Goal: Information Seeking & Learning: Compare options

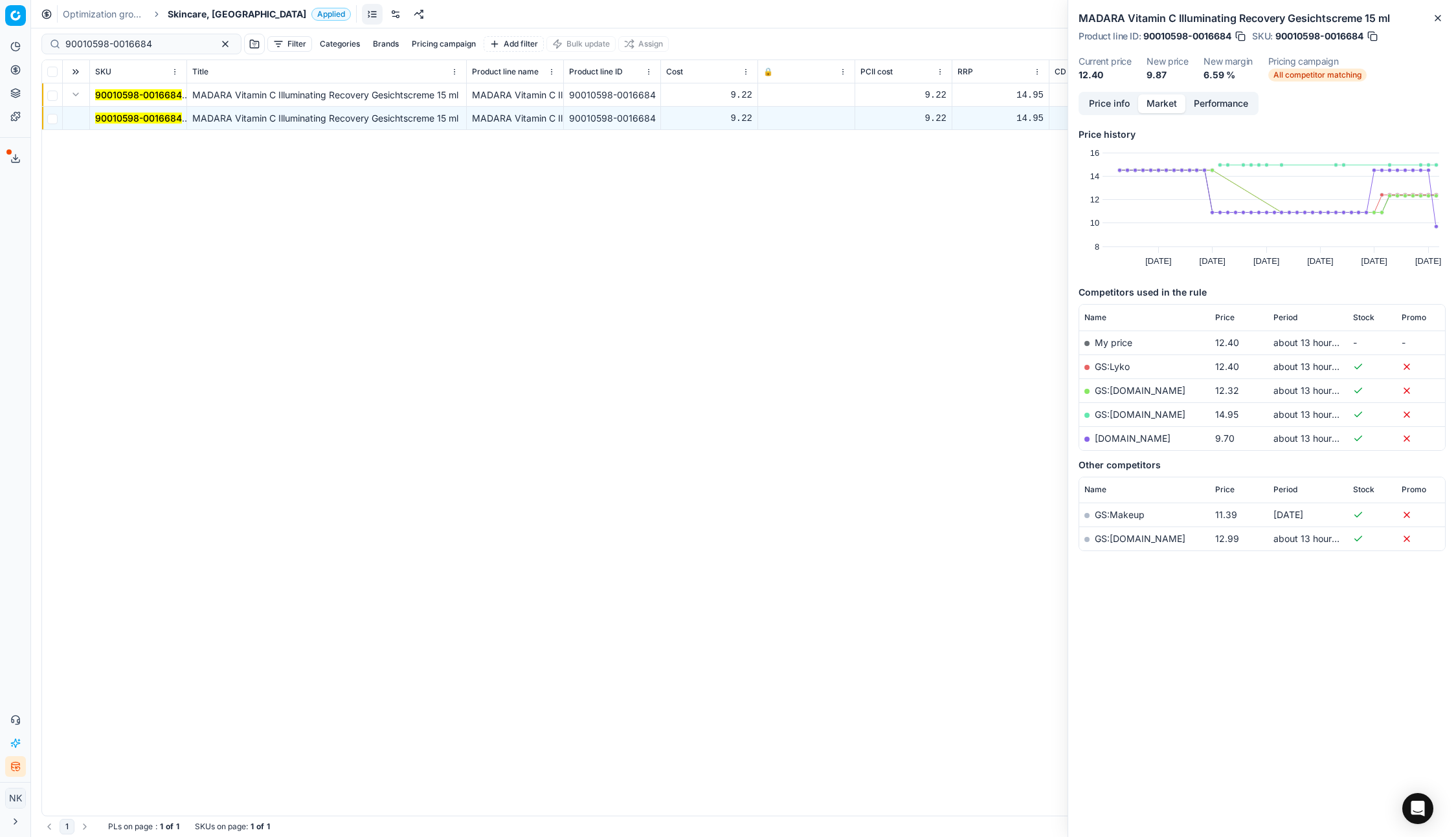
click at [191, 8] on span "Skincare, [GEOGRAPHIC_DATA]" at bounding box center [237, 14] width 139 height 13
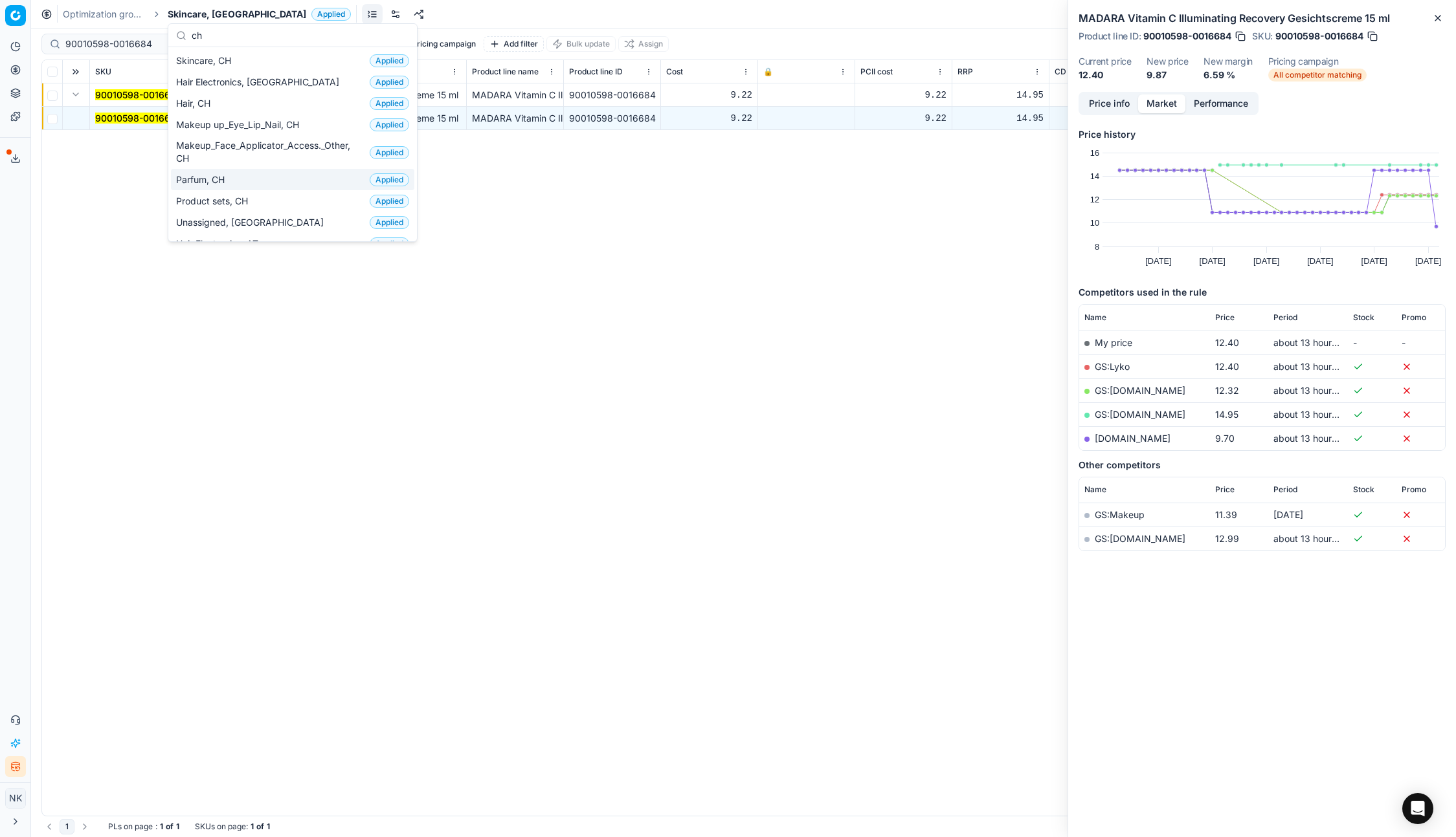
type input "ch"
click at [237, 179] on div "Parfum, CH Applied" at bounding box center [293, 179] width 243 height 21
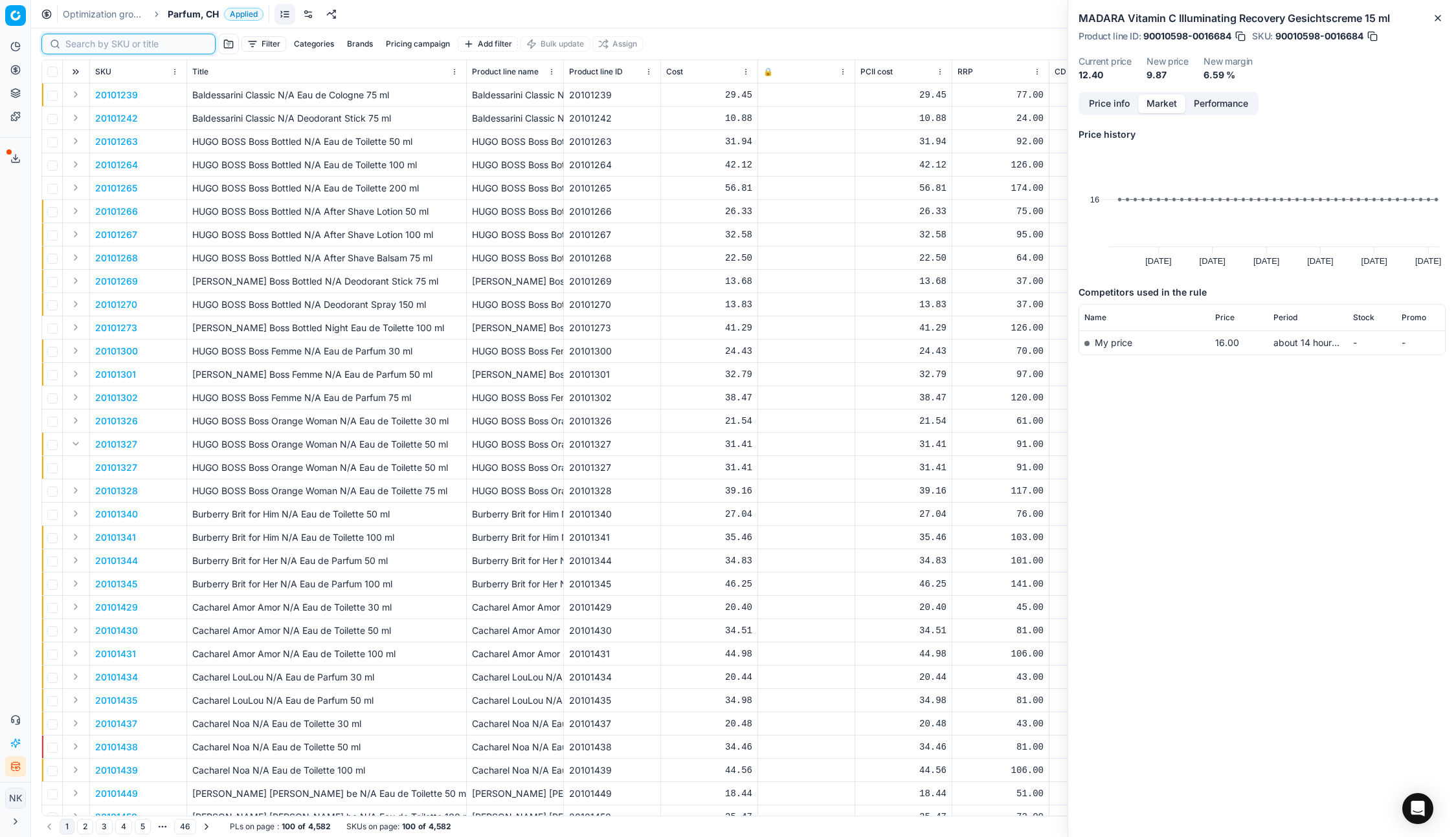
click at [83, 42] on input at bounding box center [136, 44] width 141 height 13
paste input "20102644"
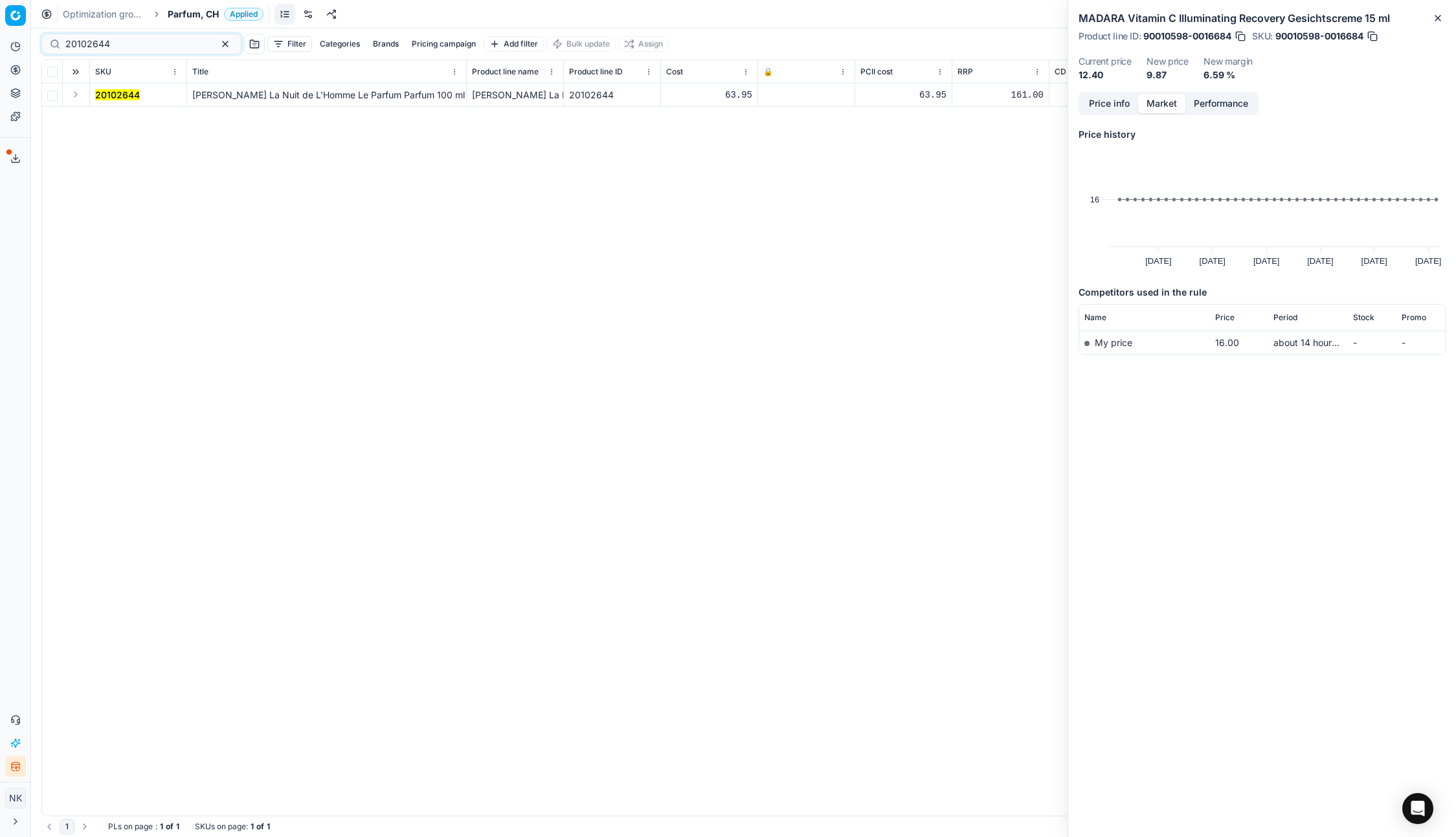
click at [77, 92] on button "Expand" at bounding box center [75, 94] width 16 height 16
click at [107, 118] on mark "20102644" at bounding box center [117, 118] width 44 height 11
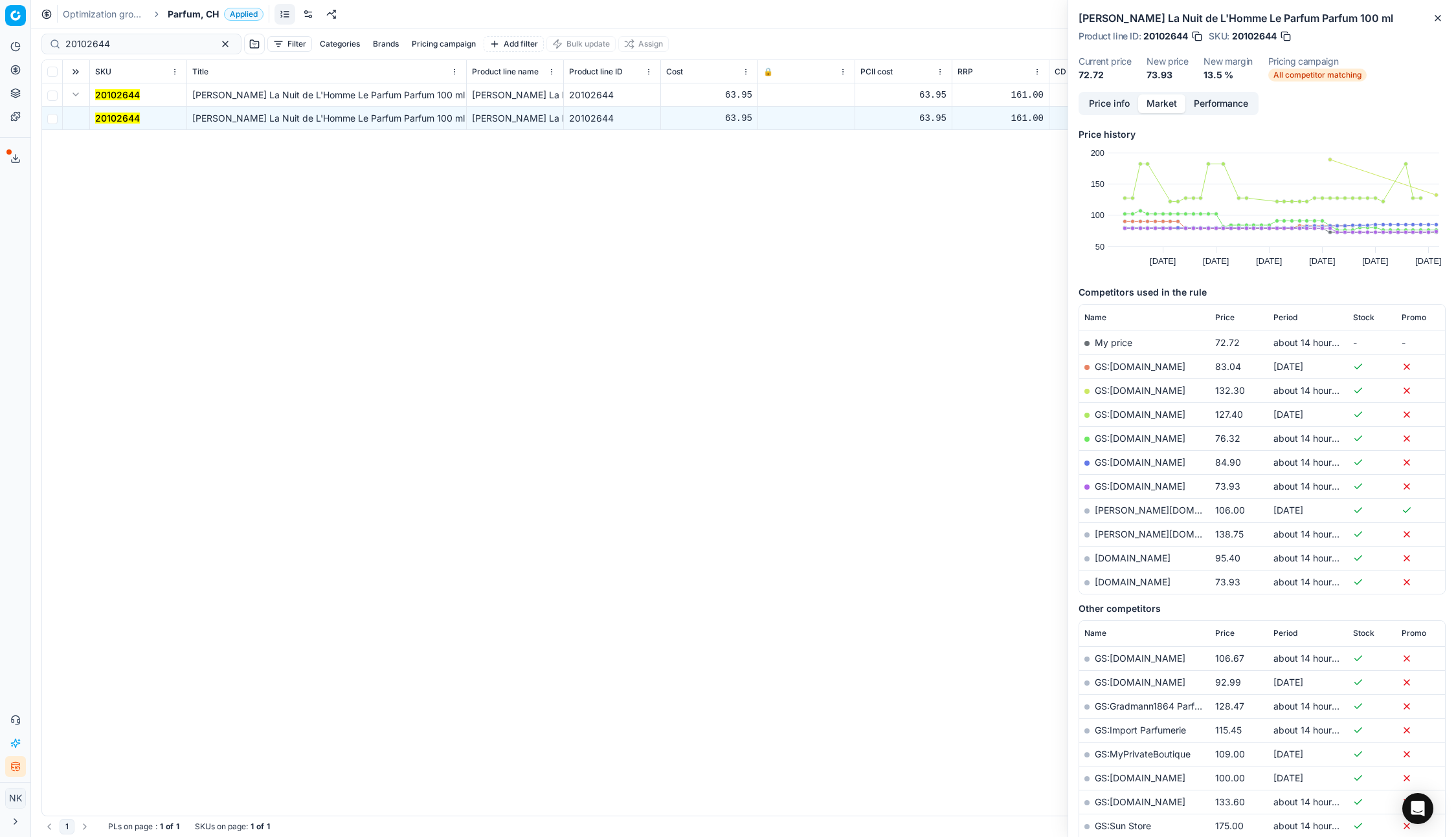
click at [1130, 581] on link "parfumdreams.ch" at bounding box center [1132, 582] width 76 height 11
click at [141, 42] on input "20102644" at bounding box center [136, 44] width 141 height 13
paste input "80048959-0020036"
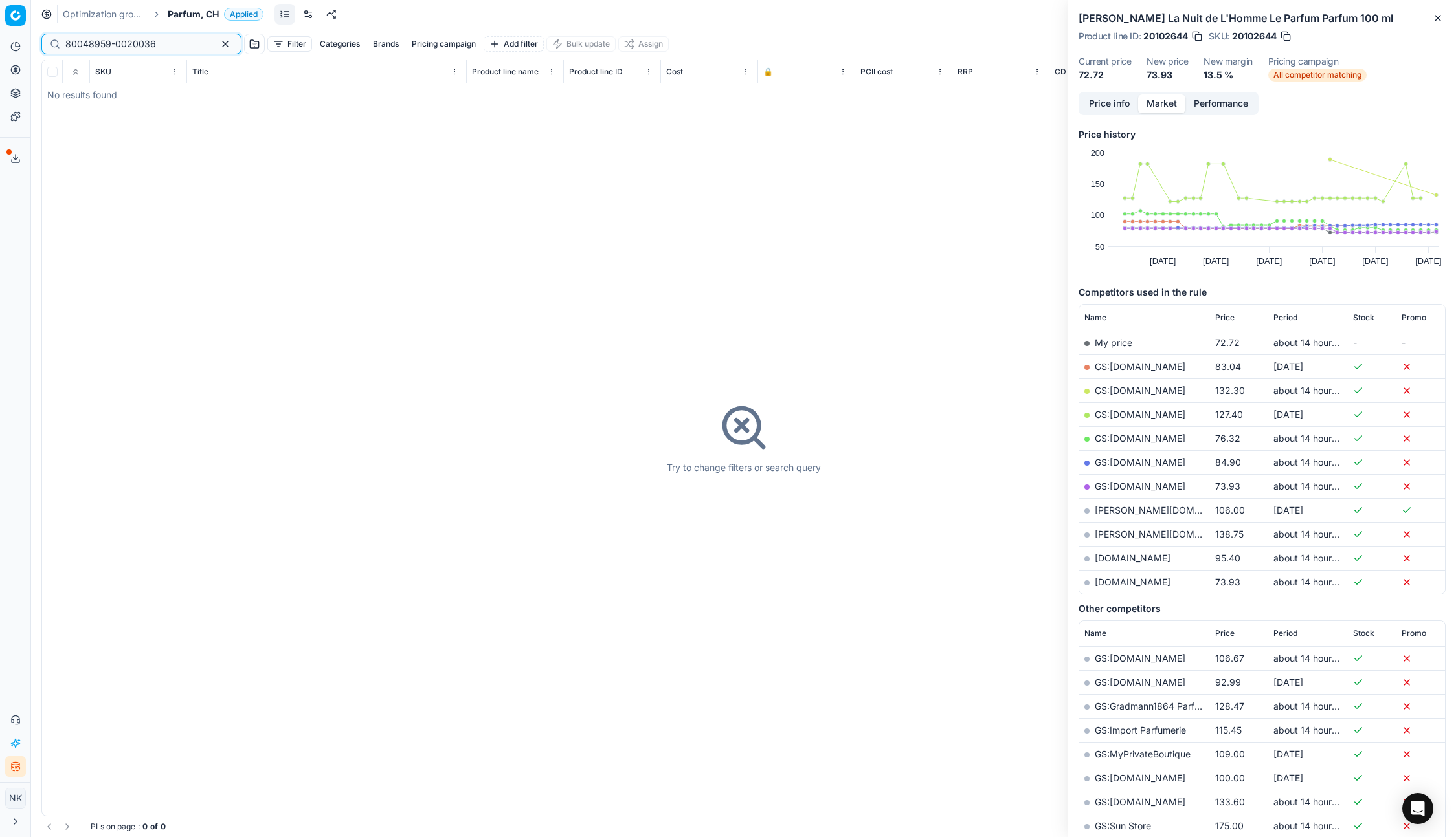
type input "80048959-0020036"
click at [193, 11] on span "Parfum, CH" at bounding box center [193, 14] width 51 height 13
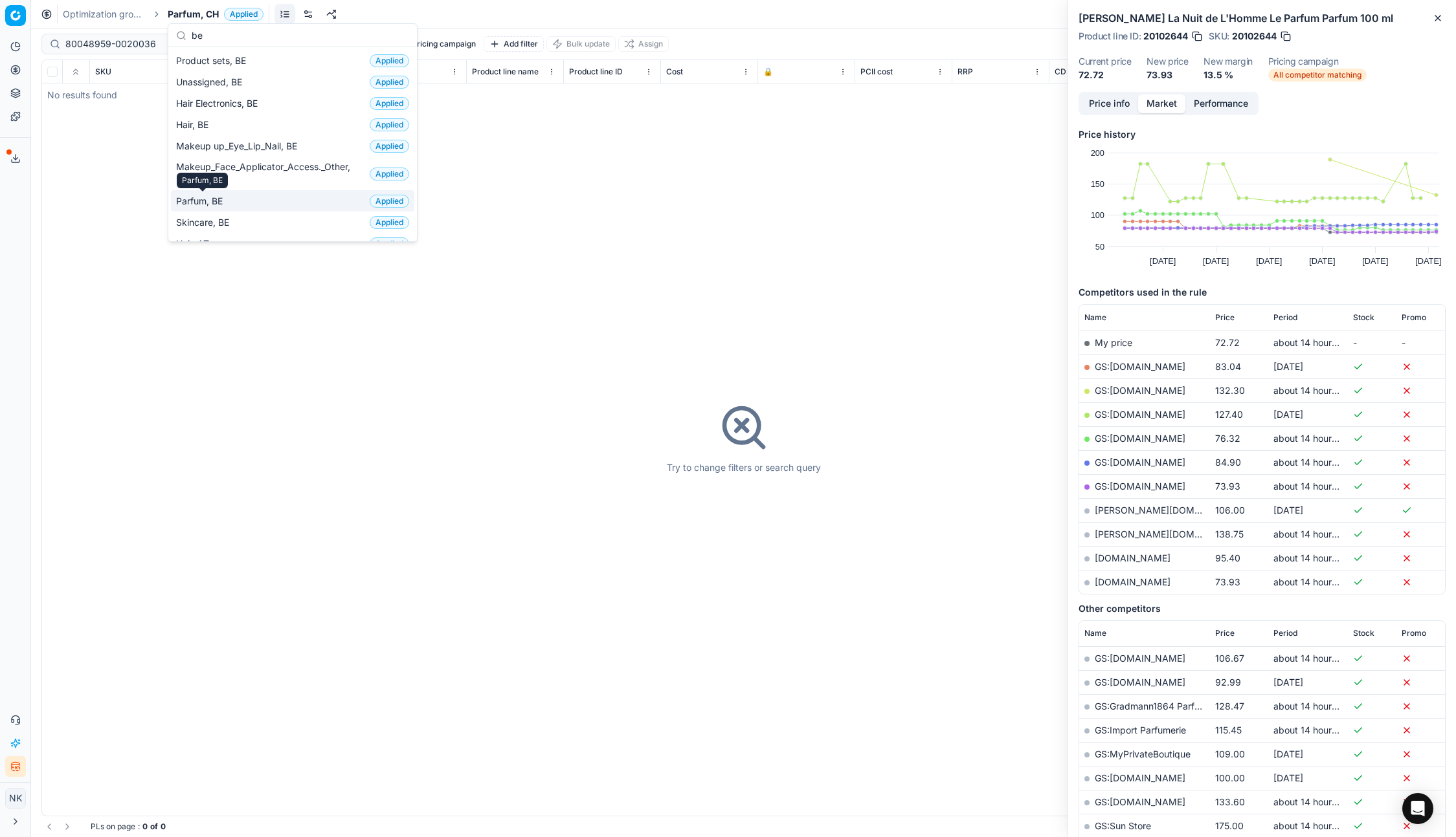
type input "be"
click at [208, 200] on span "Parfum, BE" at bounding box center [202, 201] width 52 height 13
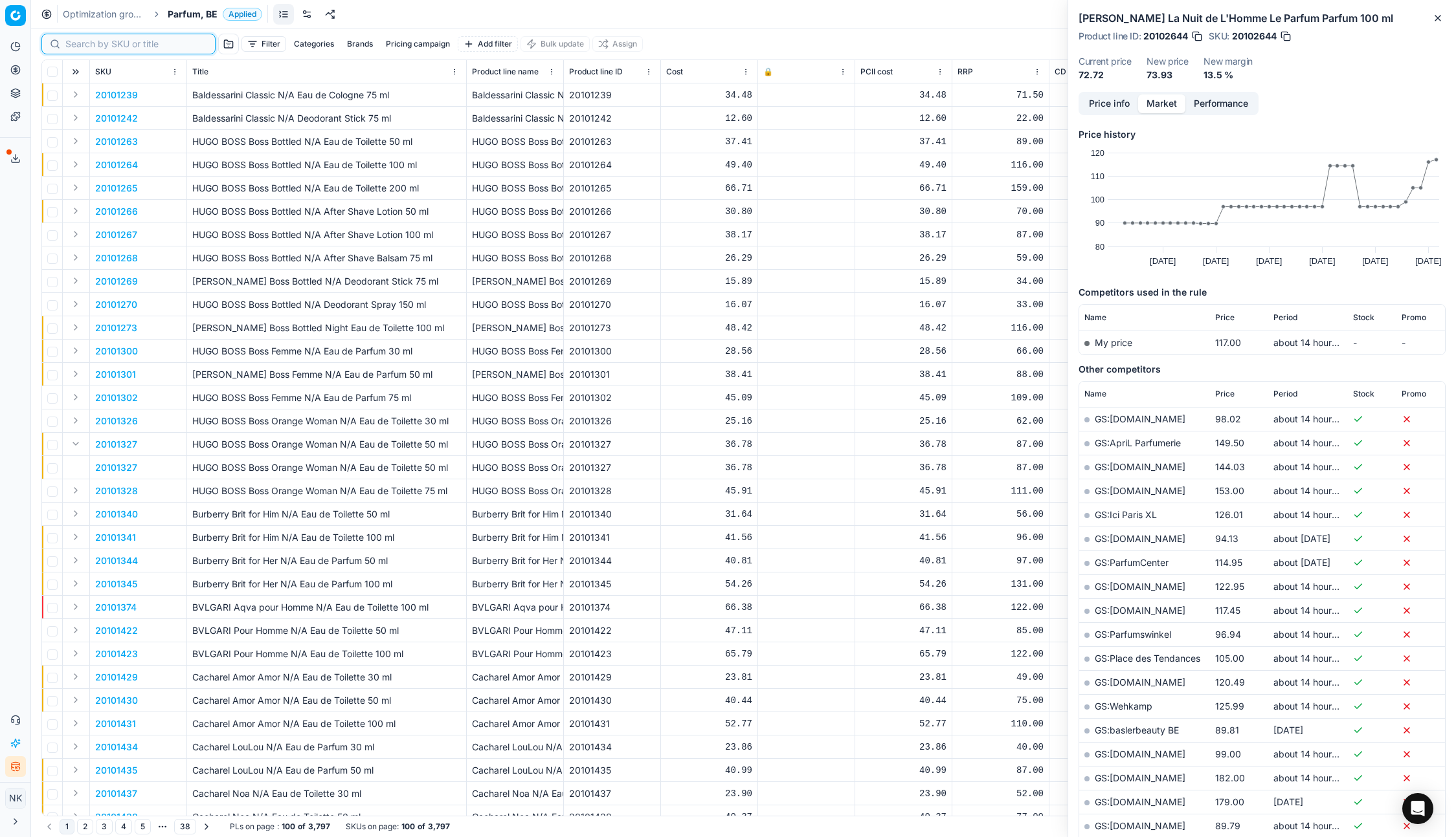
click at [87, 42] on input at bounding box center [136, 44] width 141 height 13
paste input "80061084-100"
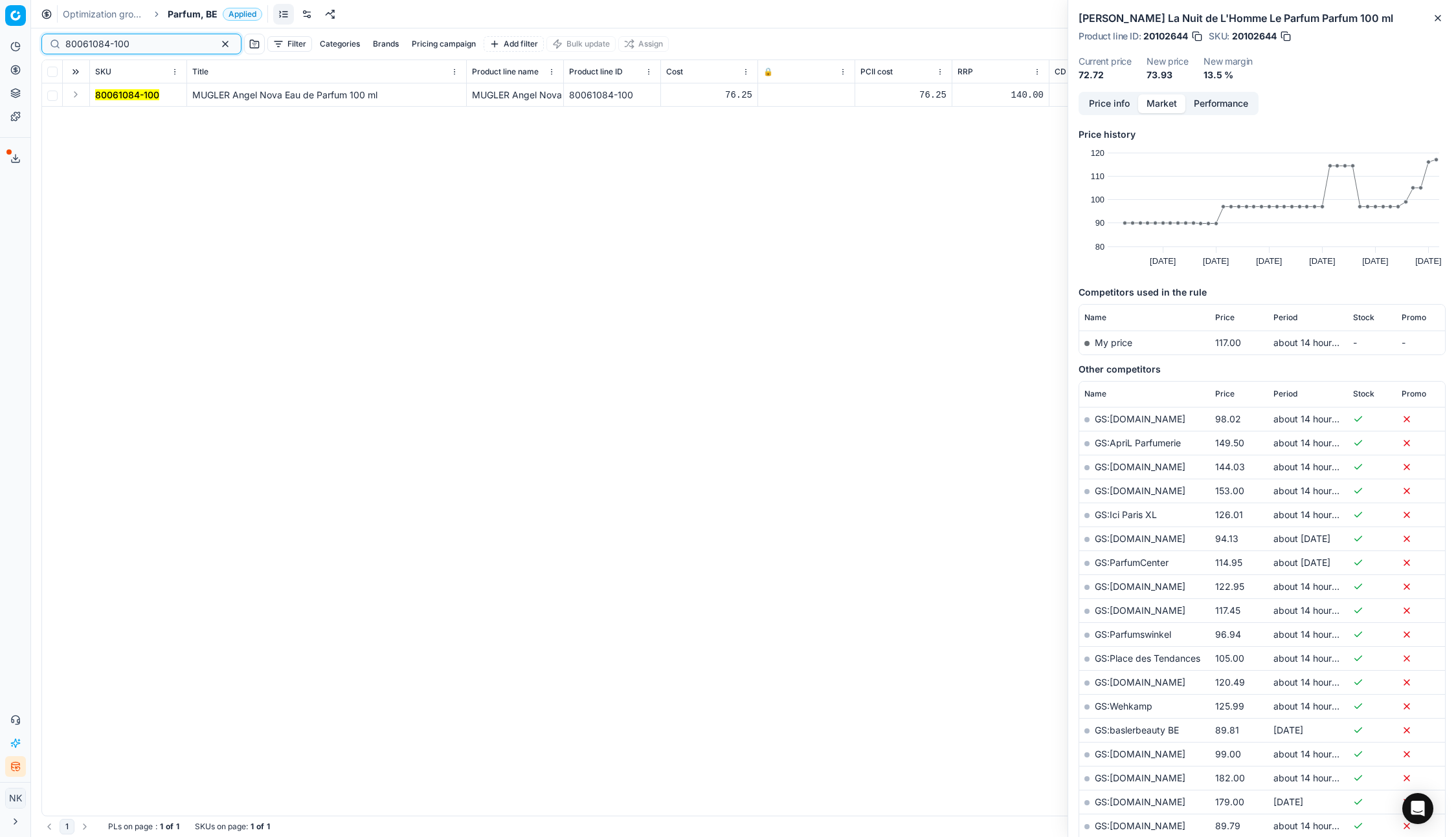
type input "80061084-100"
click at [71, 98] on button "Expand" at bounding box center [75, 94] width 16 height 16
click at [118, 115] on mark "80061084-100" at bounding box center [127, 118] width 64 height 11
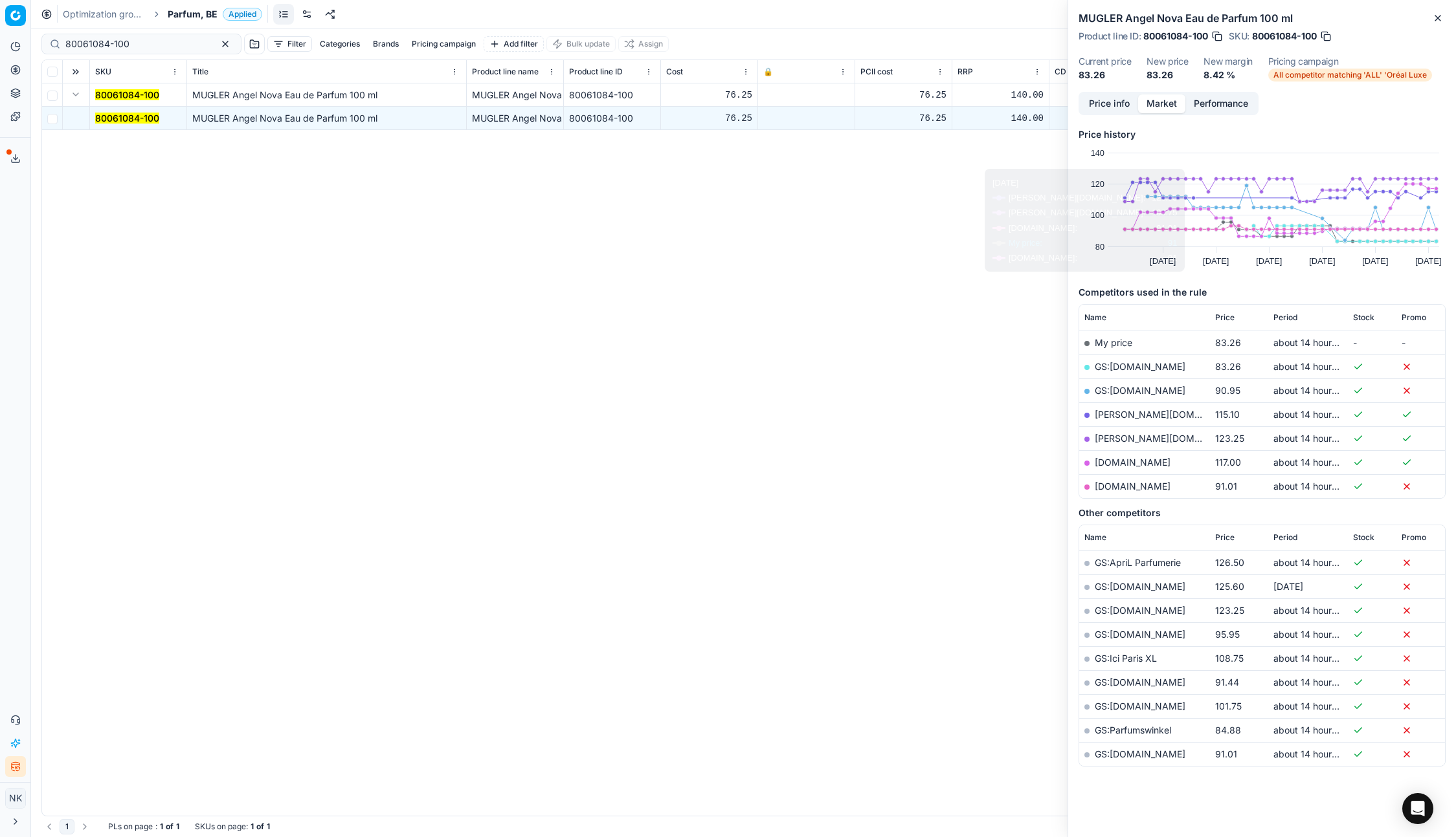
click at [1122, 370] on link "GS:bol.com" at bounding box center [1140, 366] width 91 height 11
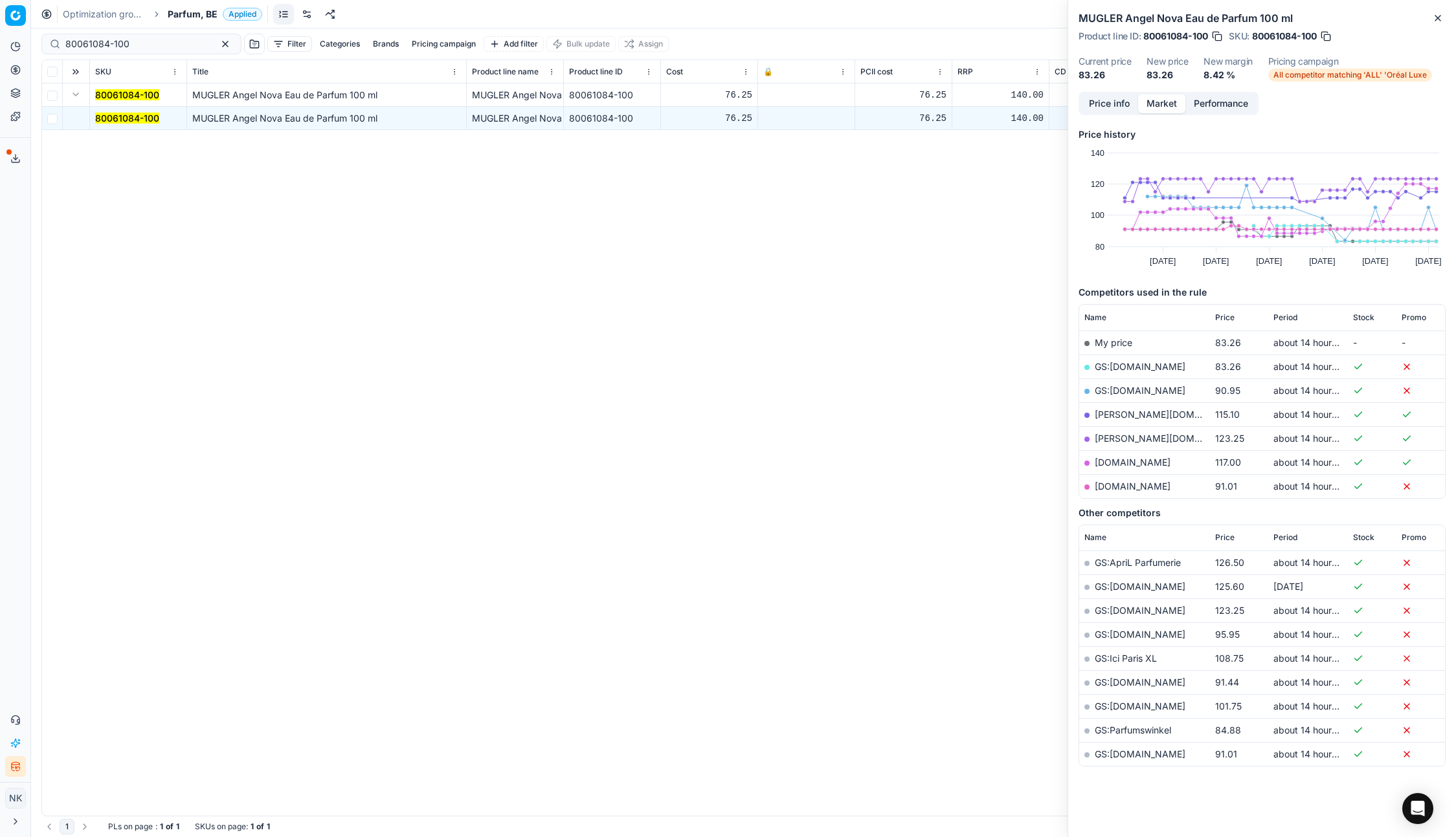
click at [198, 12] on span "Parfum, BE" at bounding box center [192, 14] width 50 height 13
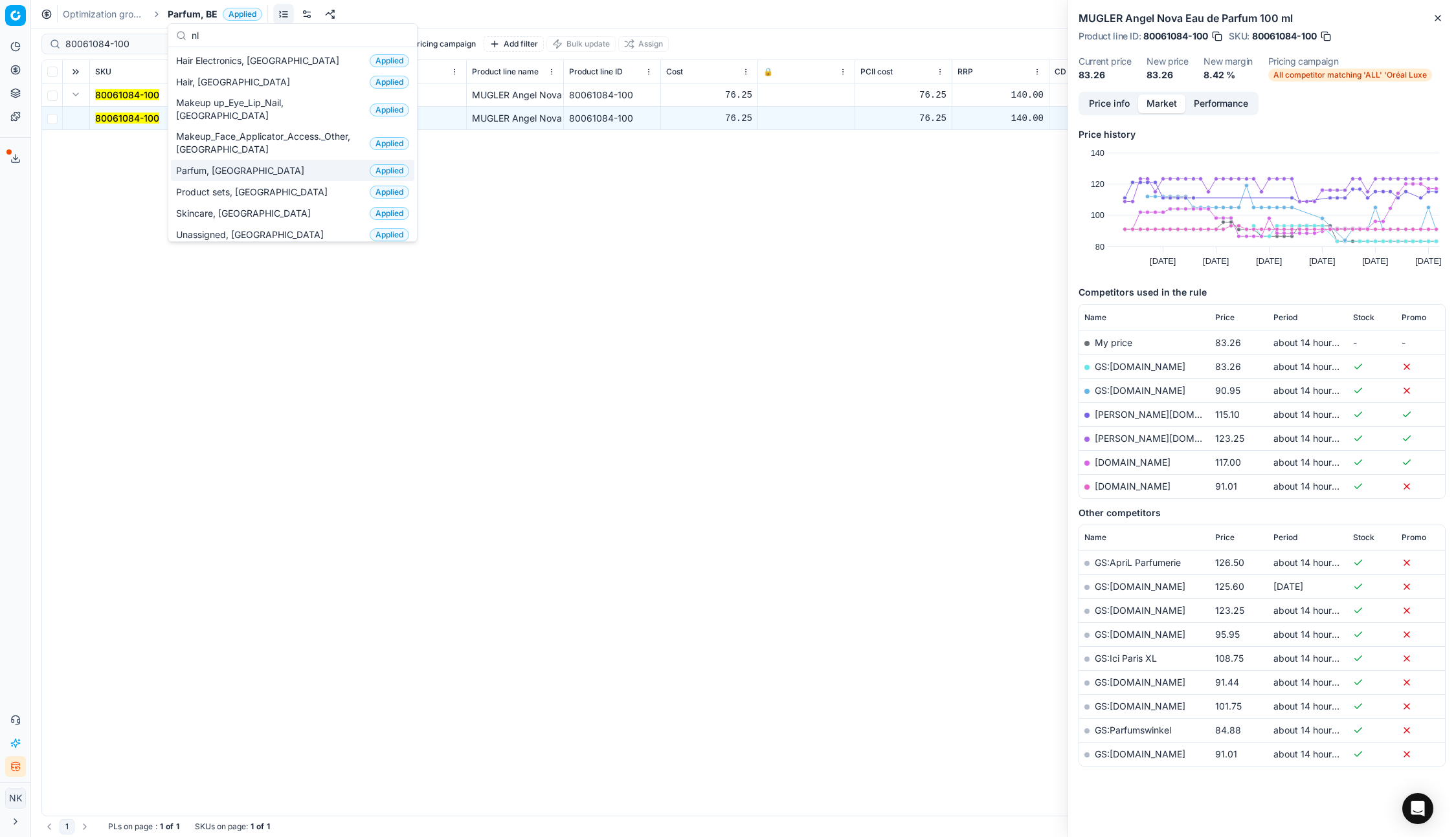
type input "nl"
click at [199, 165] on span "Parfum, [GEOGRAPHIC_DATA]" at bounding box center [243, 171] width 133 height 13
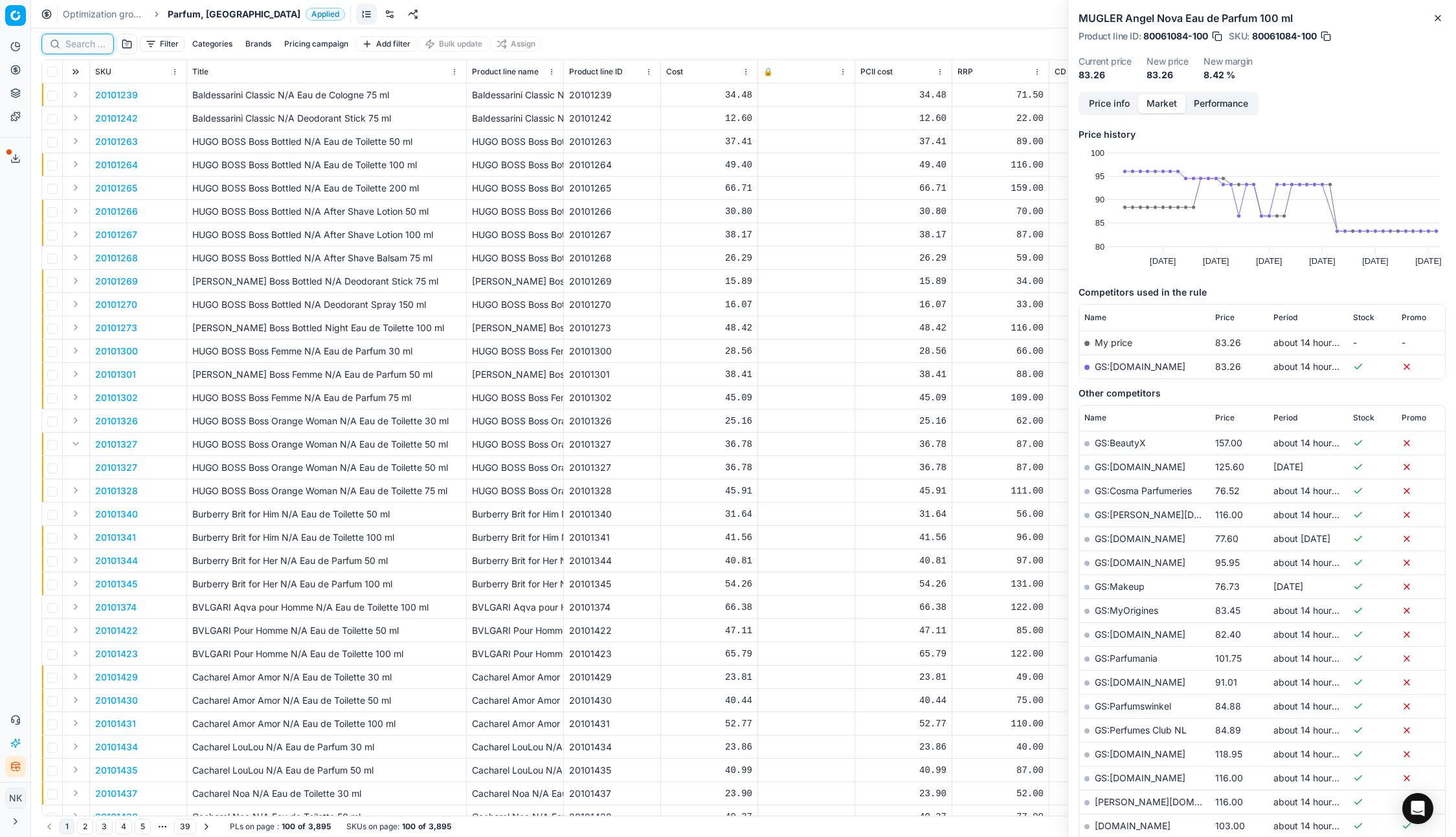
click at [90, 48] on input at bounding box center [85, 44] width 40 height 13
paste input "80070411-90"
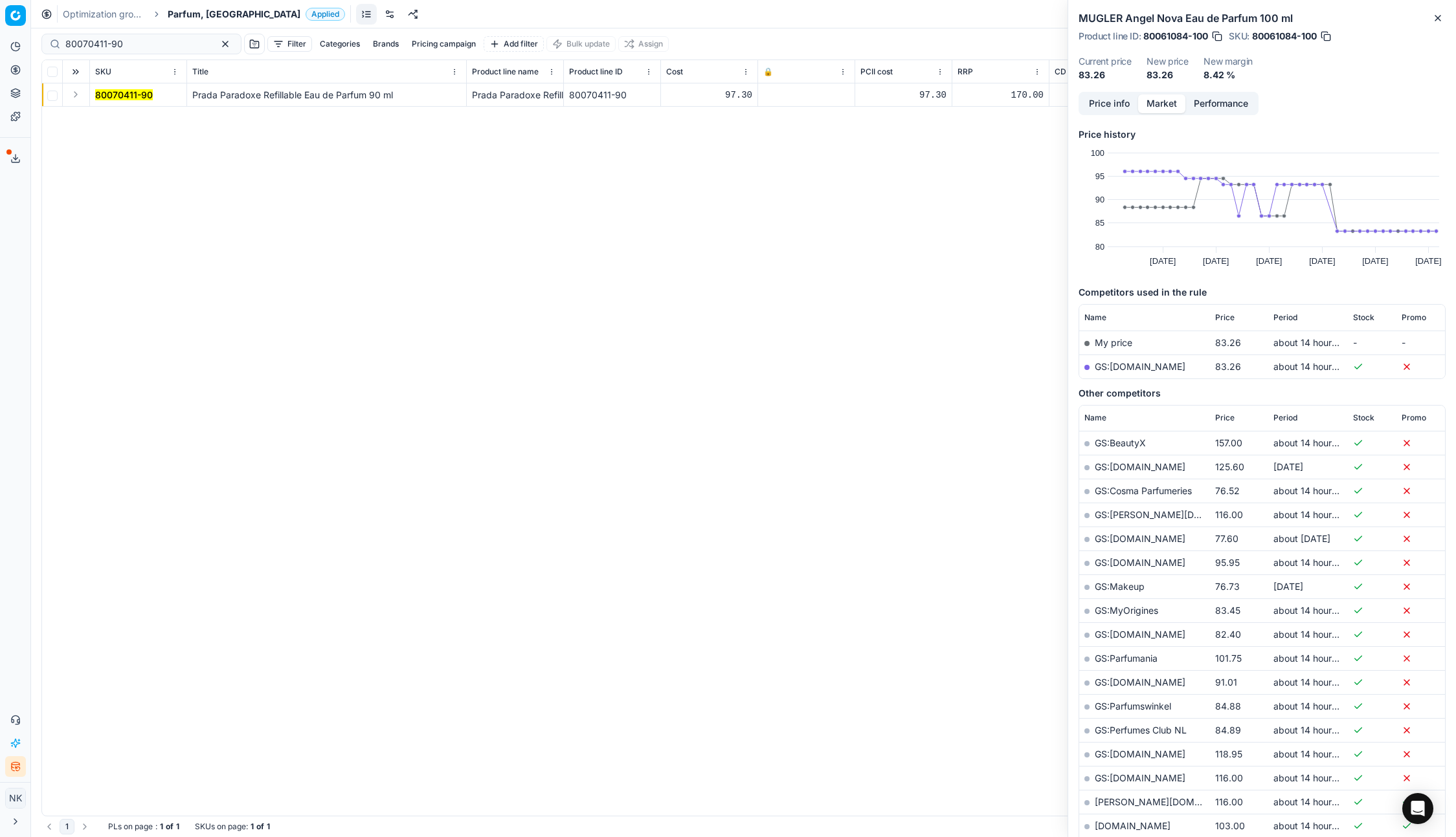
click at [74, 94] on button "Expand" at bounding box center [75, 94] width 16 height 16
click at [117, 120] on mark "80070411-90" at bounding box center [124, 118] width 57 height 11
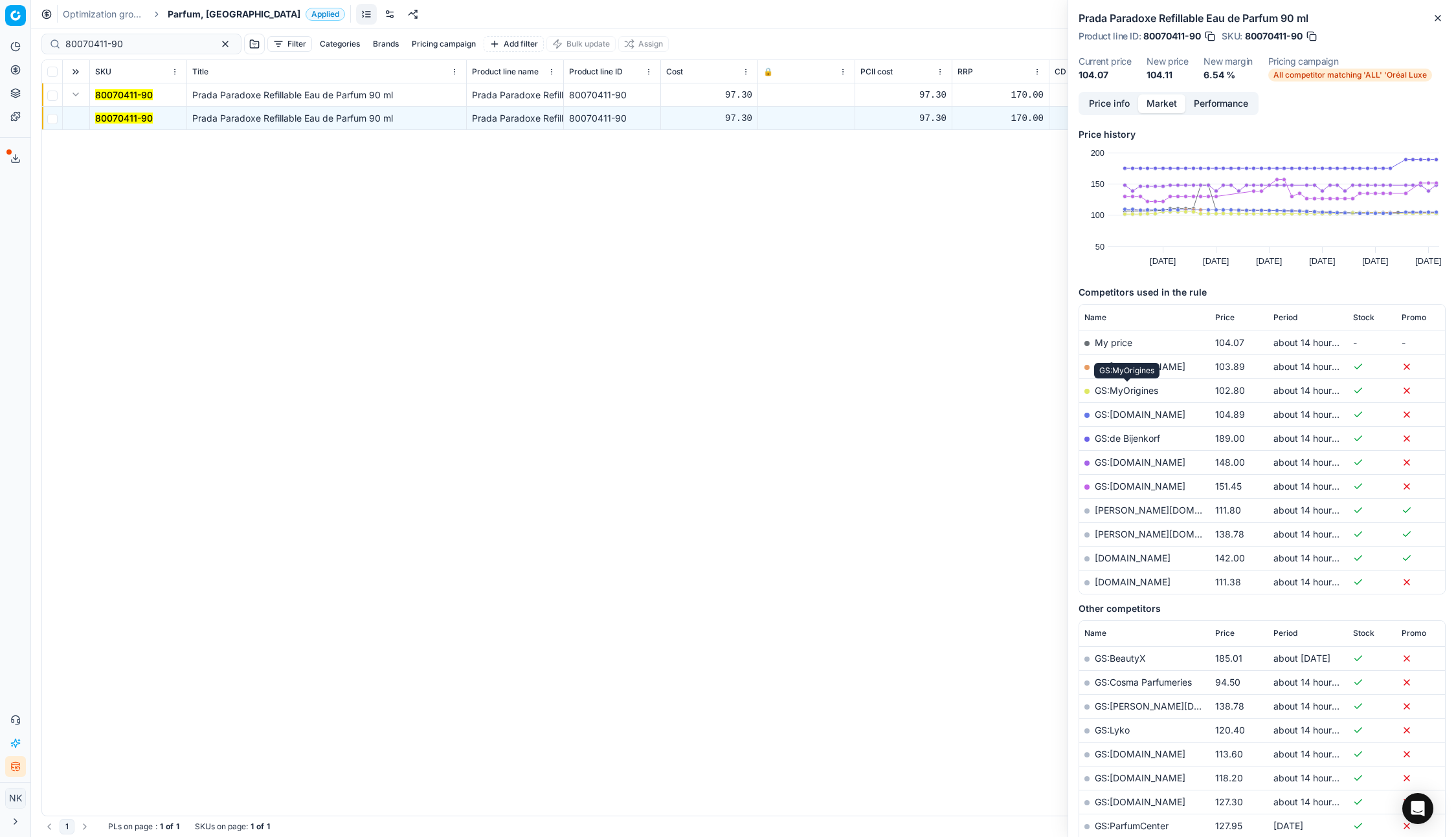
click at [1125, 388] on link "GS:MyOrigines" at bounding box center [1126, 390] width 64 height 11
click at [133, 43] on input "80070411-90" at bounding box center [136, 44] width 141 height 13
paste input "90000056-0000064"
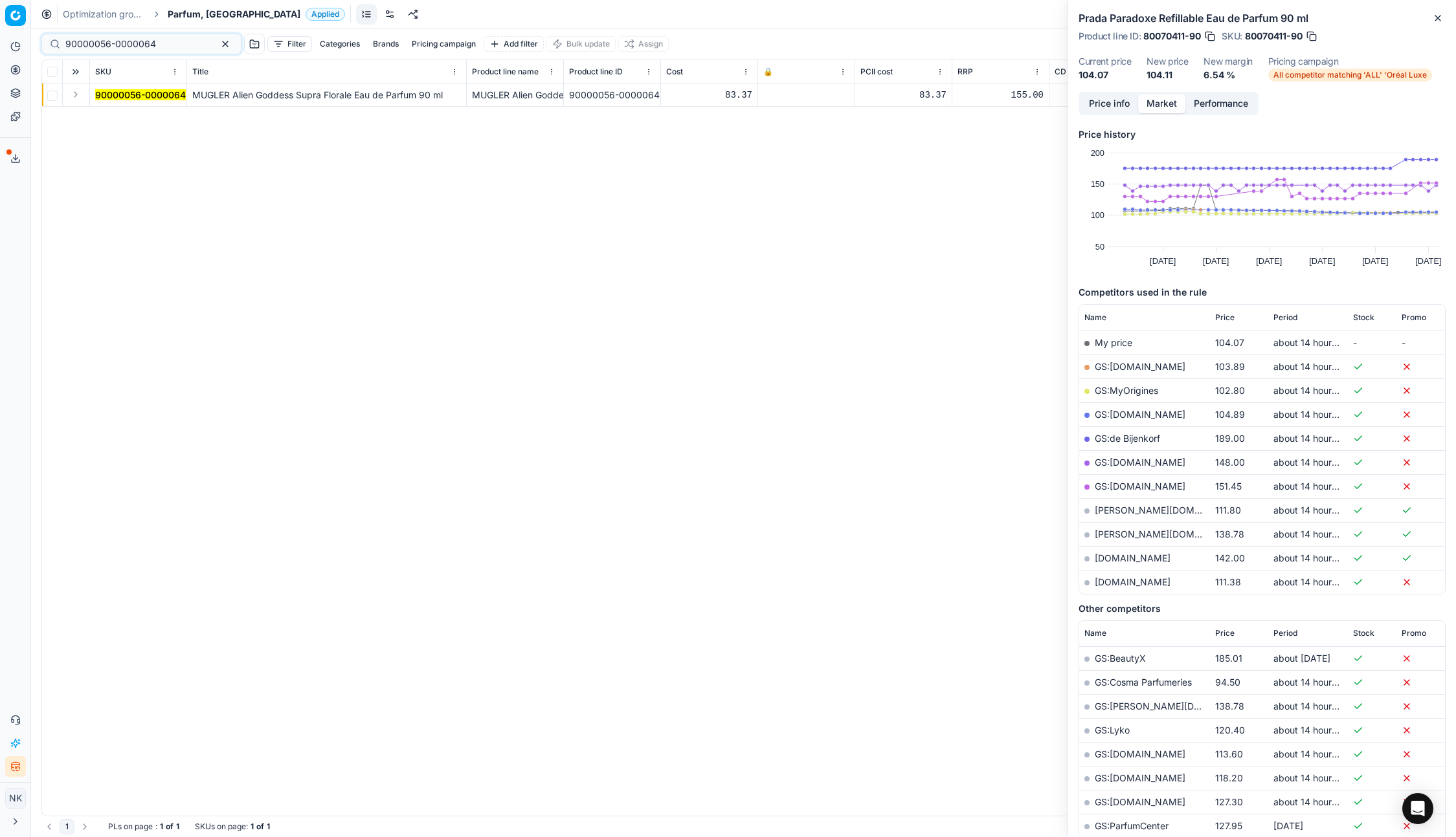
click at [75, 94] on button "Expand" at bounding box center [75, 94] width 16 height 16
click at [124, 121] on mark "90000056-0000064" at bounding box center [140, 118] width 91 height 11
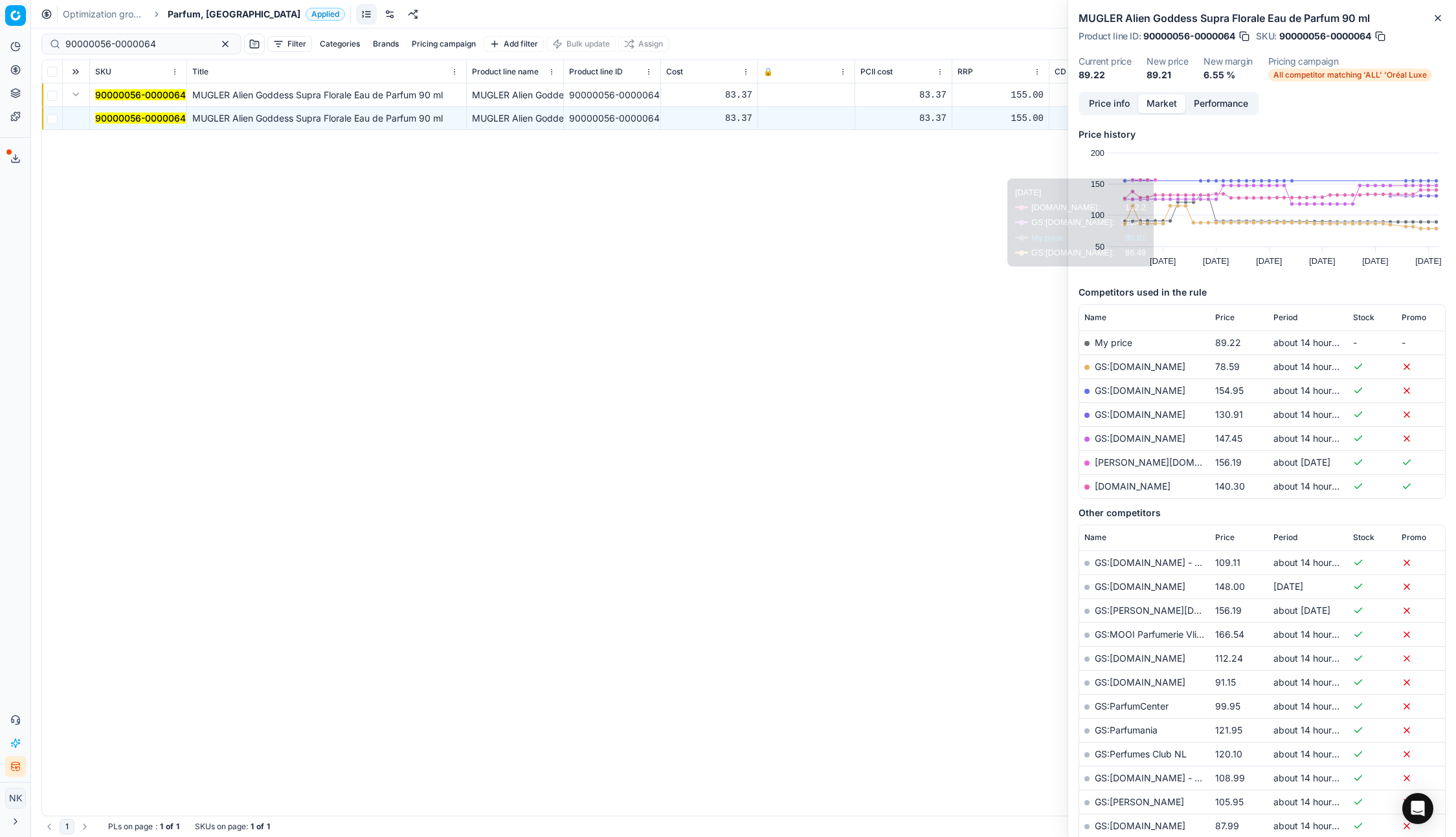
click at [1120, 368] on link "GS:Deloox.nl" at bounding box center [1140, 366] width 91 height 11
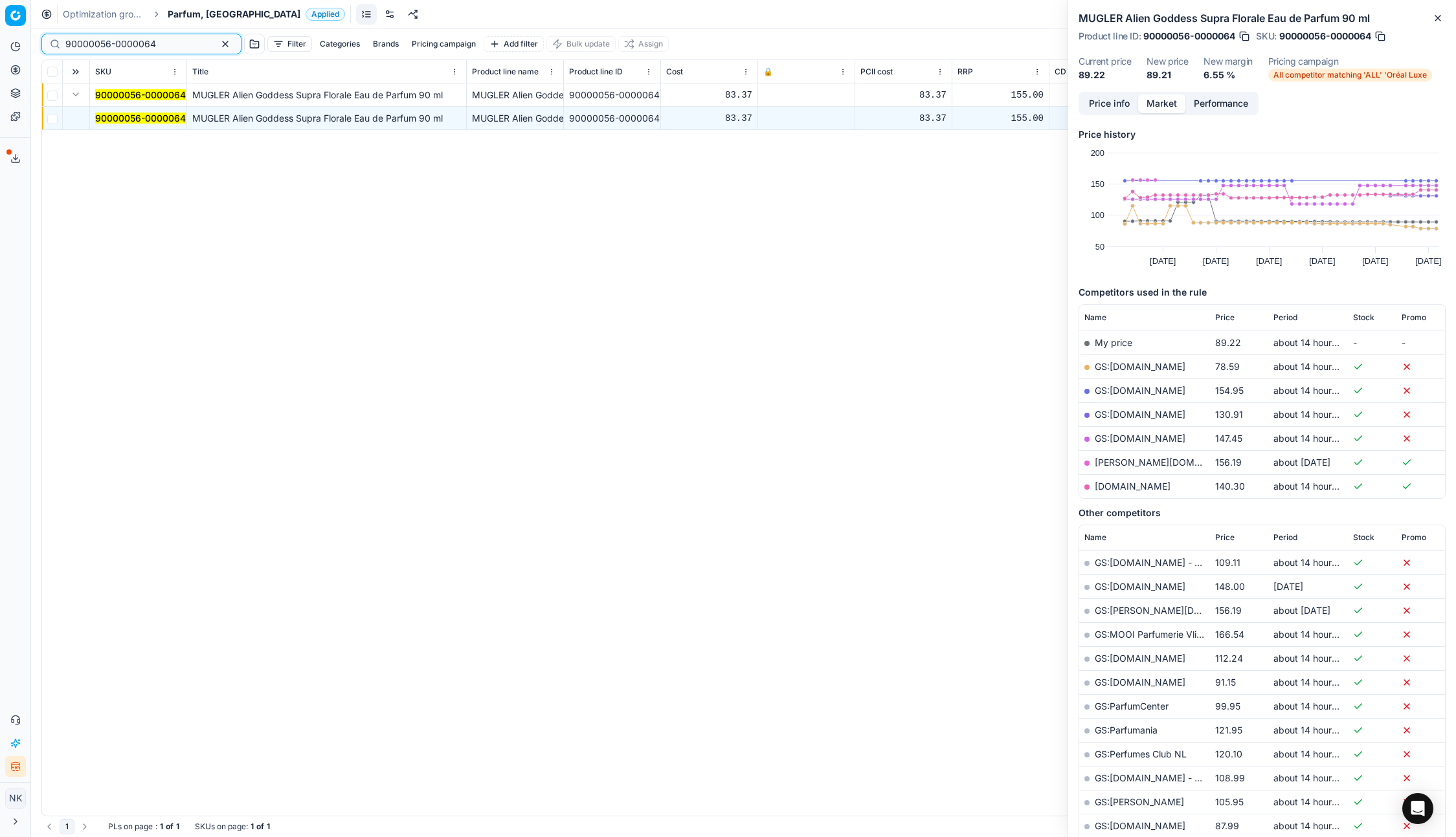
click at [138, 45] on input "90000056-0000064" at bounding box center [136, 44] width 141 height 13
paste input "80026178-90"
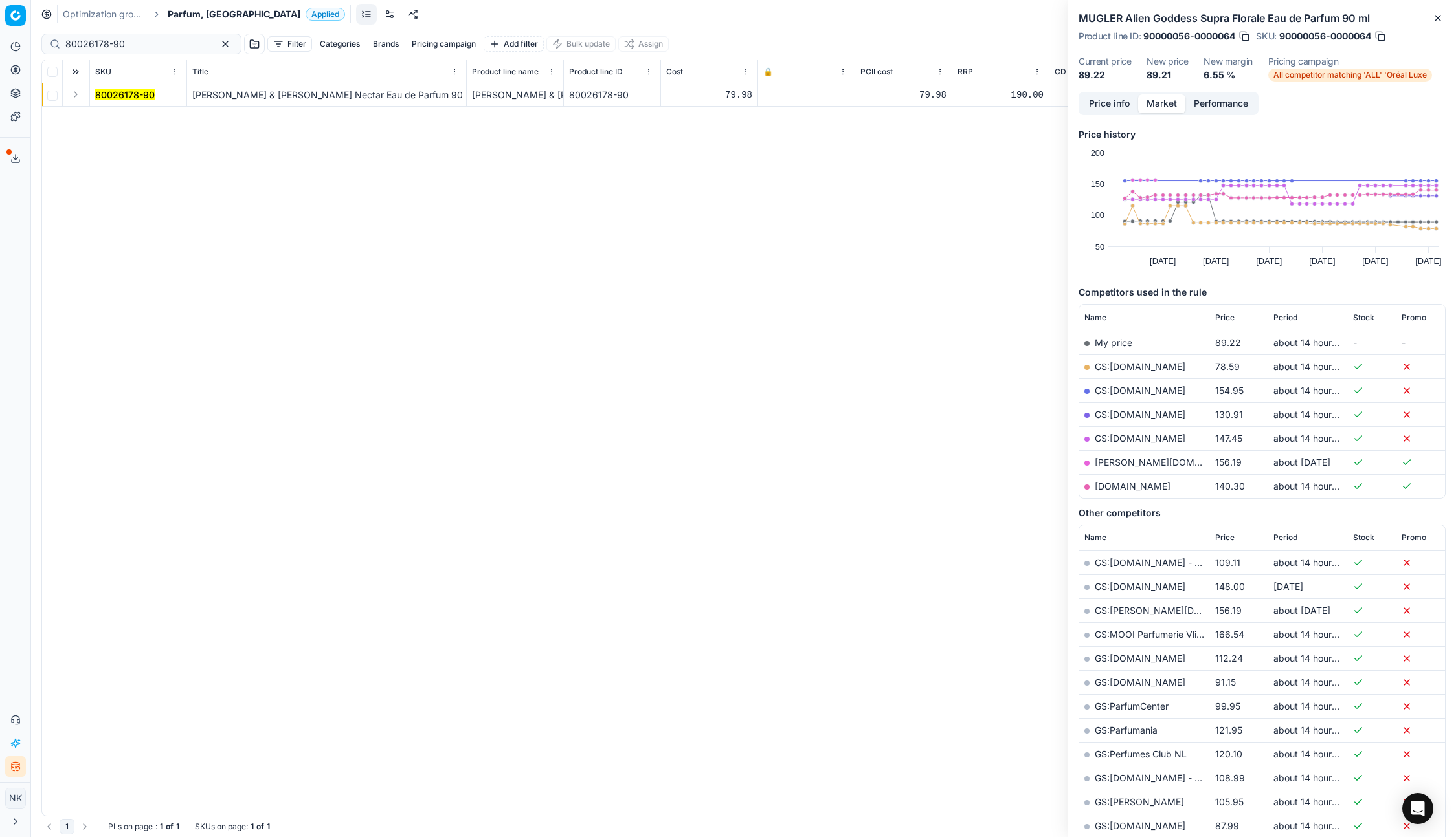
click at [77, 97] on button "Expand" at bounding box center [75, 94] width 16 height 16
click at [118, 118] on mark "80026178-90" at bounding box center [124, 118] width 59 height 11
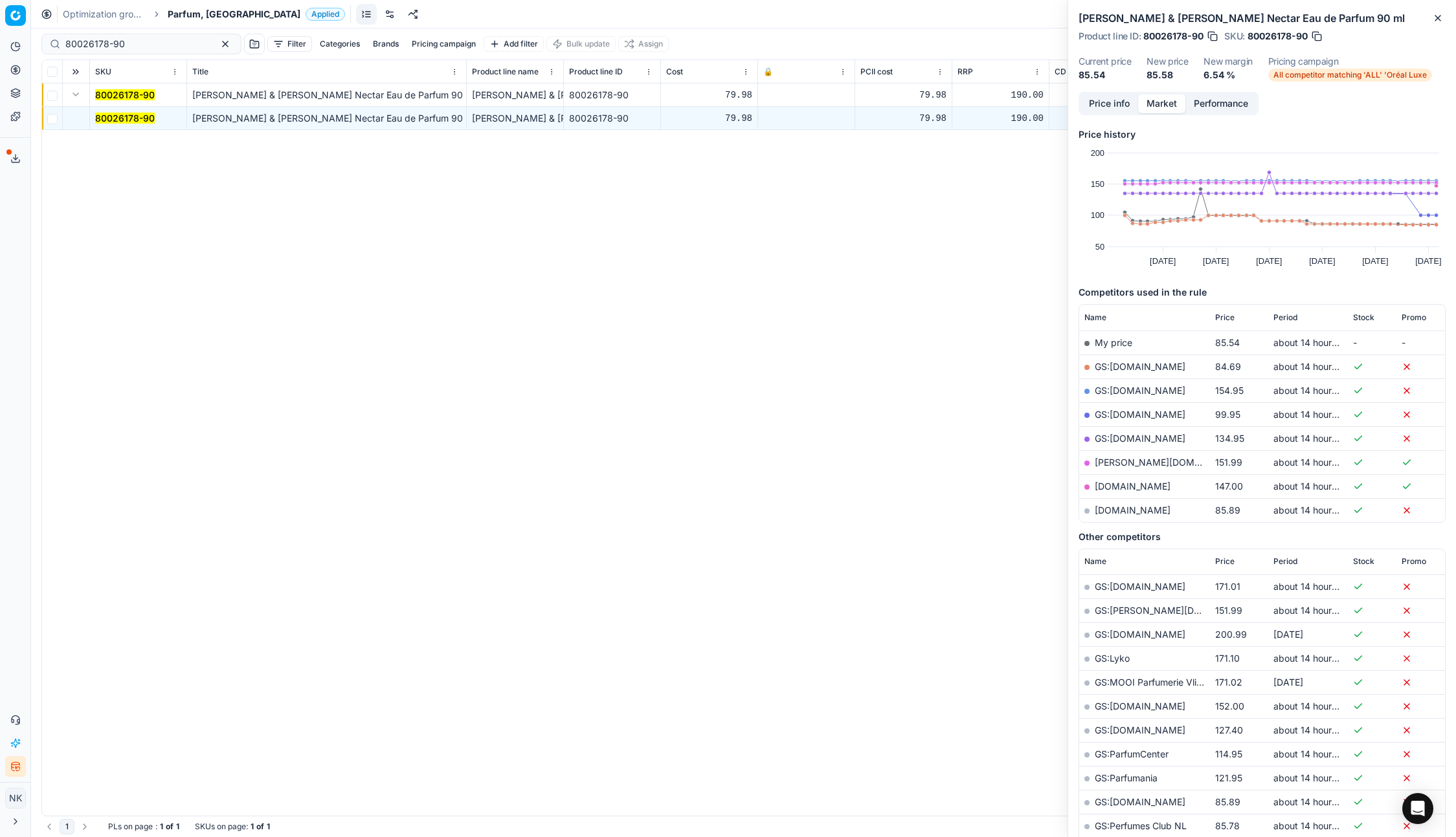
click at [1129, 368] on link "GS:Deloox.nl" at bounding box center [1140, 366] width 91 height 11
click at [1118, 510] on link "parfumdreams.nl" at bounding box center [1132, 510] width 76 height 11
click at [1109, 363] on link "GS:Deloox.nl" at bounding box center [1140, 366] width 91 height 11
click at [136, 40] on input "80026178-90" at bounding box center [136, 44] width 141 height 13
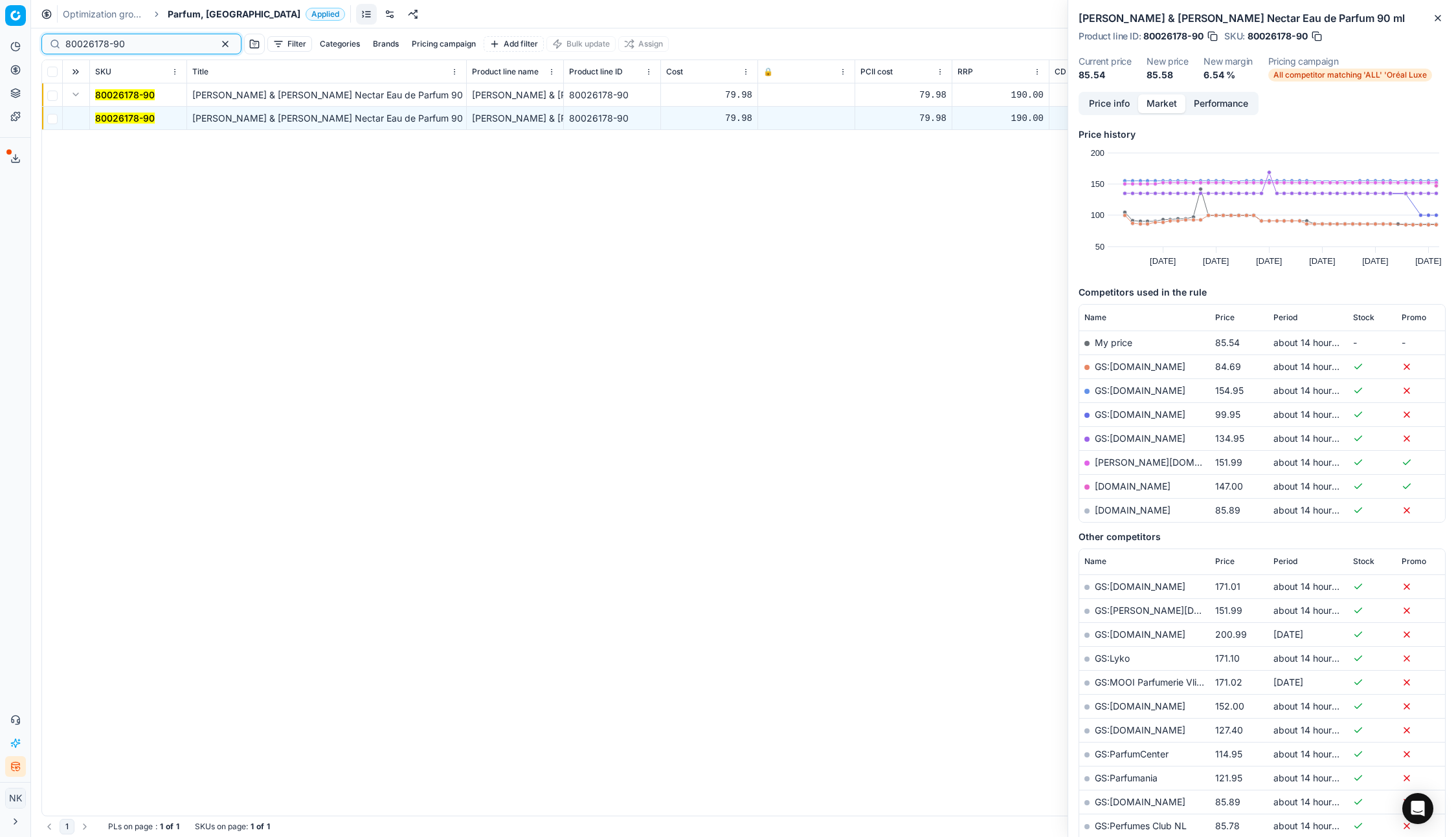
click at [136, 40] on input "80026178-90" at bounding box center [136, 44] width 141 height 13
click at [137, 49] on input "80026178-90" at bounding box center [136, 44] width 141 height 13
paste input "90001887-000264"
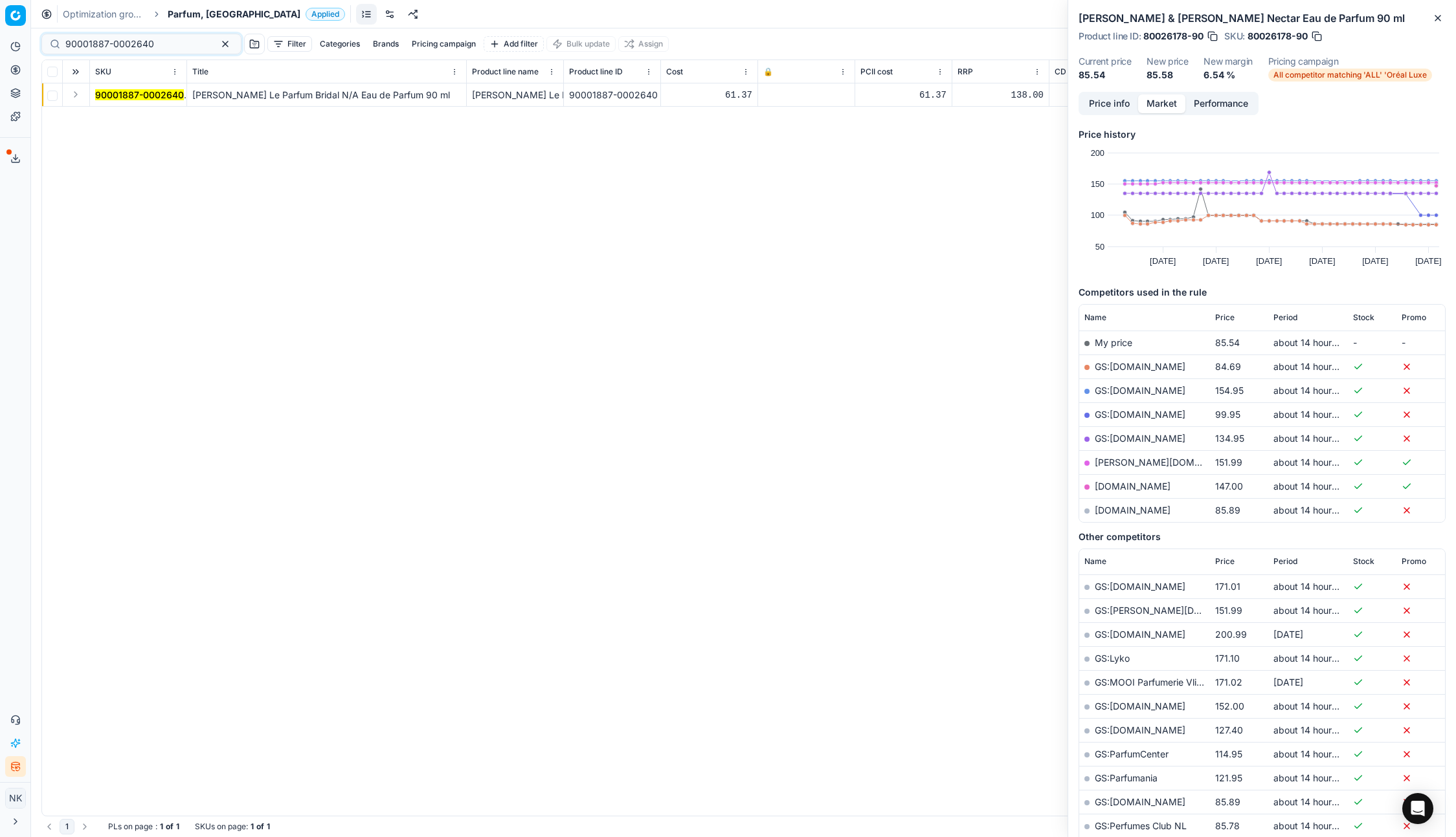
click at [77, 94] on button "Expand" at bounding box center [75, 94] width 16 height 16
click at [123, 117] on mark "90001887-0002640" at bounding box center [139, 118] width 89 height 11
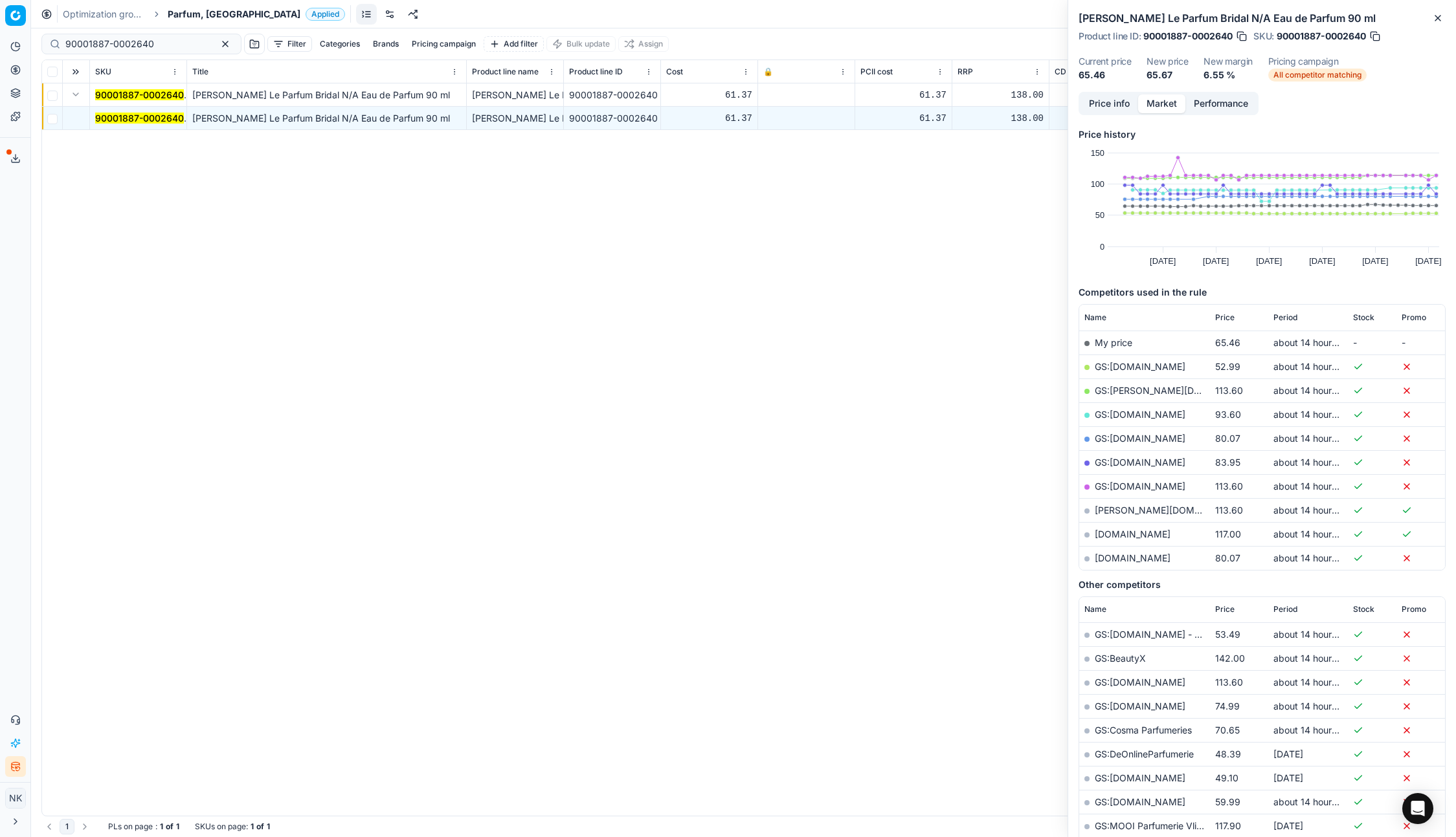
click at [1122, 365] on link "GS:Deloox.nl" at bounding box center [1140, 366] width 91 height 11
click at [148, 42] on input "90001887-0002640" at bounding box center [136, 44] width 141 height 13
paste input "11454-0018182"
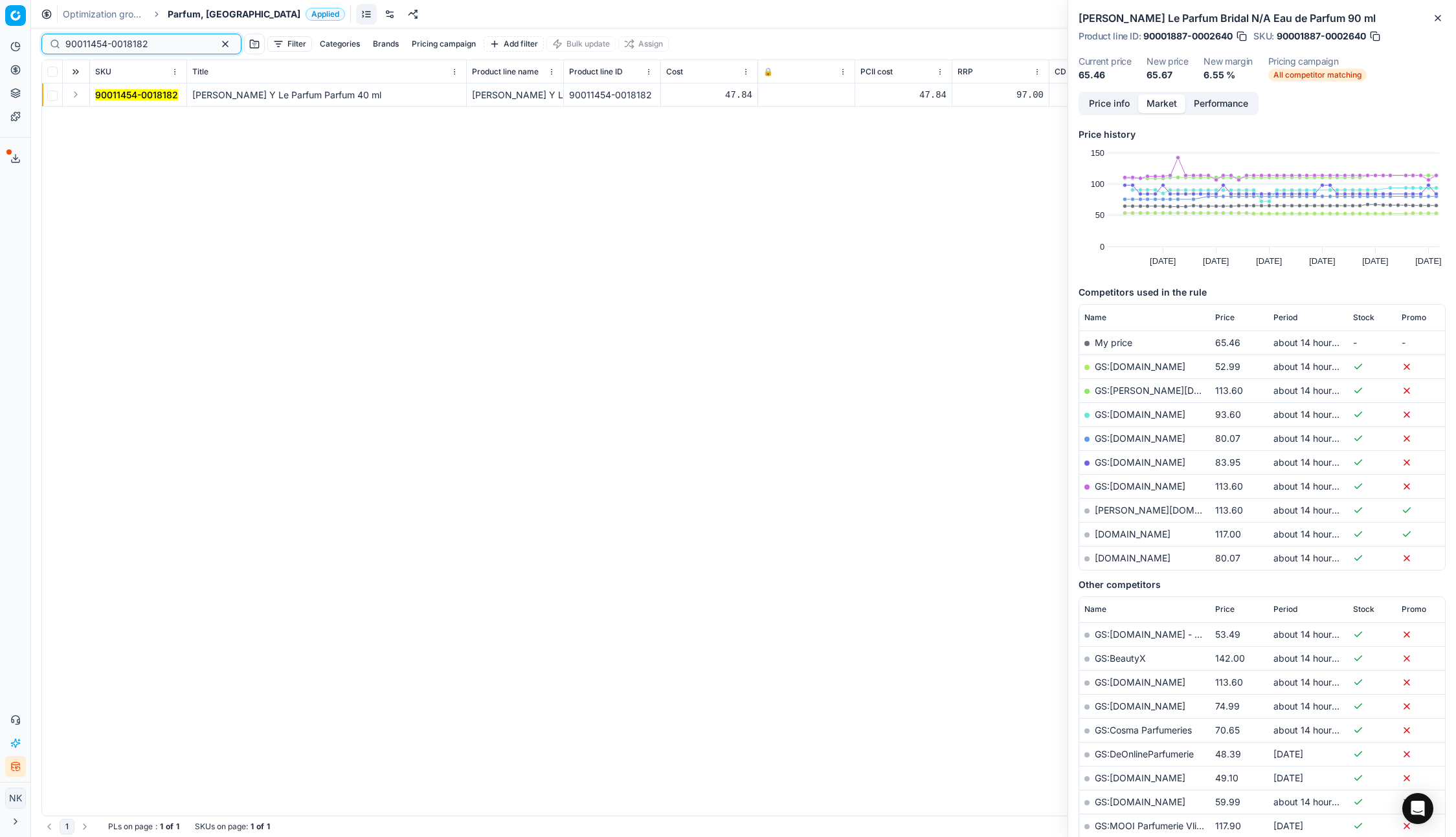
type input "90011454-0018182"
click at [72, 92] on button "Expand" at bounding box center [75, 94] width 16 height 16
click at [113, 118] on mark "90011454-0018182" at bounding box center [136, 118] width 83 height 11
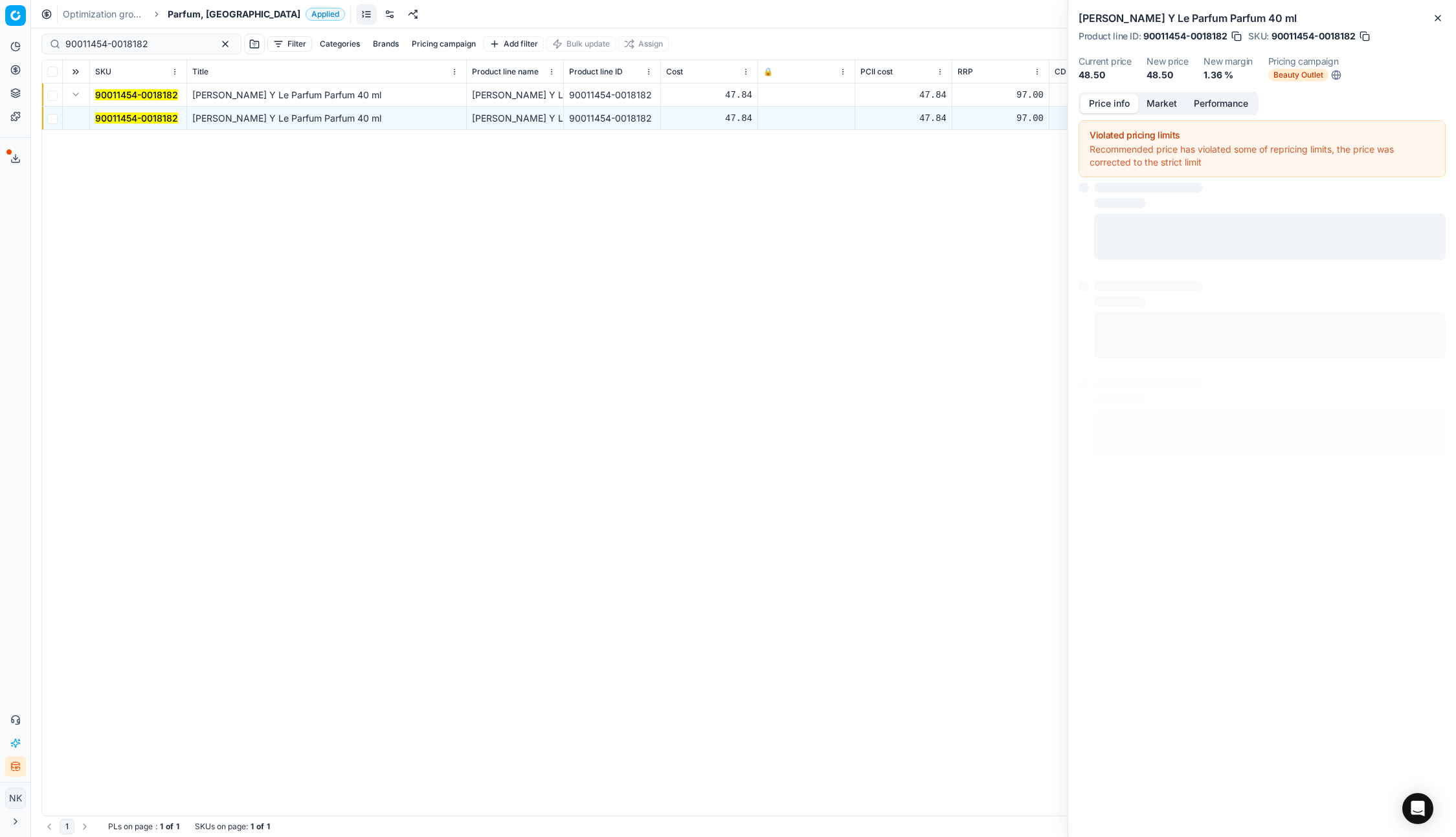
click at [1105, 99] on button "Price info" at bounding box center [1109, 103] width 57 height 18
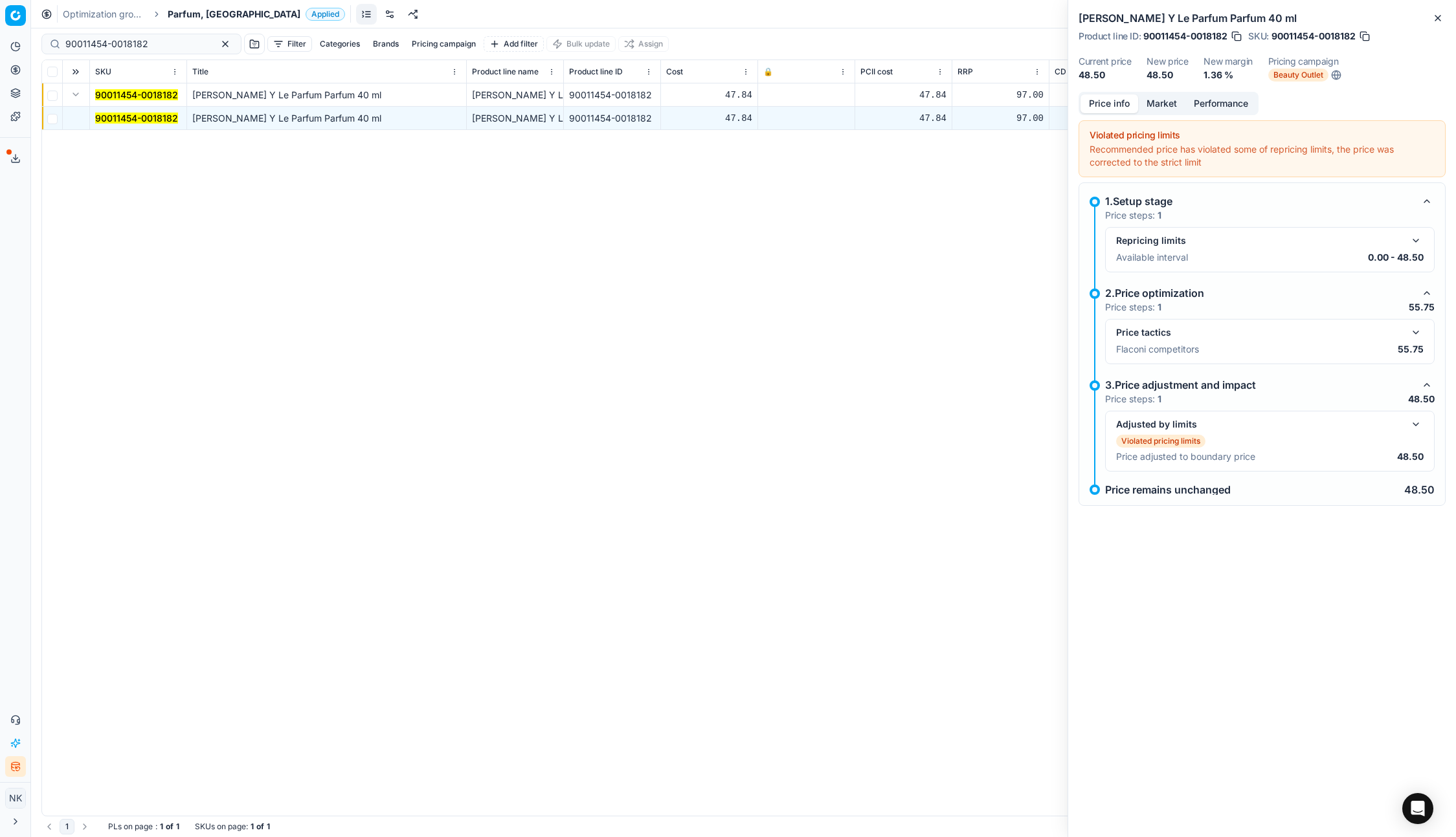
click at [1414, 331] on button "button" at bounding box center [1415, 332] width 16 height 16
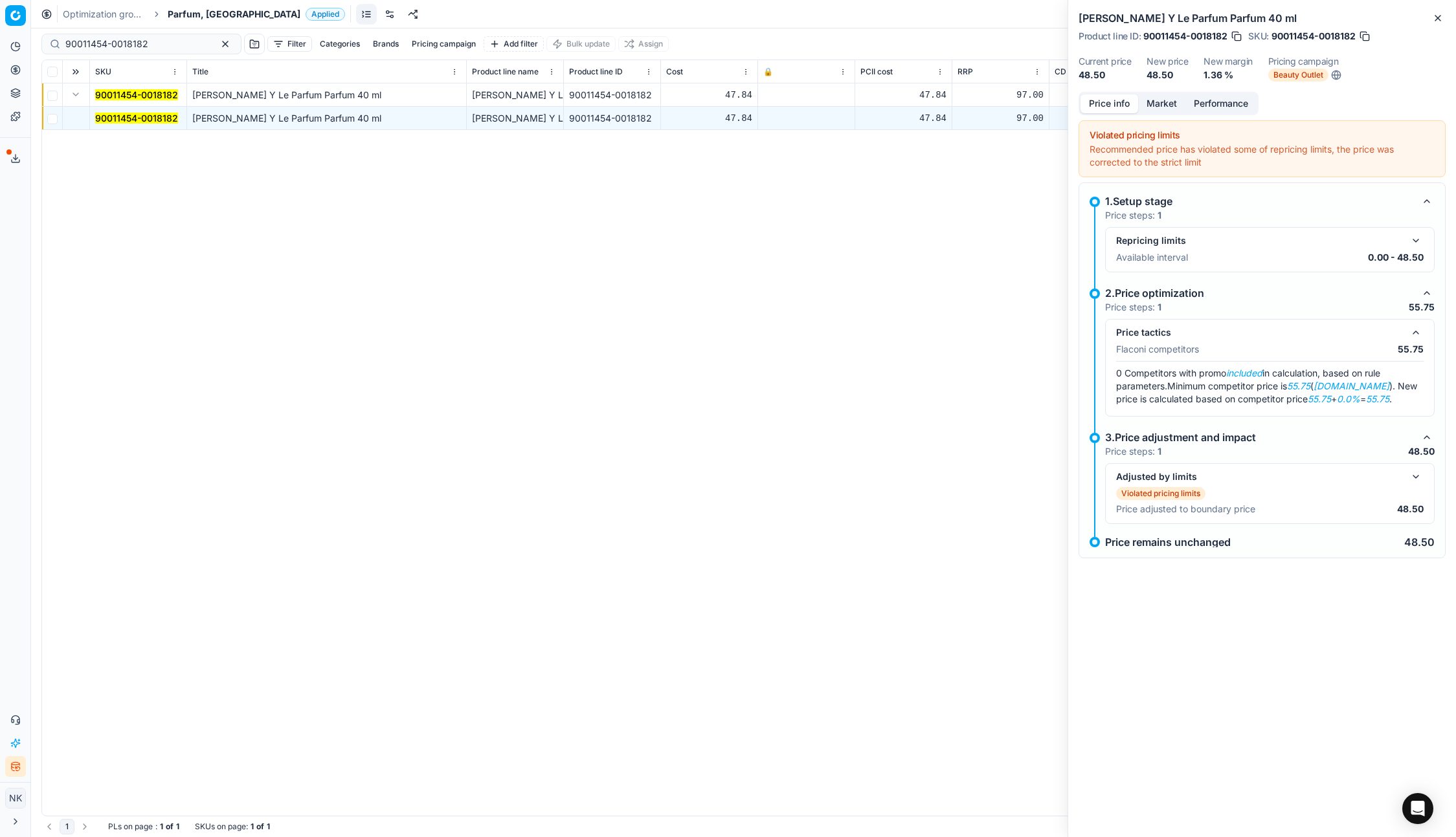
click at [1157, 103] on button "Market" at bounding box center [1161, 103] width 47 height 18
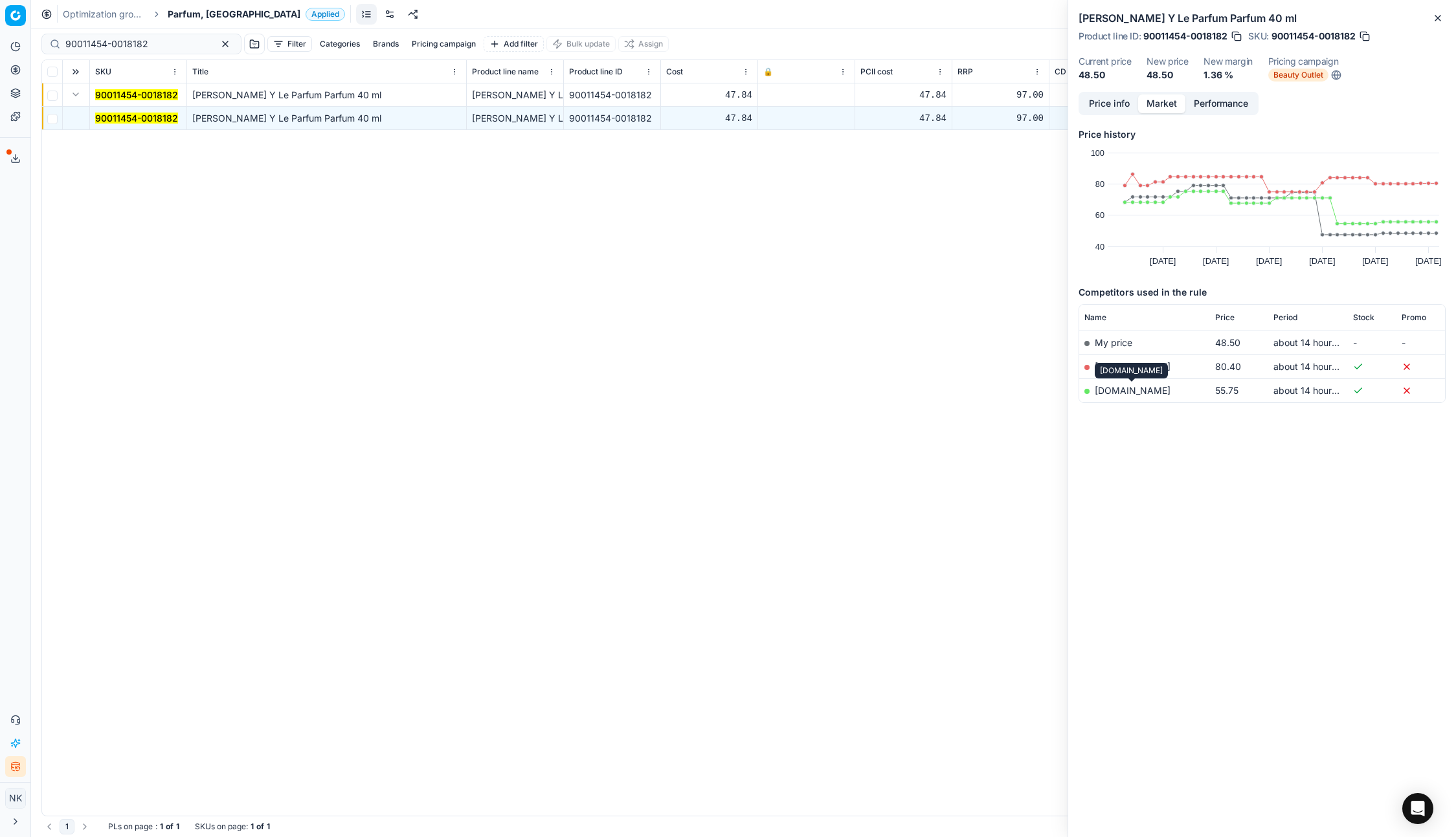
click at [1130, 395] on link "parfumdreams.nl" at bounding box center [1132, 390] width 76 height 11
click at [165, 42] on input "90011454-0018182" at bounding box center [136, 44] width 141 height 13
click at [148, 42] on input "90011454-0018182" at bounding box center [136, 44] width 141 height 13
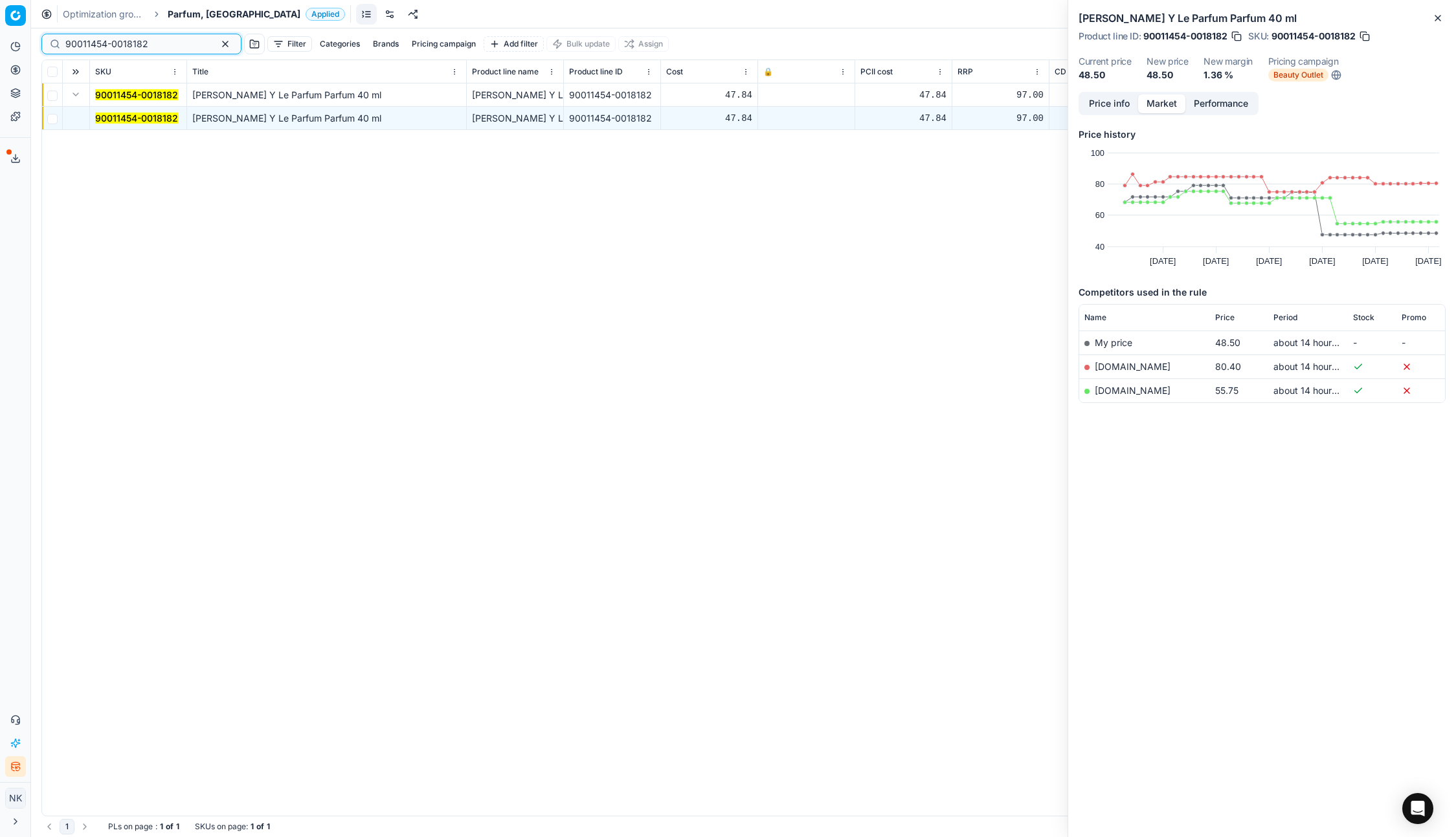
click at [148, 42] on input "90011454-0018182" at bounding box center [136, 44] width 141 height 13
click at [187, 13] on span "Parfum, [GEOGRAPHIC_DATA]" at bounding box center [234, 14] width 133 height 13
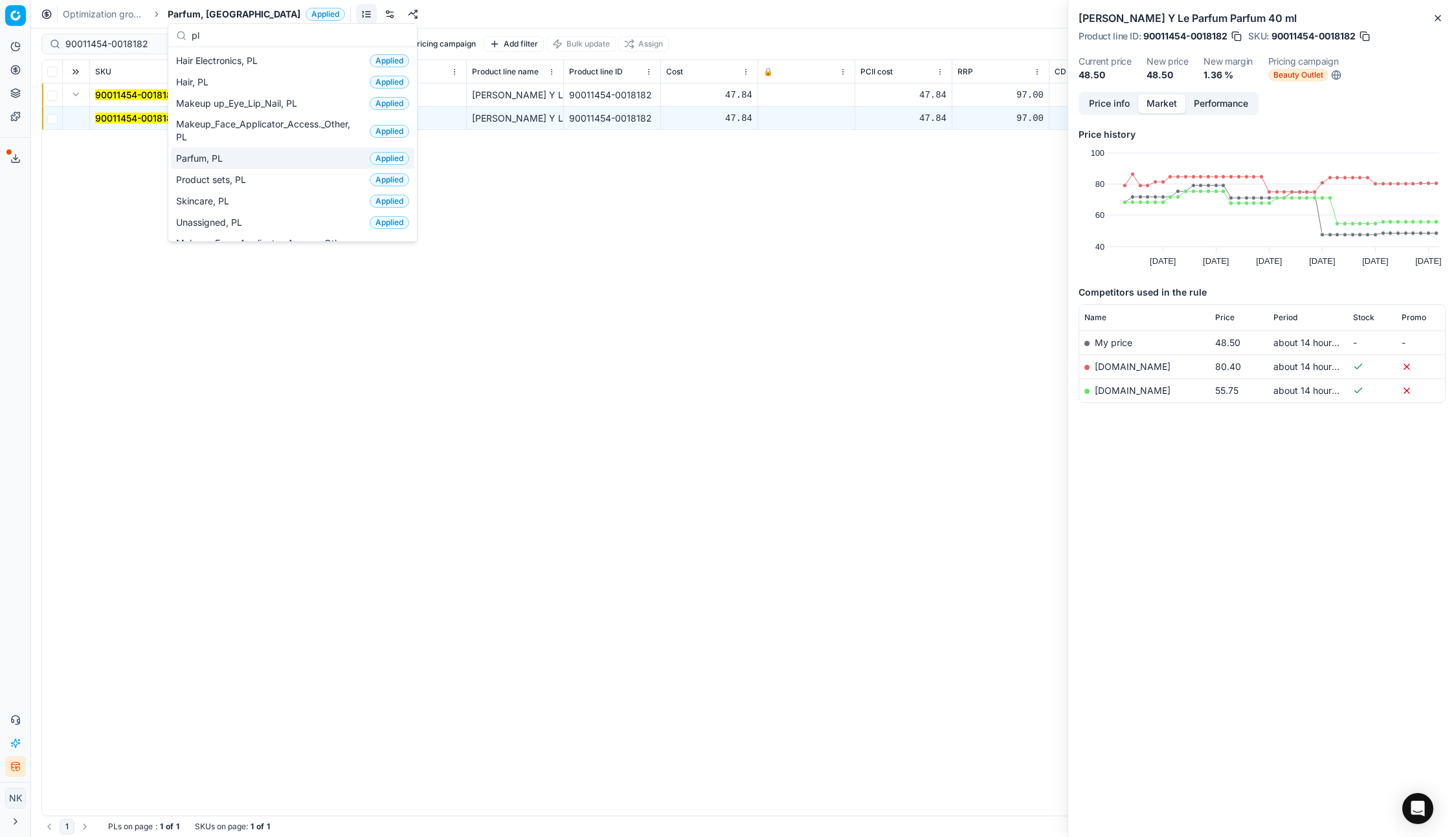
type input "pl"
click at [196, 163] on span "Parfum, PL" at bounding box center [202, 159] width 52 height 13
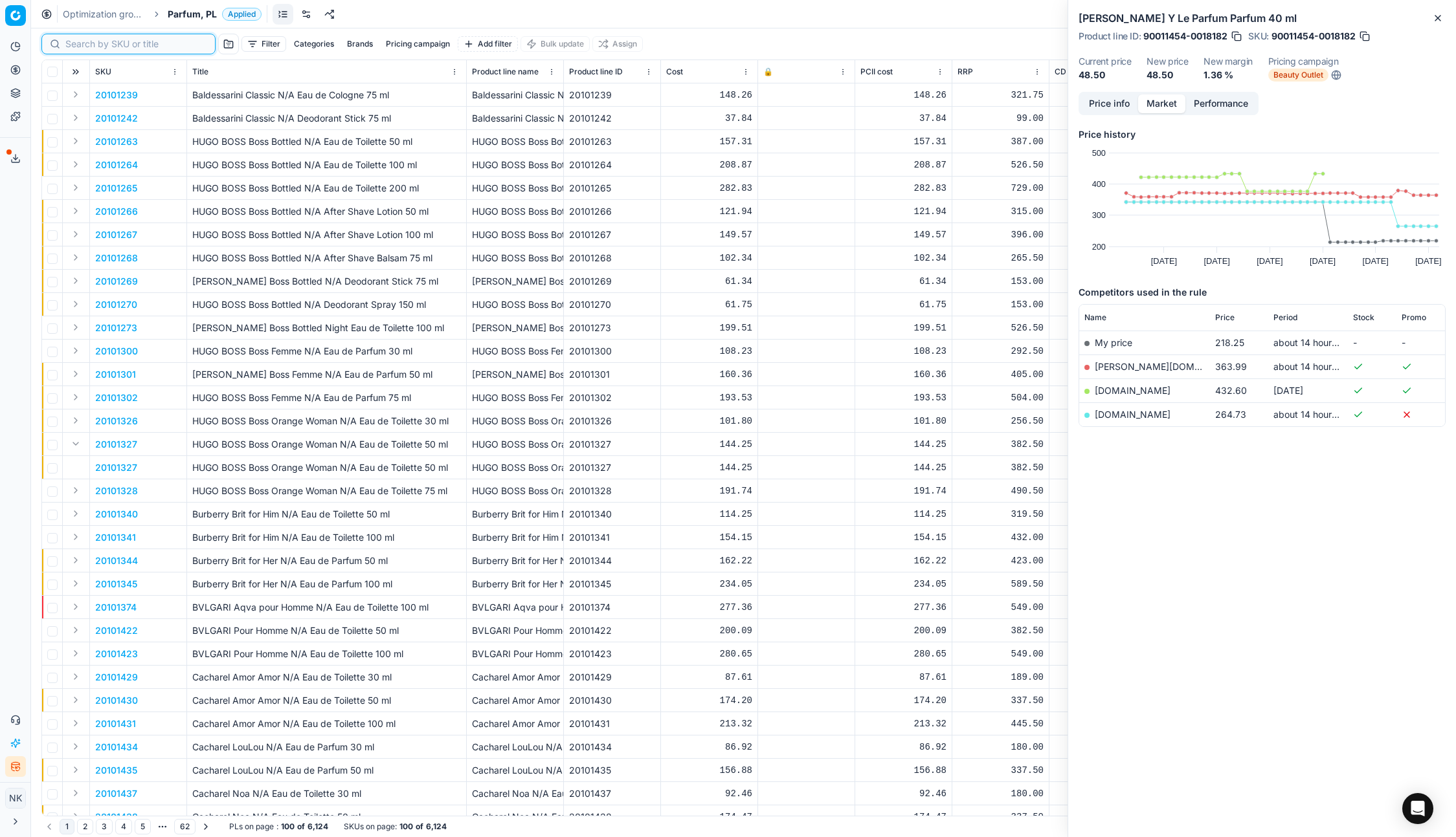
click at [83, 38] on input at bounding box center [136, 44] width 141 height 13
paste input "90001387-0002033"
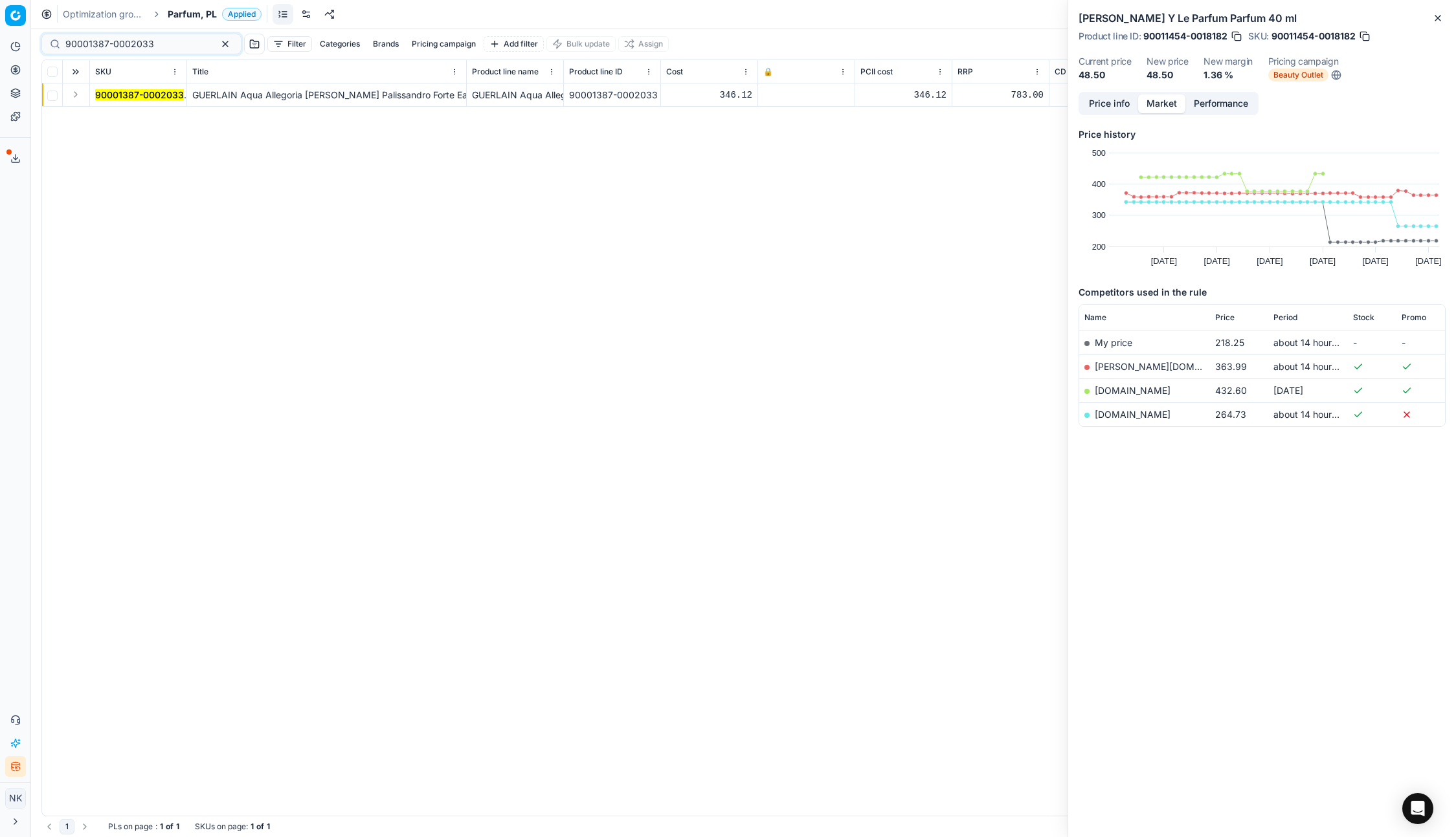
click at [75, 96] on button "Expand" at bounding box center [75, 94] width 16 height 16
click at [110, 120] on mark "90001387-0002033" at bounding box center [139, 118] width 89 height 11
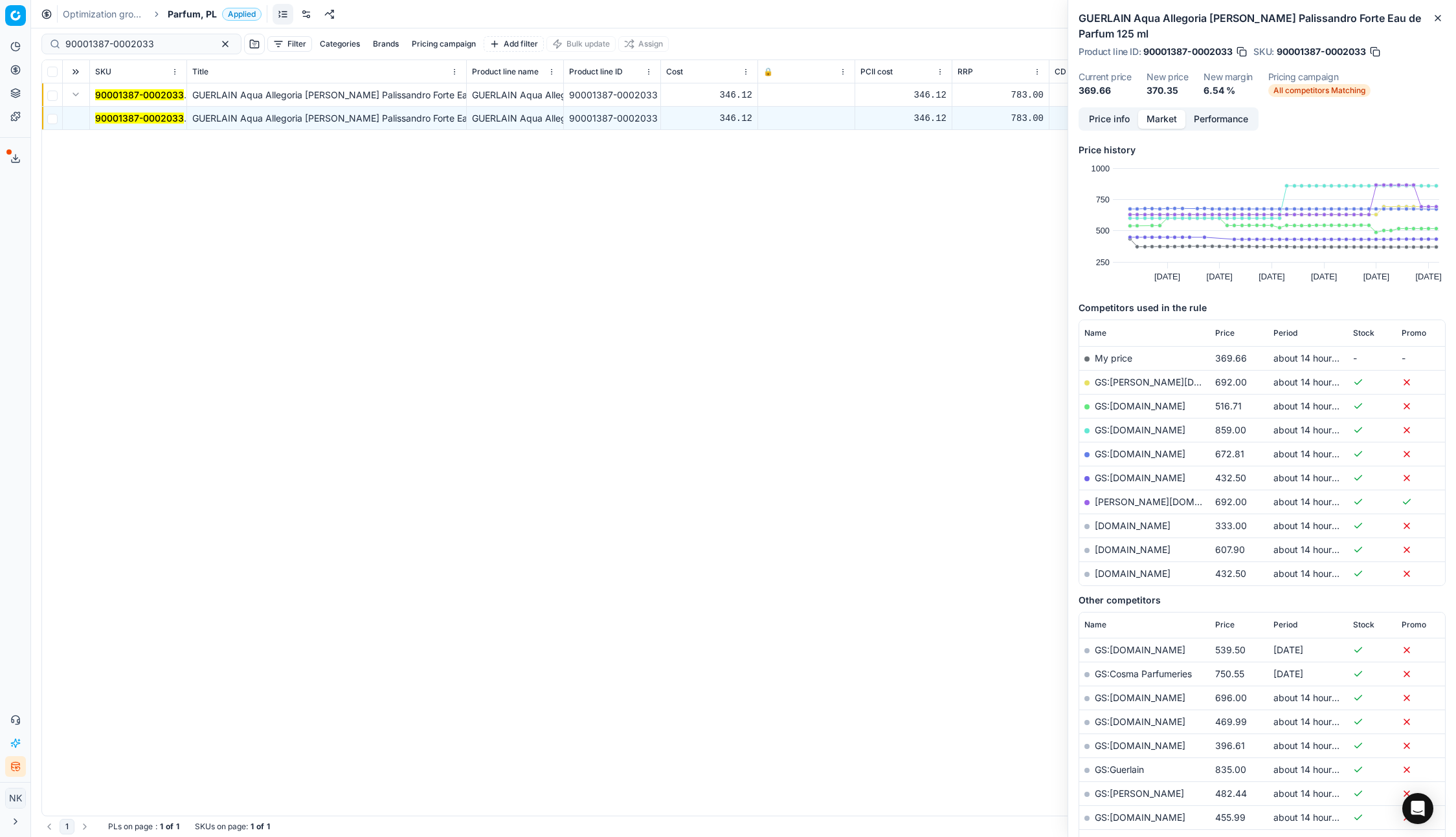
click at [1117, 524] on link "makeup.pl" at bounding box center [1132, 525] width 76 height 11
click at [1225, 331] on span "Price" at bounding box center [1224, 333] width 19 height 10
click at [1127, 408] on link "GS:parfumdreams.PL" at bounding box center [1140, 406] width 91 height 11
click at [1132, 404] on link "GS:parfumdreams.PL" at bounding box center [1140, 406] width 91 height 11
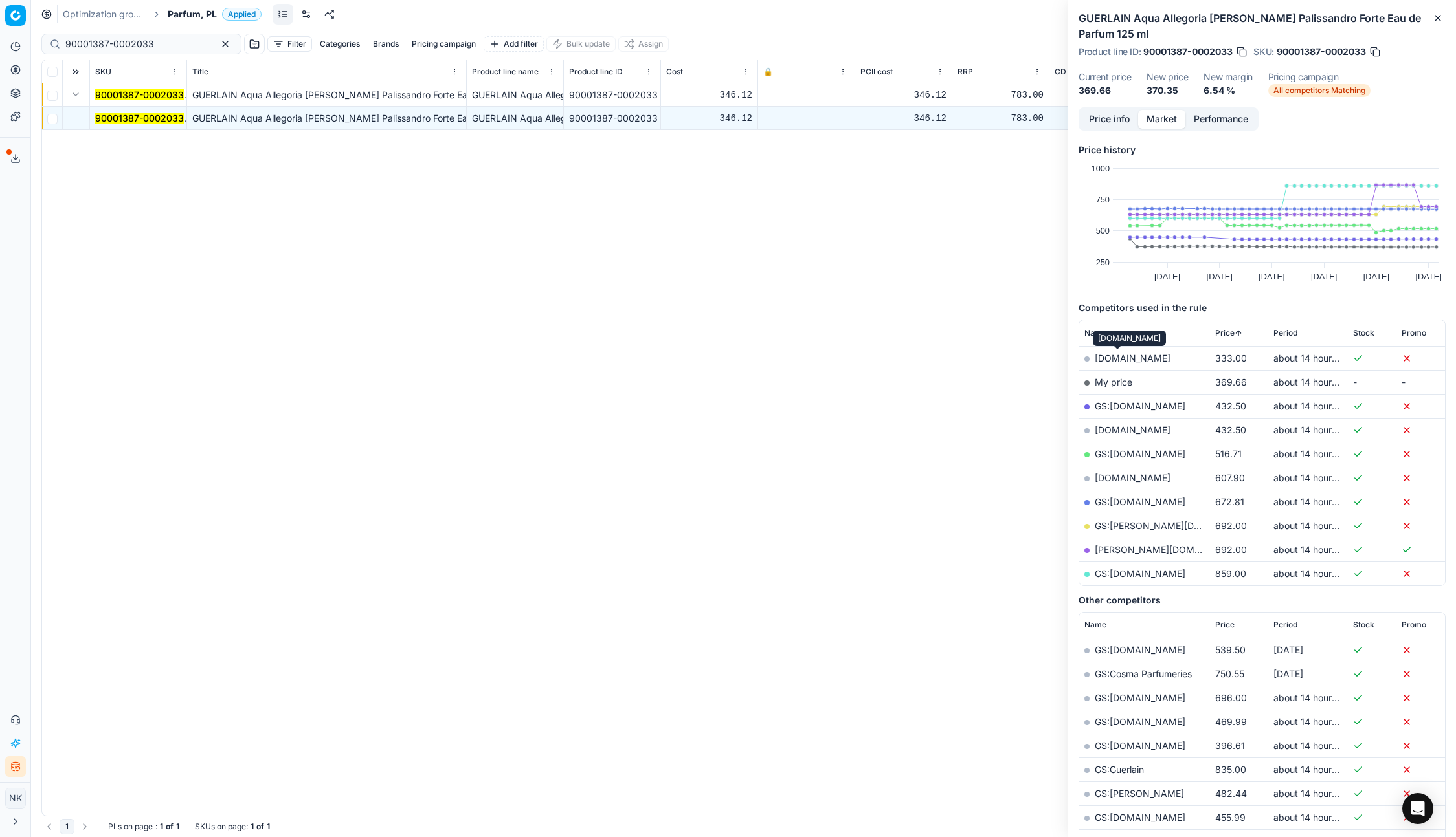
click at [1109, 357] on link "makeup.pl" at bounding box center [1132, 358] width 76 height 11
click at [1122, 407] on link "GS:parfumdreams.PL" at bounding box center [1140, 406] width 91 height 11
click at [165, 40] on input "90001387-0002033" at bounding box center [136, 44] width 141 height 13
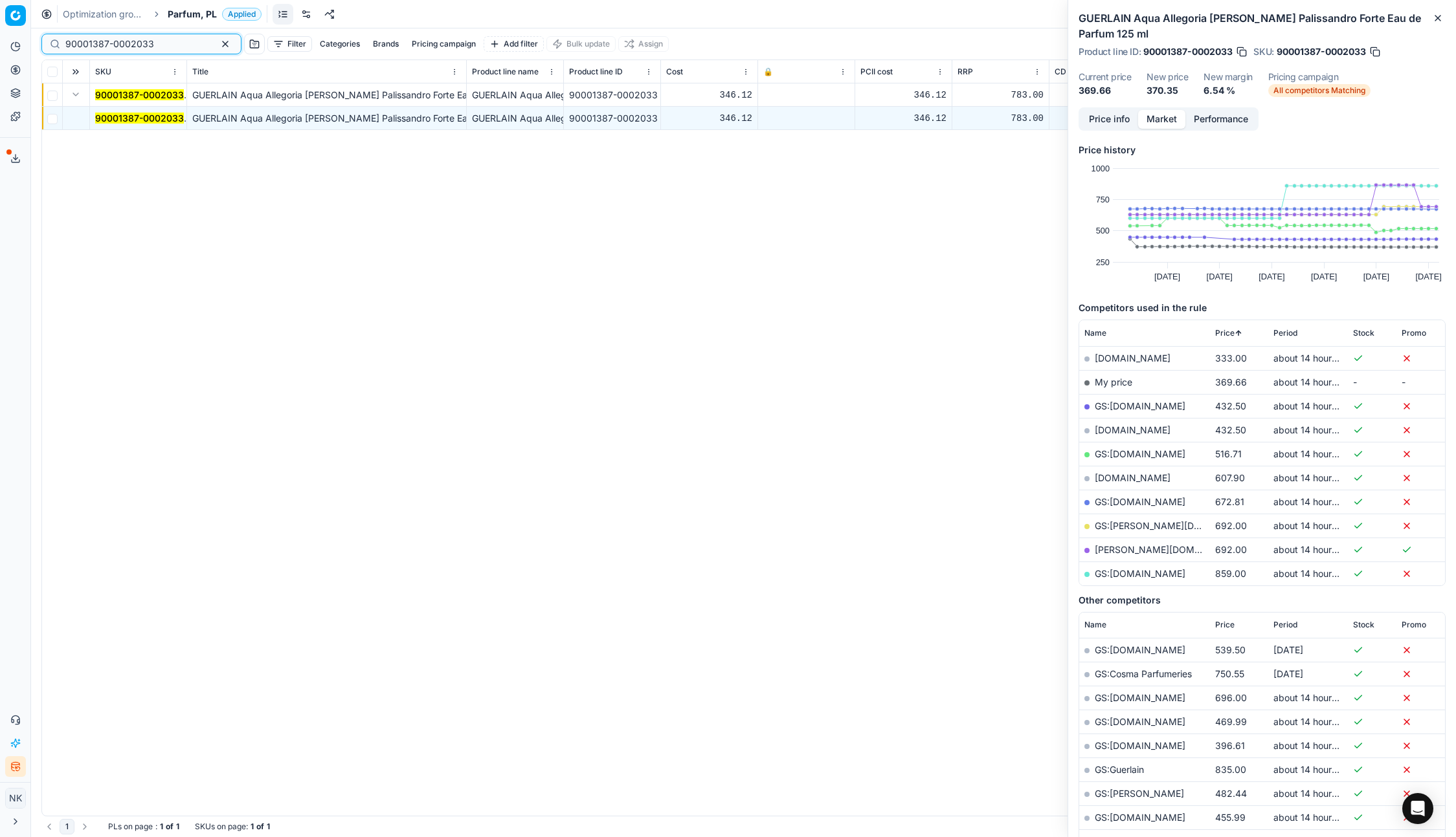
click at [170, 42] on input "90001387-0002033" at bounding box center [136, 44] width 141 height 13
paste input "80029104-200"
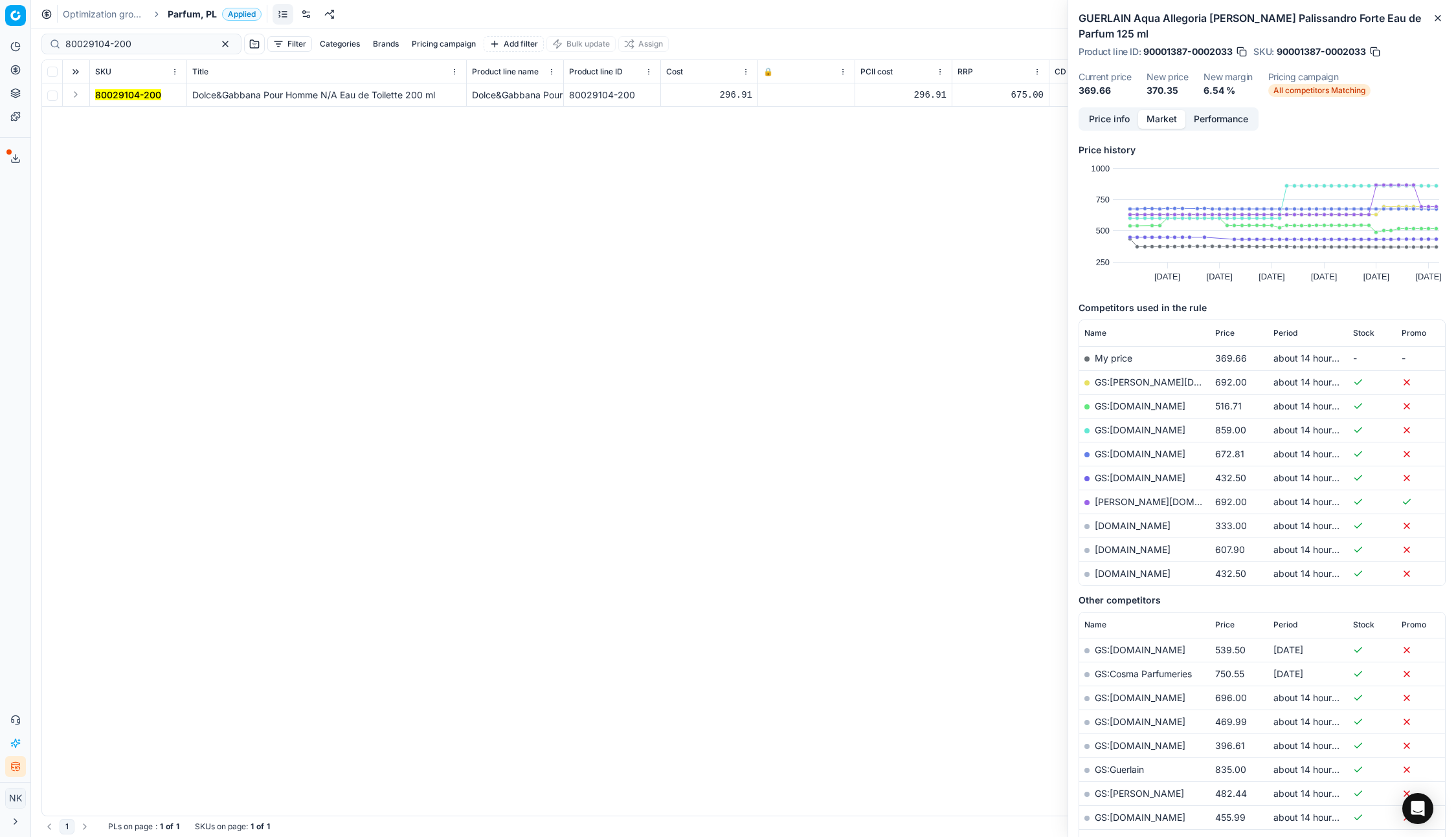
click at [85, 102] on td at bounding box center [77, 95] width 27 height 23
click at [79, 98] on button "Expand" at bounding box center [75, 94] width 16 height 16
click at [99, 114] on mark "80029104-200" at bounding box center [128, 118] width 66 height 11
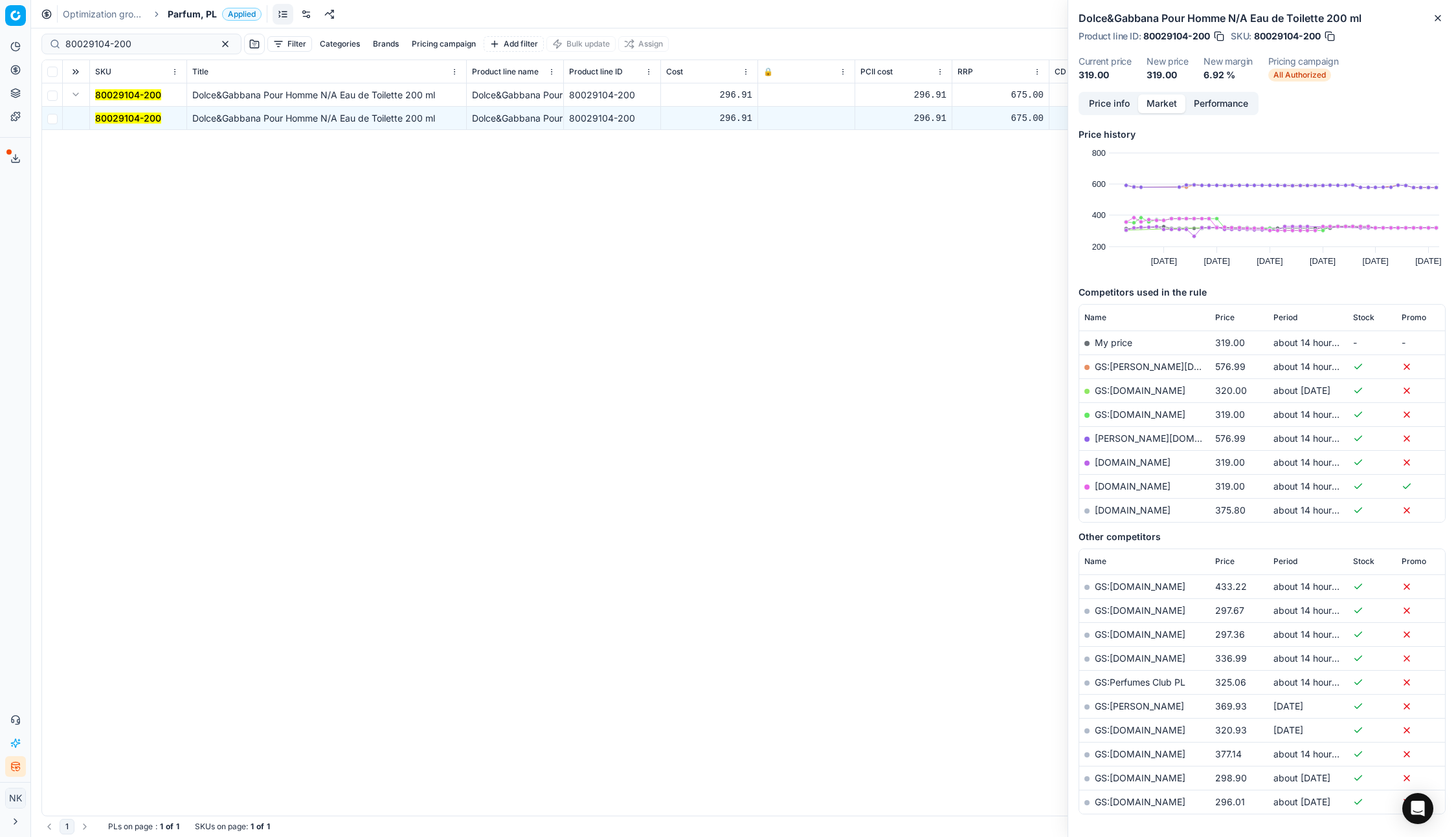
click at [1114, 417] on link "GS:Notino.pl" at bounding box center [1140, 414] width 91 height 11
click at [135, 47] on input "80029104-200" at bounding box center [136, 44] width 141 height 13
paste input "60854-1"
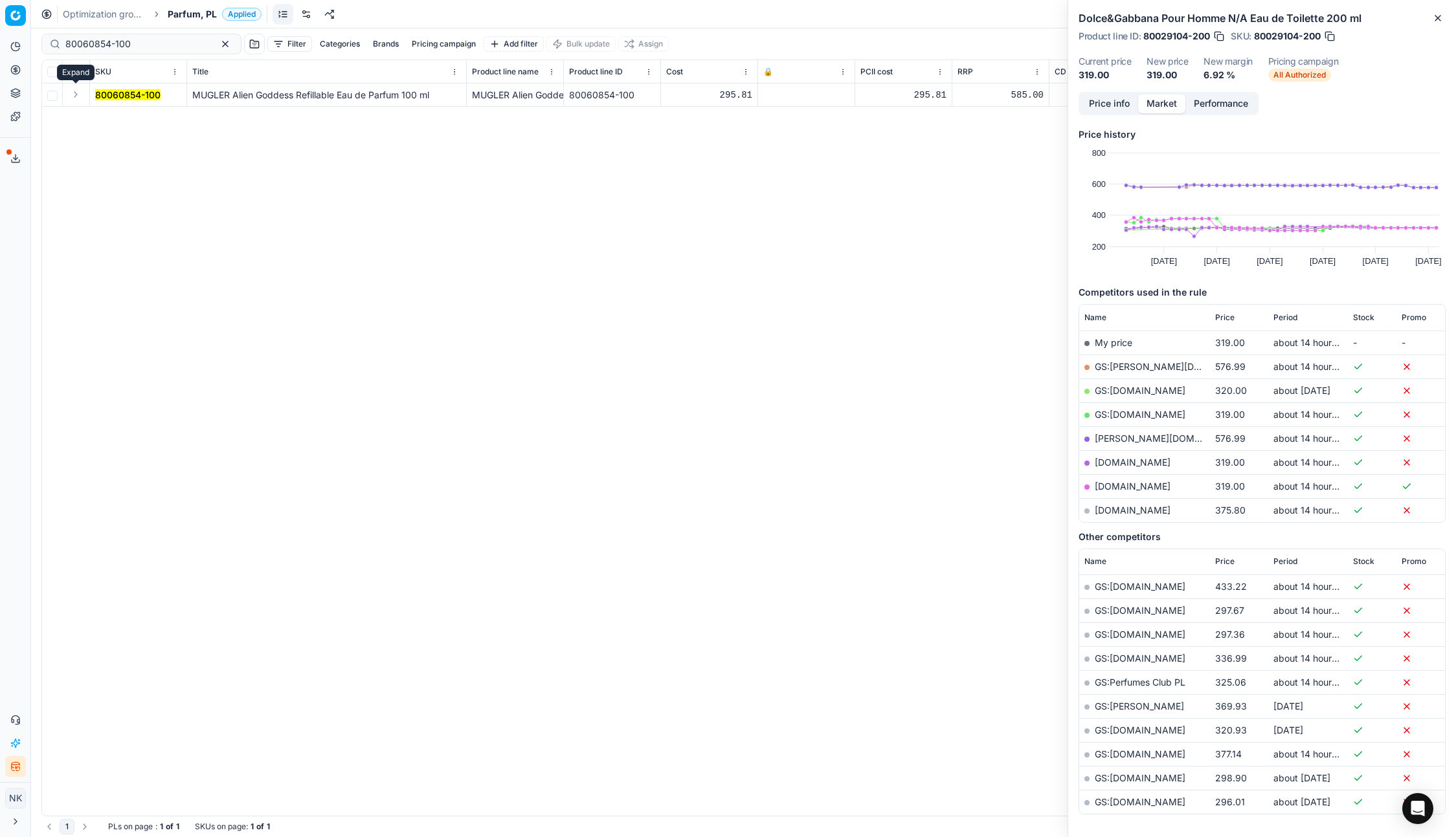
click at [71, 94] on button "Expand" at bounding box center [75, 94] width 16 height 16
click at [125, 116] on mark "80060854-100" at bounding box center [128, 118] width 66 height 11
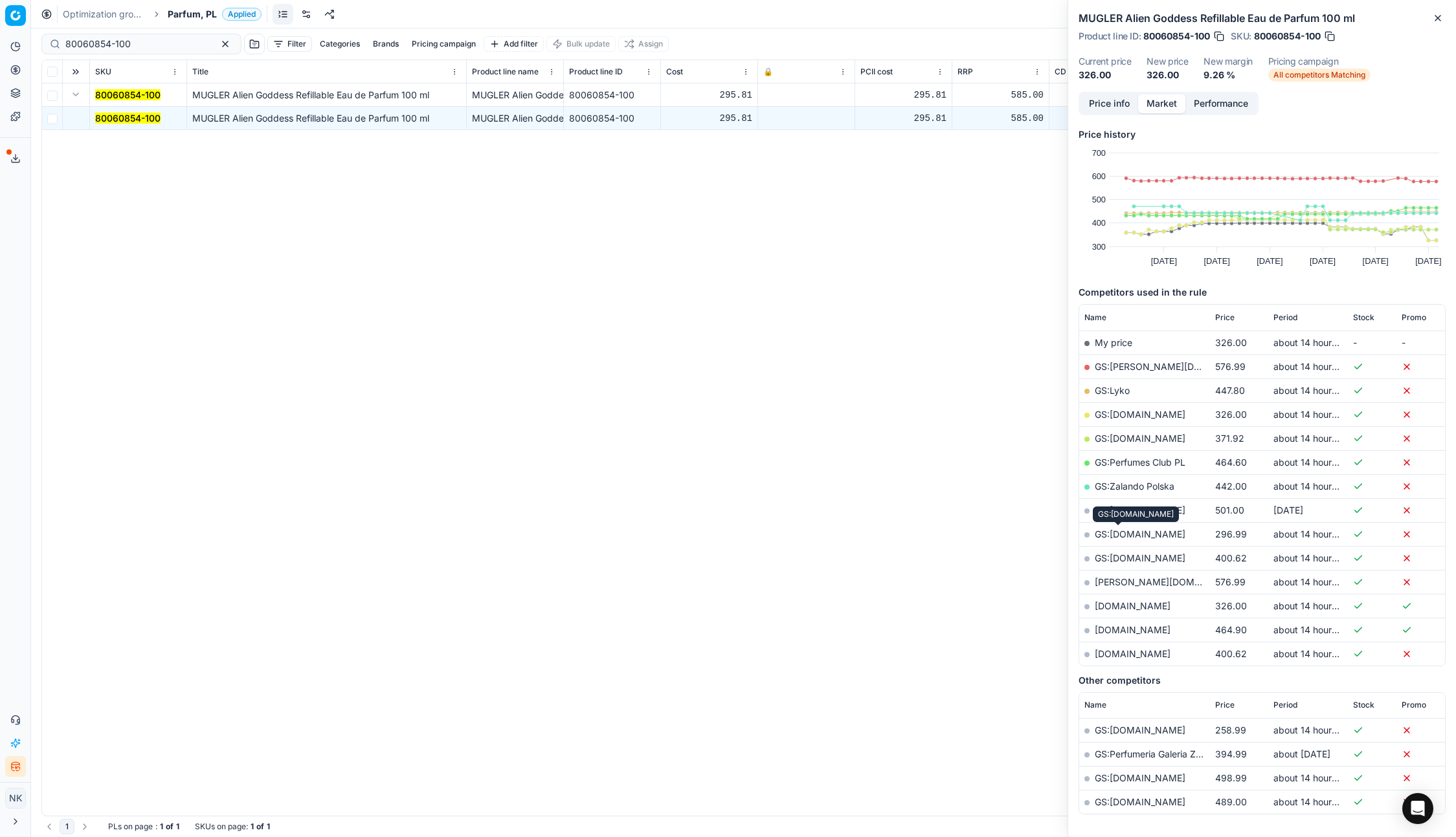
click at [1115, 534] on link "GS:hebe.pl" at bounding box center [1140, 534] width 91 height 11
click at [133, 42] on input "80060854-100" at bounding box center [136, 44] width 141 height 13
paste input "30150175-0007053"
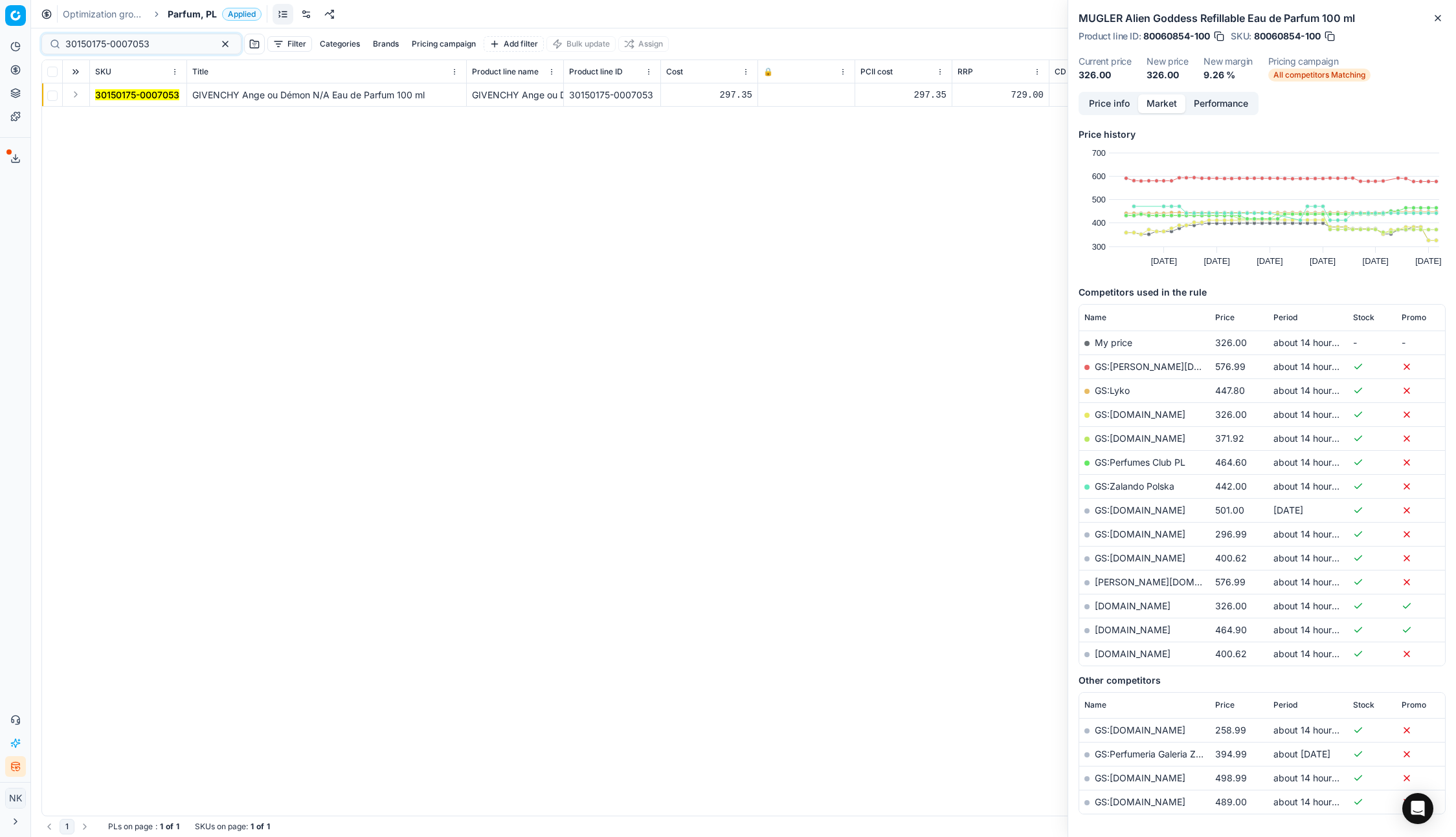
click at [77, 94] on button "Expand" at bounding box center [75, 94] width 16 height 16
click at [119, 115] on mark "30150175-0007053" at bounding box center [137, 118] width 84 height 11
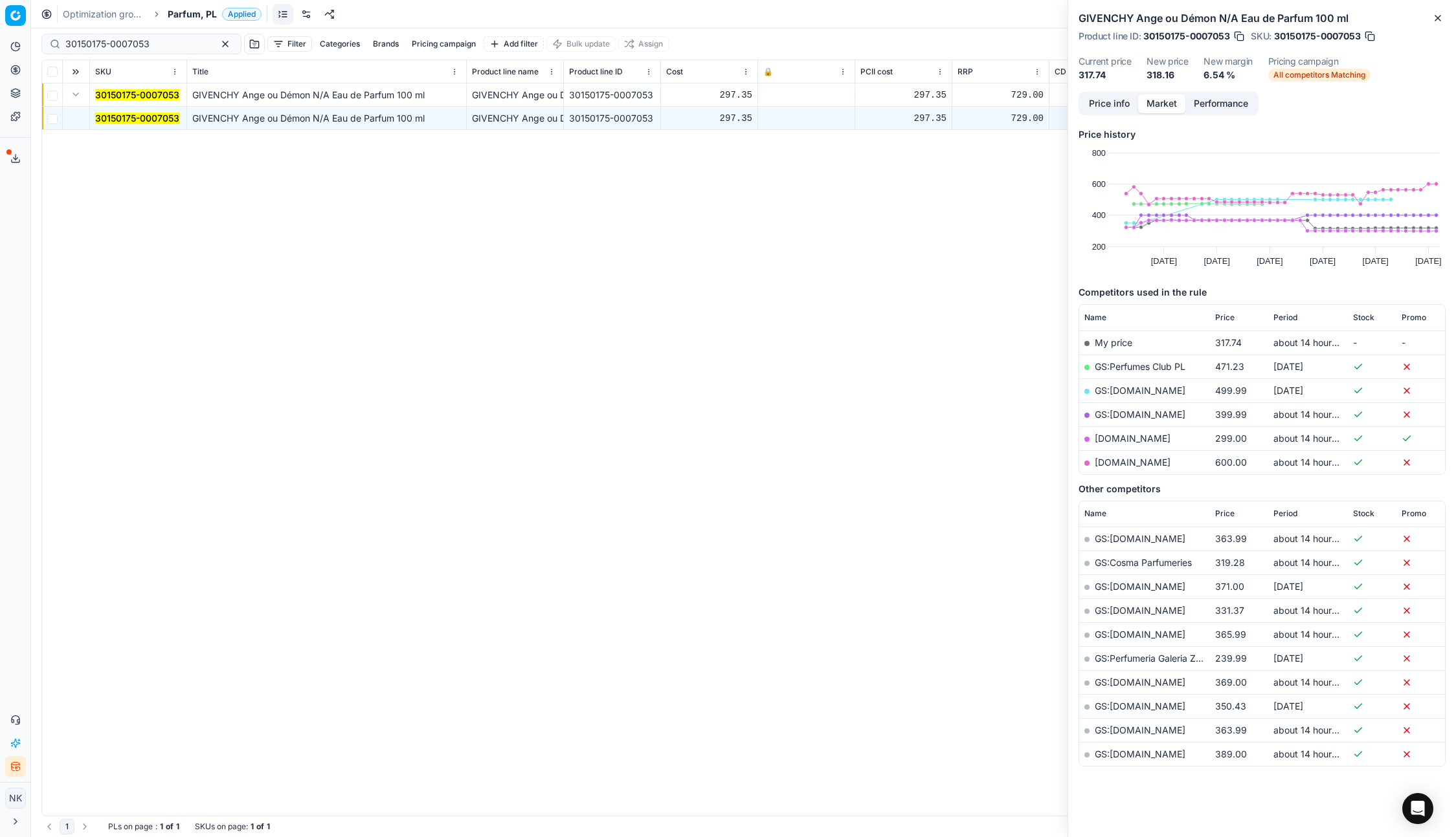
click at [1107, 439] on link "makeup.pl" at bounding box center [1132, 438] width 76 height 11
click at [161, 42] on input "30150175-0007053" at bounding box center [136, 44] width 141 height 13
paste input "90004628-0006955"
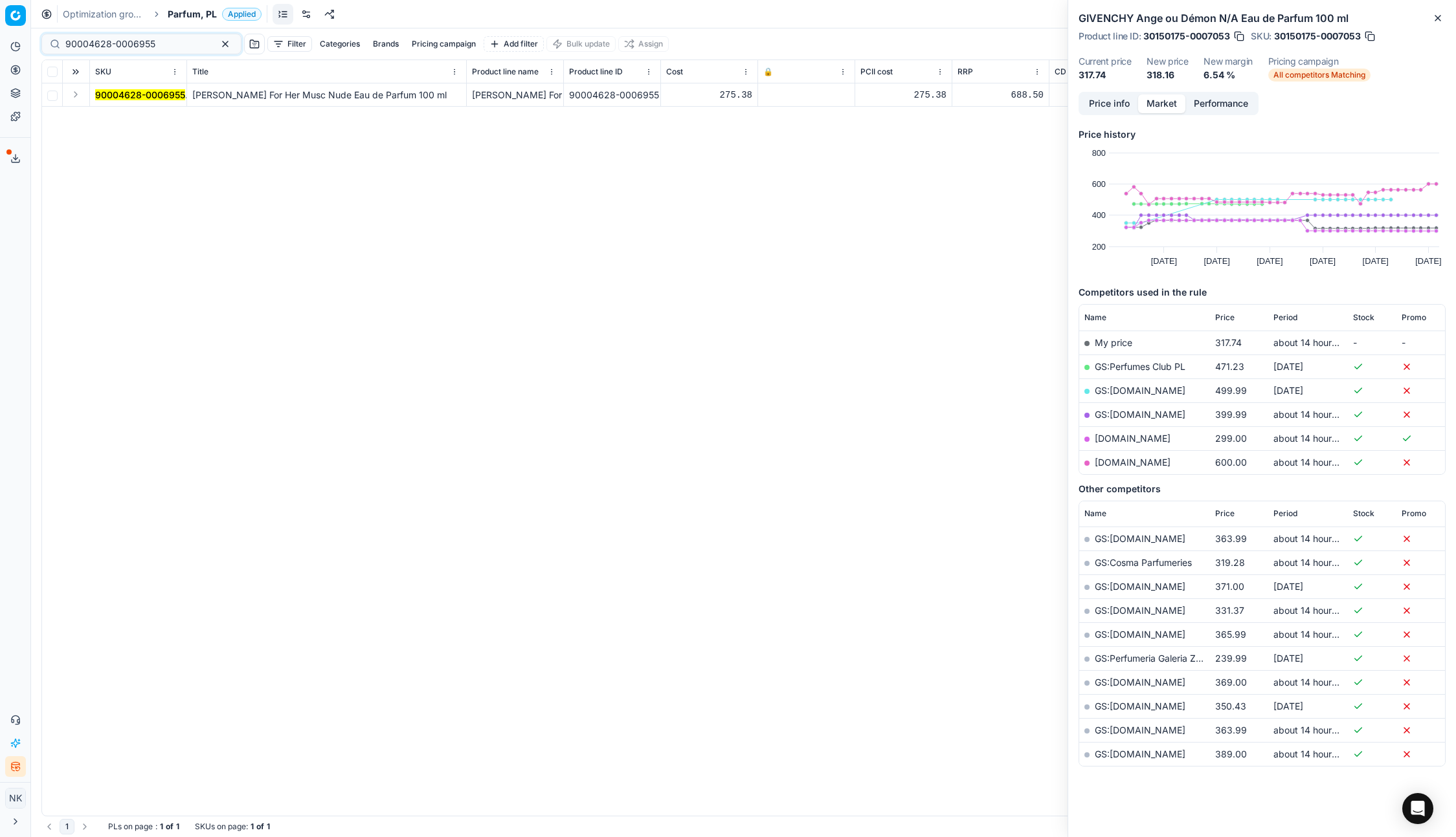
click at [75, 95] on button "Expand" at bounding box center [75, 94] width 16 height 16
click at [118, 118] on mark "90004628-0006955" at bounding box center [140, 118] width 90 height 11
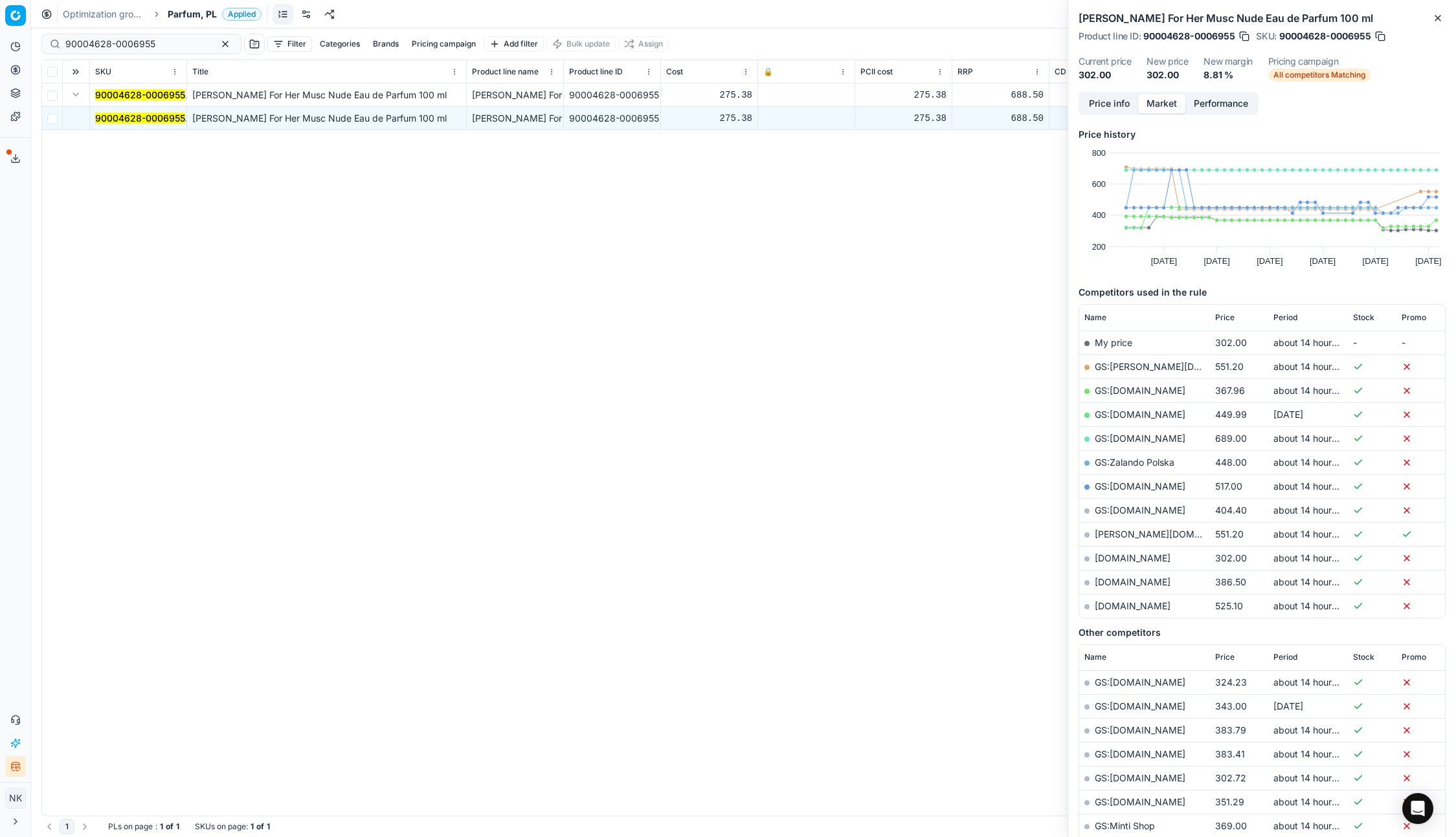
click at [1109, 560] on link "makeup.pl" at bounding box center [1132, 558] width 76 height 11
click at [165, 44] on input "90004628-0006955" at bounding box center [136, 44] width 141 height 13
paste input "80070878-100"
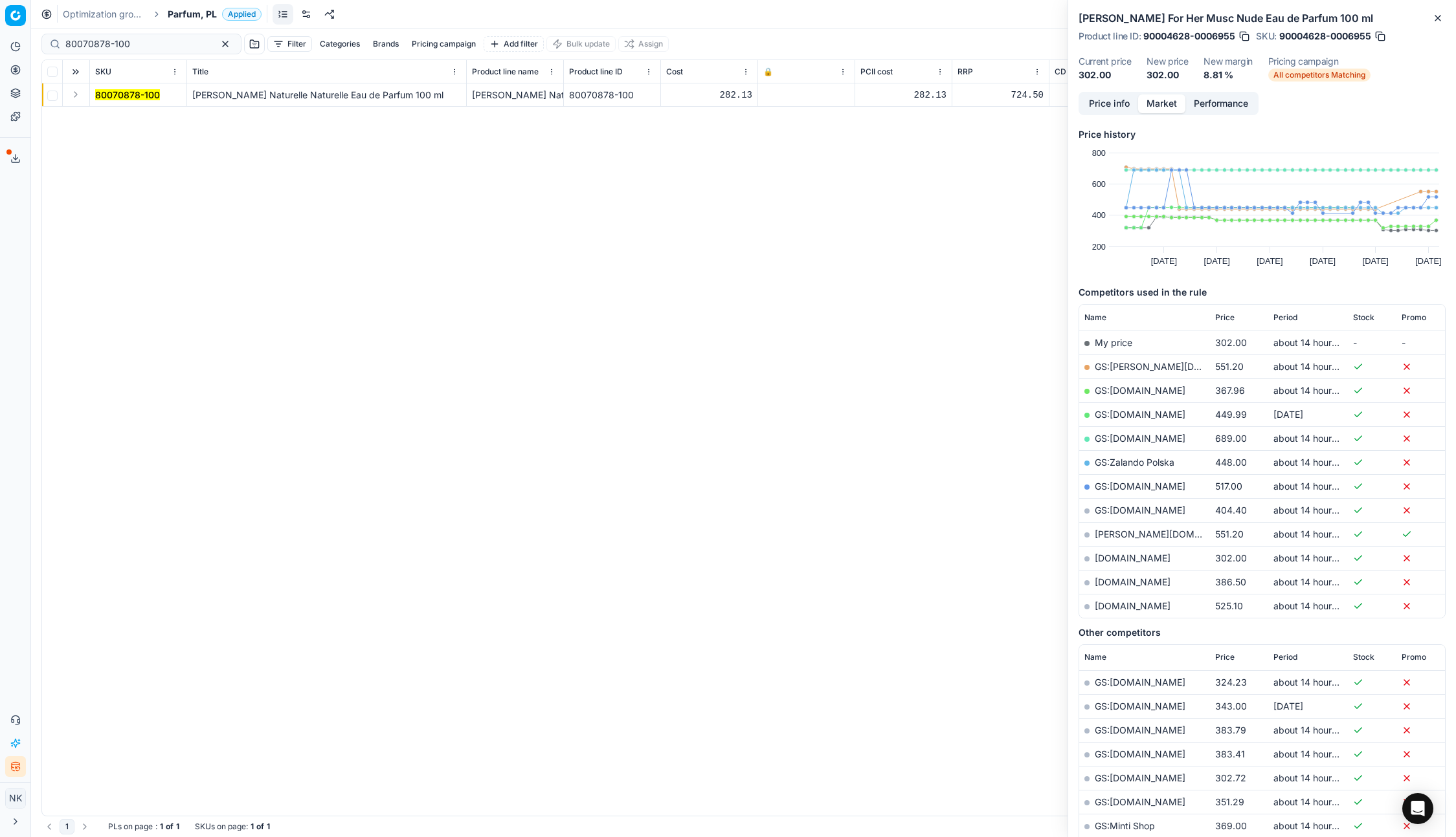
click at [74, 92] on button "Expand" at bounding box center [75, 94] width 16 height 16
click at [111, 122] on mark "80070878-100" at bounding box center [127, 118] width 65 height 11
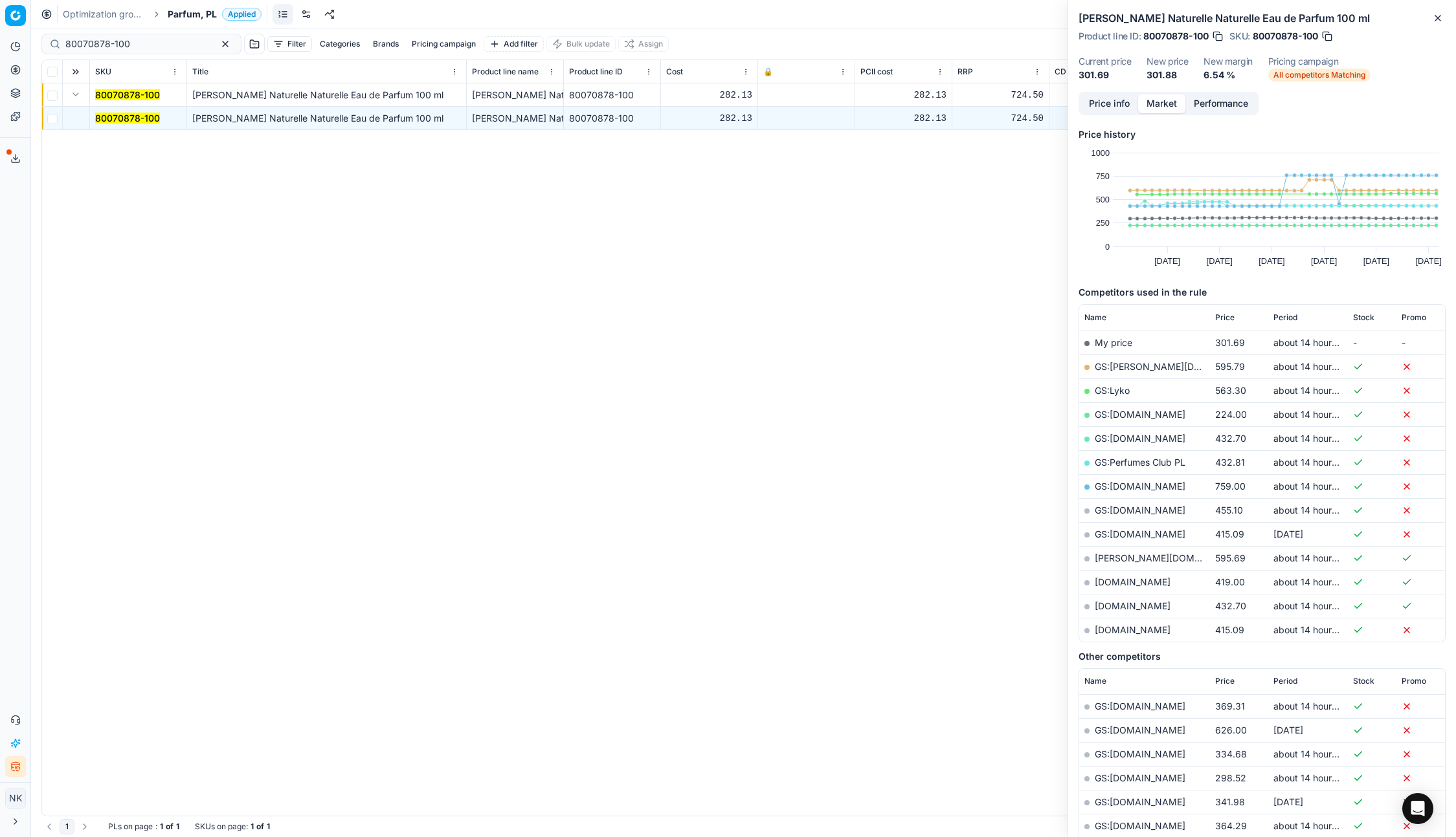
click at [1129, 413] on link "GS:Makeup.pl" at bounding box center [1140, 414] width 91 height 11
click at [1127, 630] on link "parfumdreams.pl" at bounding box center [1132, 630] width 76 height 11
click at [143, 45] on input "80070878-100" at bounding box center [136, 44] width 141 height 13
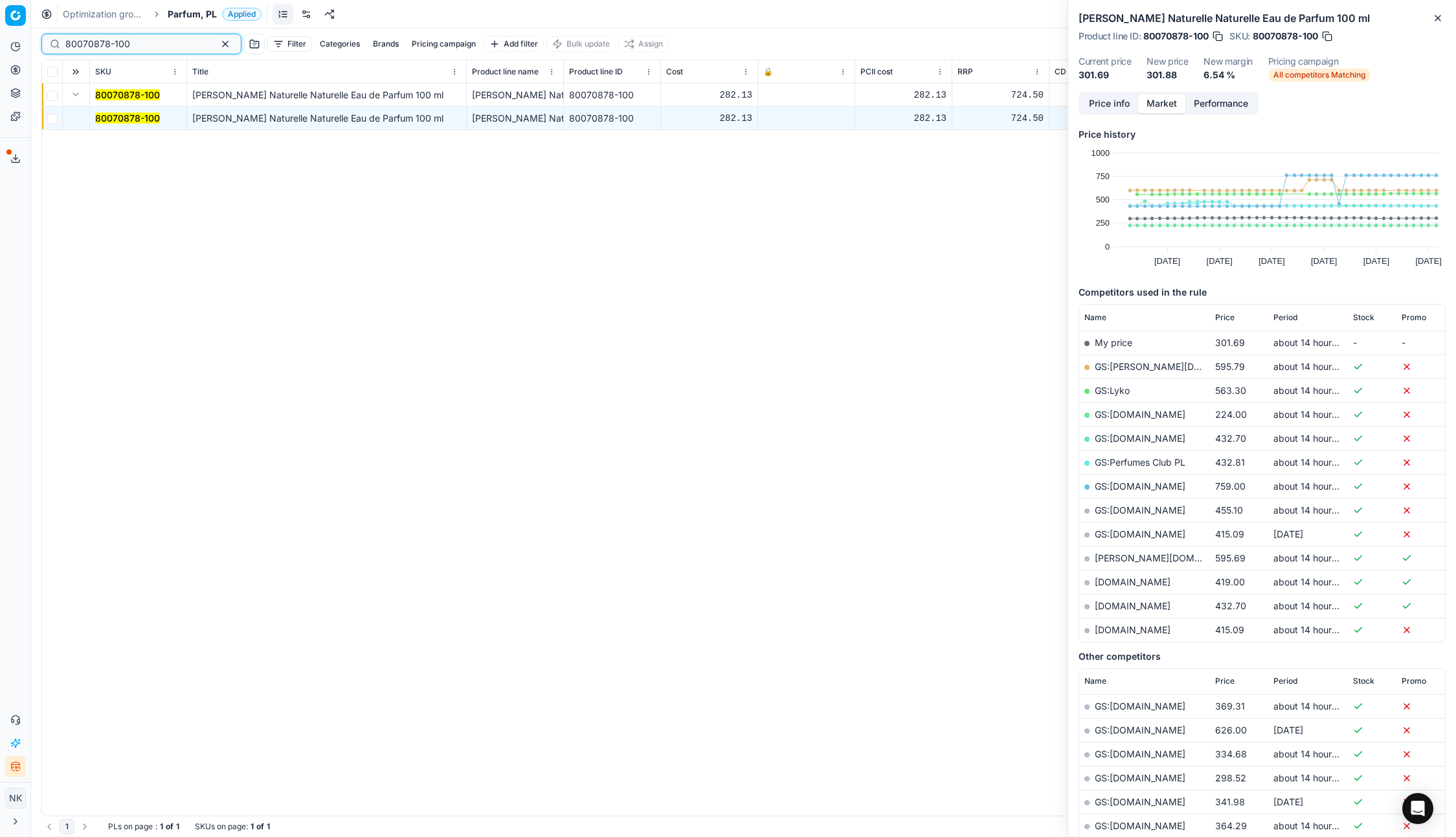
click at [157, 44] on input "80070878-100" at bounding box center [136, 44] width 141 height 13
paste input "20101485"
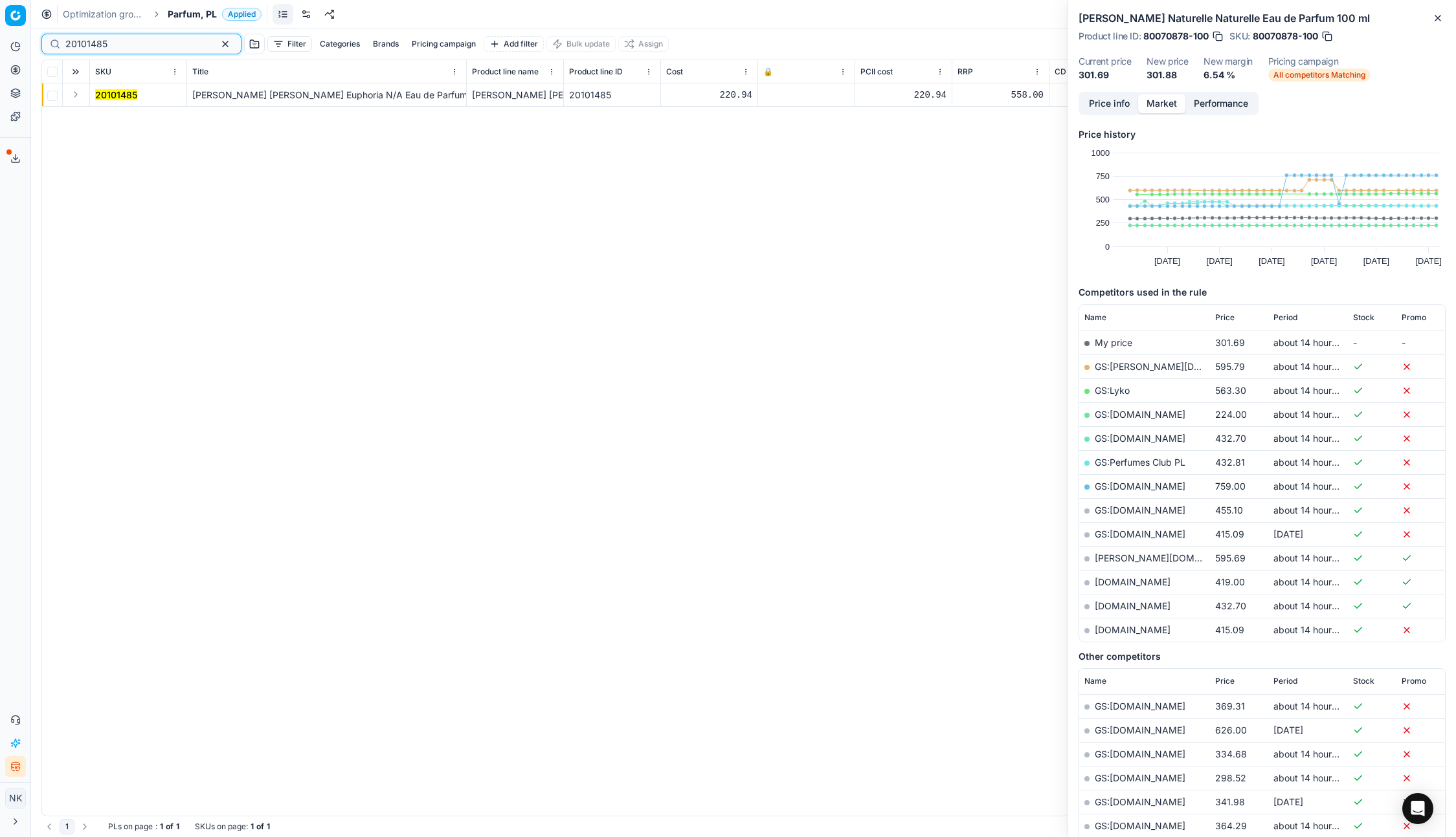
type input "20101485"
click at [78, 92] on button "Expand" at bounding box center [75, 94] width 16 height 16
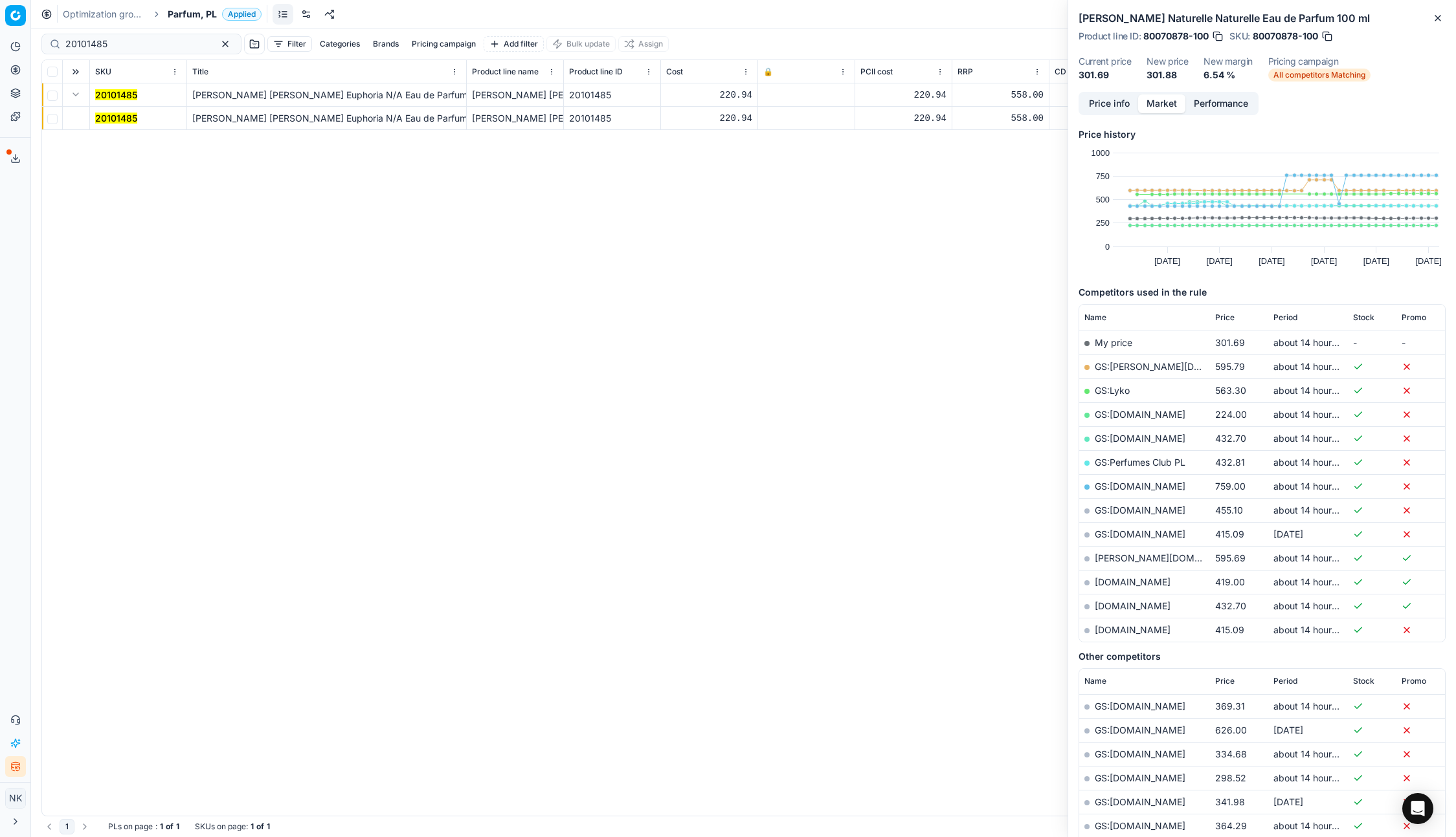
click at [109, 116] on mark "20101485" at bounding box center [116, 118] width 42 height 11
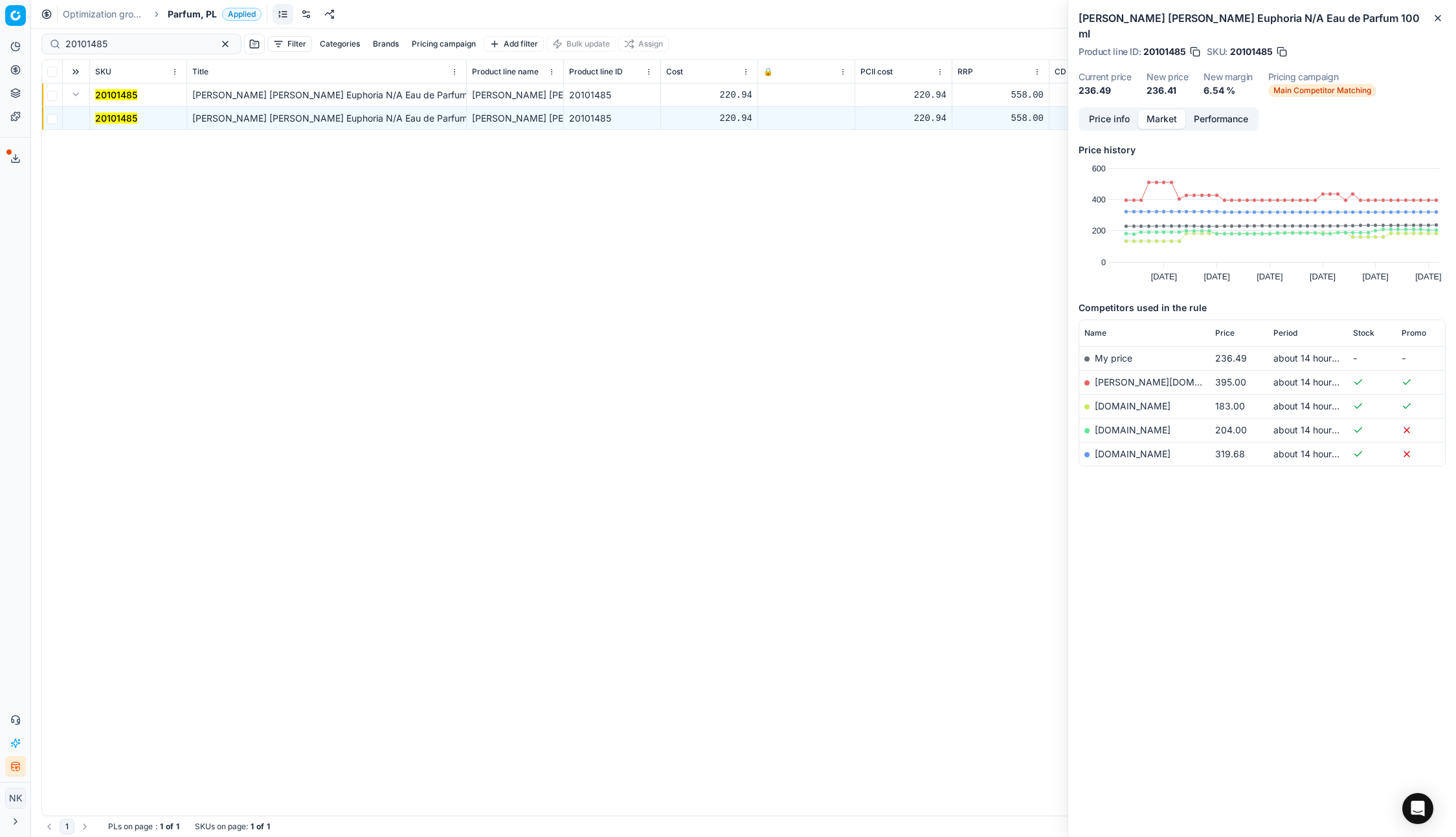
click at [1111, 424] on link "notino.pl" at bounding box center [1132, 430] width 76 height 11
click at [189, 14] on span "Parfum, PL" at bounding box center [192, 14] width 49 height 13
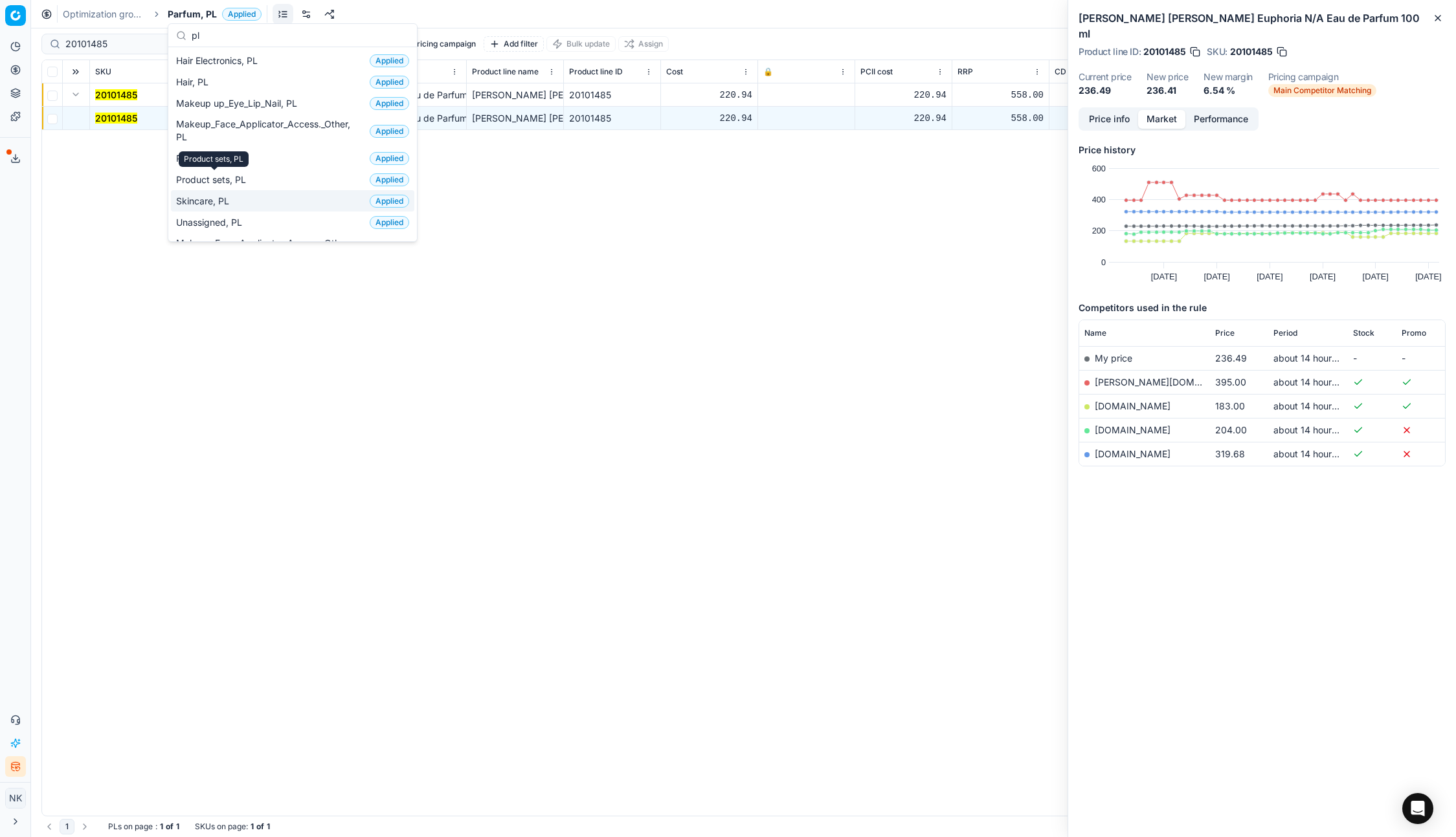
type input "pl"
click at [208, 206] on span "Skincare, PL" at bounding box center [205, 201] width 58 height 13
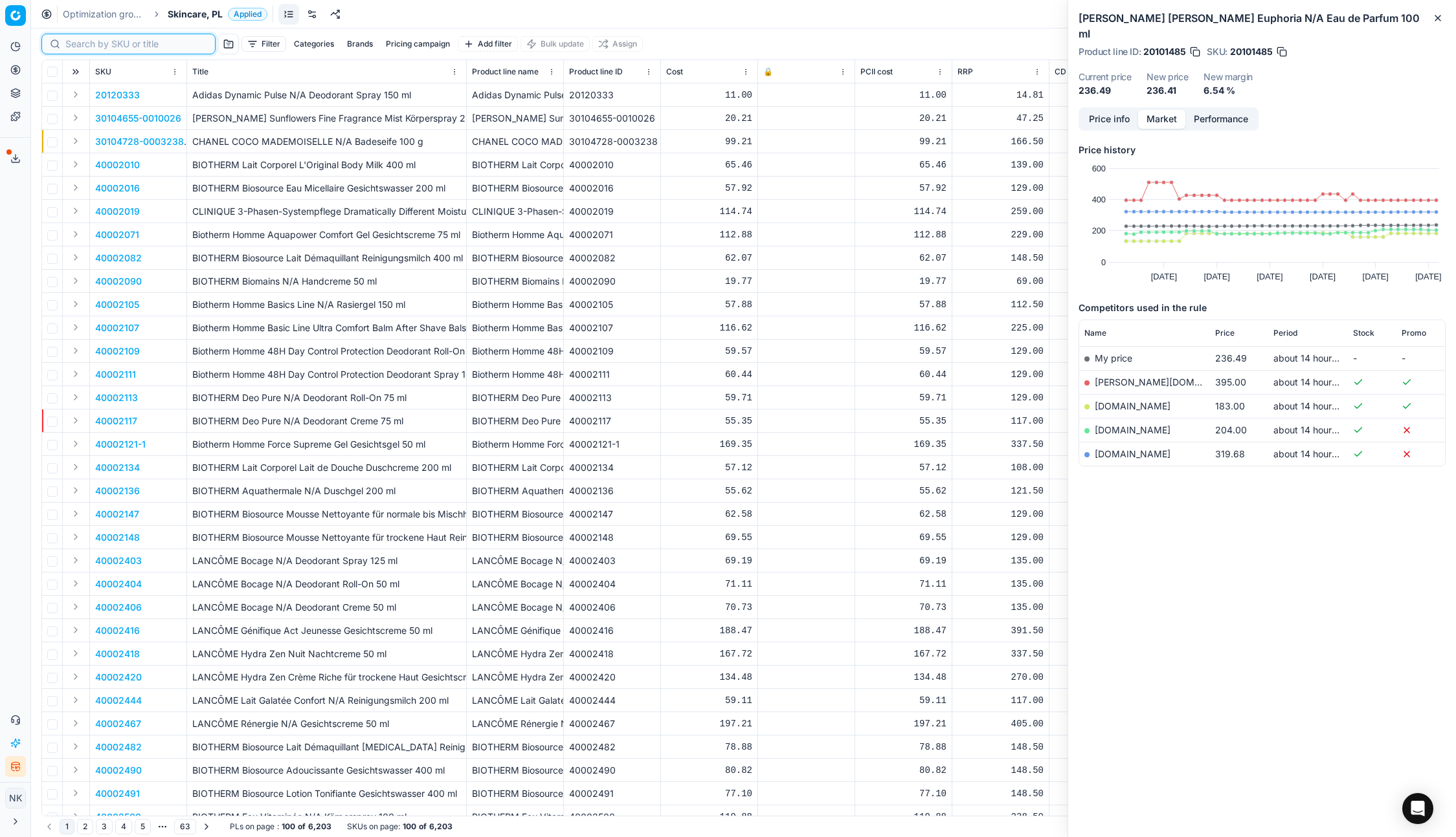
click at [79, 45] on input at bounding box center [136, 44] width 141 height 13
paste input "80059155-100"
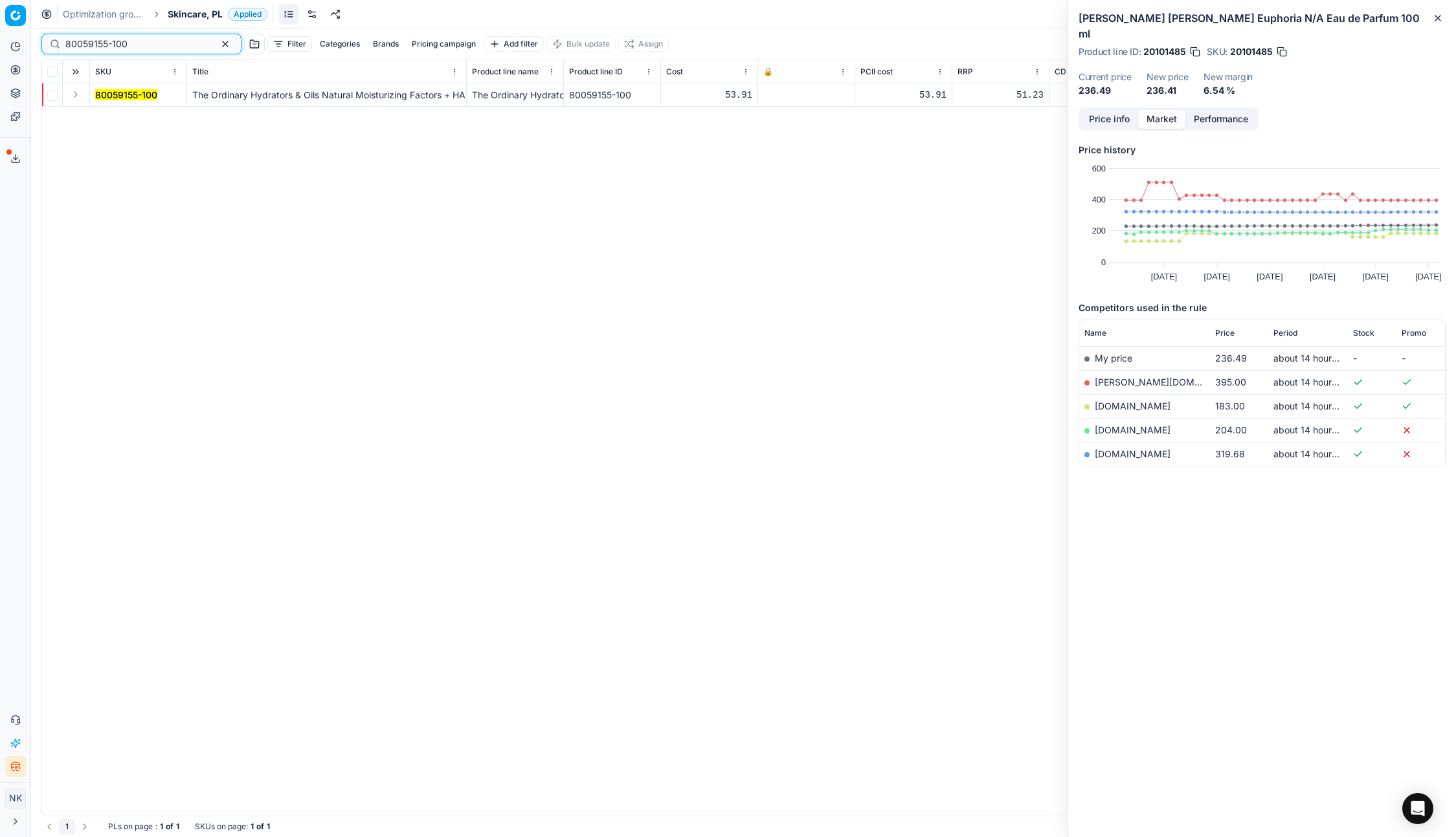
type input "80059155-100"
click at [75, 95] on button "Expand" at bounding box center [75, 94] width 16 height 16
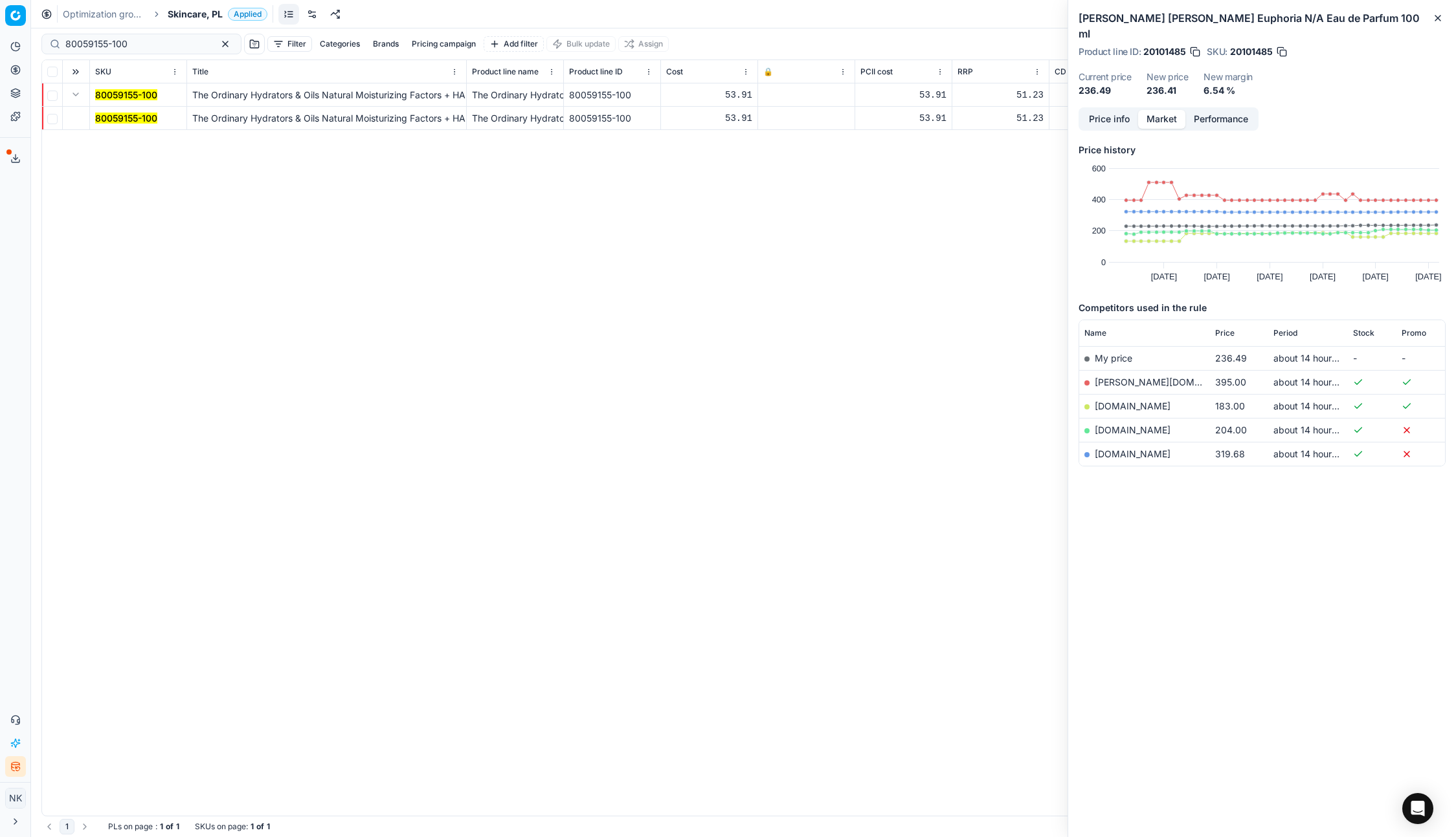
click at [116, 115] on mark "80059155-100" at bounding box center [126, 118] width 62 height 11
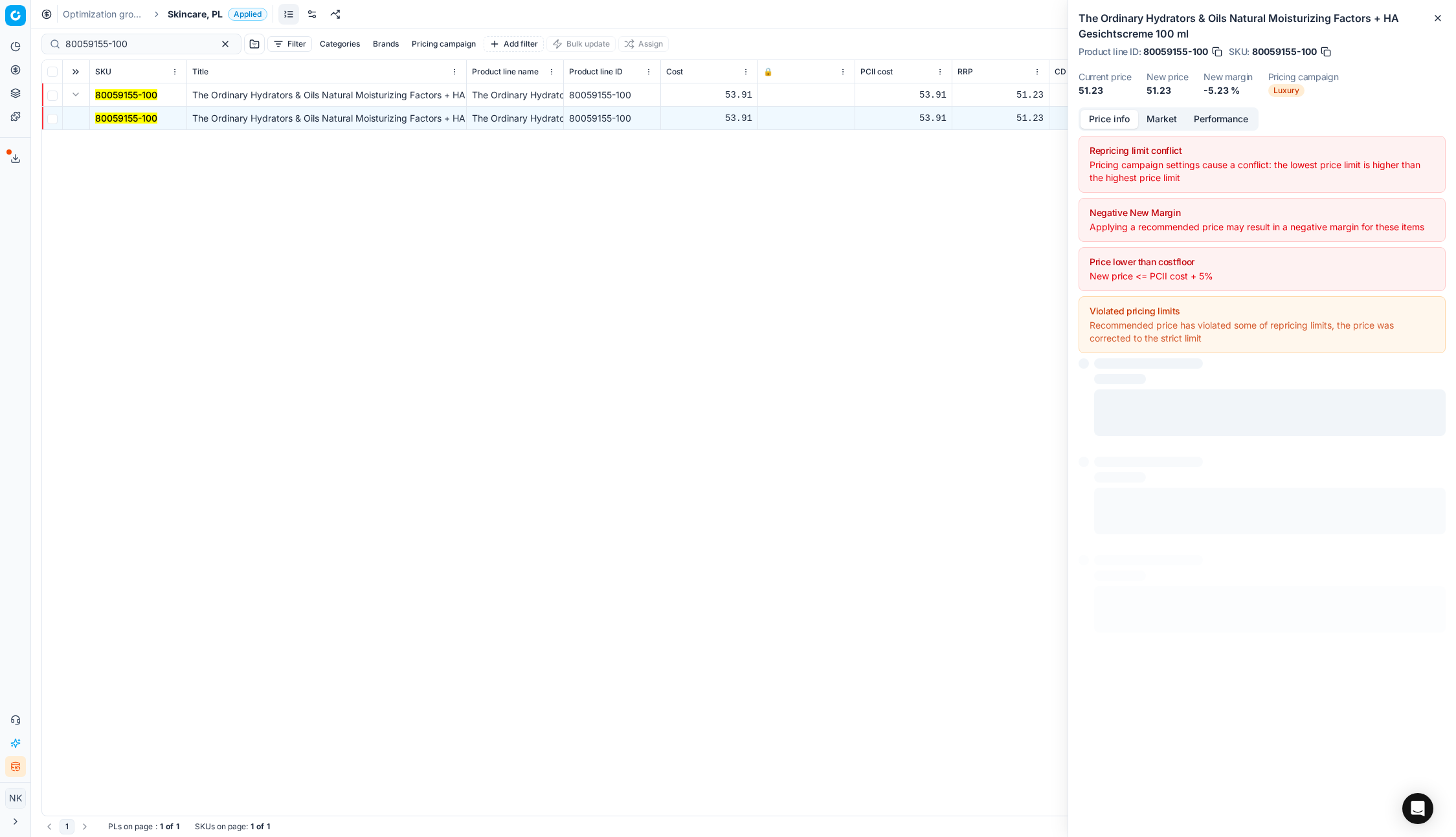
click at [1103, 121] on button "Price info" at bounding box center [1109, 119] width 57 height 18
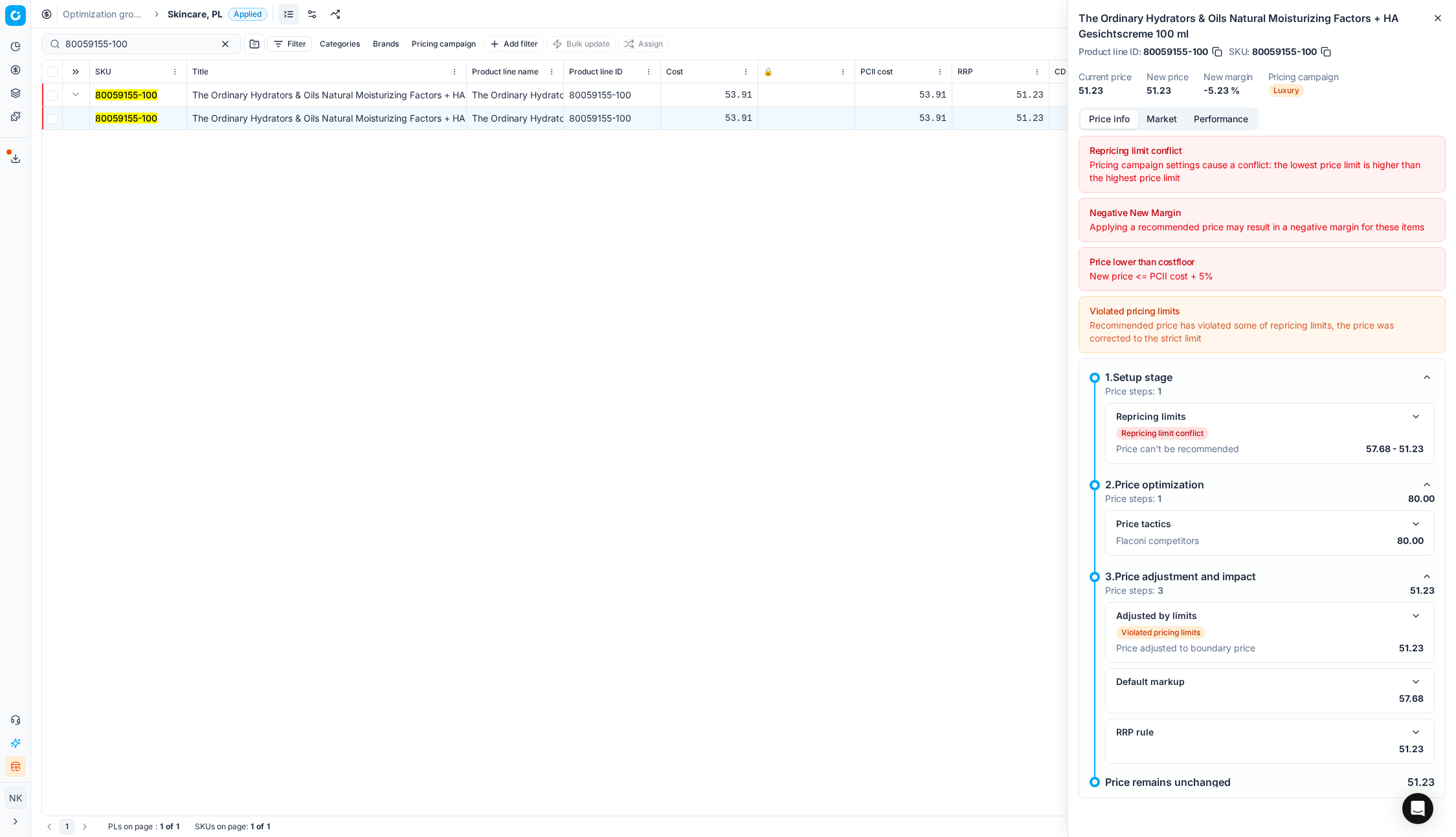
click at [1414, 617] on button "button" at bounding box center [1415, 616] width 16 height 16
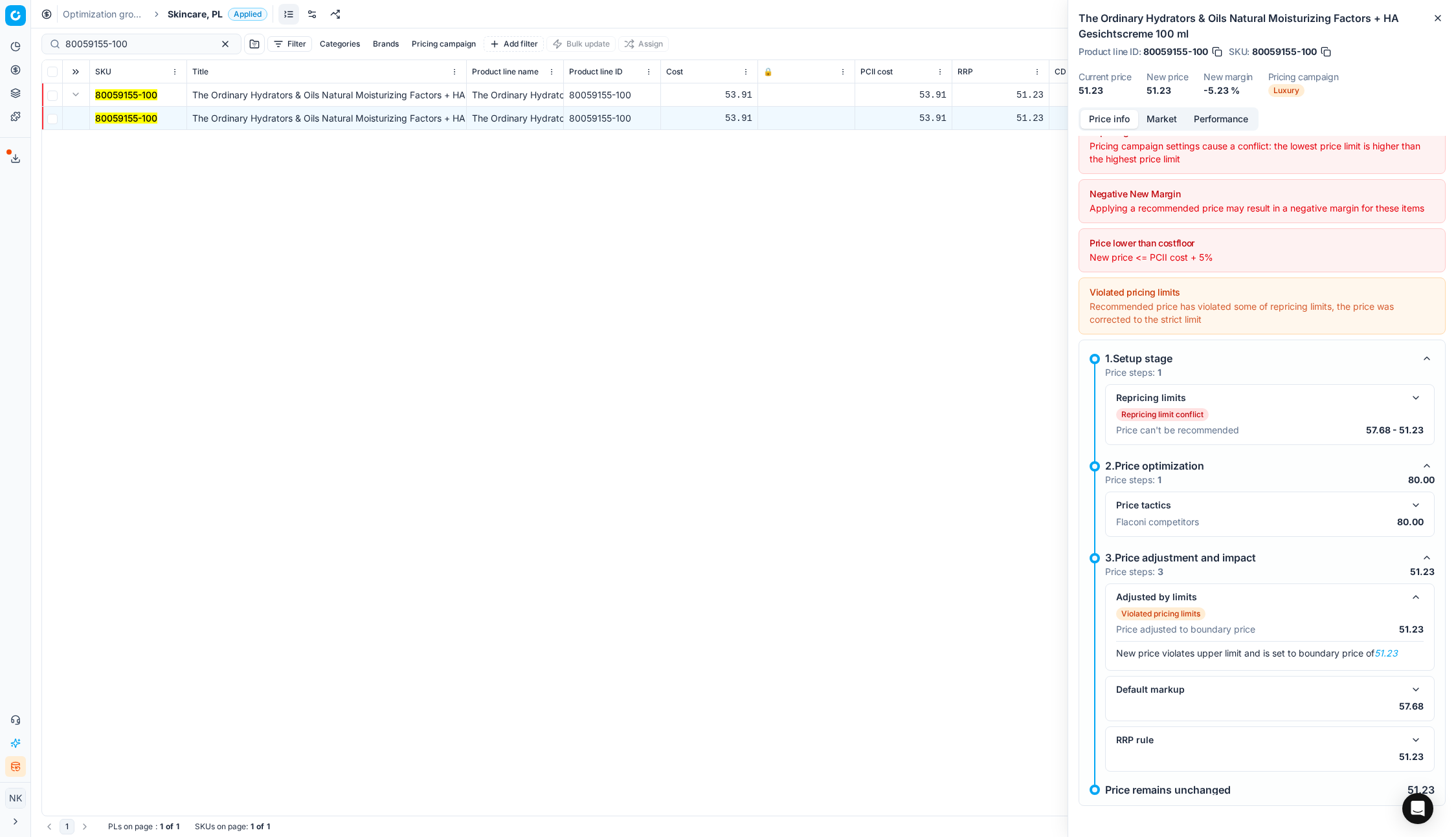
click at [1415, 687] on button "button" at bounding box center [1415, 689] width 16 height 16
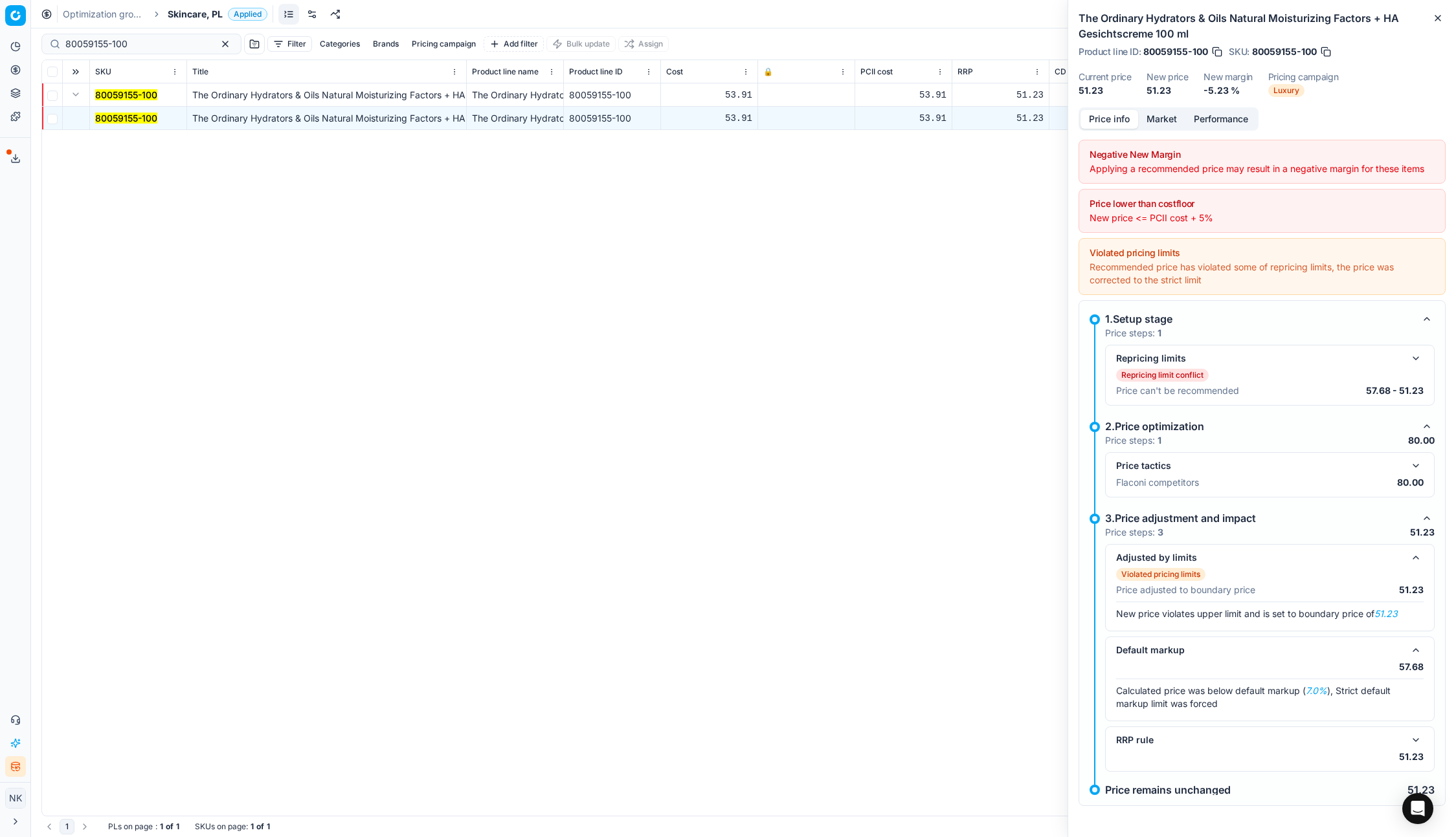
click at [1414, 742] on button "button" at bounding box center [1415, 740] width 16 height 16
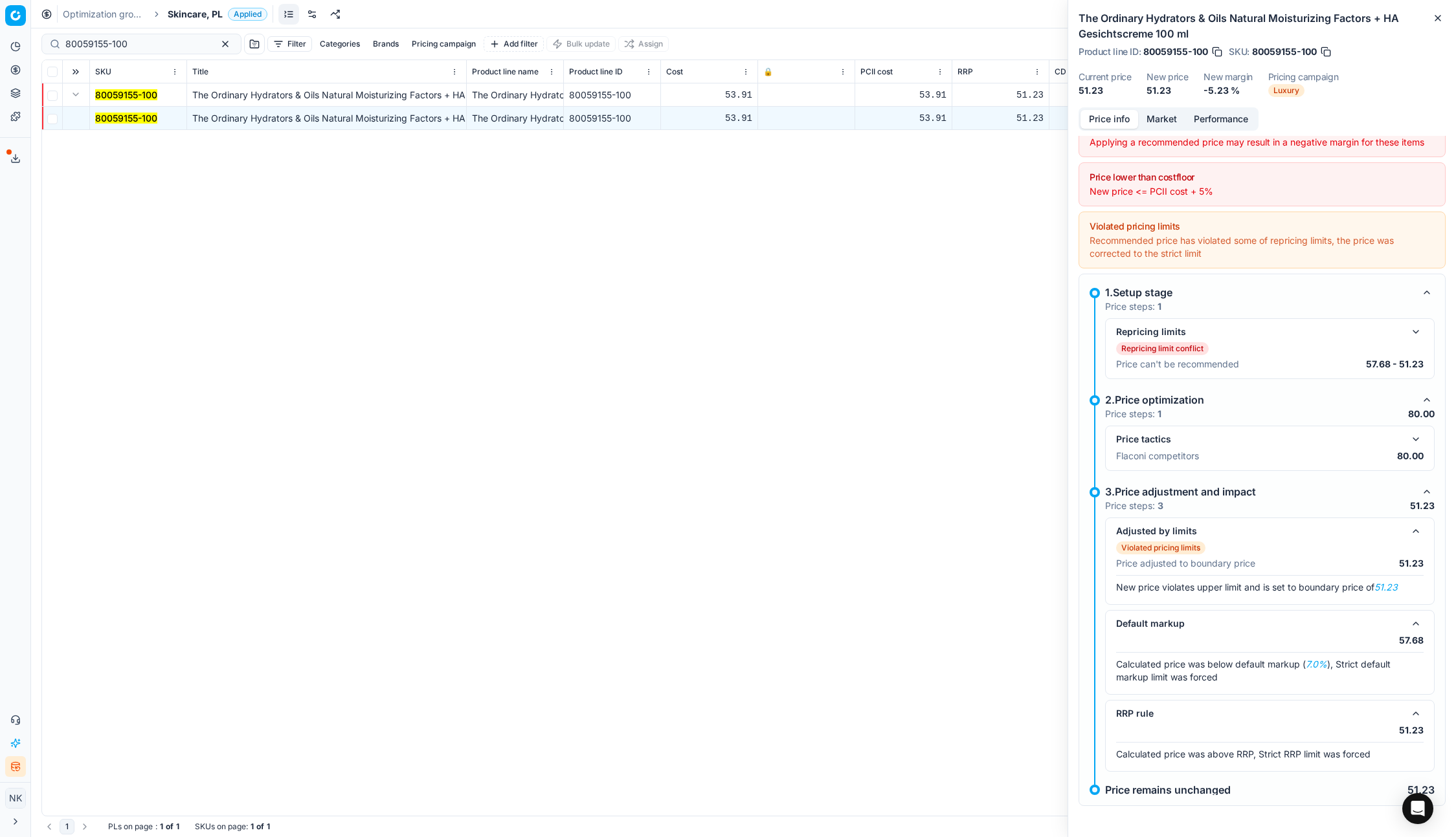
scroll to position [0, 0]
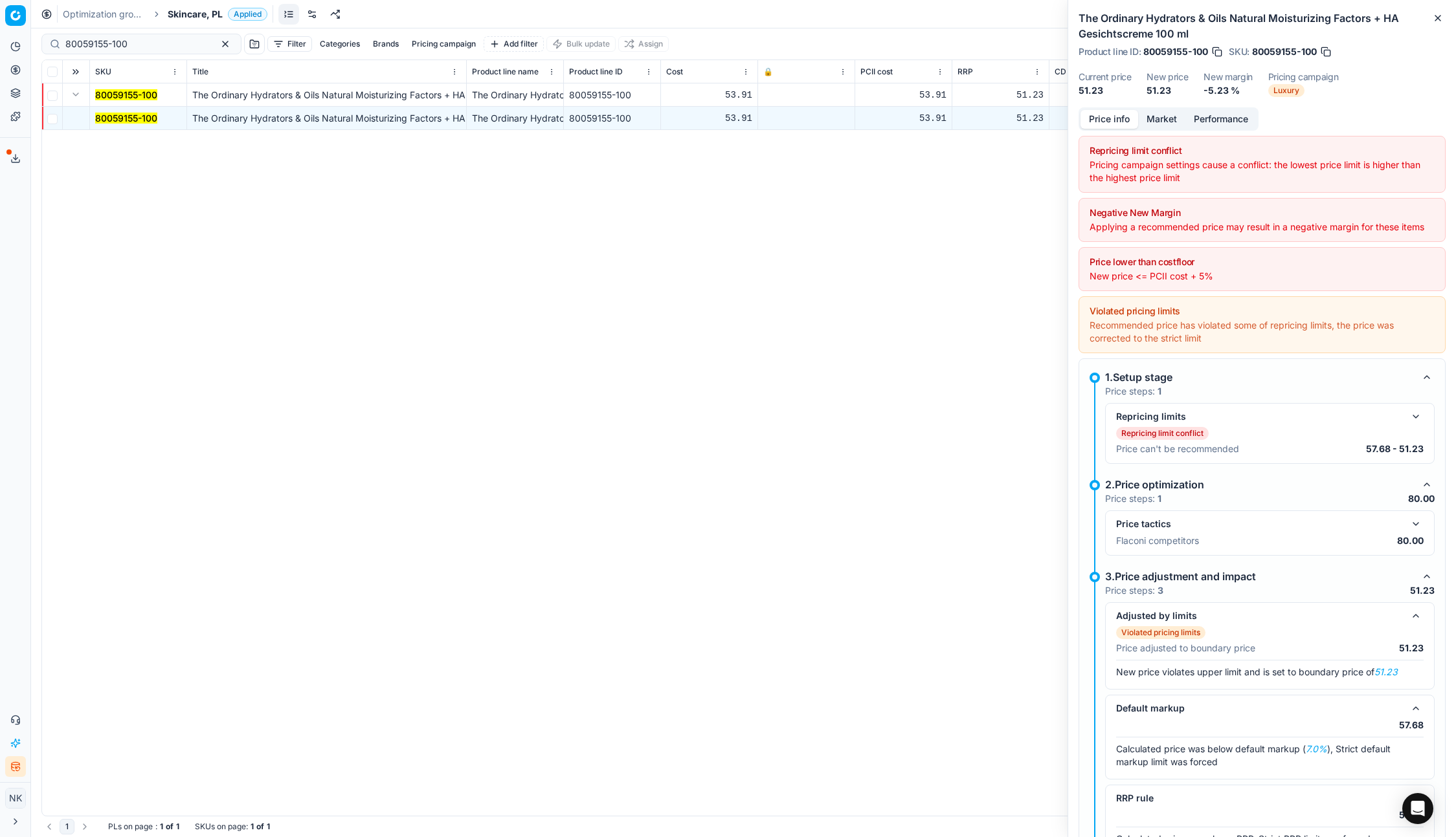
click at [185, 13] on span "Skincare, PL" at bounding box center [195, 14] width 55 height 13
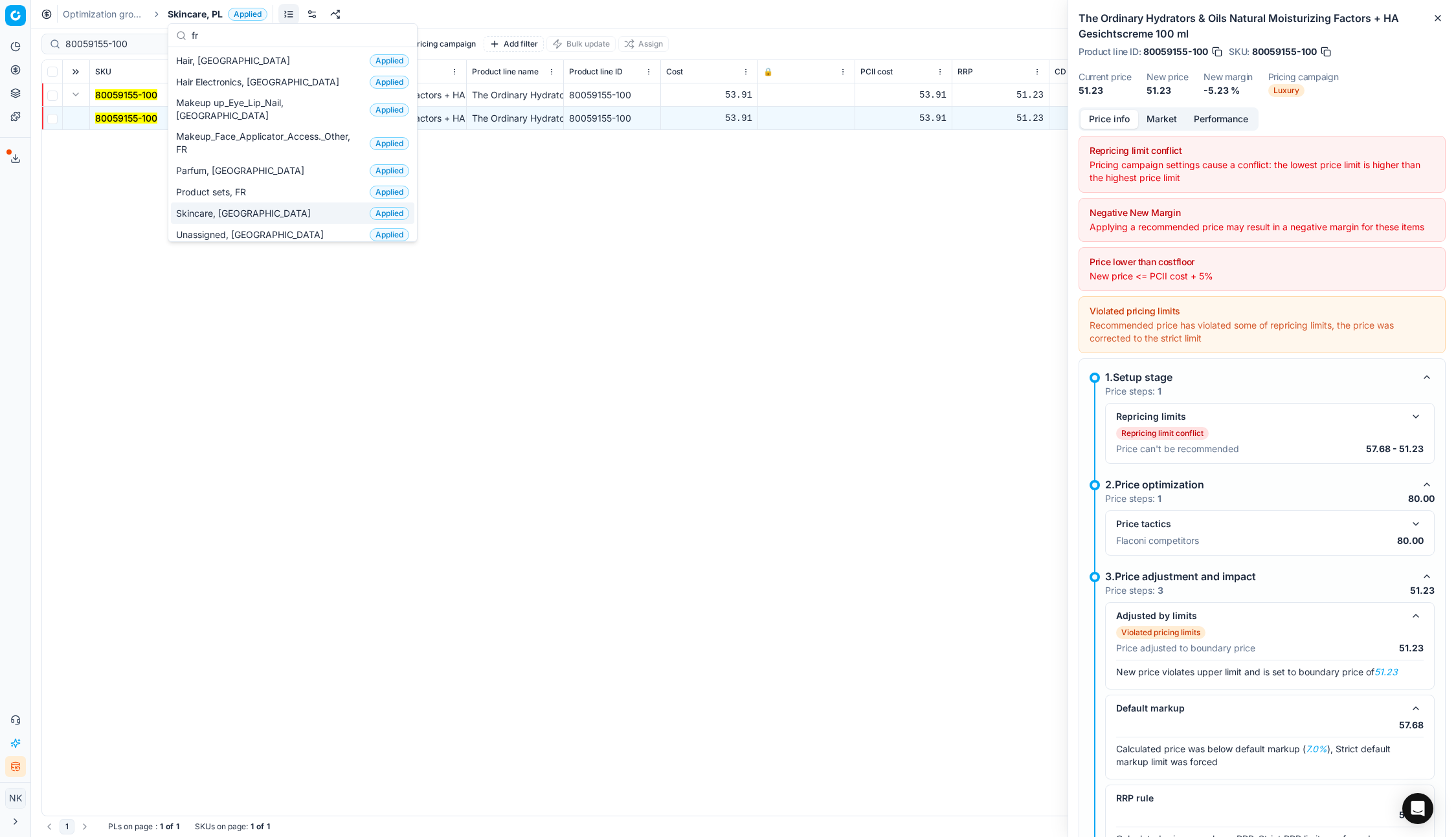
type input "fr"
click at [213, 224] on div "Unassigned, FR Applied" at bounding box center [293, 234] width 243 height 21
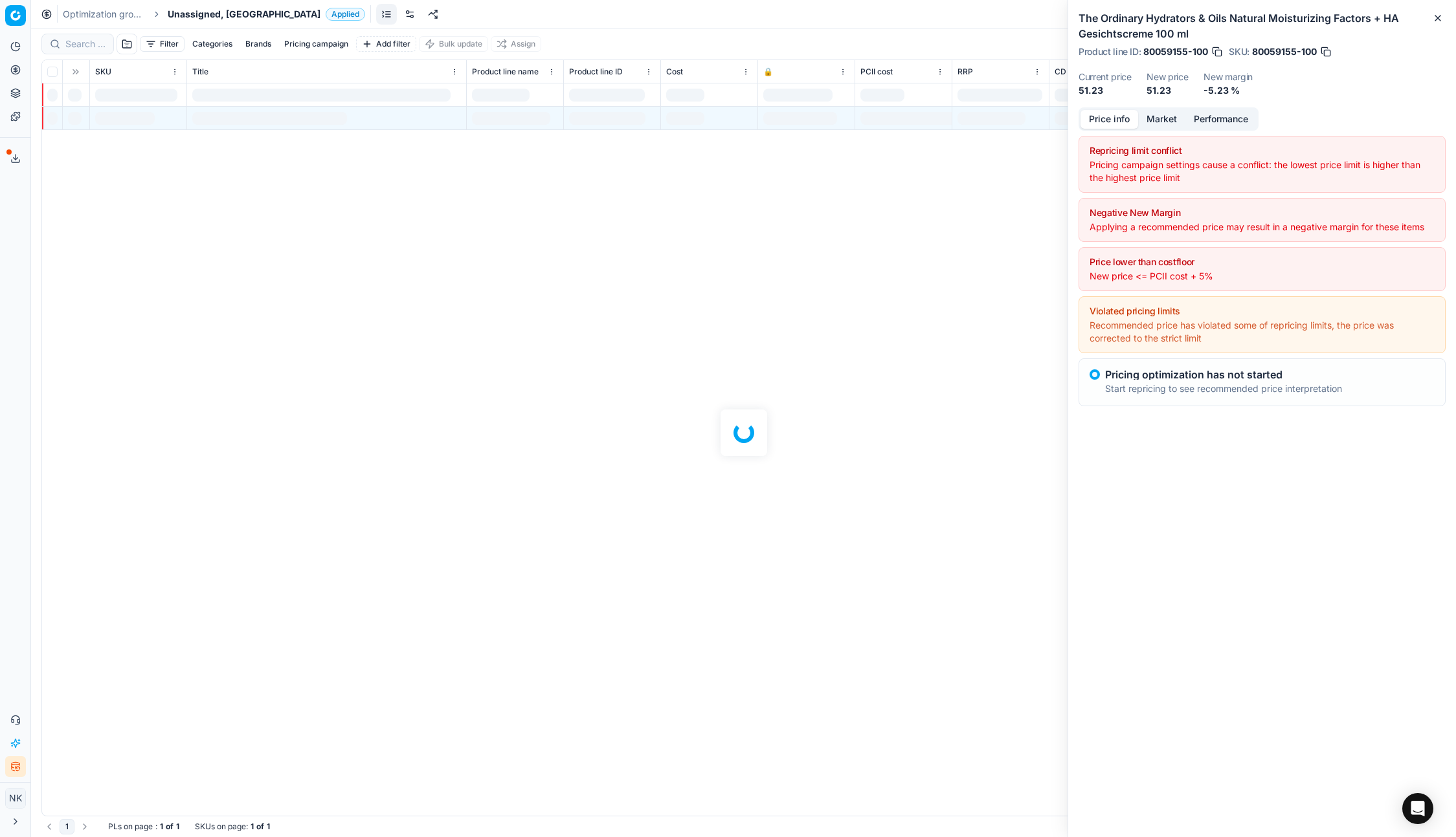
click at [199, 4] on div "Optimization groups Unassigned, FR Applied Discard Download report" at bounding box center [743, 14] width 1425 height 29
click at [197, 16] on span "Unassigned, [GEOGRAPHIC_DATA]" at bounding box center [243, 14] width 152 height 13
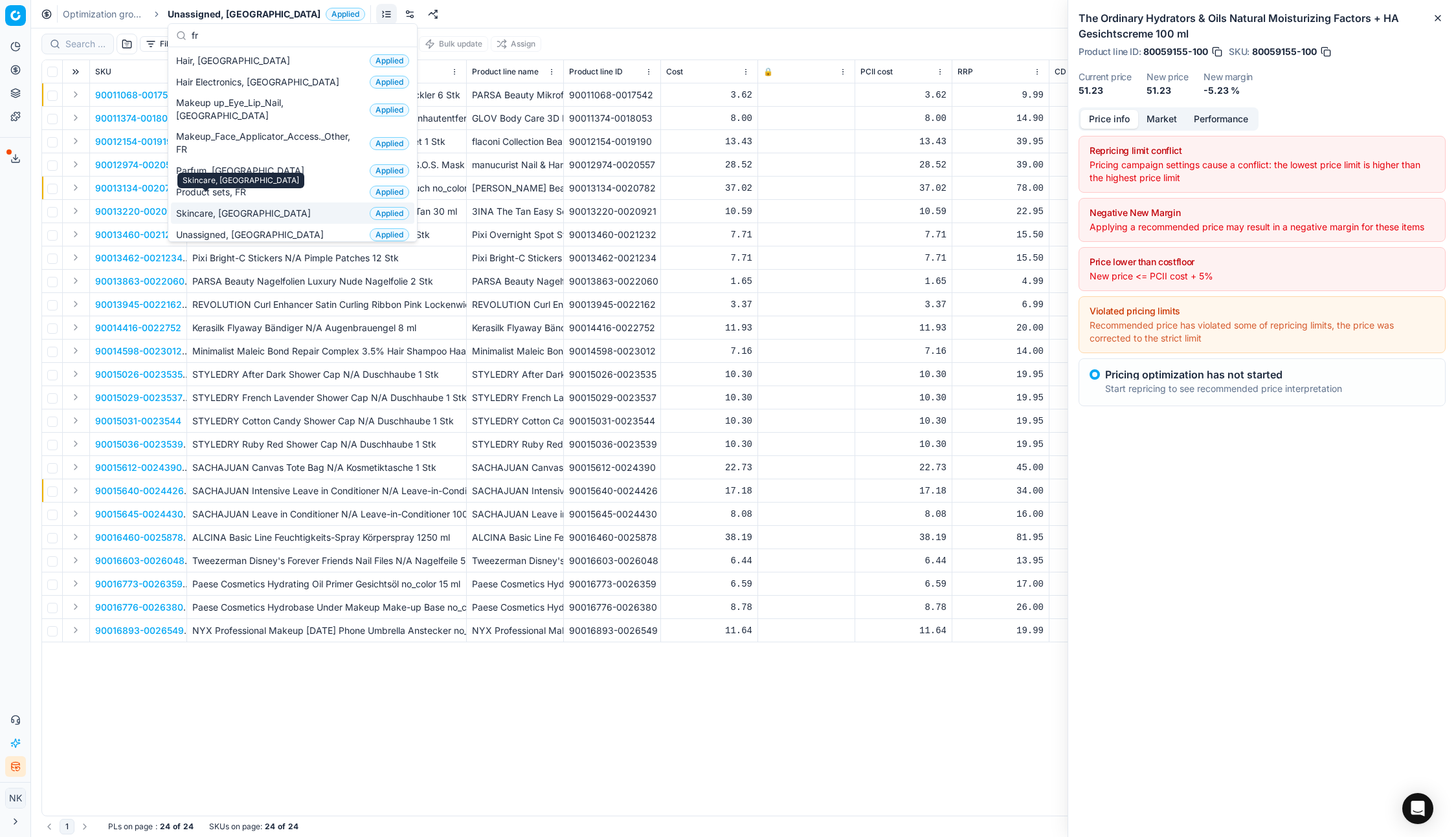
type input "fr"
click at [206, 207] on span "Skincare, [GEOGRAPHIC_DATA]" at bounding box center [246, 213] width 140 height 13
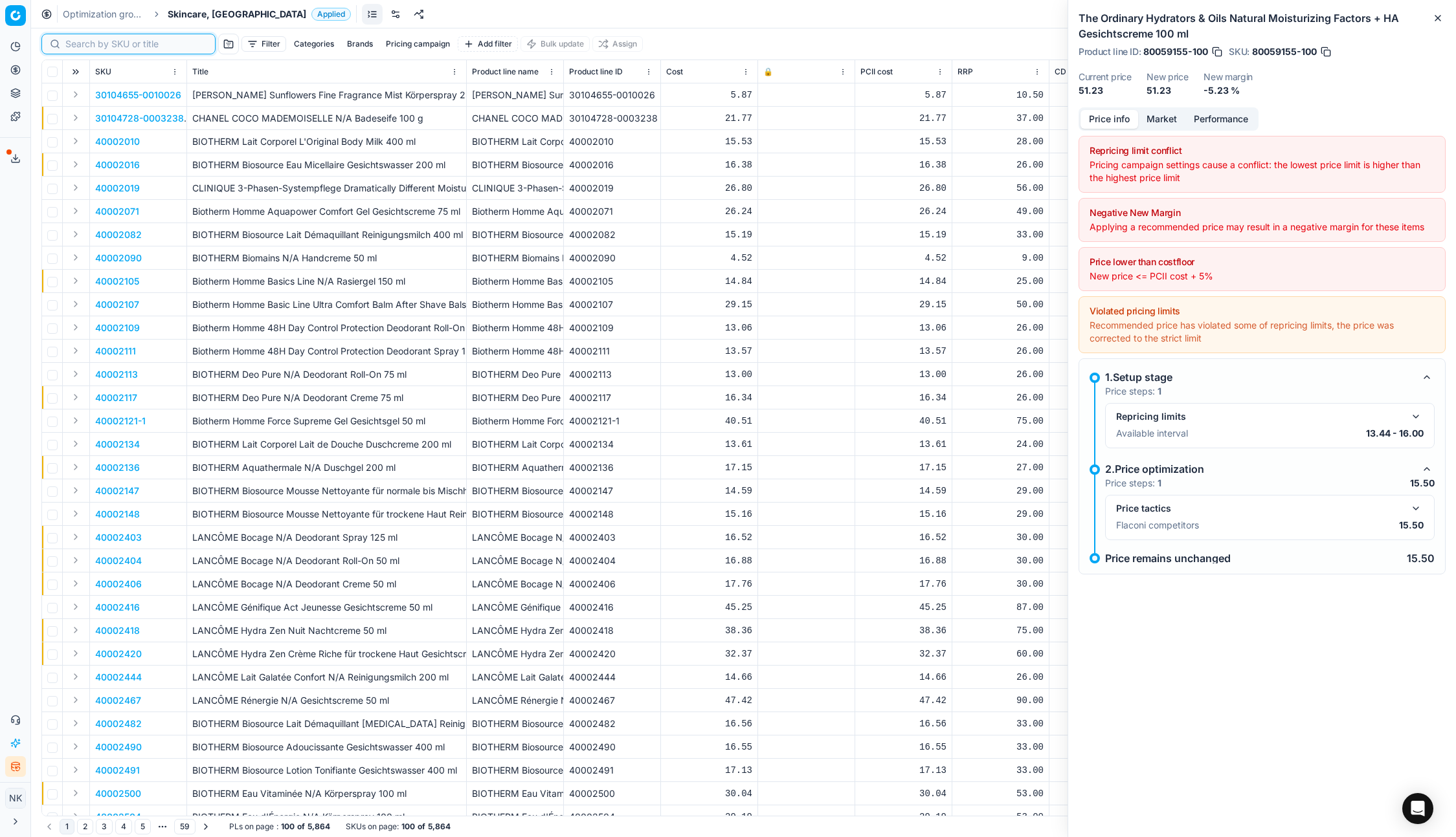
click at [85, 43] on input at bounding box center [136, 44] width 141 height 13
paste input "90007608-0011687"
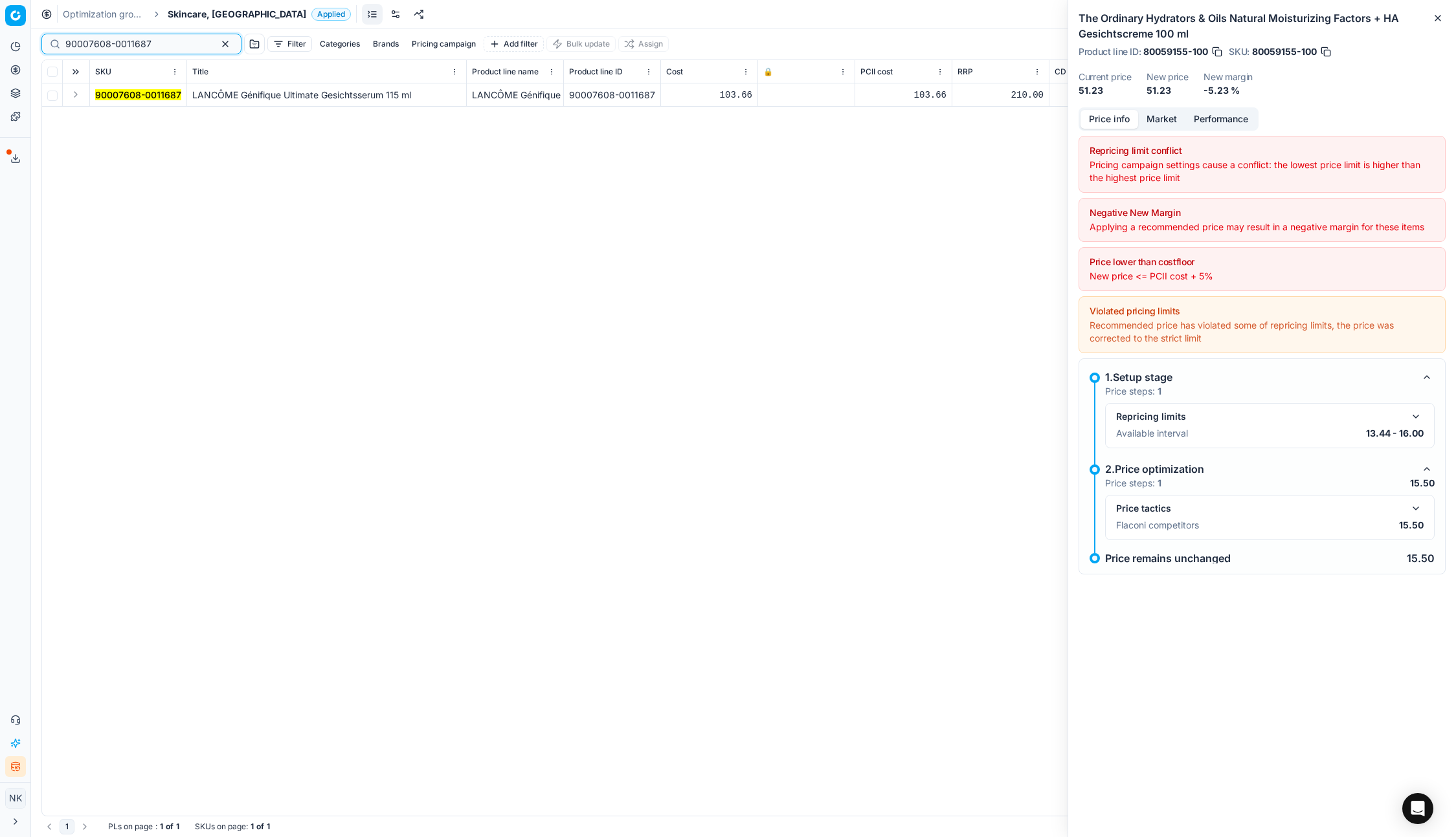
type input "90007608-0011687"
click at [77, 95] on button "Expand" at bounding box center [75, 94] width 16 height 16
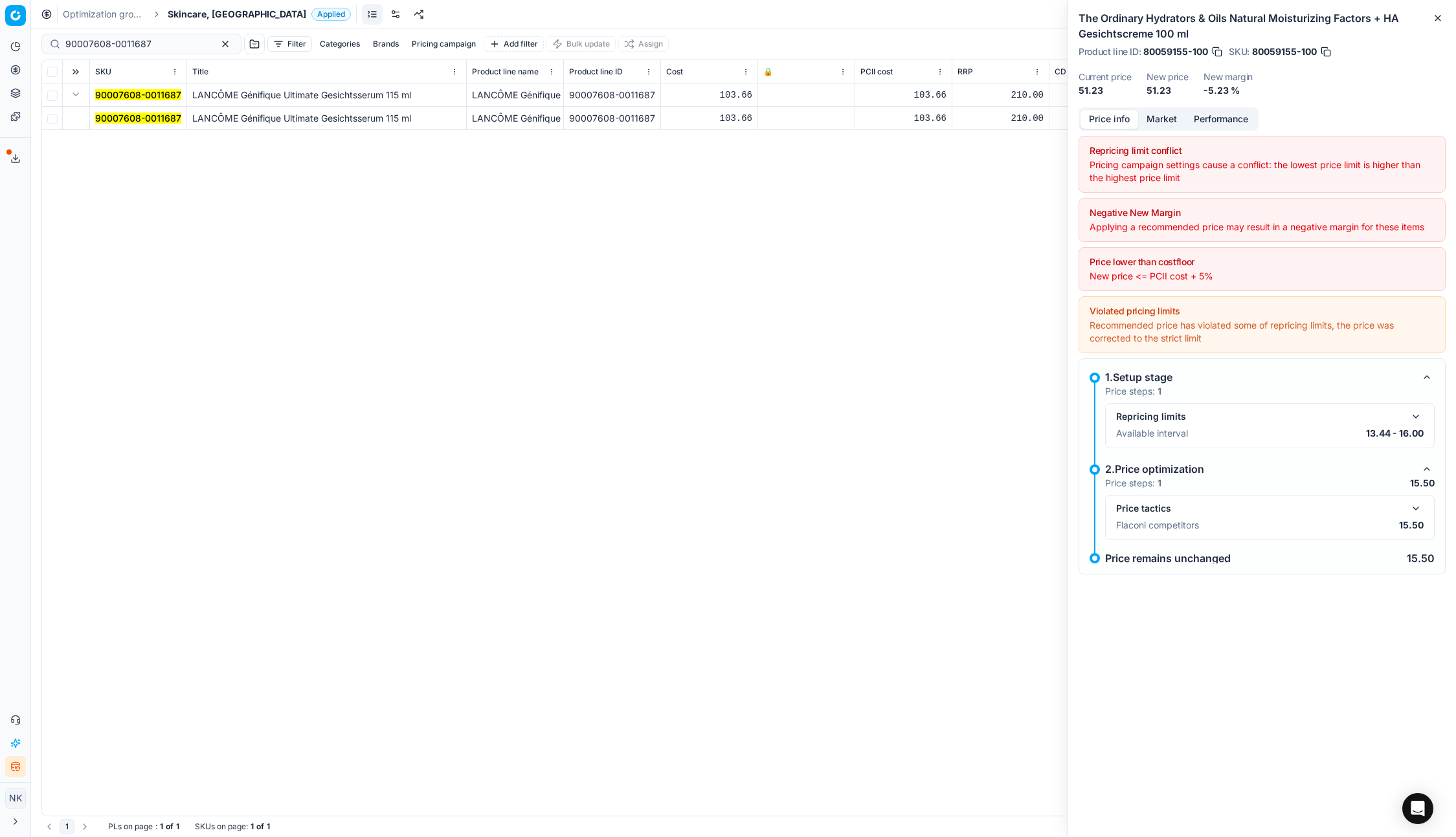
click at [104, 113] on mark "90007608-0011687" at bounding box center [138, 118] width 86 height 11
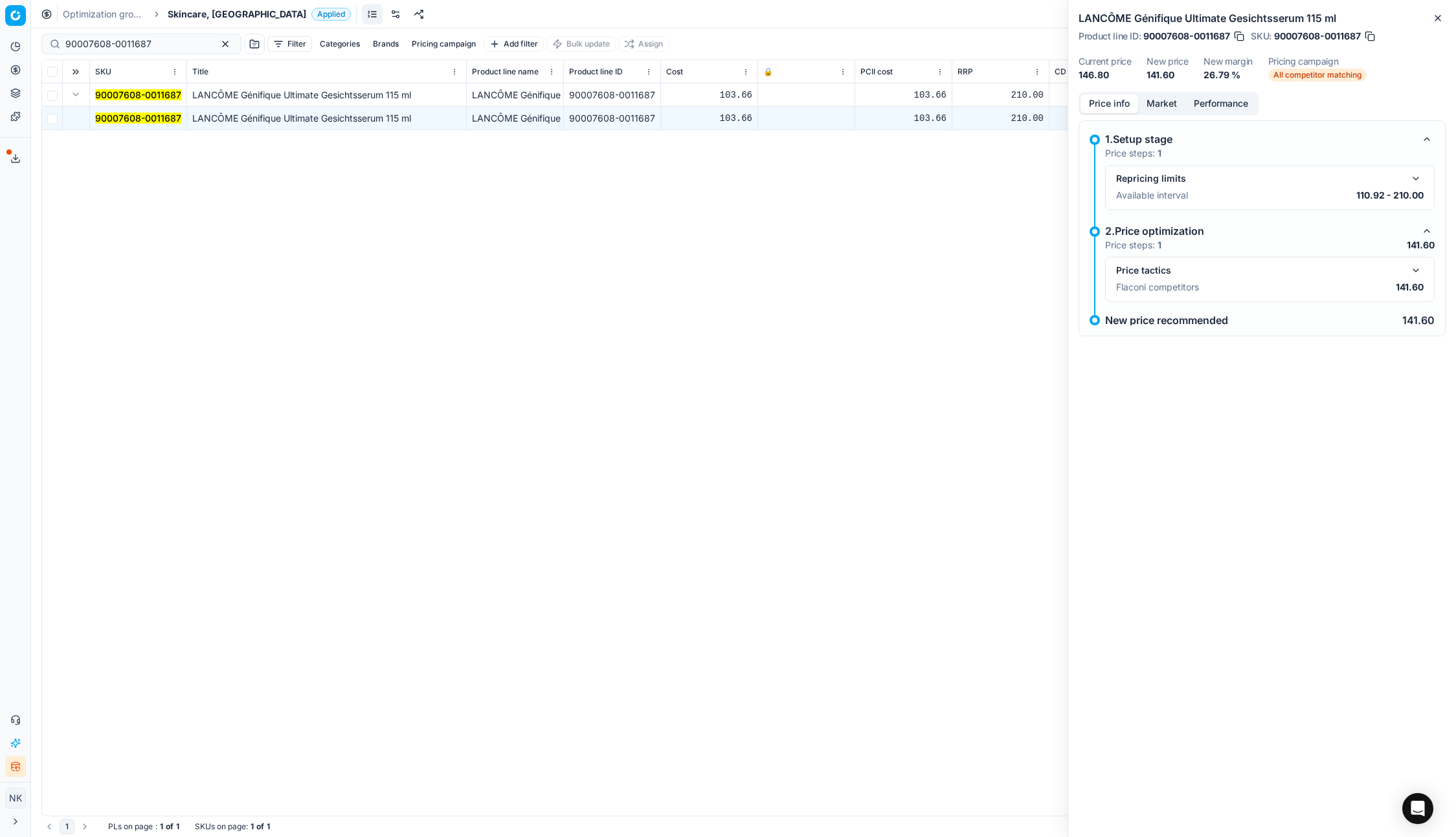
click at [1418, 270] on button "button" at bounding box center [1415, 270] width 16 height 16
click at [1153, 92] on div "Price info Market Performance" at bounding box center [1168, 103] width 180 height 23
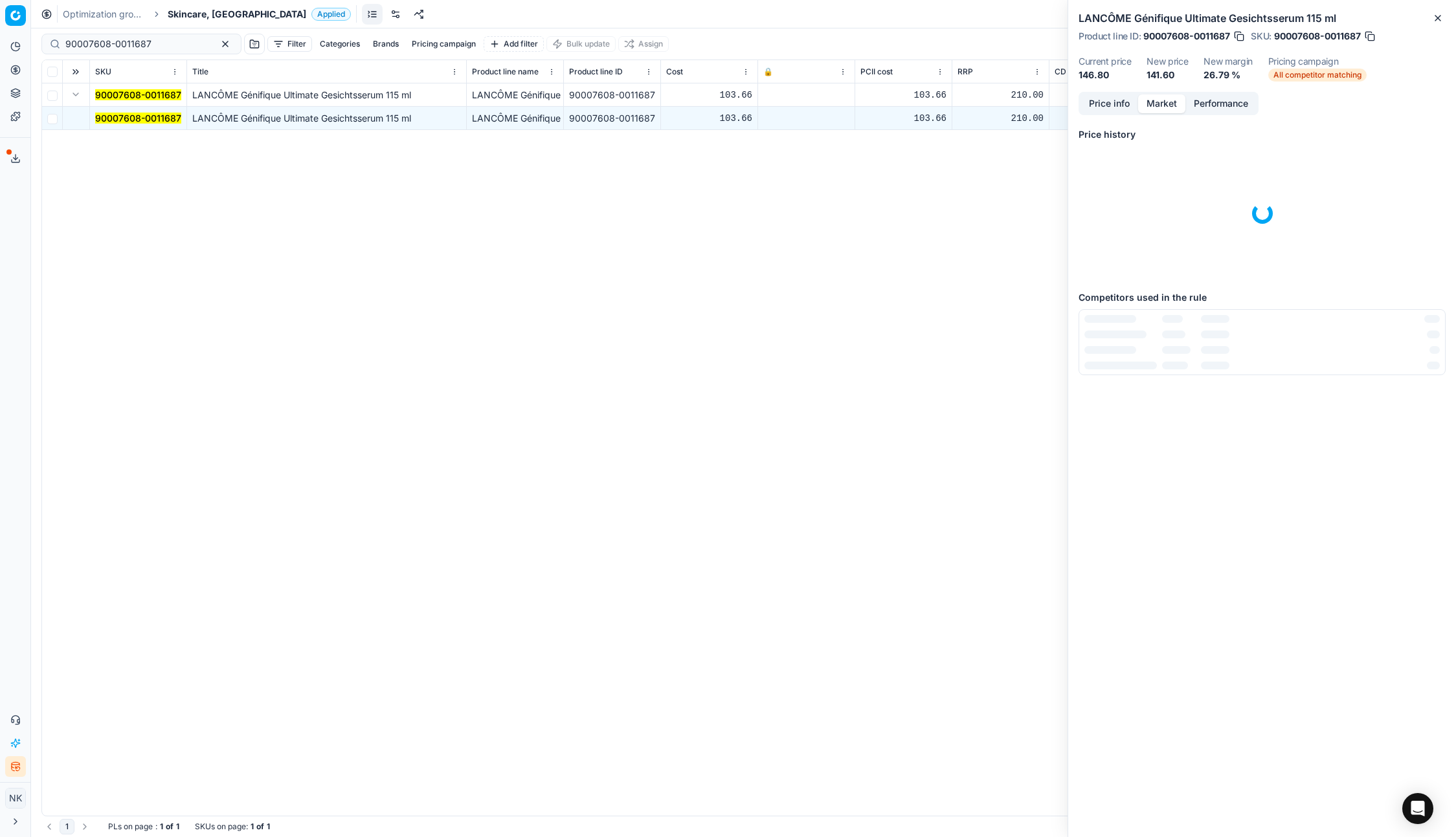
click at [1157, 108] on button "Market" at bounding box center [1161, 103] width 47 height 18
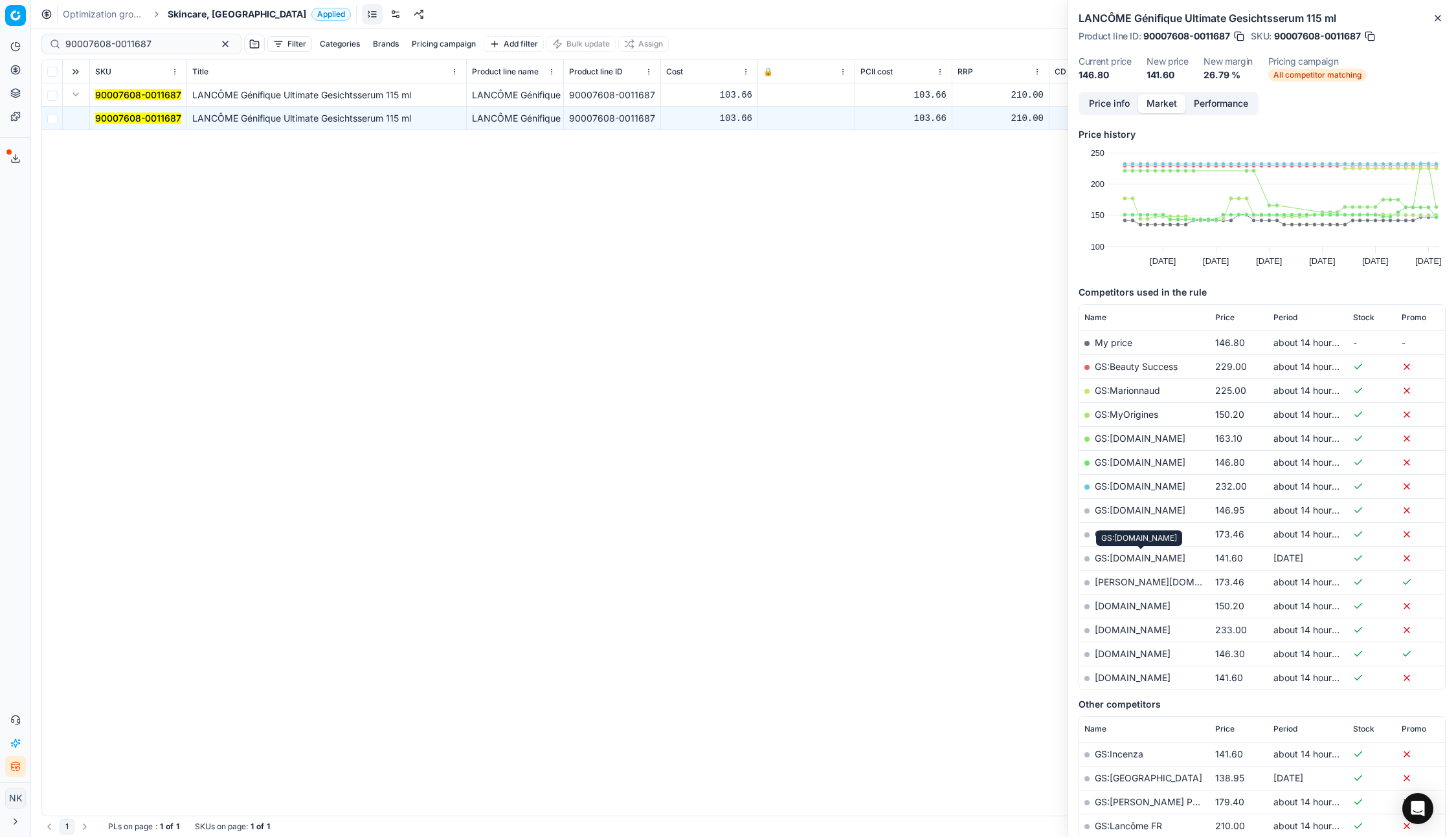
click at [1137, 558] on link "GS:parfumdreams.FR" at bounding box center [1140, 558] width 91 height 11
click at [191, 11] on span "Skincare, [GEOGRAPHIC_DATA]" at bounding box center [237, 14] width 139 height 13
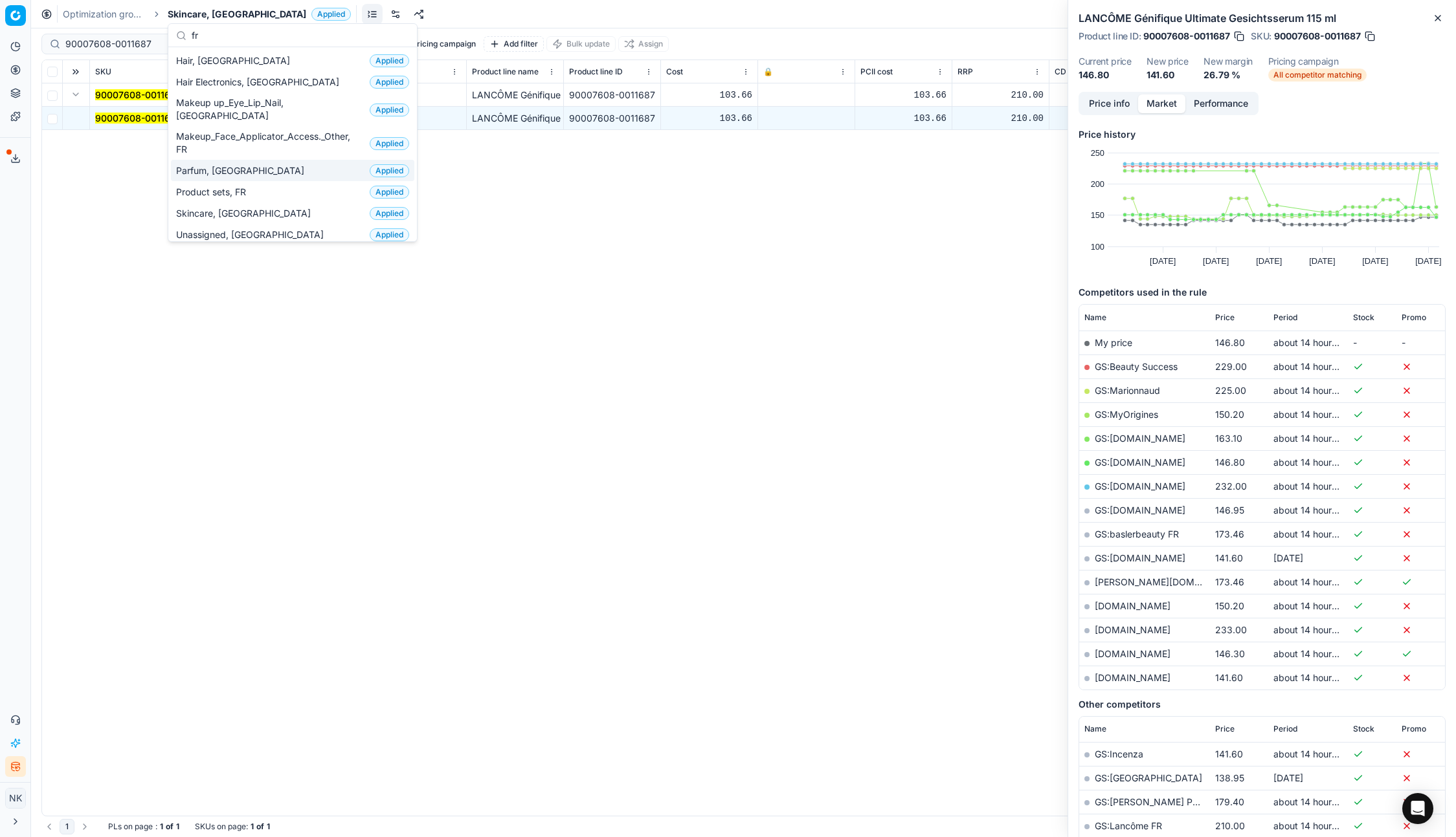
type input "fr"
click at [217, 165] on span "Parfum, [GEOGRAPHIC_DATA]" at bounding box center [243, 171] width 133 height 13
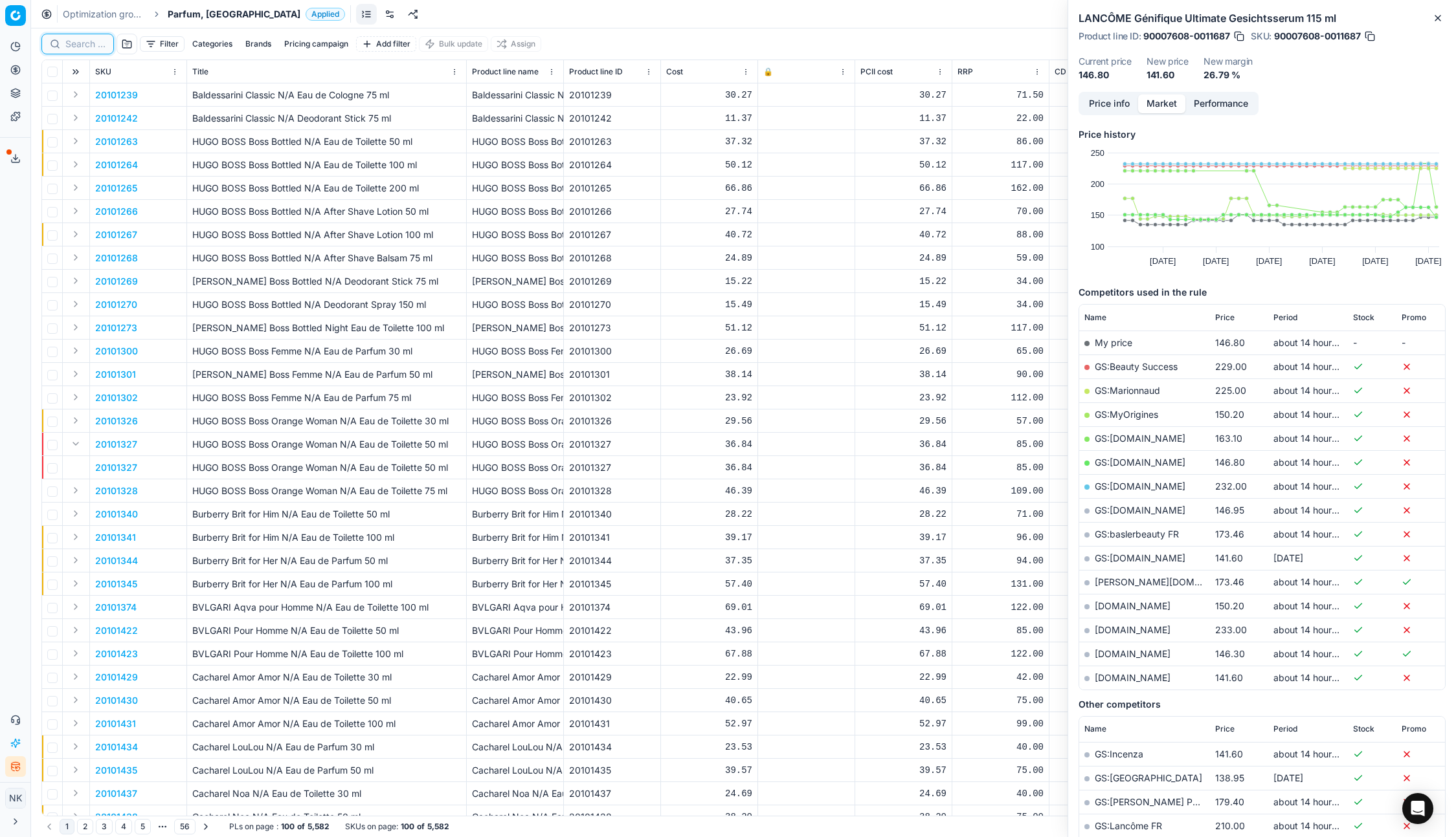
click at [76, 43] on input at bounding box center [85, 44] width 40 height 13
paste input "80036067-100"
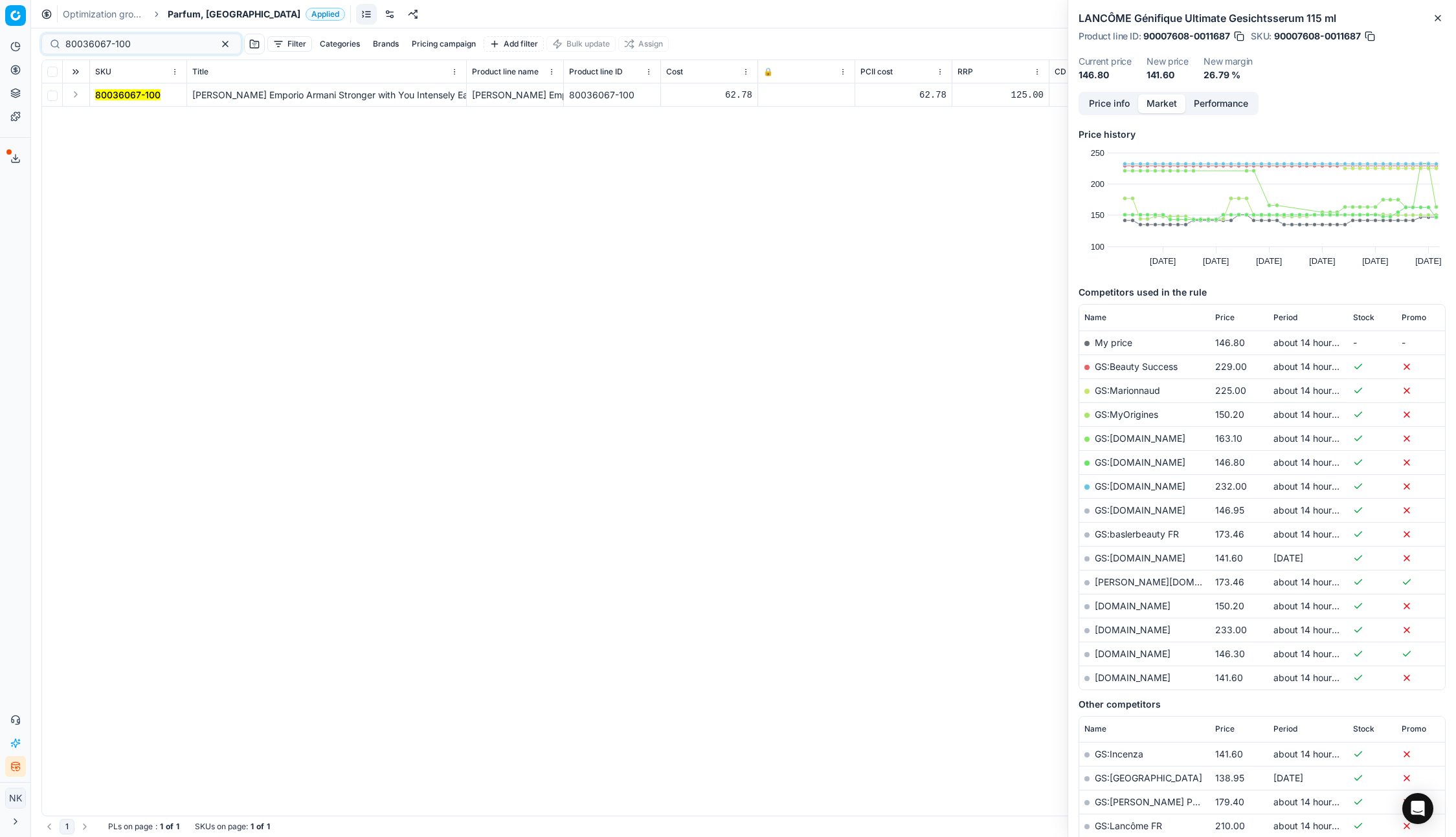
click at [76, 93] on button "Expand" at bounding box center [75, 94] width 16 height 16
click at [110, 113] on mark "80036067-100" at bounding box center [128, 118] width 66 height 11
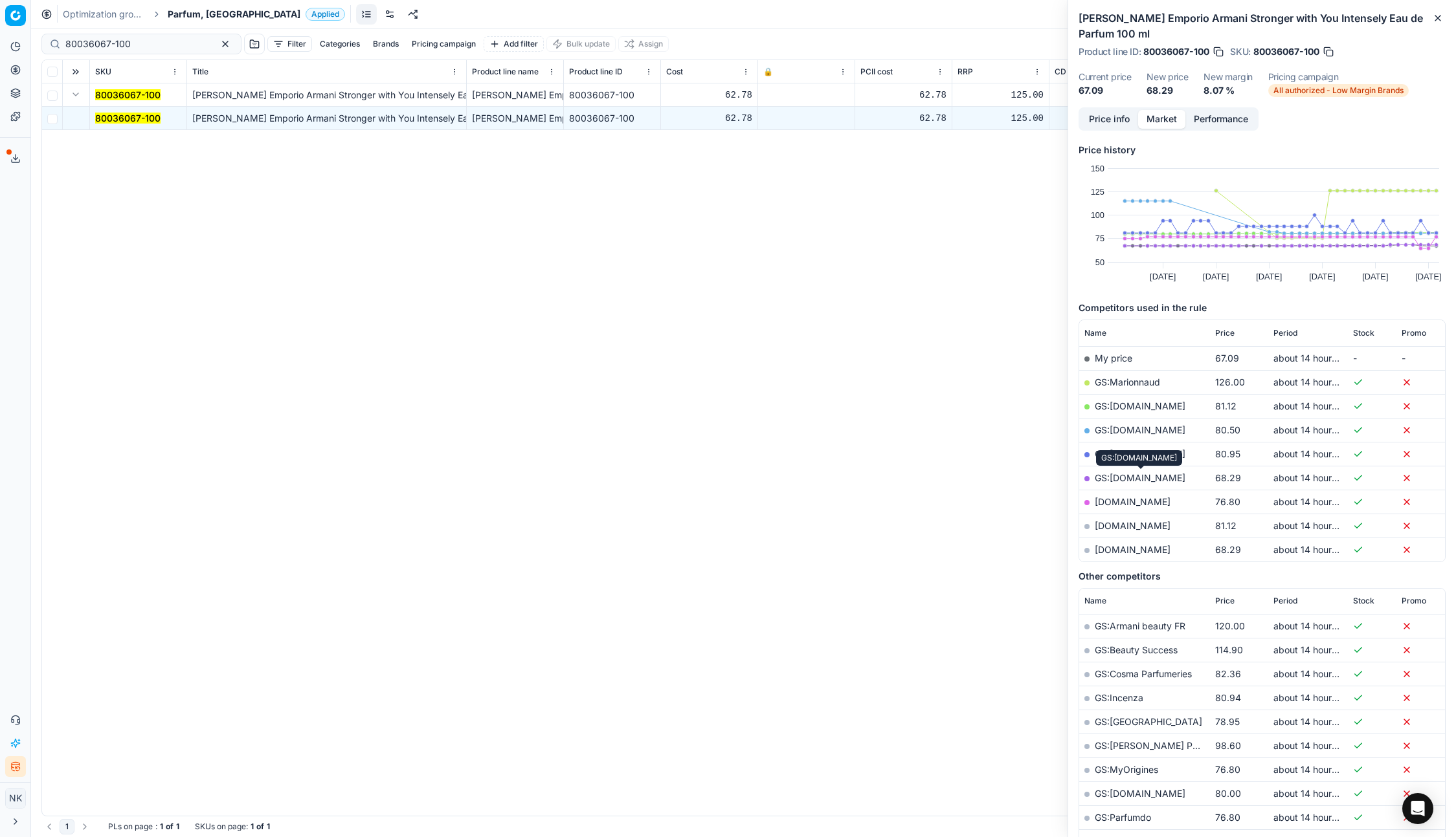
click at [1124, 475] on link "GS:parfumdreams.FR" at bounding box center [1140, 478] width 91 height 11
click at [140, 42] on input "80036067-100" at bounding box center [136, 44] width 141 height 13
click at [1224, 329] on span "Price" at bounding box center [1224, 333] width 19 height 10
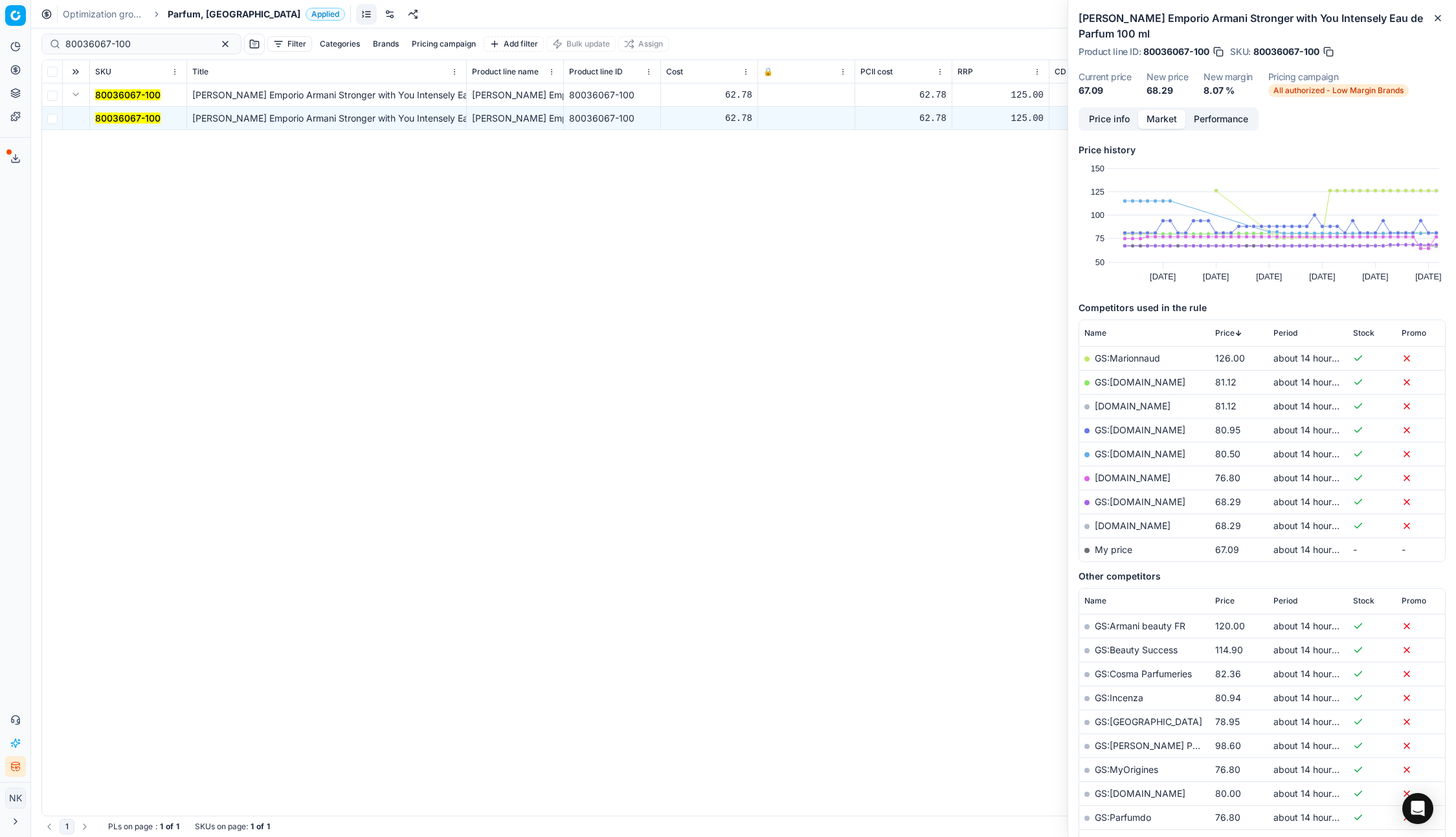
click at [1224, 329] on span "Price" at bounding box center [1224, 333] width 19 height 10
click at [1126, 404] on link "parfumdreams.fr" at bounding box center [1132, 406] width 76 height 11
click at [144, 35] on div "80036067-100" at bounding box center [141, 44] width 200 height 20
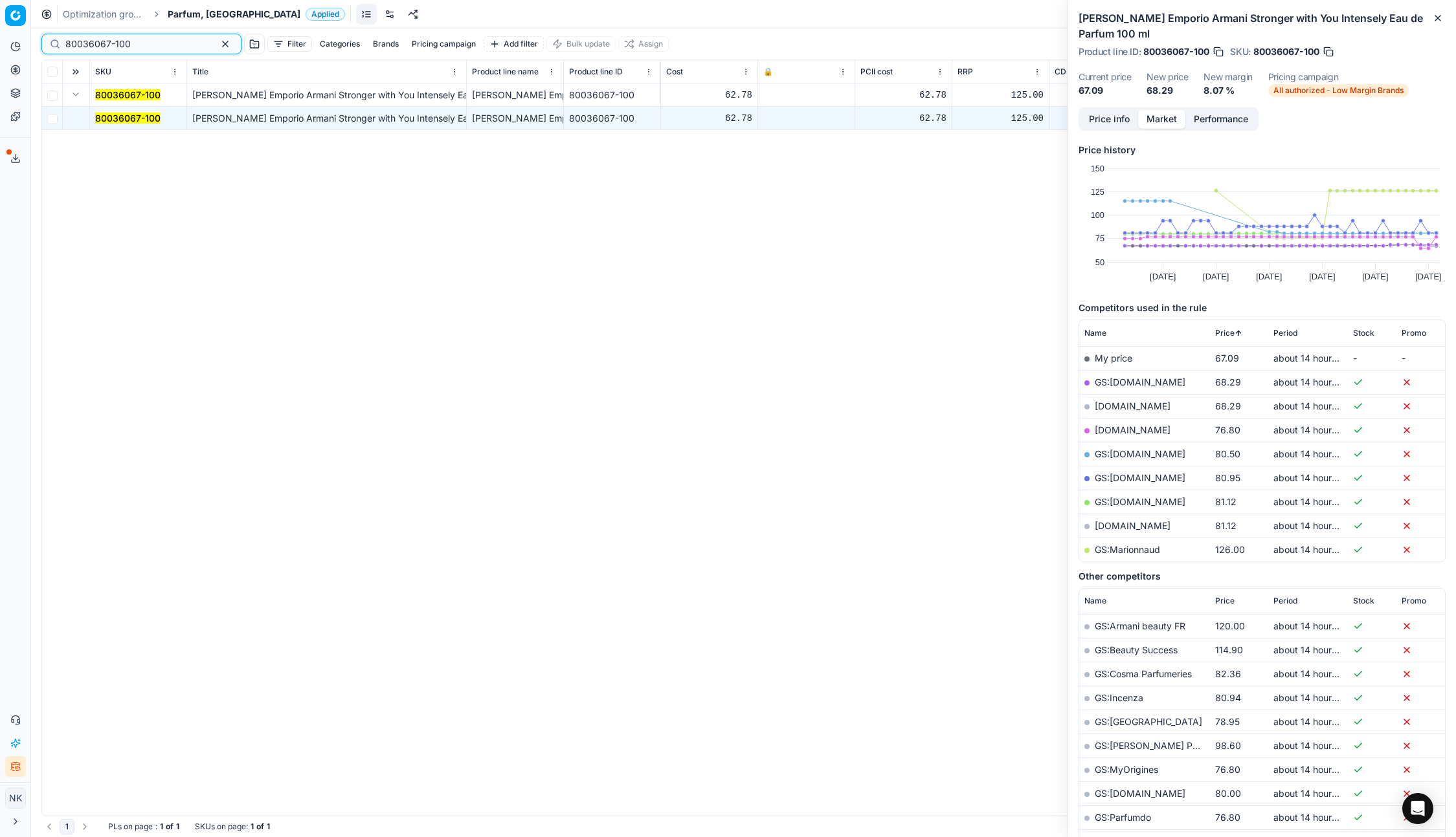
click at [144, 42] on input "80036067-100" at bounding box center [136, 44] width 141 height 13
paste input "69212"
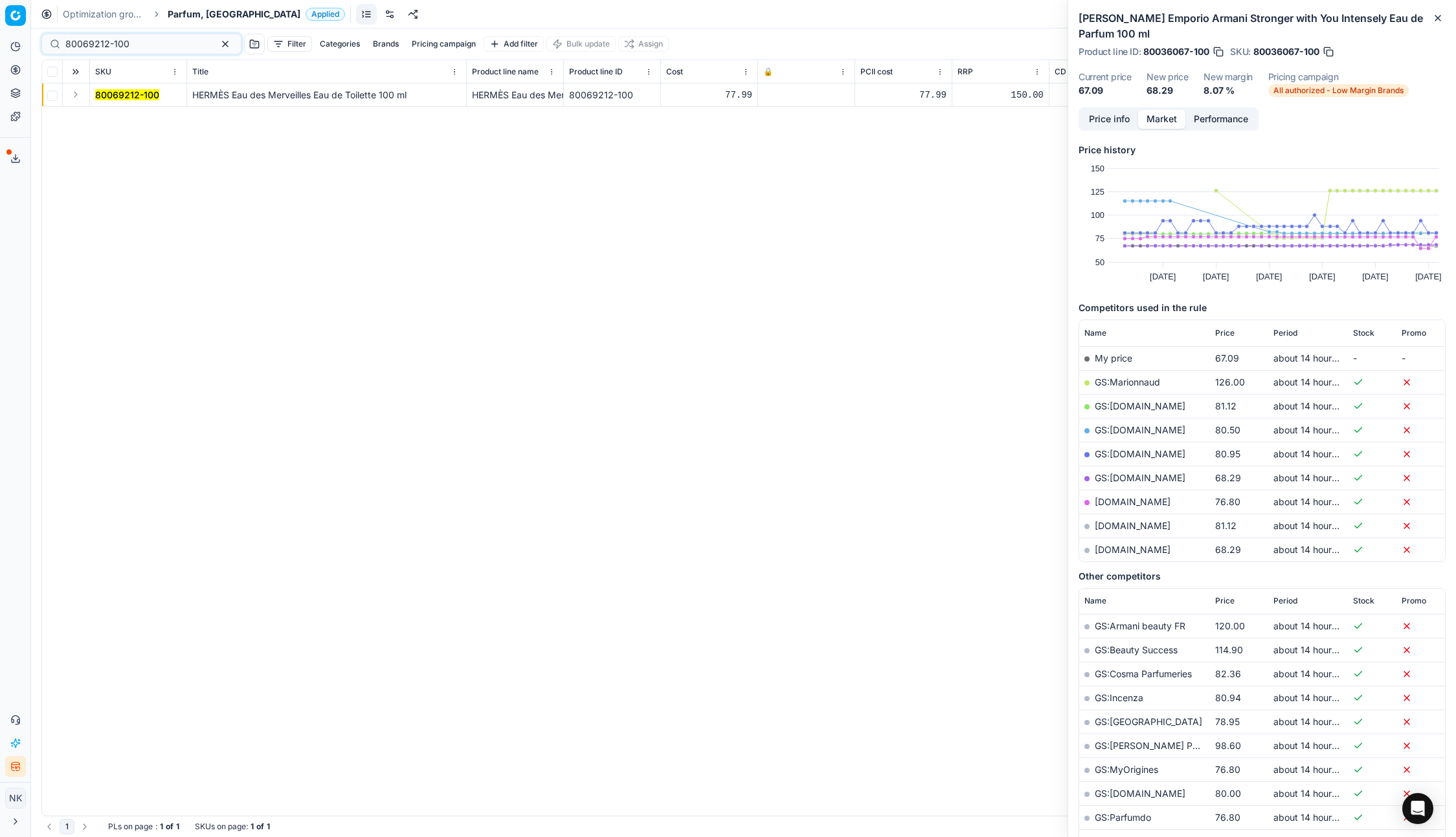
click at [73, 96] on button "Expand" at bounding box center [75, 94] width 16 height 16
click at [115, 118] on mark "80069212-100" at bounding box center [127, 118] width 64 height 11
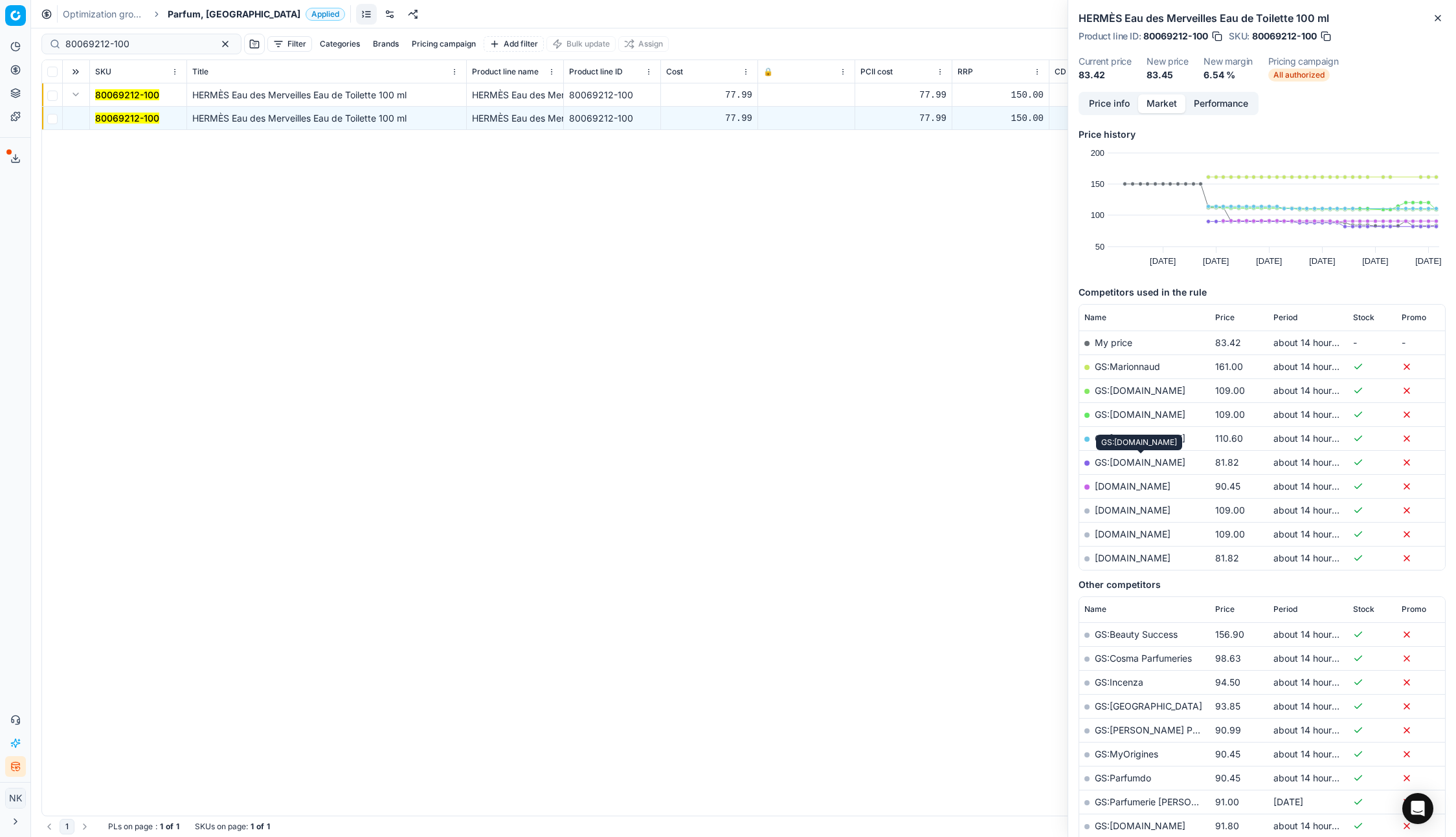
click at [1174, 461] on link "GS:parfumdreams.FR" at bounding box center [1140, 463] width 91 height 11
click at [135, 48] on input "80069212-100" at bounding box center [136, 44] width 141 height 13
paste input "10171"
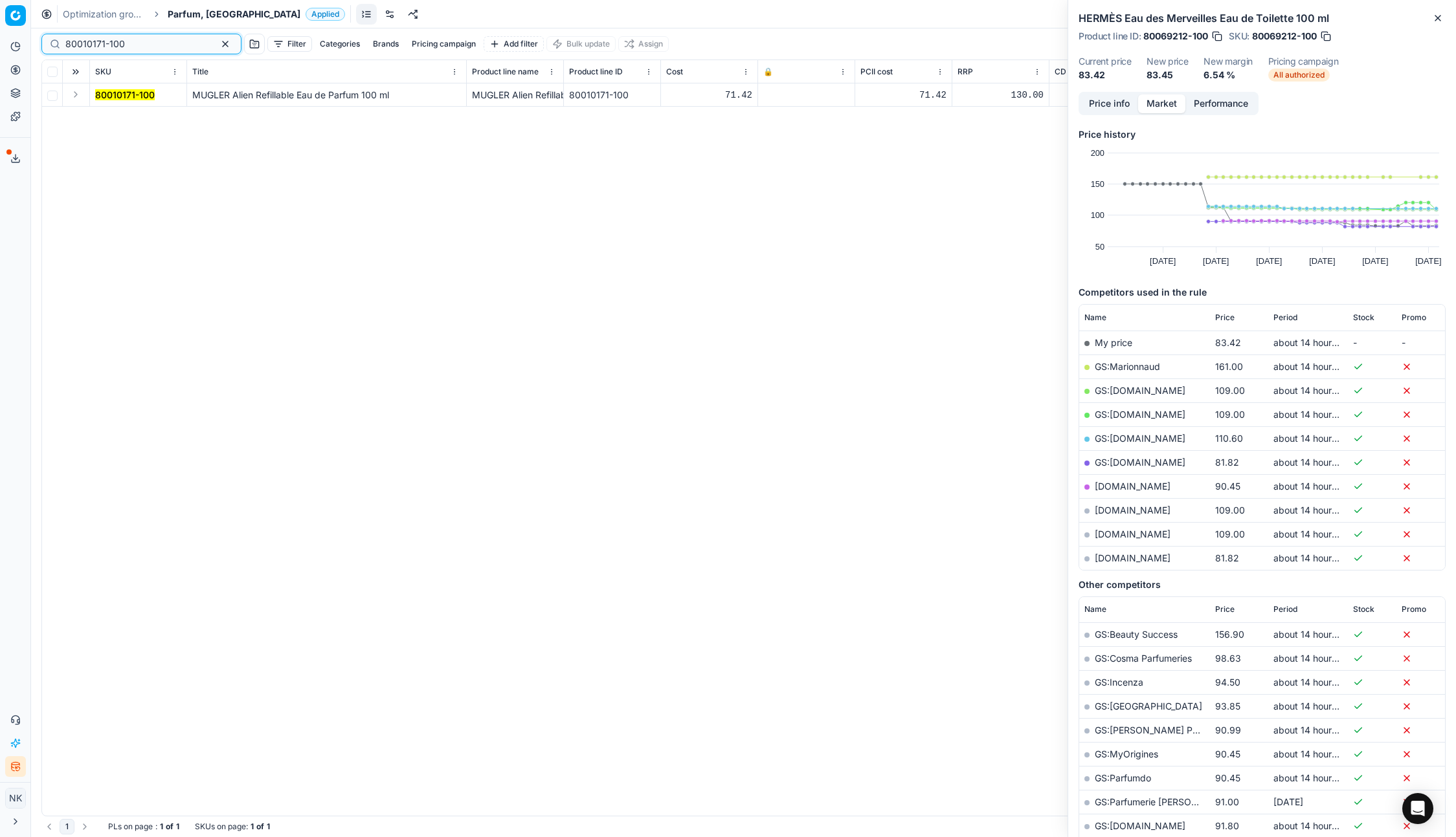
type input "80010171-100"
click at [70, 95] on button "Expand" at bounding box center [75, 94] width 16 height 16
click at [116, 120] on mark "80010171-100" at bounding box center [124, 118] width 59 height 11
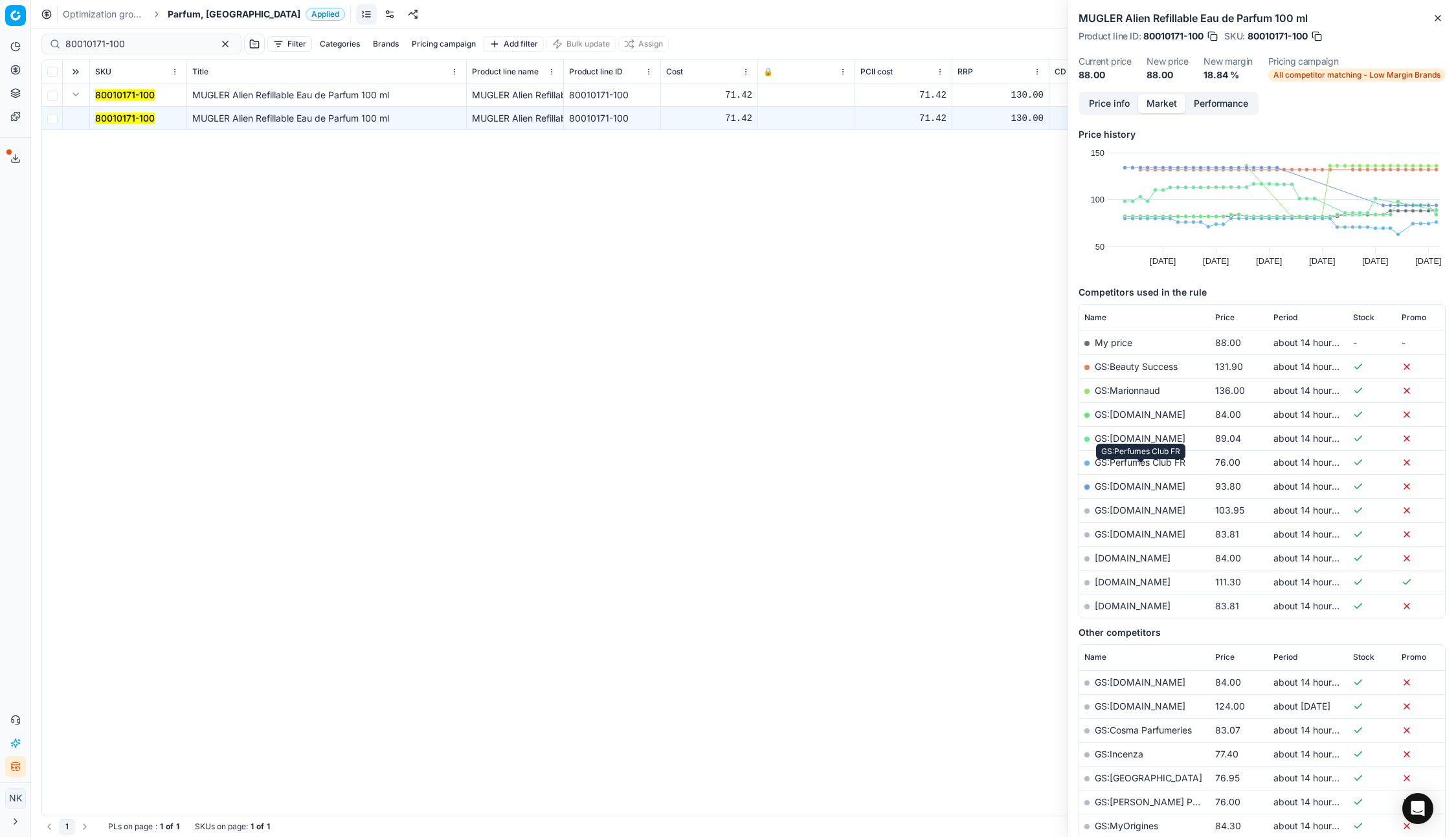
click at [1128, 468] on link "GS:Perfumes Club FR" at bounding box center [1140, 463] width 91 height 11
click at [196, 12] on span "Parfum, [GEOGRAPHIC_DATA]" at bounding box center [234, 14] width 133 height 13
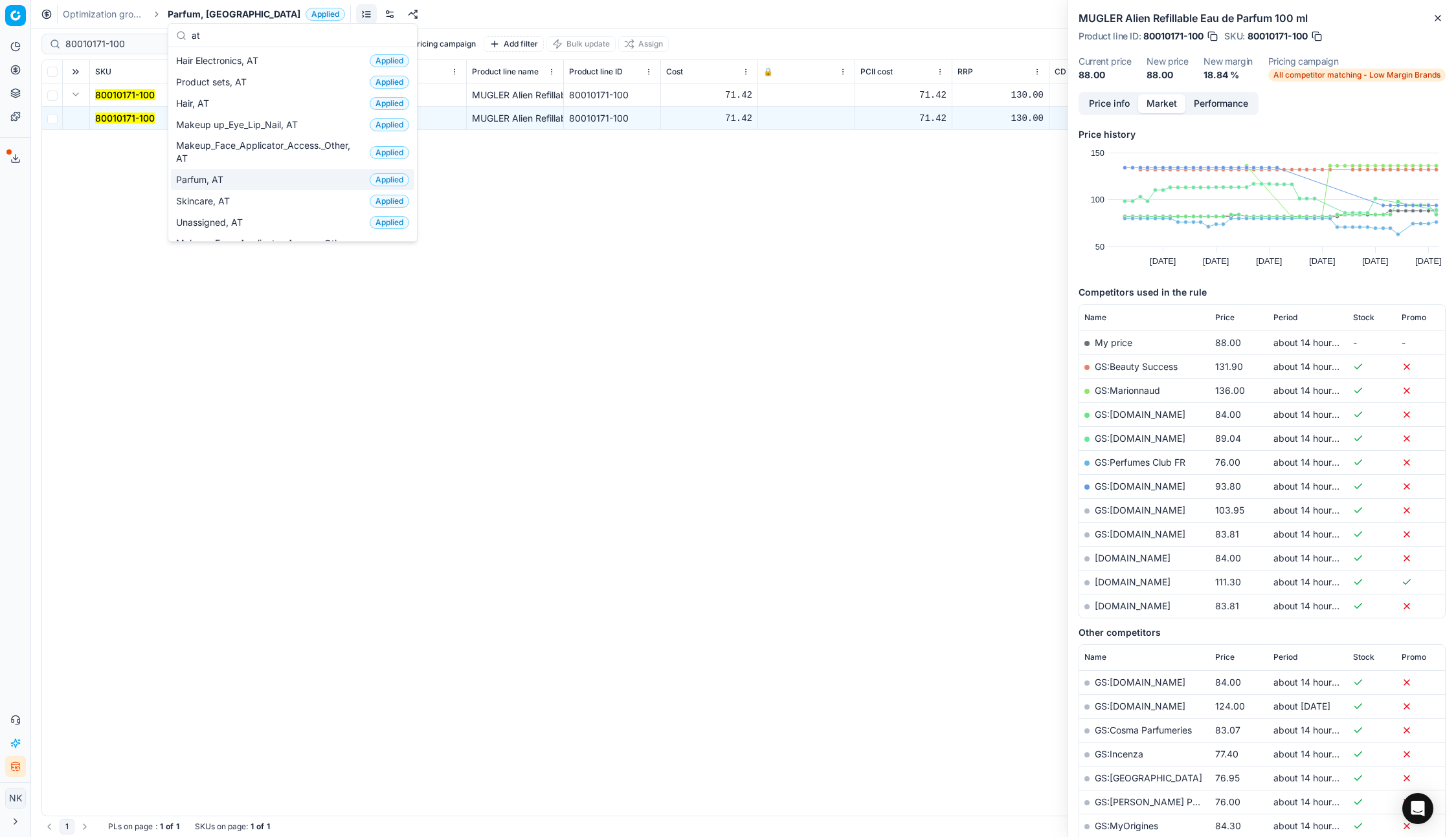
type input "at"
click at [188, 179] on span "Parfum, AT" at bounding box center [202, 180] width 53 height 13
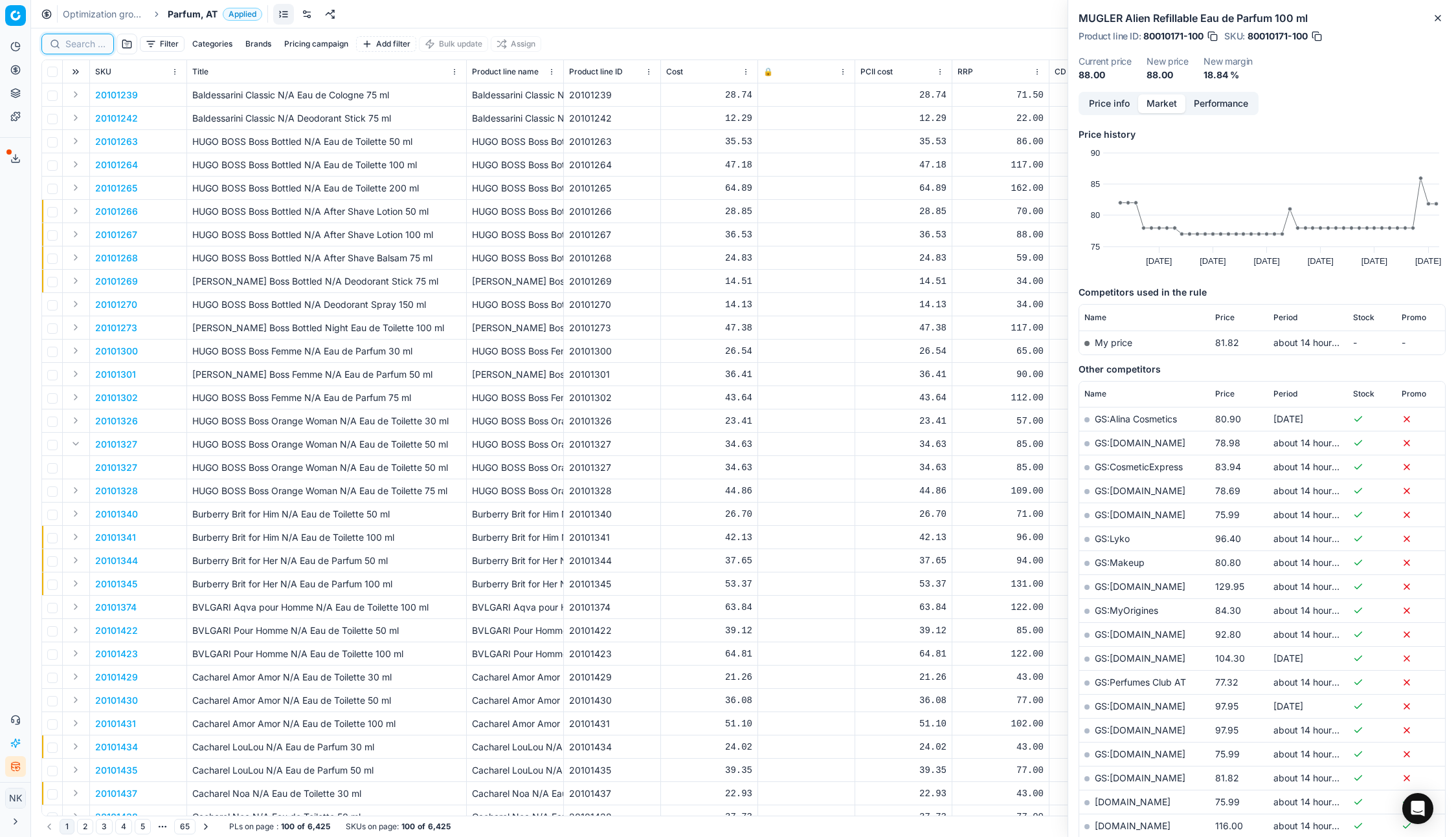
click at [83, 49] on input at bounding box center [85, 44] width 40 height 13
paste input "90013411-0021154"
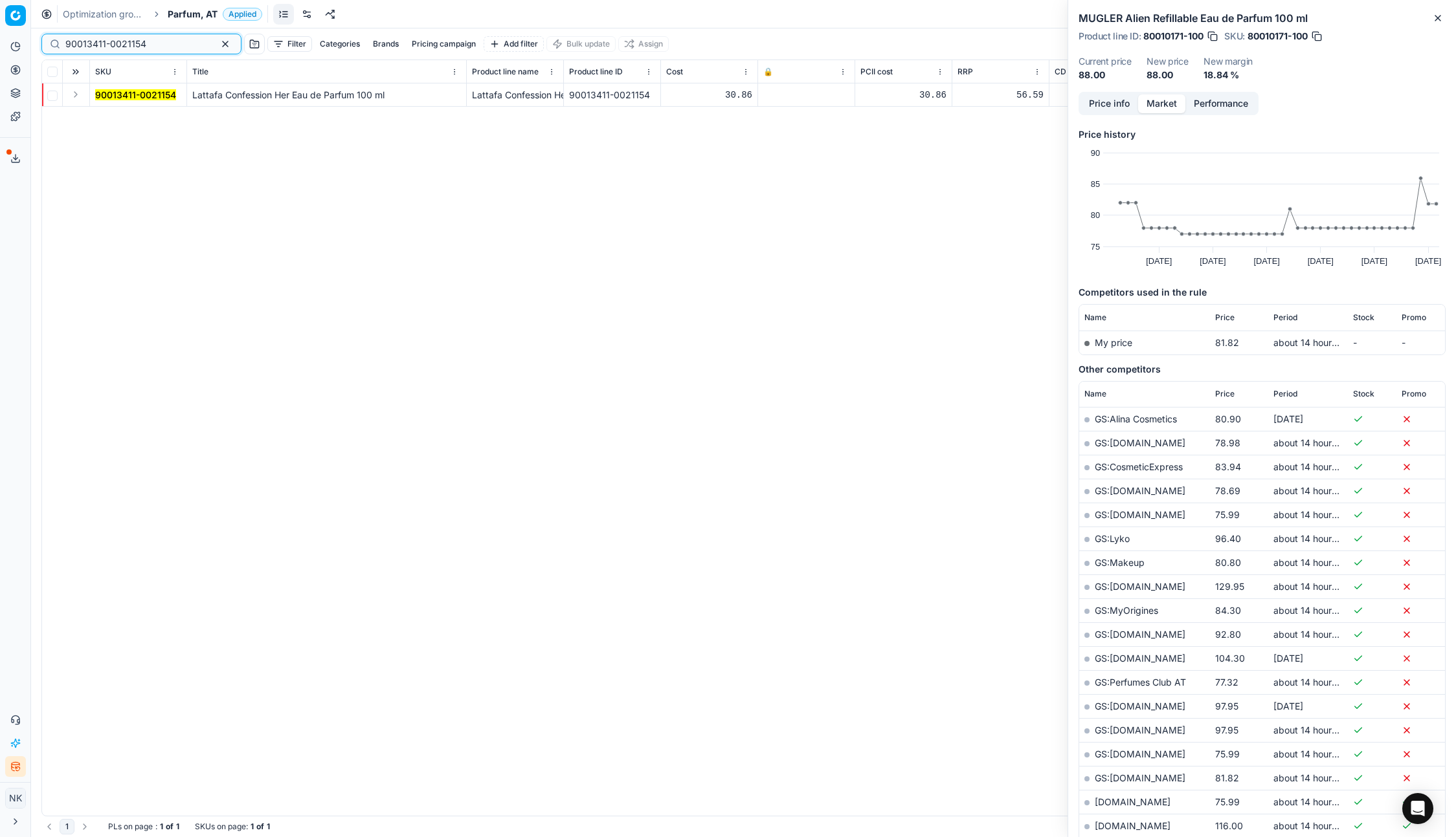
type input "90013411-0021154"
click at [77, 94] on button "Expand" at bounding box center [75, 94] width 16 height 16
click at [113, 115] on mark "90013411-0021154" at bounding box center [135, 118] width 81 height 11
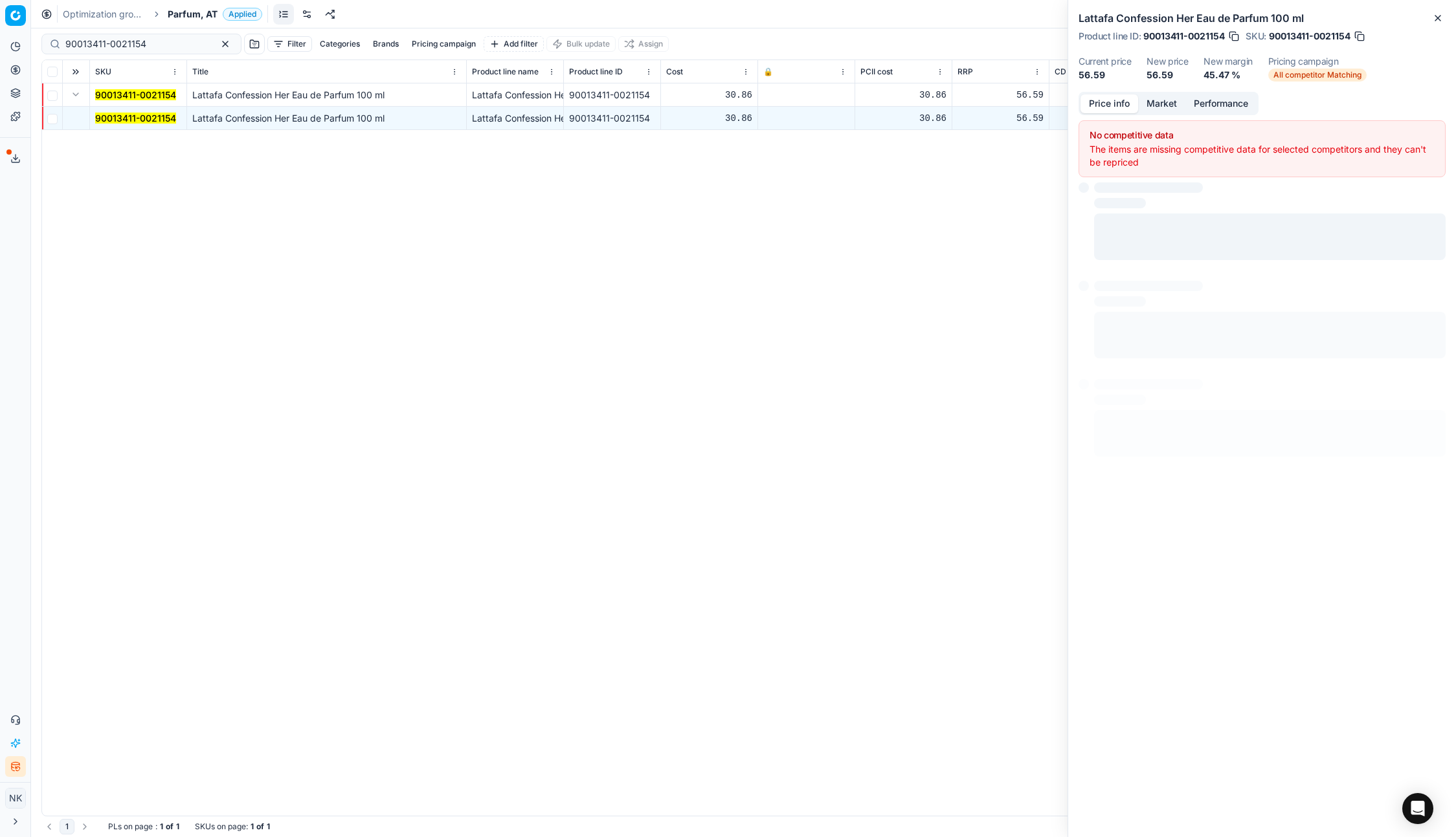
click at [1103, 105] on button "Price info" at bounding box center [1109, 103] width 57 height 18
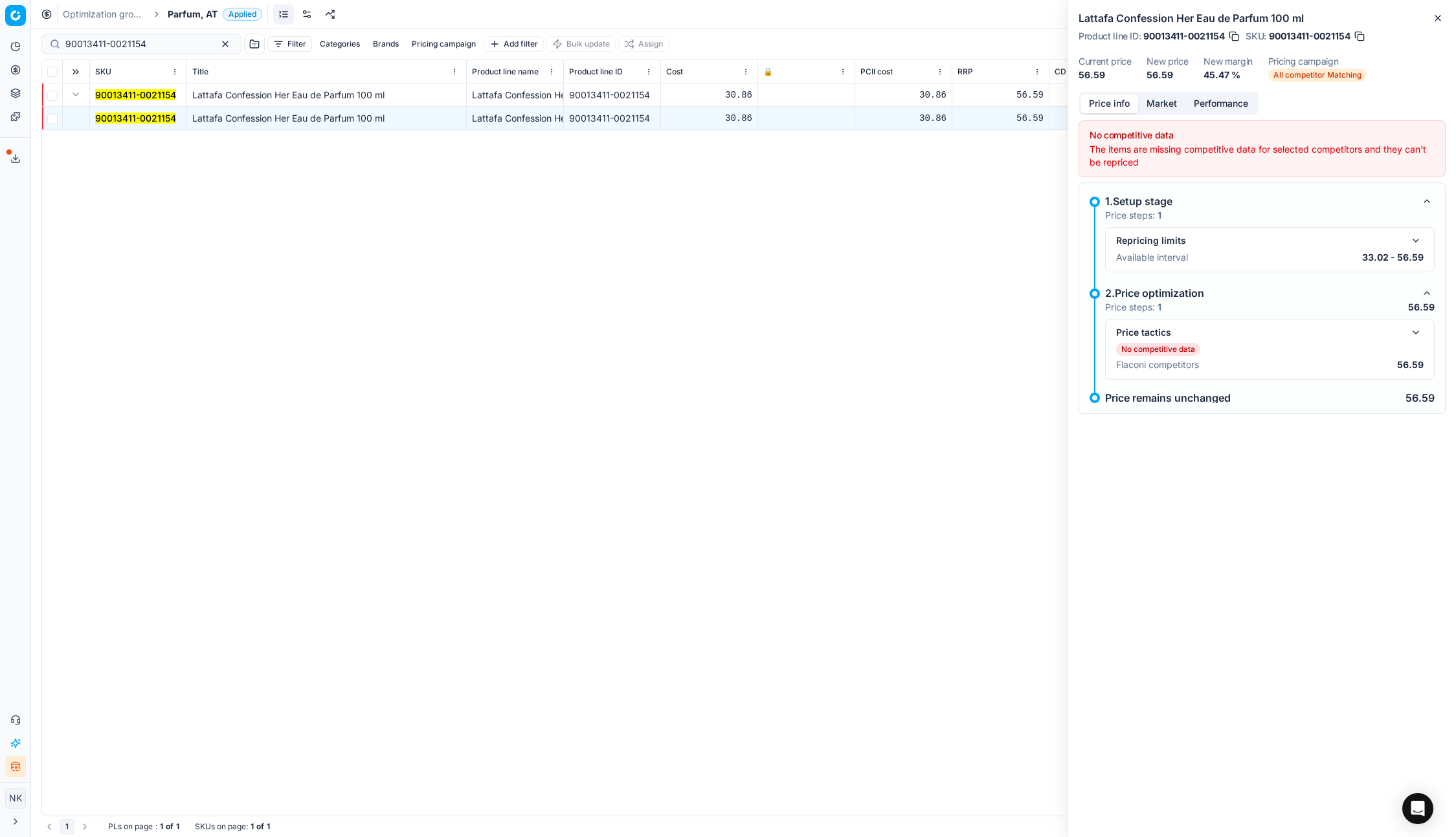
click at [1416, 334] on button "button" at bounding box center [1415, 332] width 16 height 16
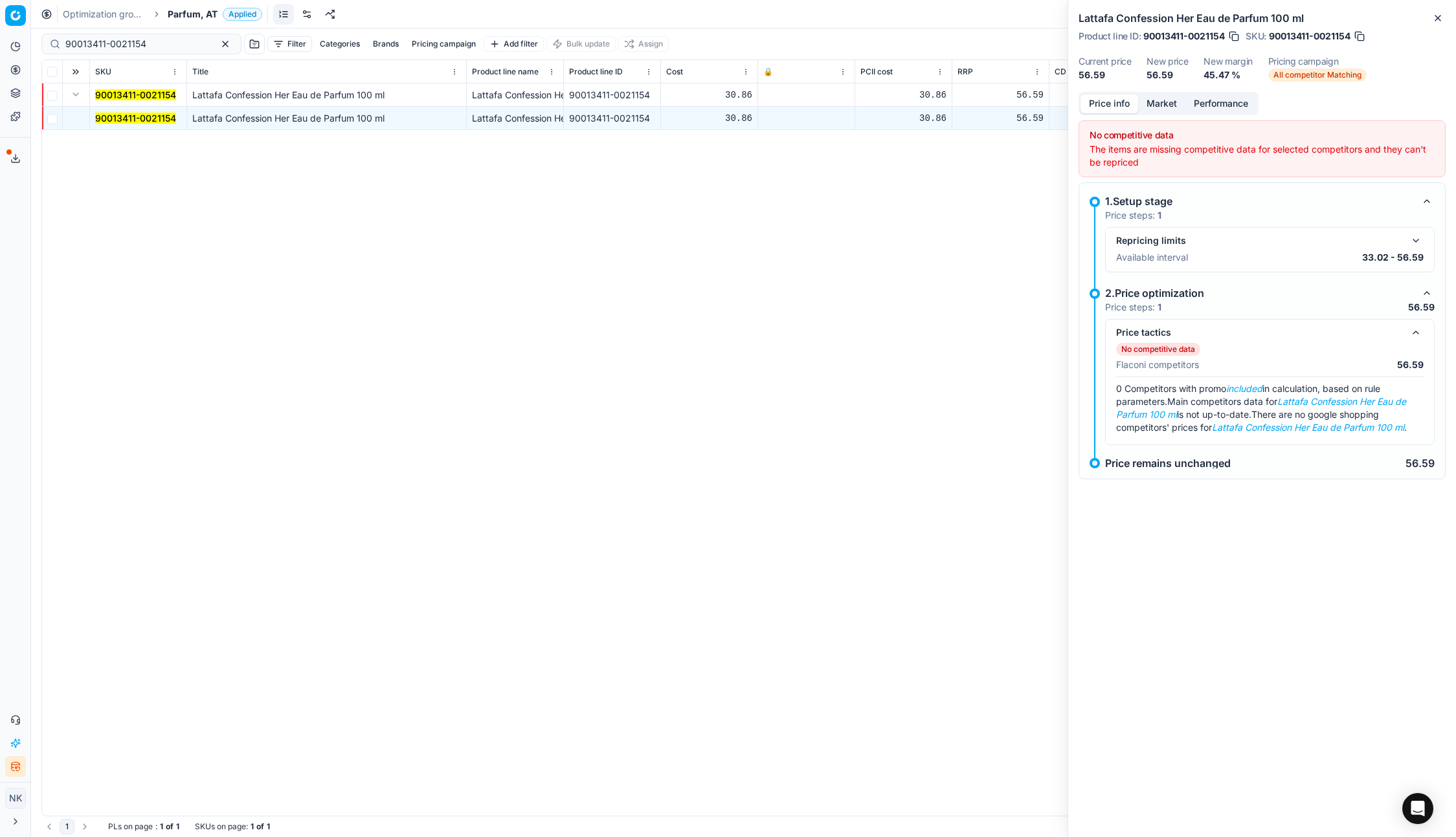
click at [192, 12] on span "Parfum, AT" at bounding box center [192, 14] width 50 height 13
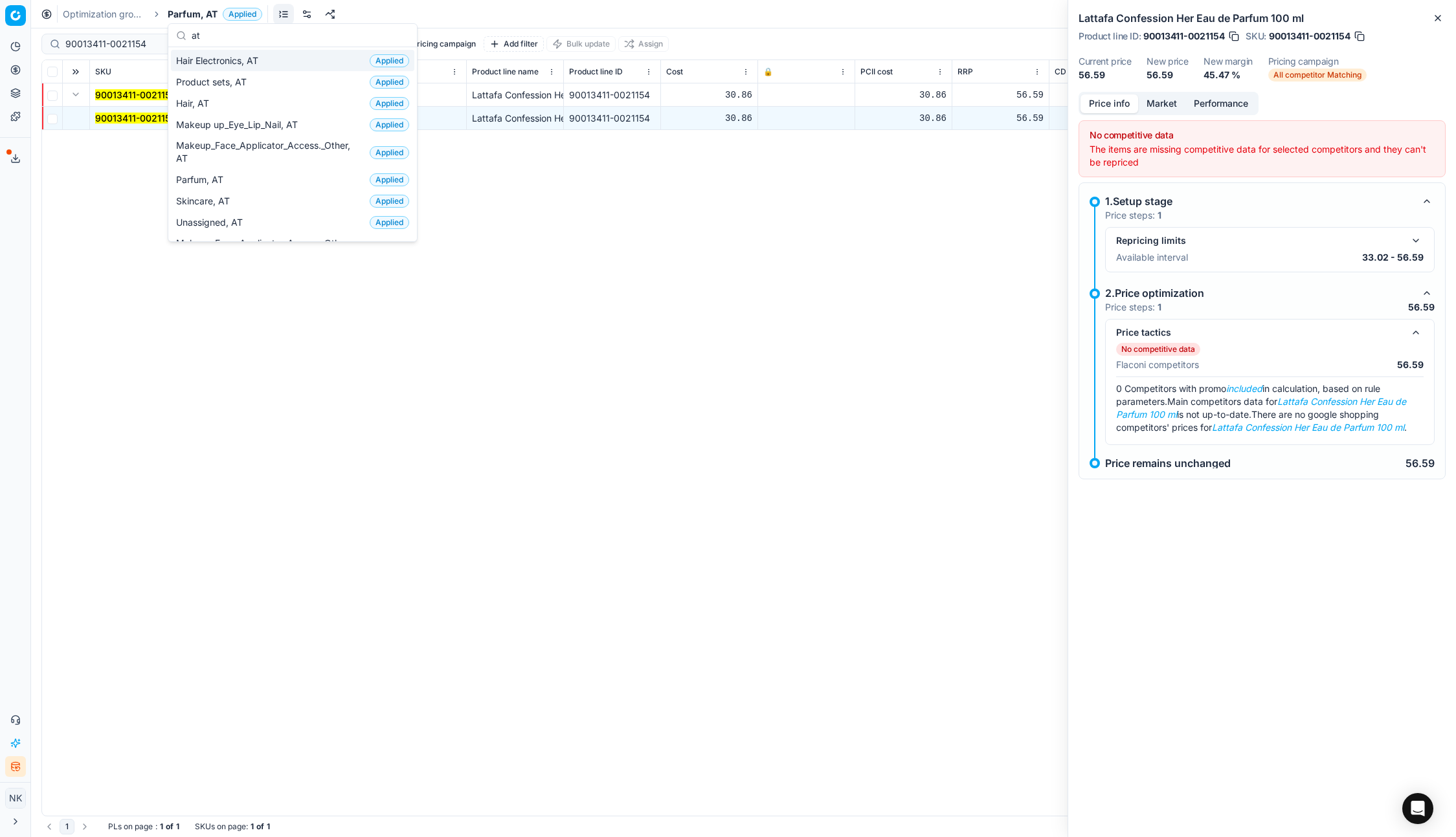
type input "at"
click at [208, 61] on span "Hair Electronics, AT" at bounding box center [220, 61] width 87 height 13
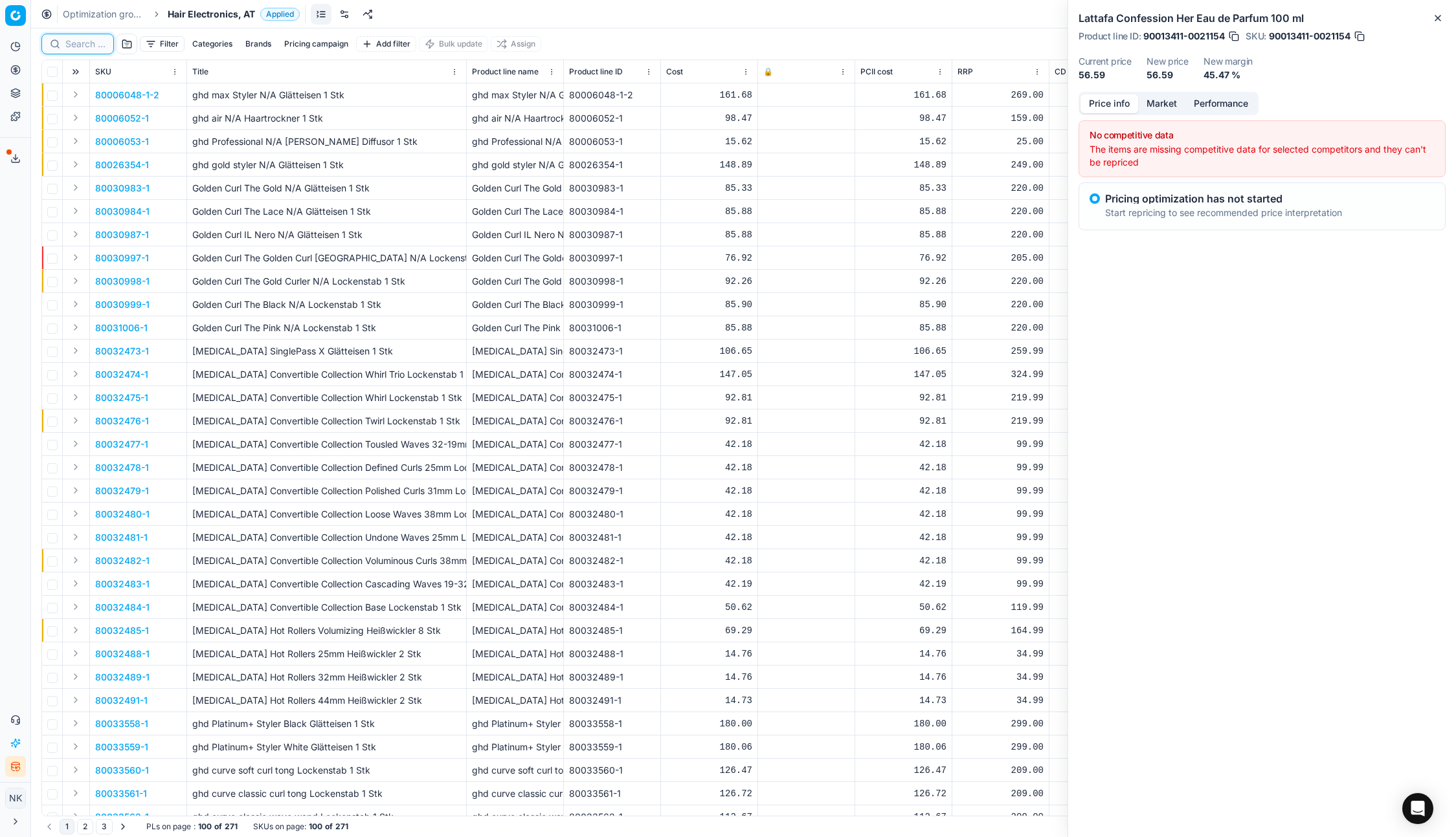
click at [77, 44] on input at bounding box center [85, 44] width 40 height 13
paste input "80006054-1"
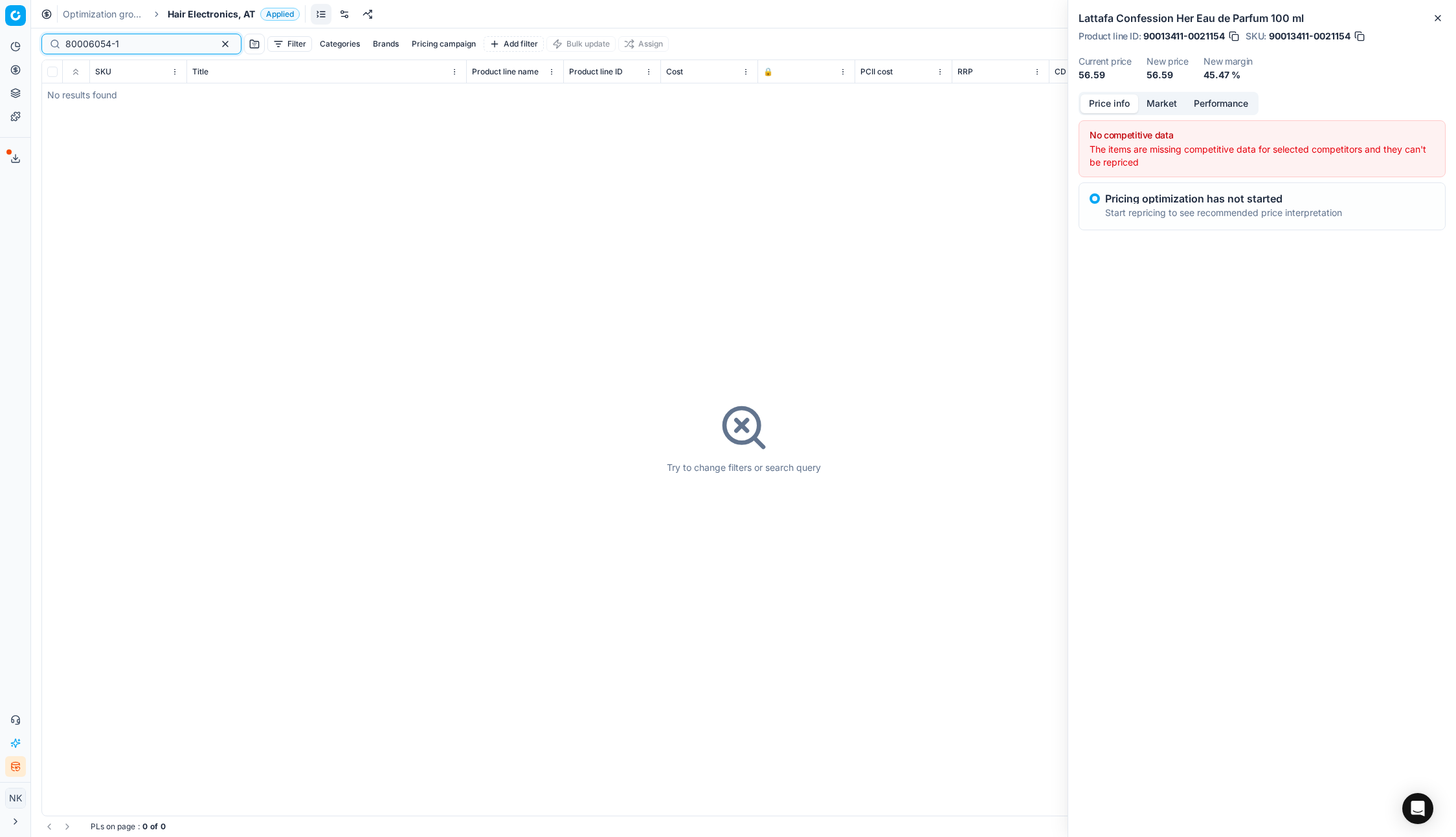
type input "80006054-1"
click at [204, 12] on span "Hair Electronics, AT" at bounding box center [211, 14] width 87 height 13
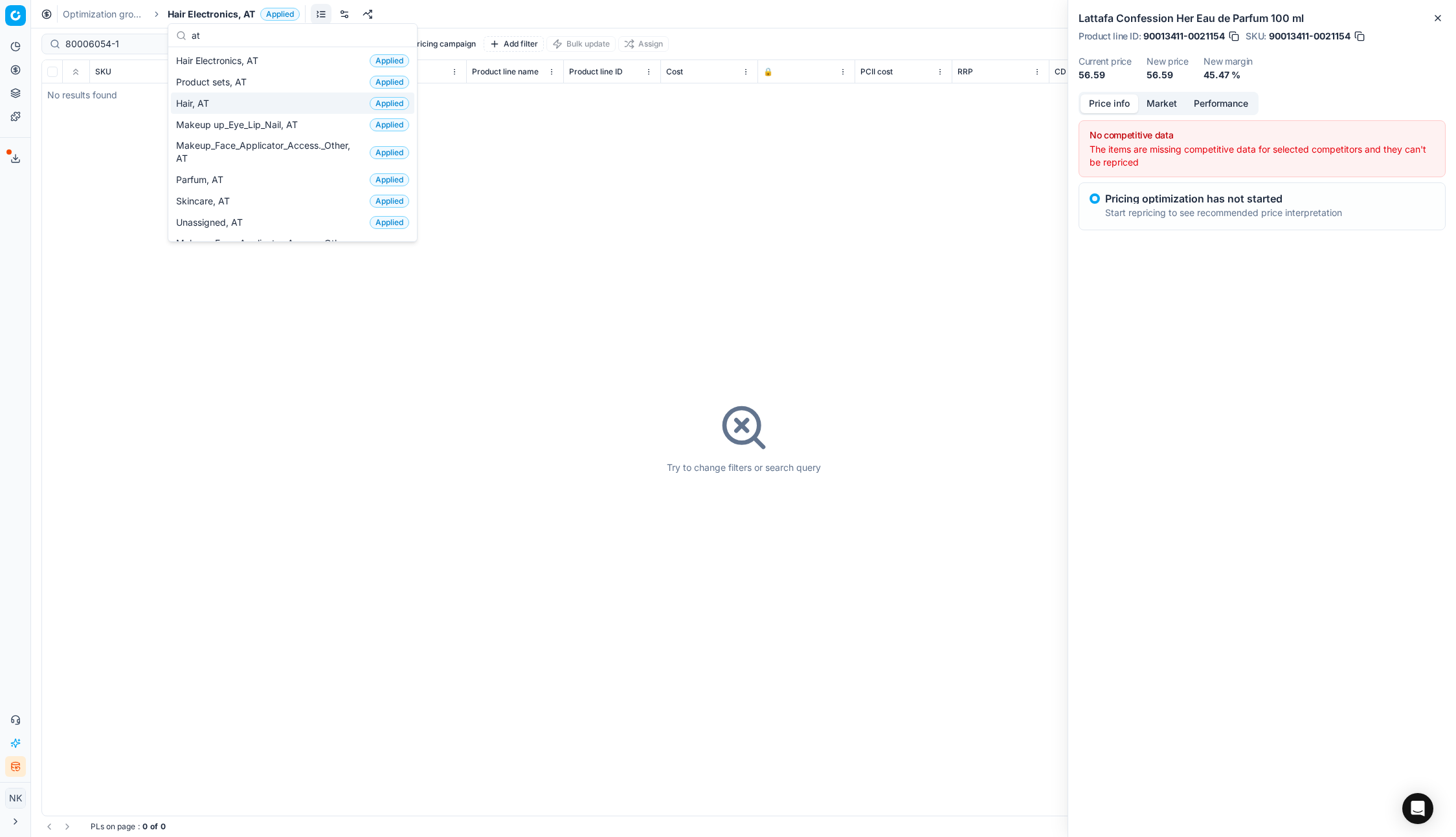
type input "at"
click at [215, 107] on div "Hair, AT Applied" at bounding box center [293, 102] width 243 height 21
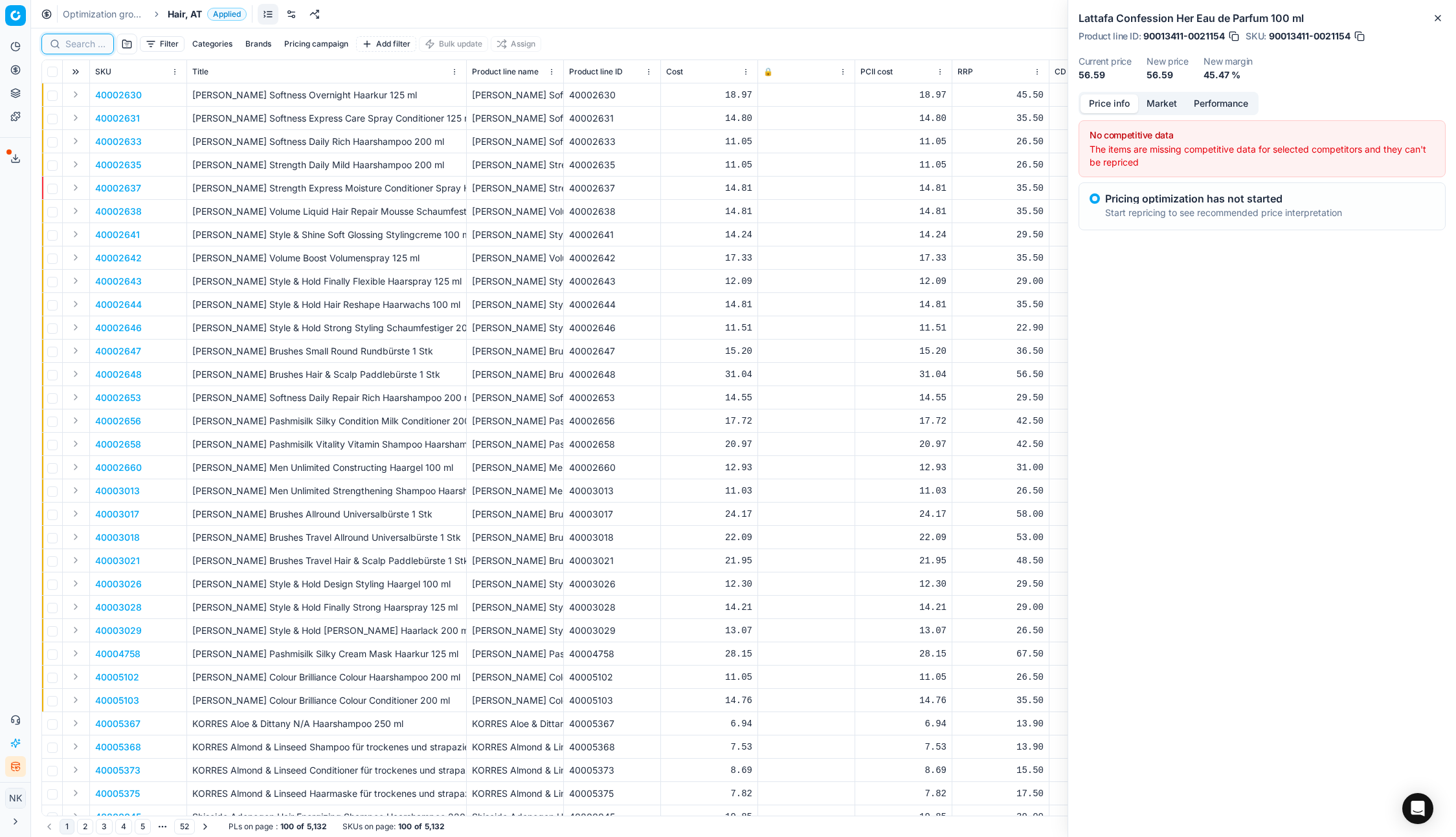
click at [83, 44] on input at bounding box center [85, 44] width 40 height 13
paste input "80006054-1"
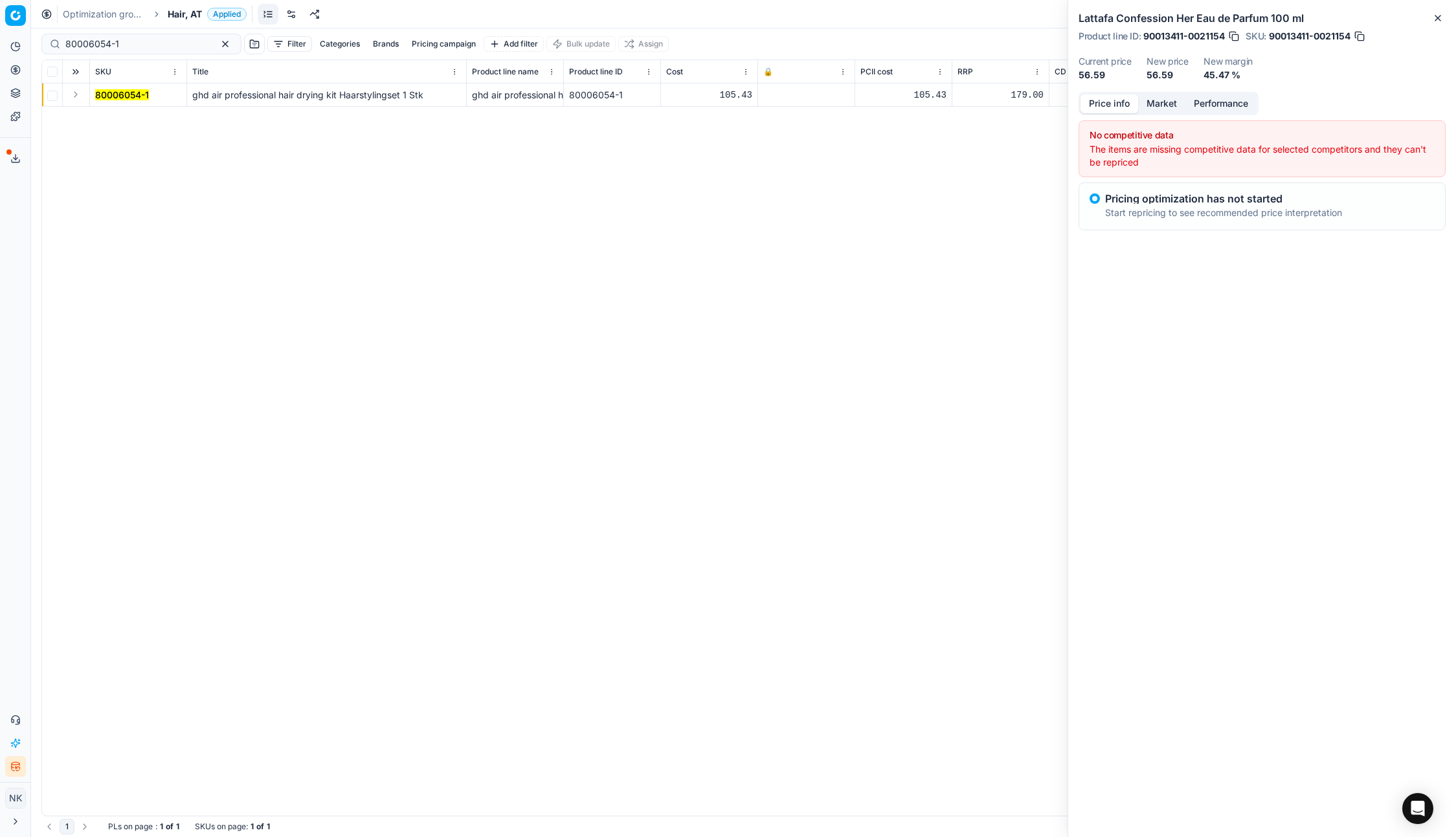
click at [72, 106] on td at bounding box center [77, 95] width 27 height 23
click at [72, 101] on button "Expand" at bounding box center [75, 94] width 16 height 16
click at [128, 113] on mark "80006054-1" at bounding box center [122, 118] width 54 height 11
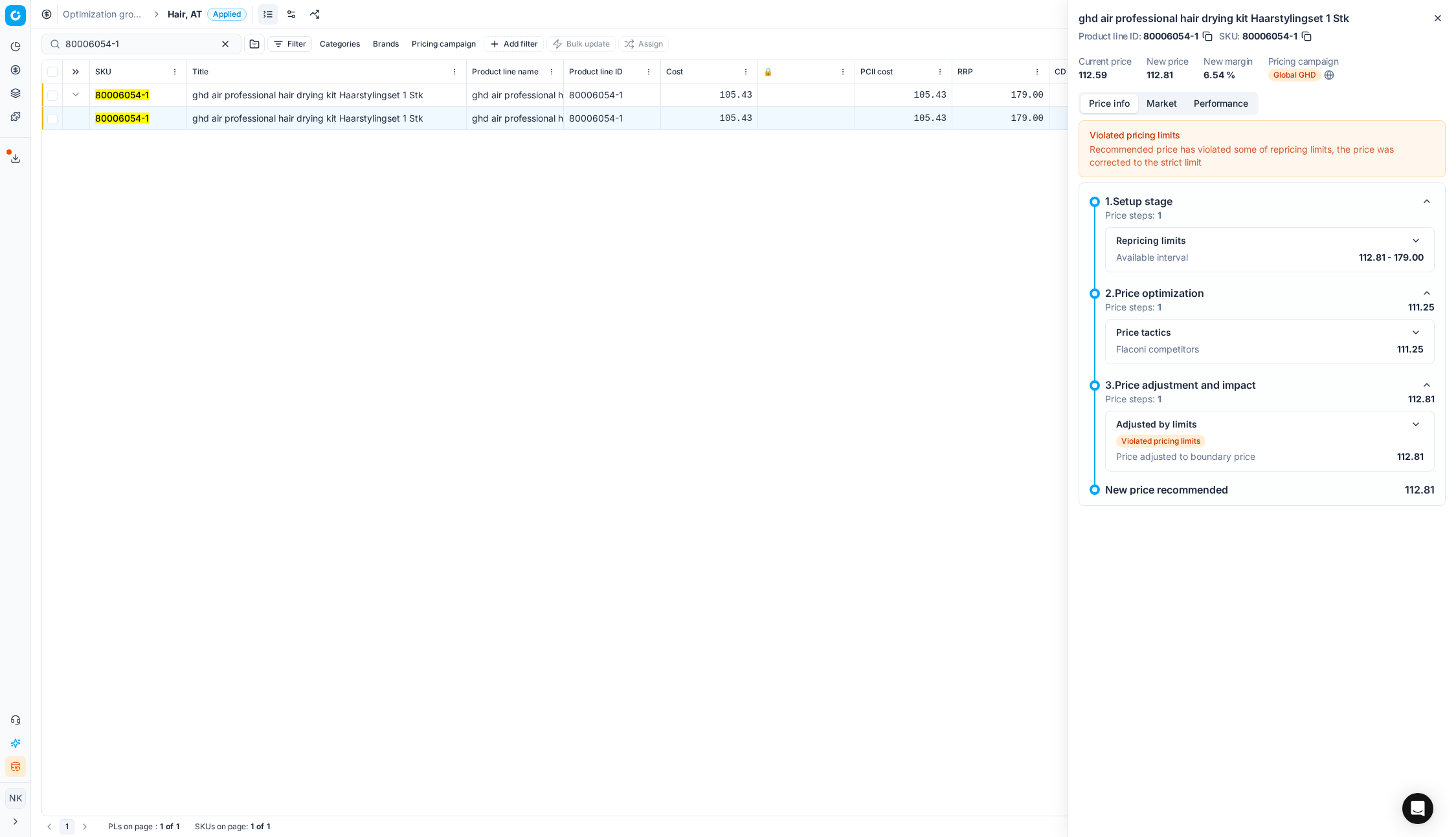
click at [1414, 331] on button "button" at bounding box center [1415, 332] width 16 height 16
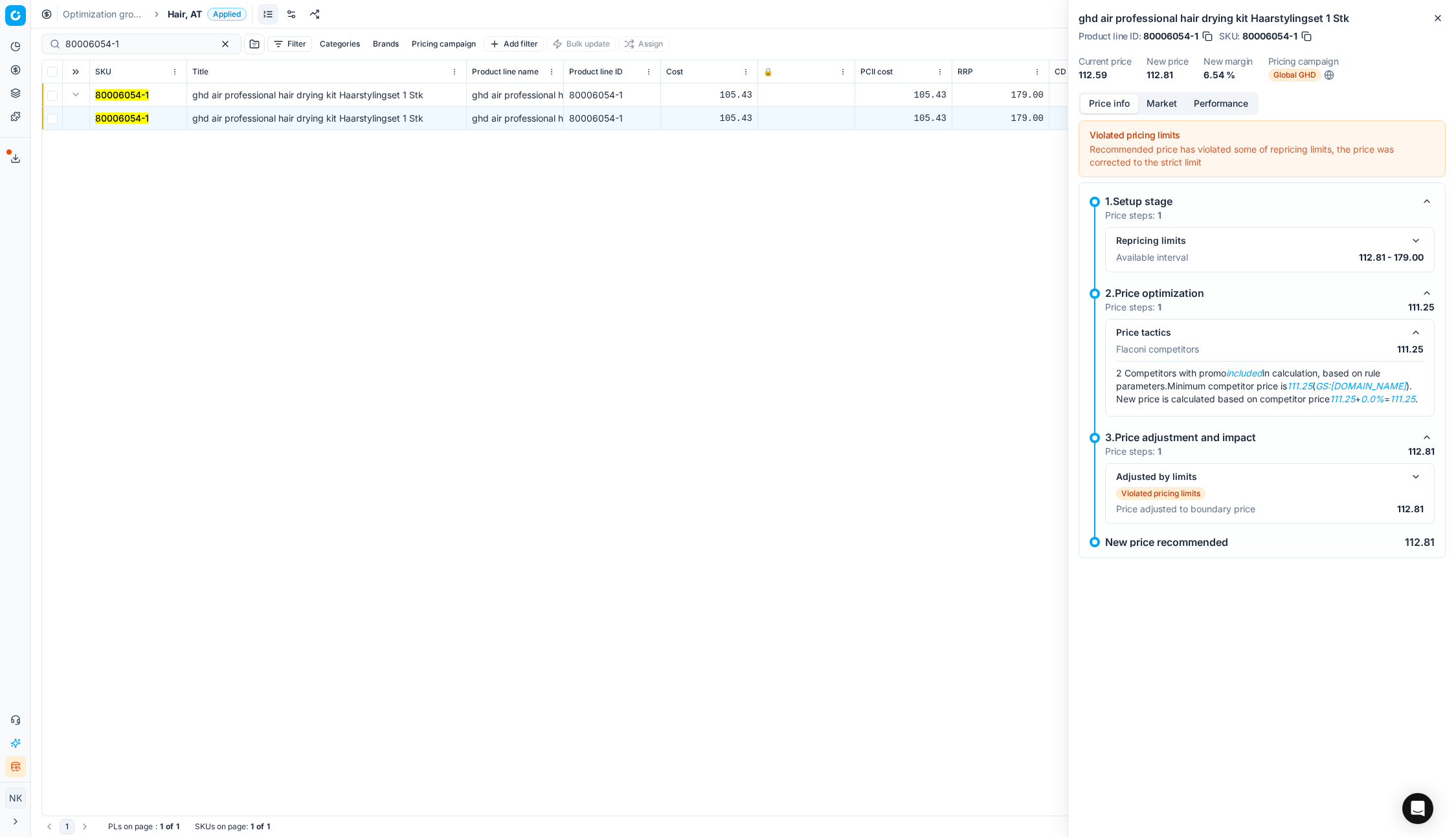
click at [1158, 109] on button "Market" at bounding box center [1161, 103] width 47 height 18
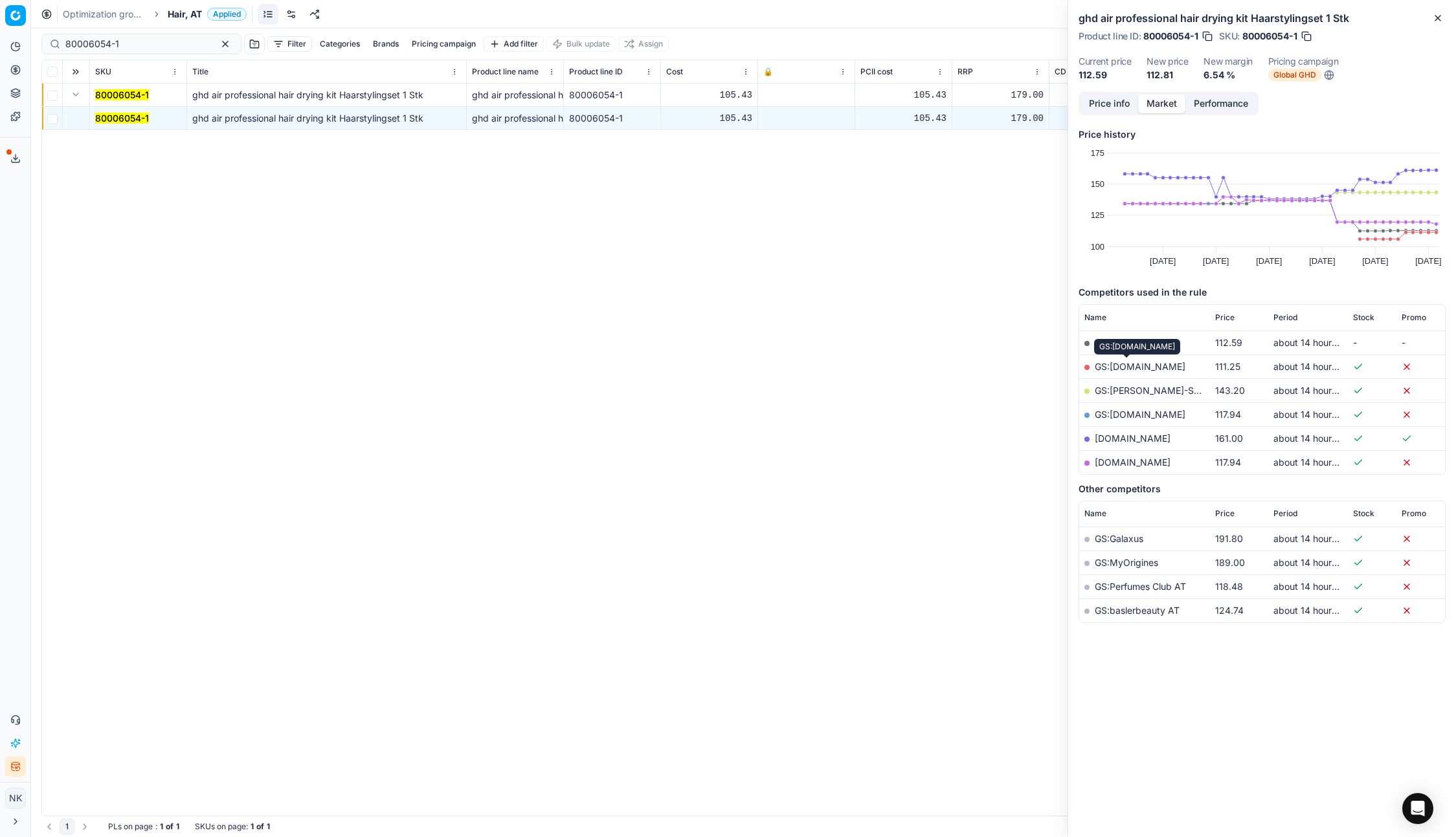
click at [1111, 363] on link "GS:[DOMAIN_NAME]" at bounding box center [1140, 366] width 91 height 11
click at [122, 45] on input "80006054-1" at bounding box center [136, 44] width 141 height 13
paste input "90007415-0011320"
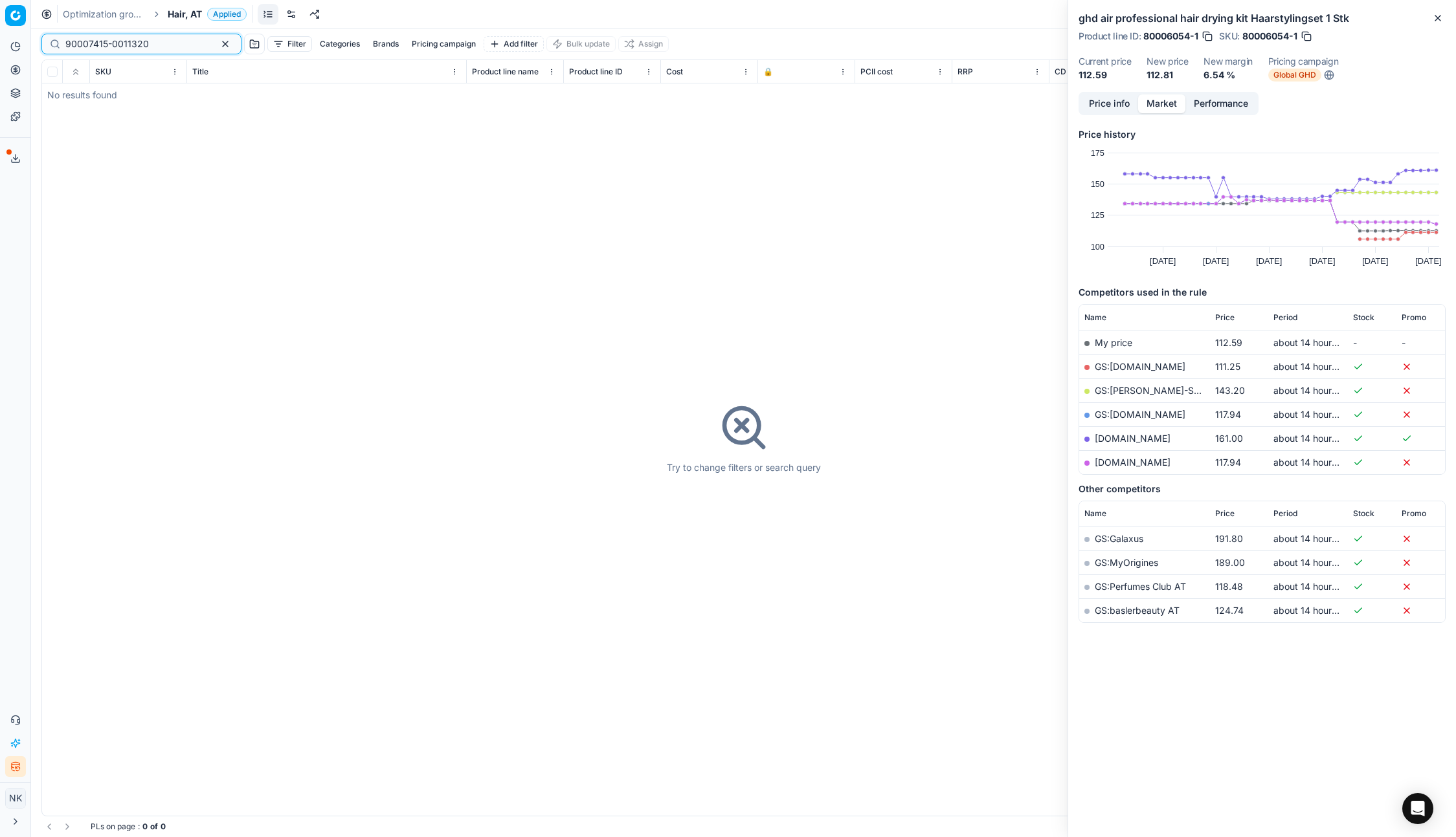
type input "90007415-0011320"
click at [180, 6] on div "Optimization groups Hair, AT Applied Discard Download report" at bounding box center [743, 14] width 1425 height 29
click at [180, 17] on span "Hair, AT" at bounding box center [185, 14] width 34 height 13
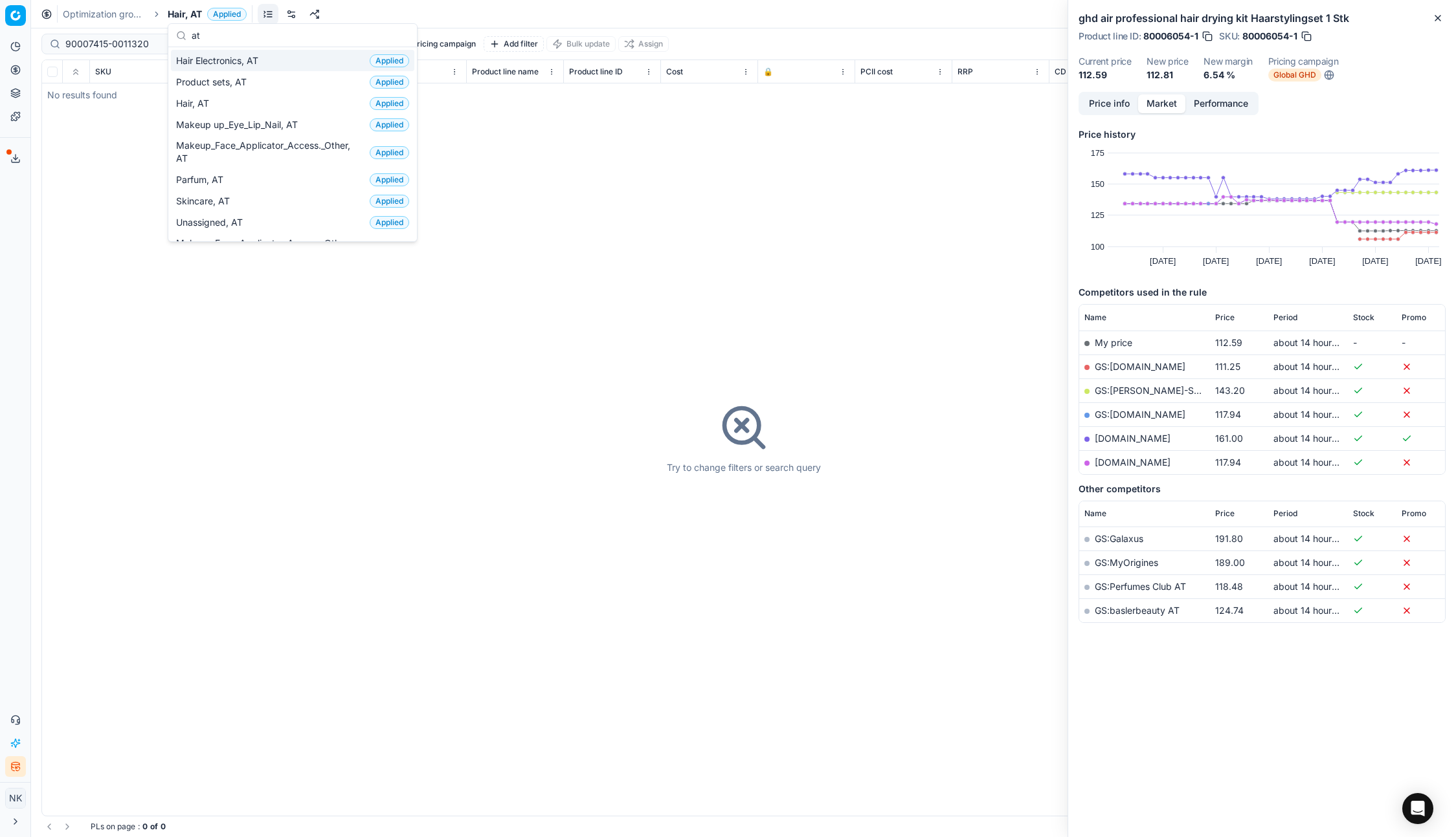
type input "at"
click at [218, 63] on span "Hair Electronics, AT" at bounding box center [220, 61] width 87 height 13
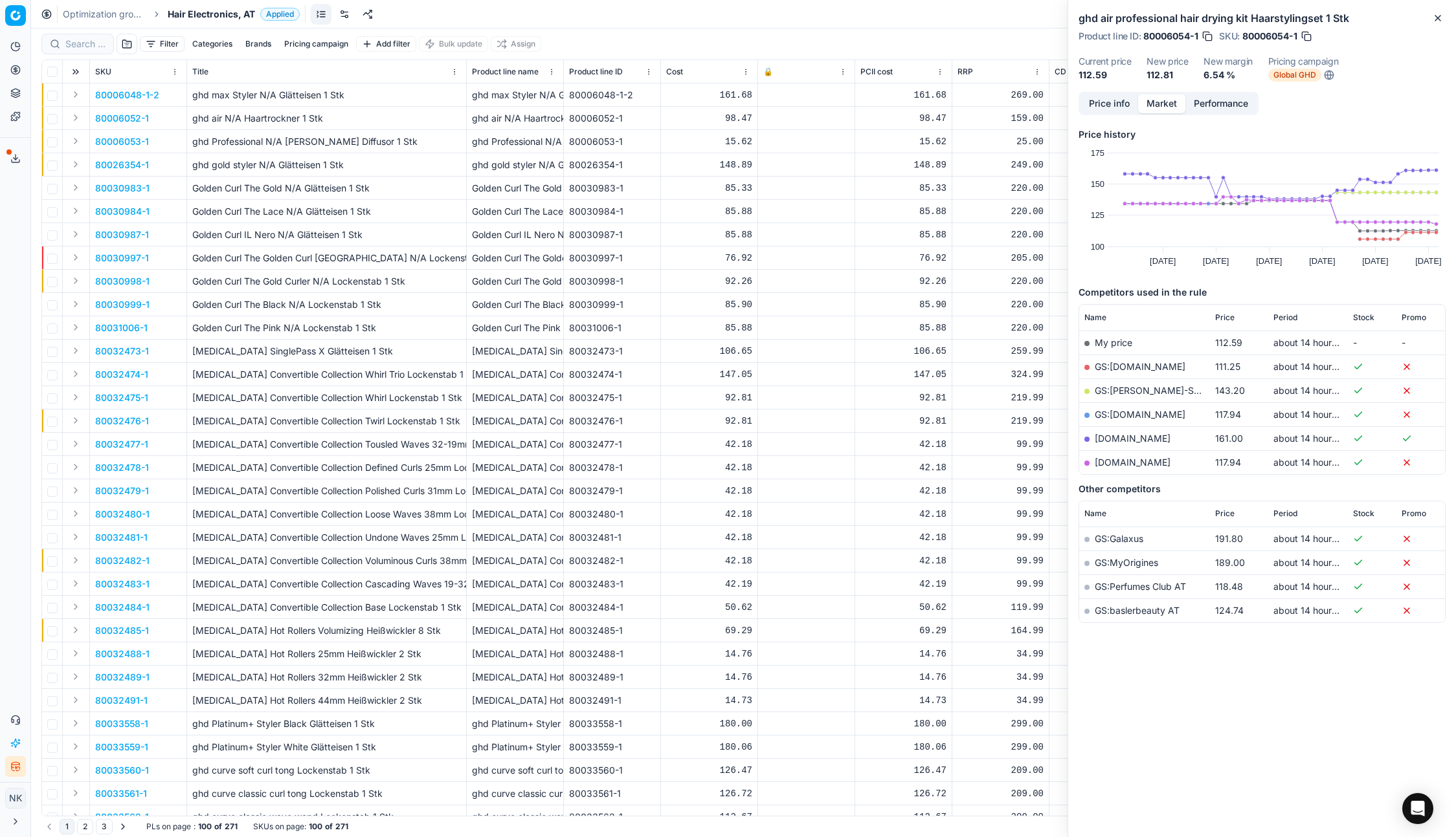
click at [109, 44] on div at bounding box center [78, 44] width 72 height 20
paste input "90007415-0011320"
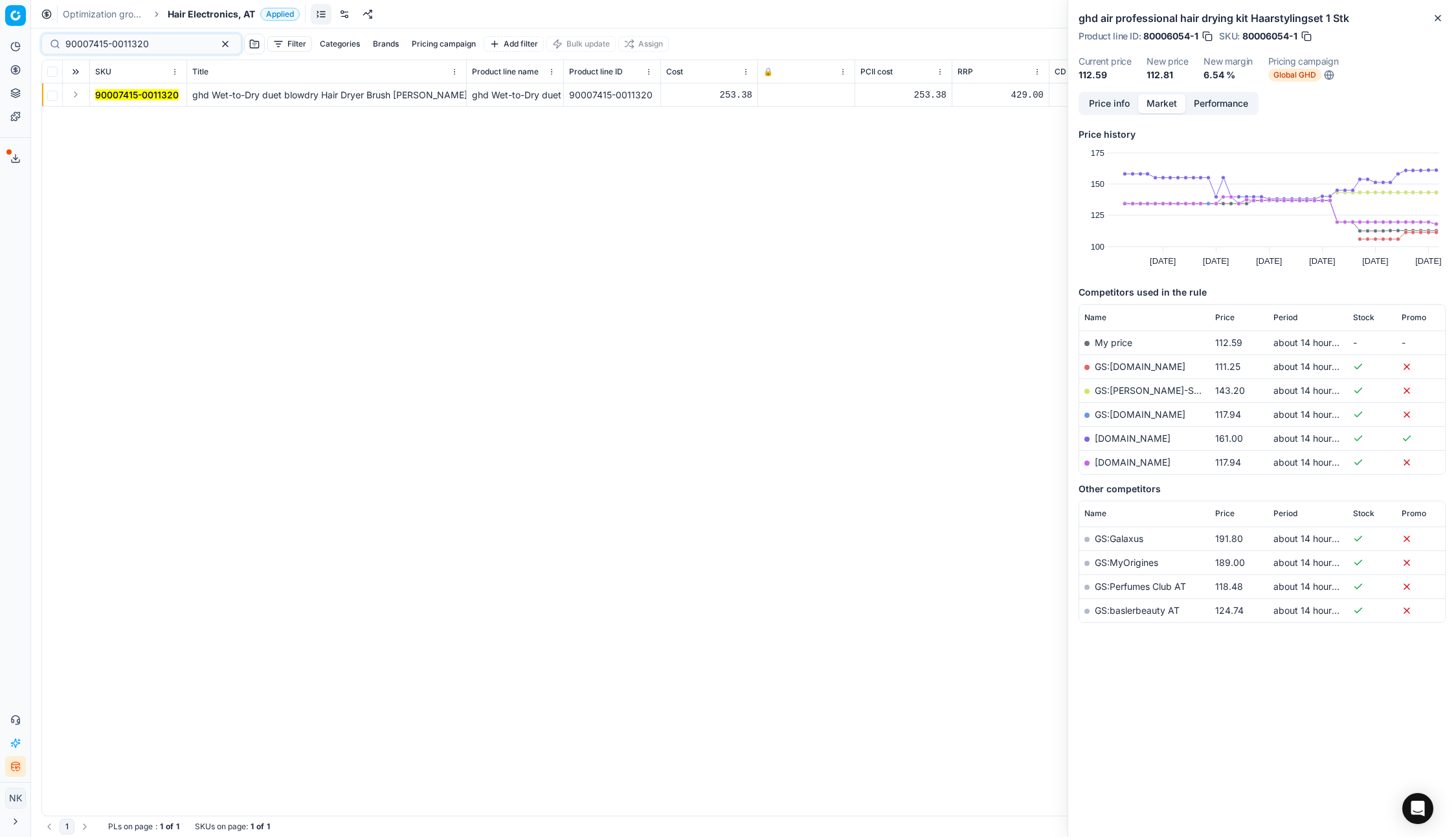
click at [75, 95] on button "Expand" at bounding box center [75, 94] width 16 height 16
click at [124, 118] on mark "90007415-0011320" at bounding box center [137, 118] width 83 height 11
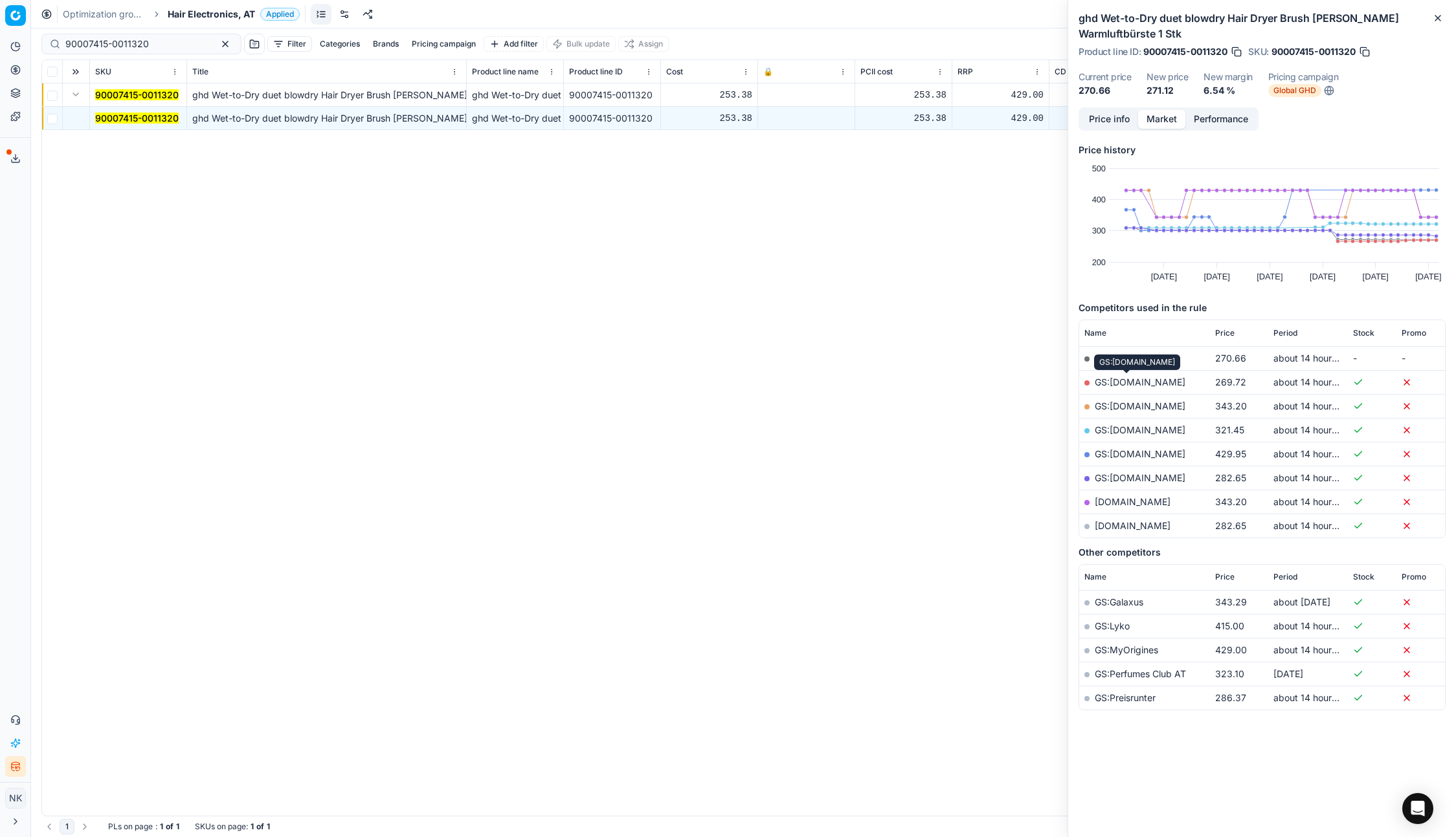
click at [1130, 383] on link "GS:[DOMAIN_NAME]" at bounding box center [1140, 382] width 91 height 11
click at [116, 47] on input "90007415-0011320" at bounding box center [136, 44] width 141 height 13
paste input "80052002-1"
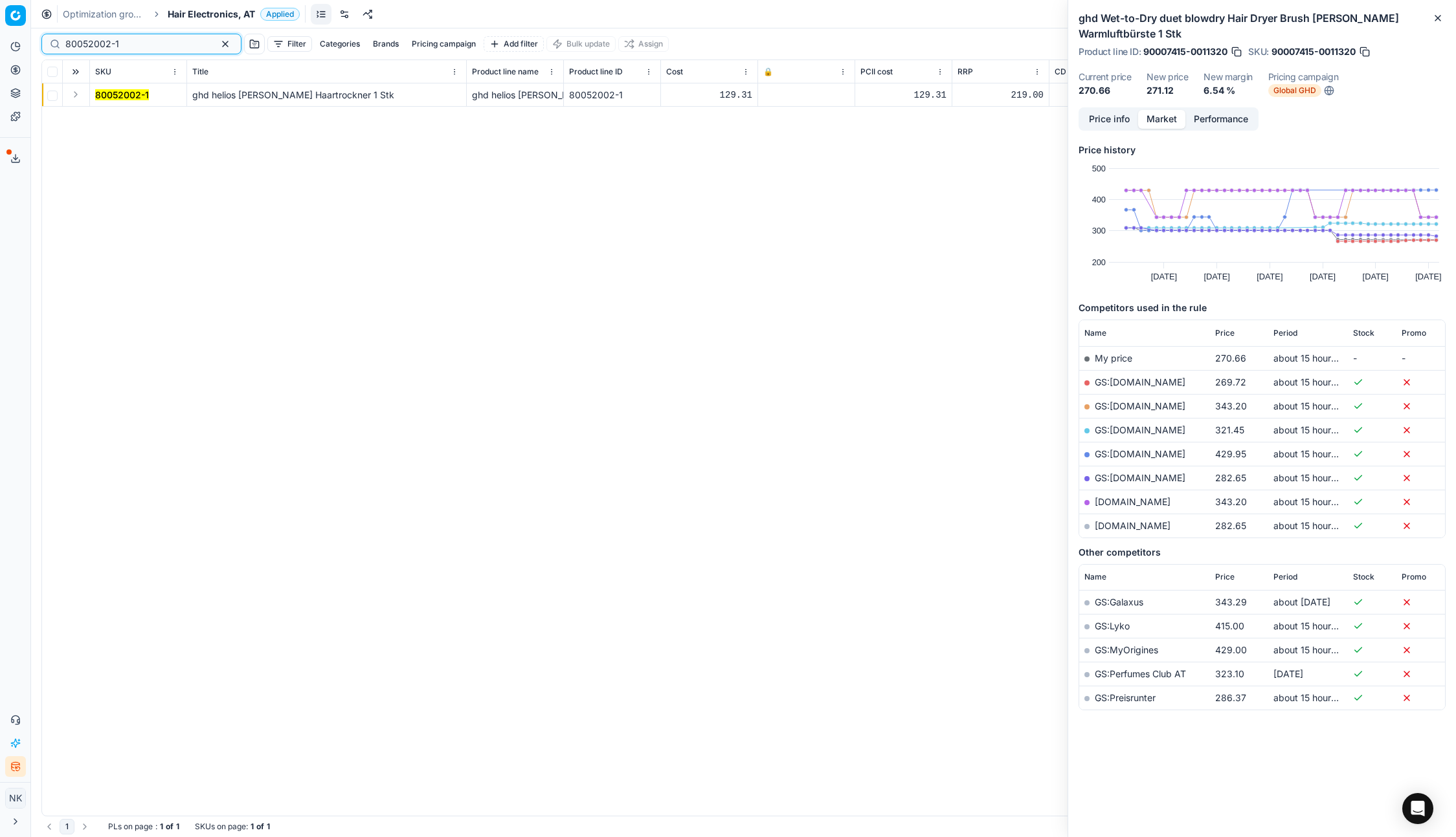
type input "80052002-1"
click at [73, 92] on button "Expand" at bounding box center [75, 94] width 16 height 16
click at [116, 115] on mark "80052002-1" at bounding box center [122, 118] width 54 height 11
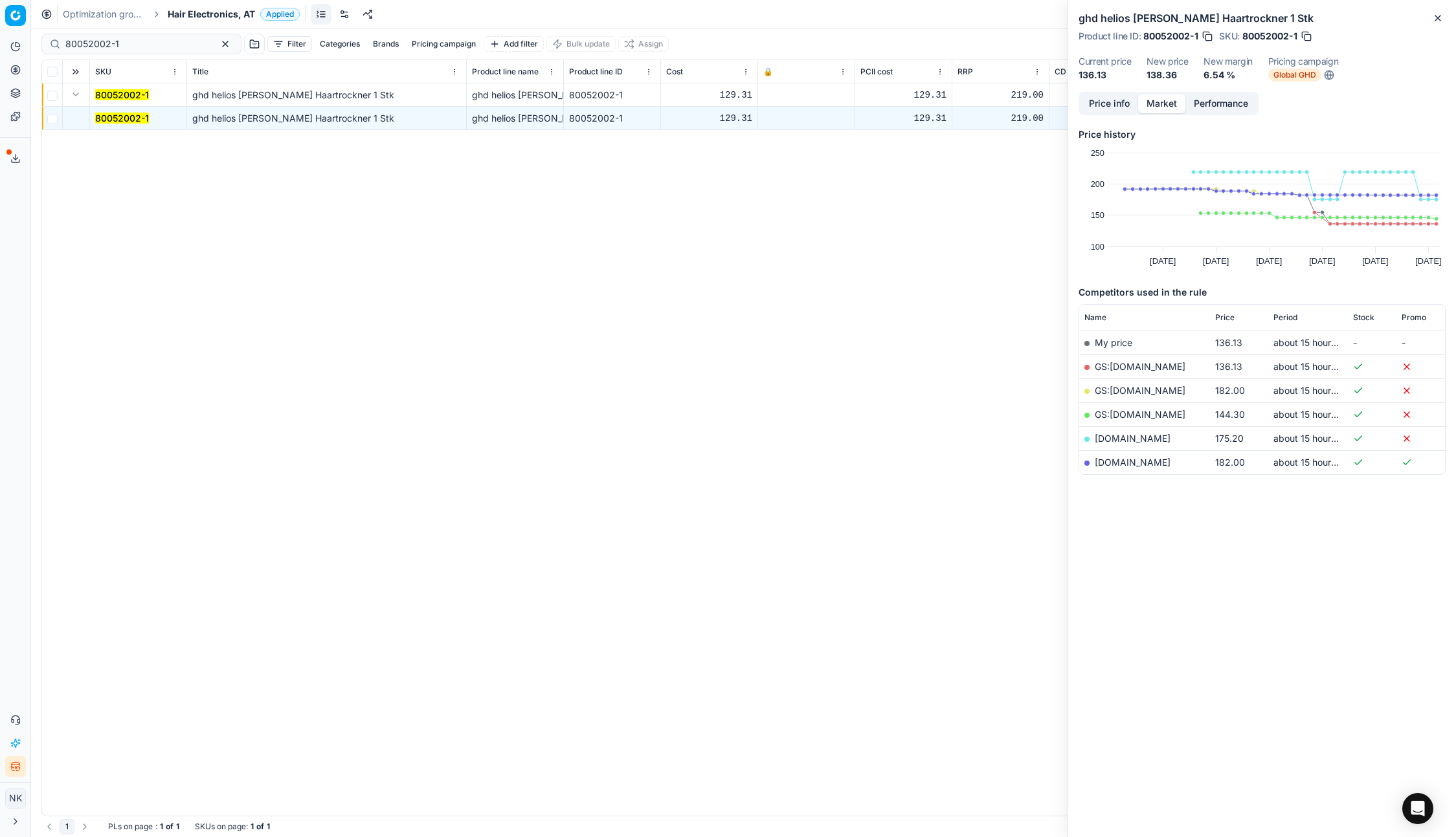
click at [1135, 364] on link "GS:[DOMAIN_NAME]" at bounding box center [1140, 366] width 91 height 11
click at [182, 12] on span "Hair Electronics, AT" at bounding box center [211, 14] width 87 height 13
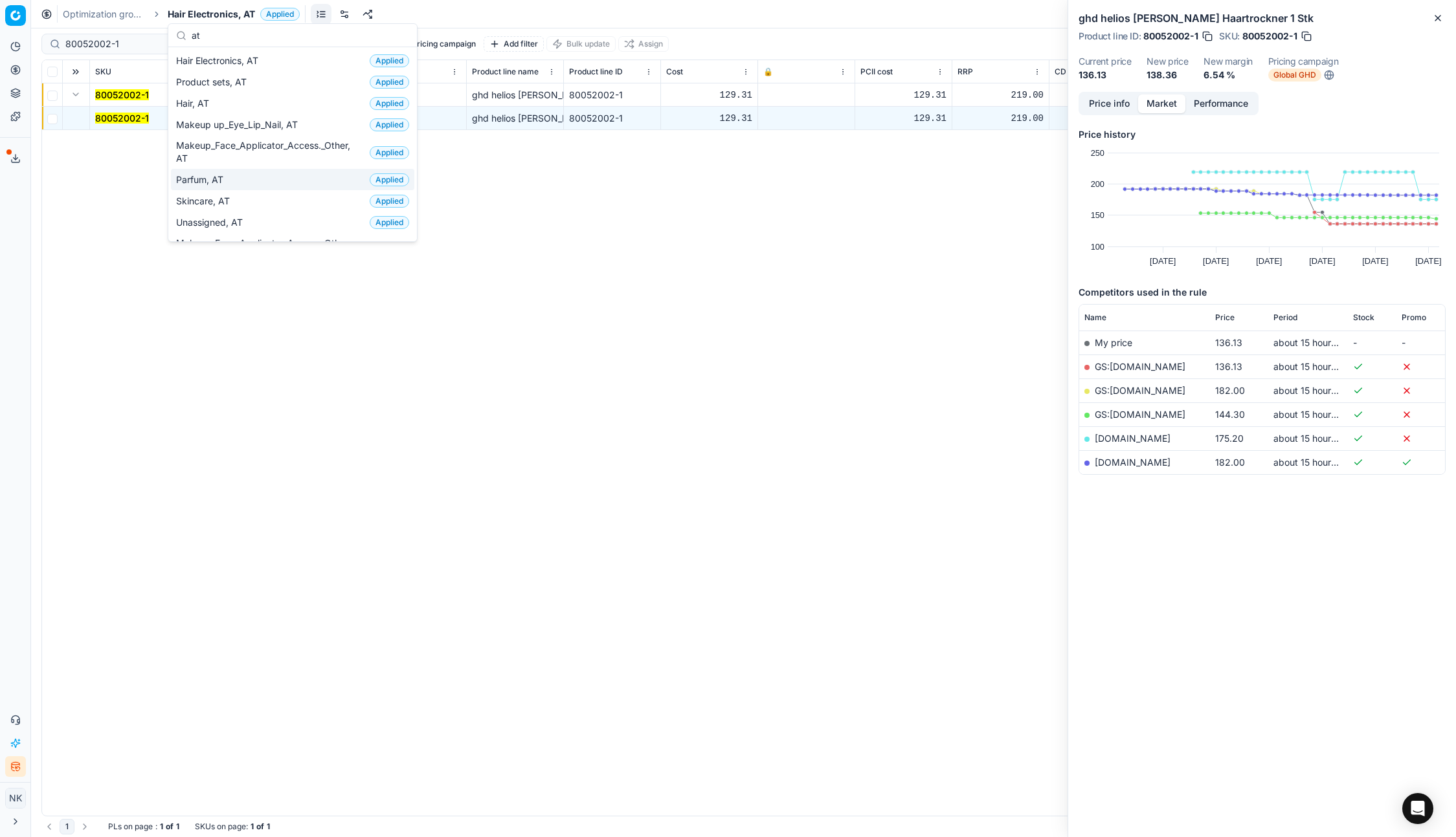
type input "at"
click at [207, 177] on span "Parfum, AT" at bounding box center [202, 180] width 53 height 13
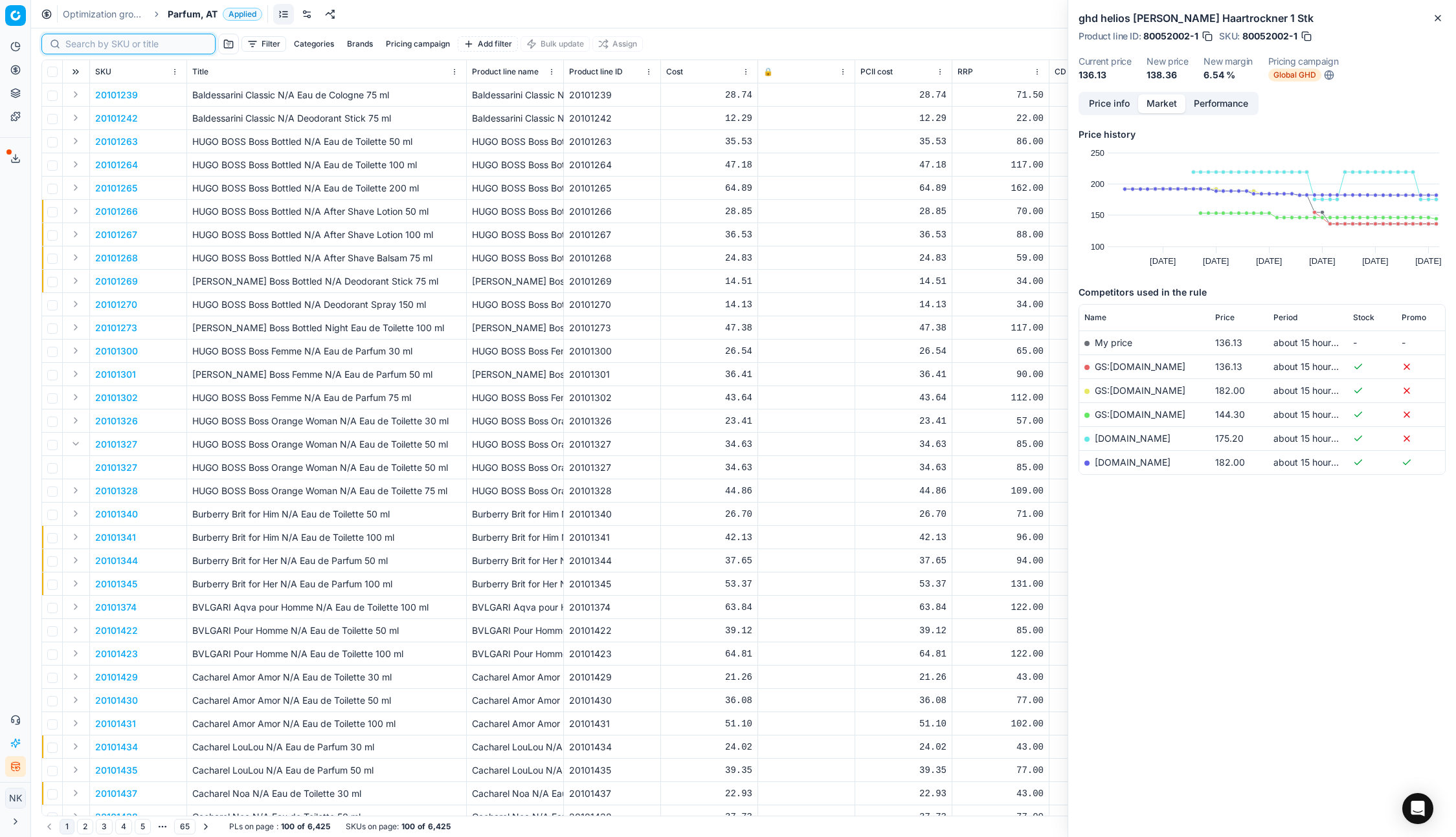
click at [85, 46] on input at bounding box center [136, 44] width 141 height 13
paste input "20102644"
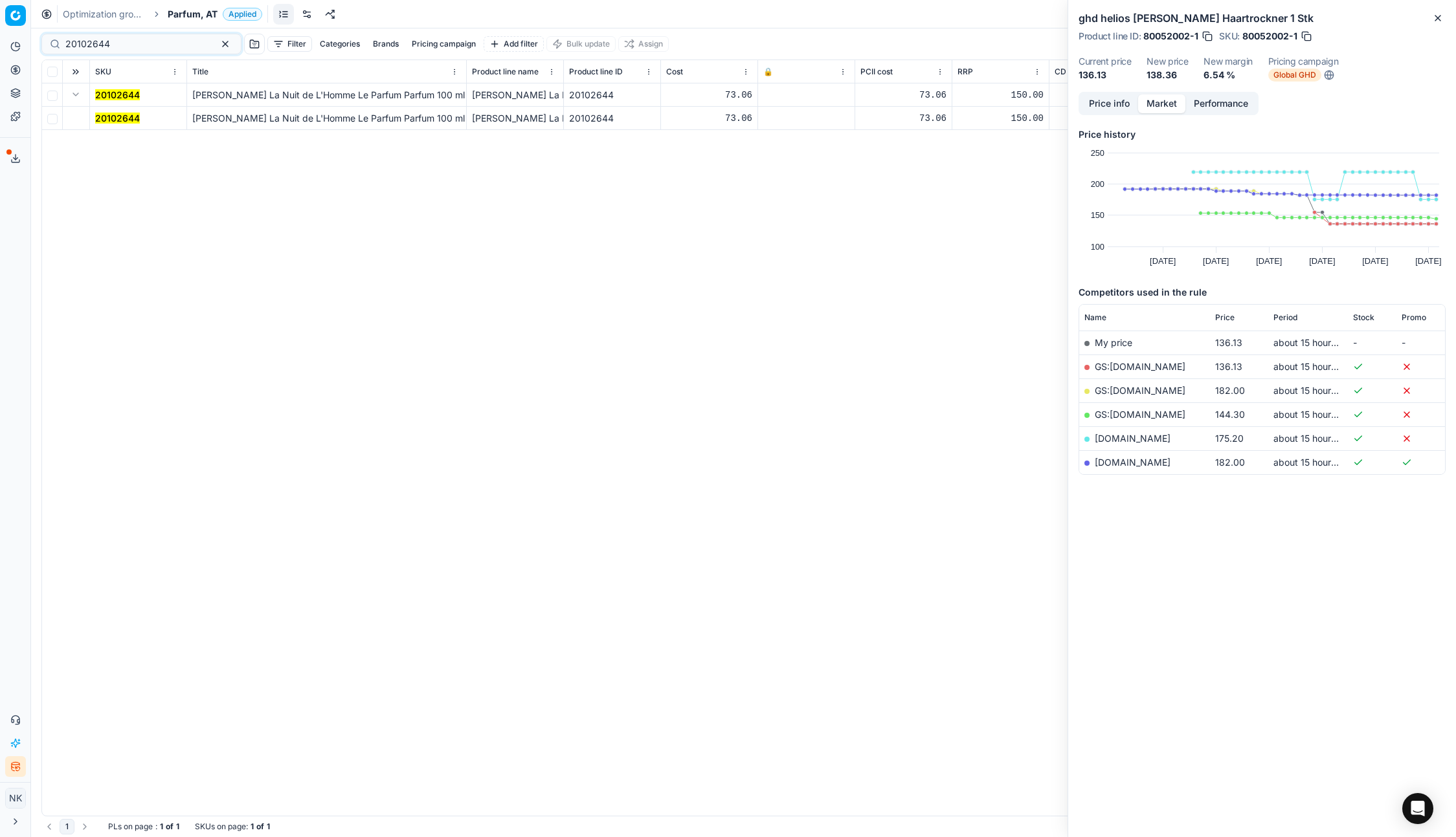
click at [72, 94] on button "Expand" at bounding box center [75, 94] width 16 height 16
click at [77, 94] on button "Expand" at bounding box center [75, 94] width 16 height 16
click at [113, 115] on mark "20102644" at bounding box center [117, 118] width 44 height 11
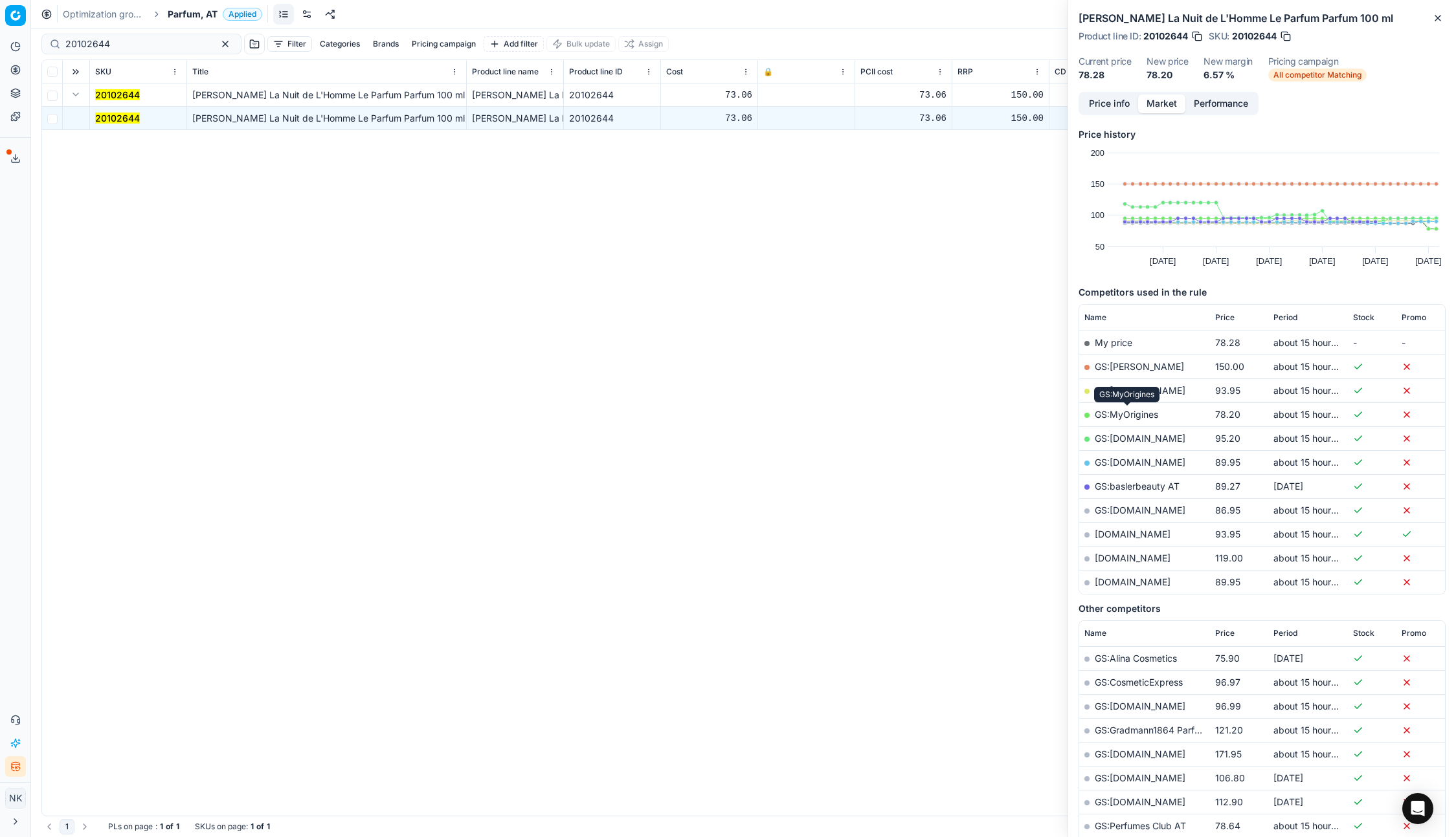
click at [1124, 418] on link "GS:MyOrigines" at bounding box center [1126, 414] width 64 height 11
click at [1226, 314] on span "Price" at bounding box center [1224, 317] width 19 height 10
click at [1127, 394] on link "GS:parfumdreams.AT" at bounding box center [1140, 390] width 91 height 11
click at [1133, 337] on link "GS:MyOrigines" at bounding box center [1126, 342] width 64 height 11
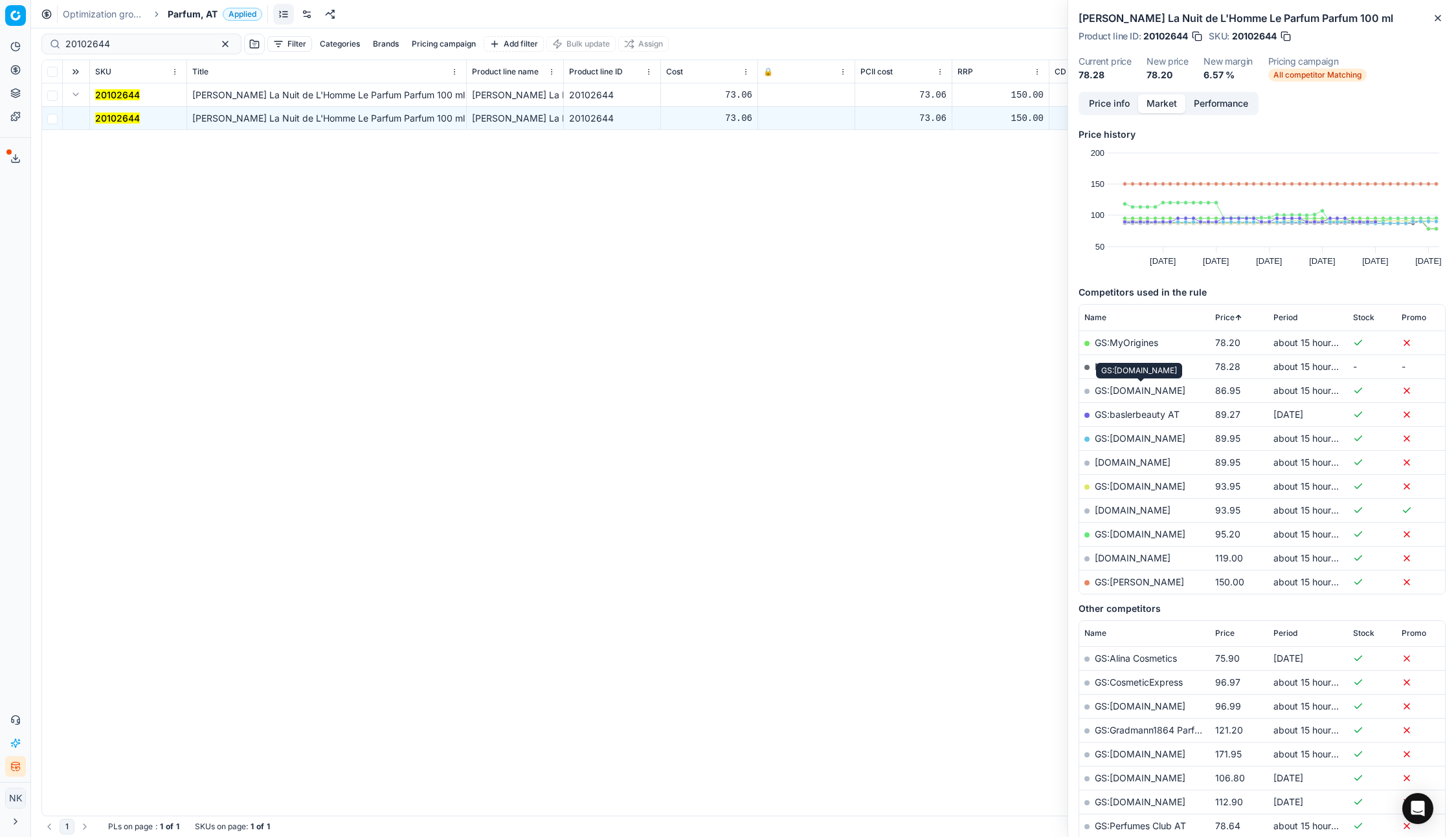
click at [1129, 389] on link "GS:parfumdreams.AT" at bounding box center [1140, 390] width 91 height 11
click at [139, 42] on input "20102644" at bounding box center [136, 44] width 141 height 13
click at [150, 43] on input "20102644" at bounding box center [136, 44] width 141 height 13
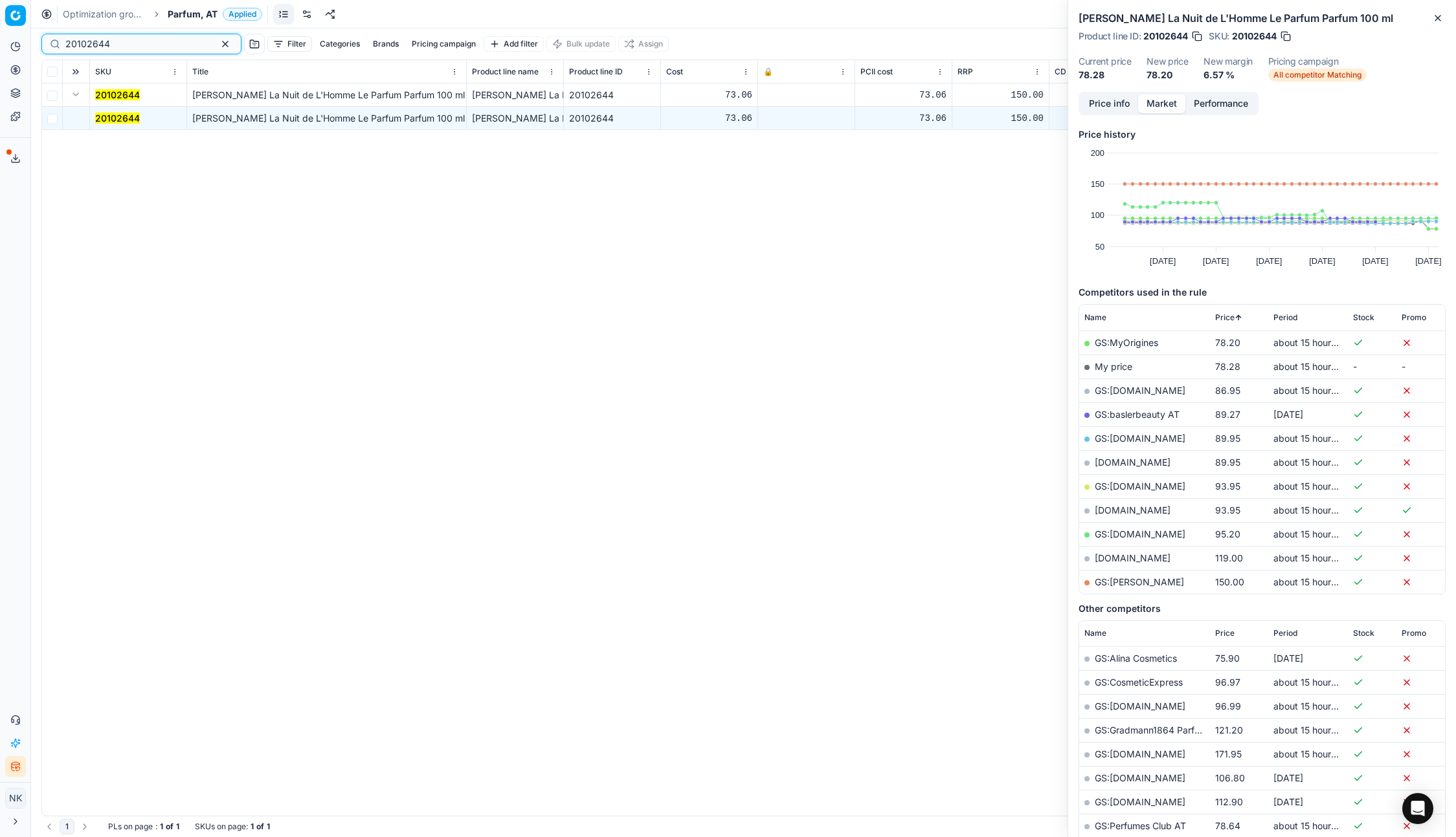
click at [150, 43] on input "20102644" at bounding box center [136, 44] width 141 height 13
paste input "80003091-100"
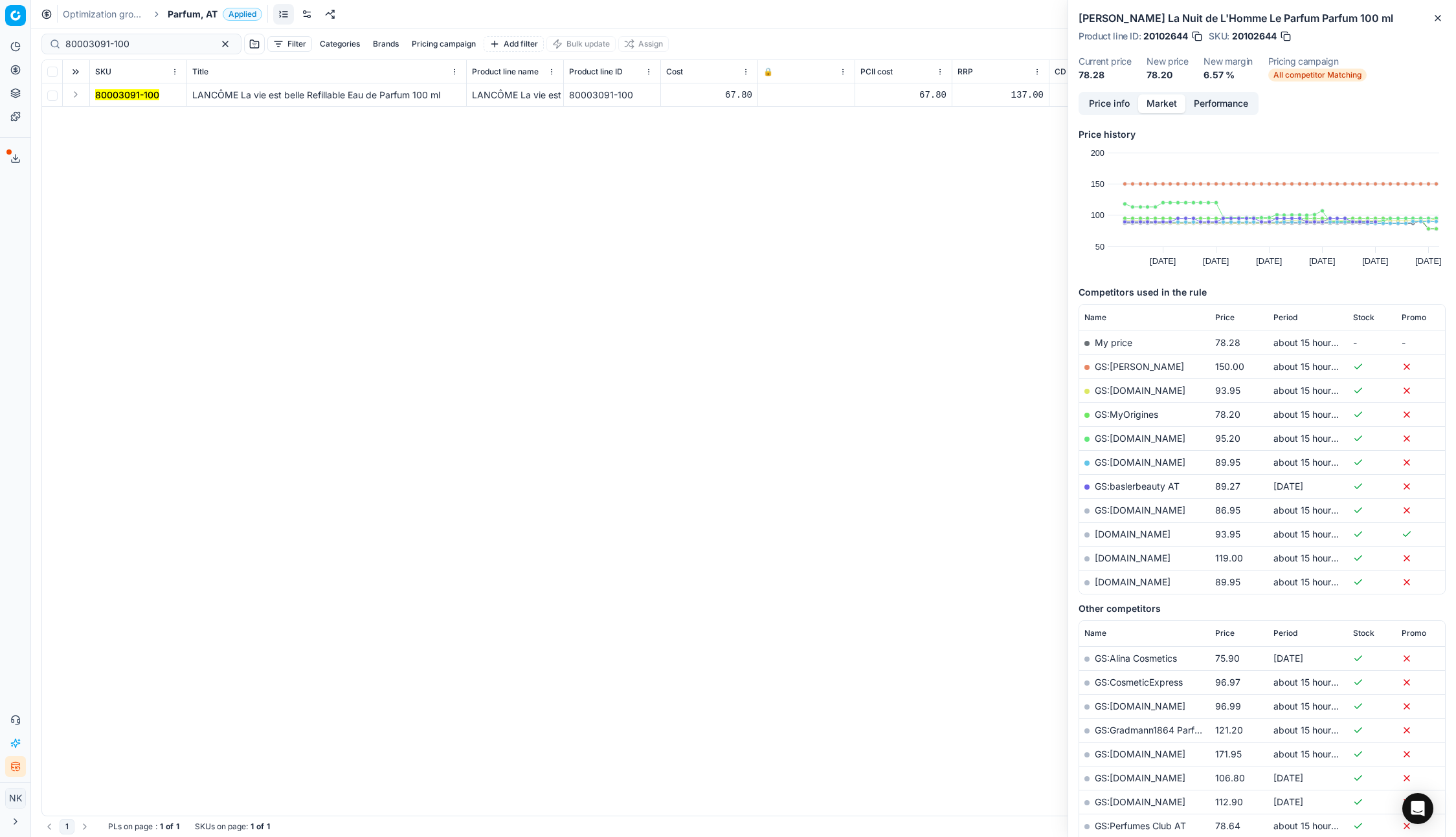
click at [75, 92] on button "Expand" at bounding box center [75, 94] width 16 height 16
click at [121, 125] on td "80003091-100" at bounding box center [139, 118] width 97 height 23
click at [120, 122] on mark "80003091-100" at bounding box center [127, 118] width 64 height 11
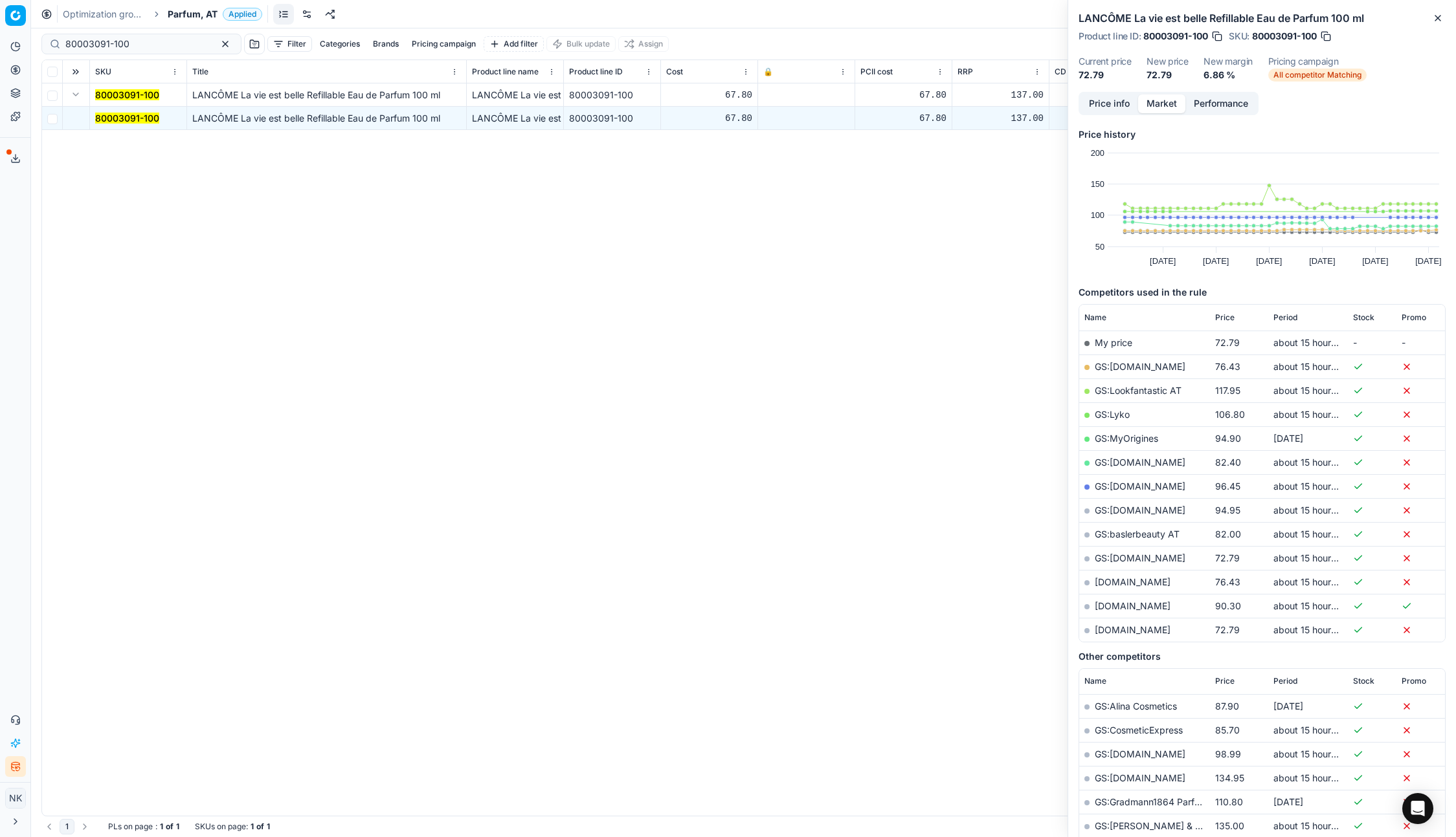
click at [1110, 555] on link "GS:parfumdreams.AT" at bounding box center [1140, 558] width 91 height 11
click at [150, 47] on input "80003091-100" at bounding box center [136, 44] width 141 height 13
paste input "26172"
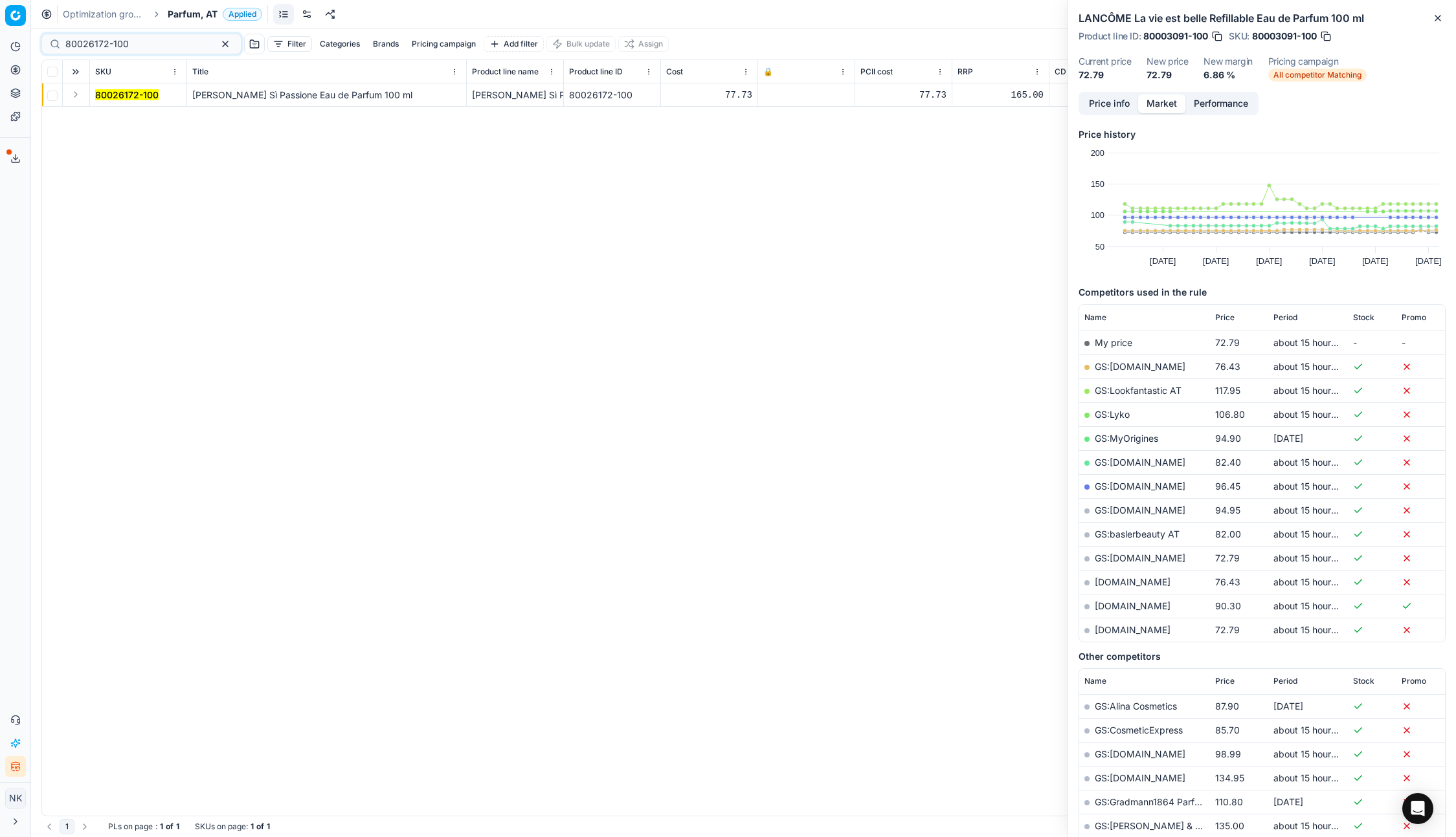
click at [80, 95] on button "Expand" at bounding box center [75, 94] width 16 height 16
click at [118, 115] on mark "80026172-100" at bounding box center [126, 118] width 64 height 11
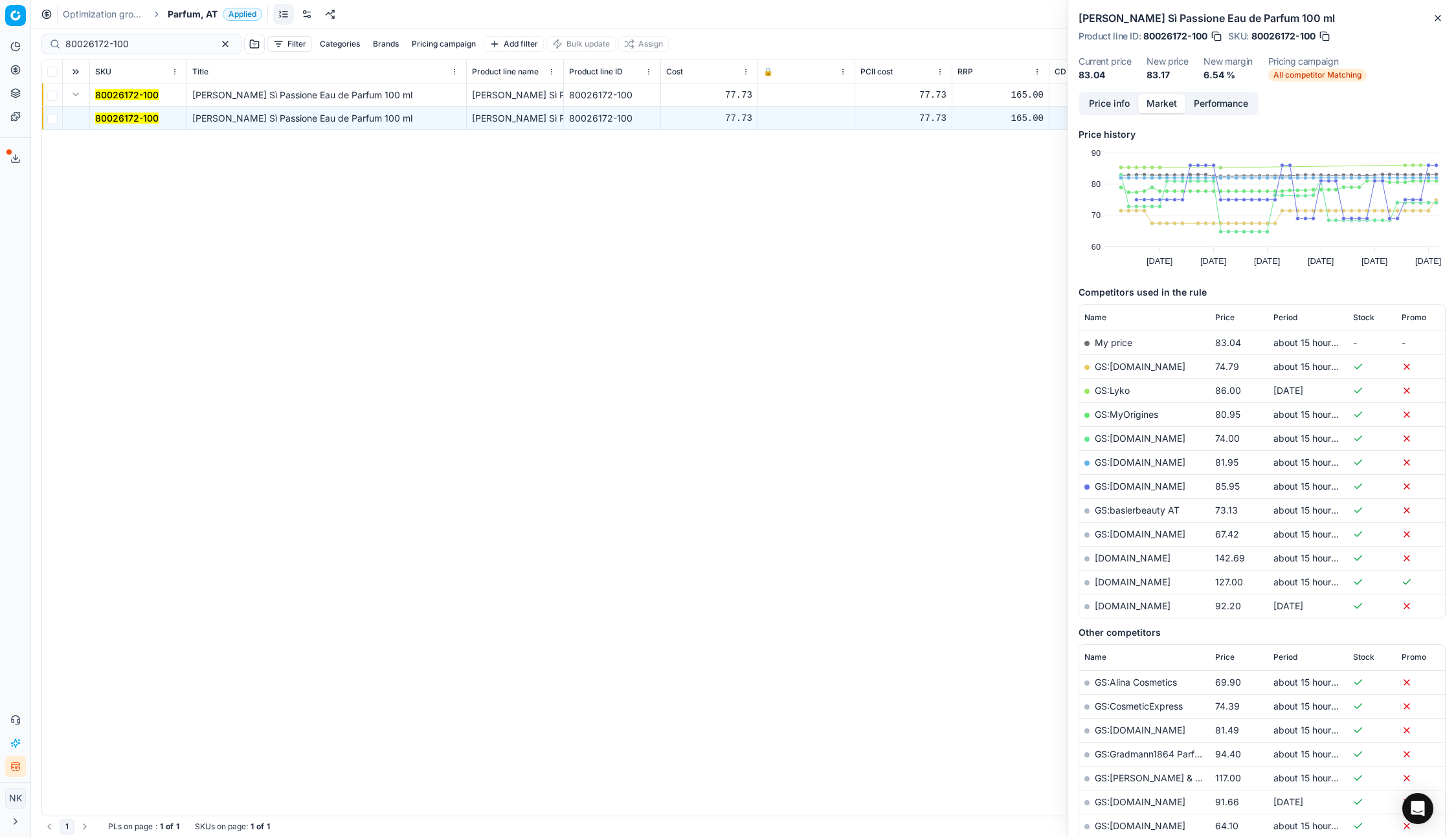
click at [1125, 416] on link "GS:MyOrigines" at bounding box center [1126, 414] width 64 height 11
click at [1225, 314] on span "Price" at bounding box center [1224, 317] width 19 height 10
click at [1141, 367] on link "GS:baslerbeauty AT" at bounding box center [1137, 366] width 85 height 11
click at [1127, 390] on link "GS:Notino.at" at bounding box center [1140, 390] width 91 height 11
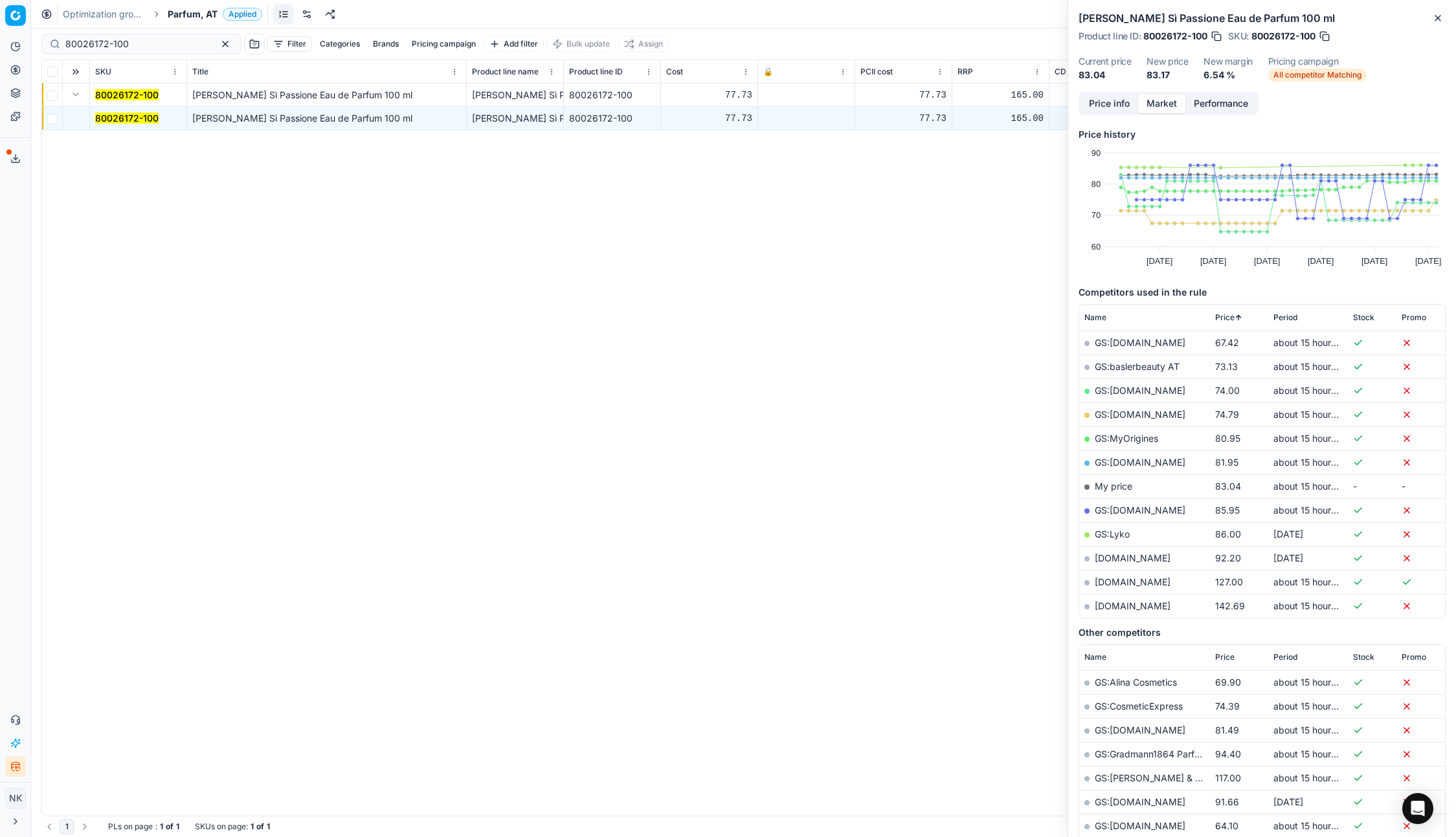
click at [1135, 422] on td "GS:Douglas.at" at bounding box center [1144, 414] width 131 height 24
click at [1135, 416] on link "GS:Douglas.at" at bounding box center [1140, 414] width 91 height 11
click at [1132, 437] on link "GS:MyOrigines" at bounding box center [1126, 438] width 64 height 11
click at [1114, 531] on link "GS:Lyko" at bounding box center [1111, 534] width 35 height 11
click at [1114, 558] on link "parfumdreams.at" at bounding box center [1132, 558] width 76 height 11
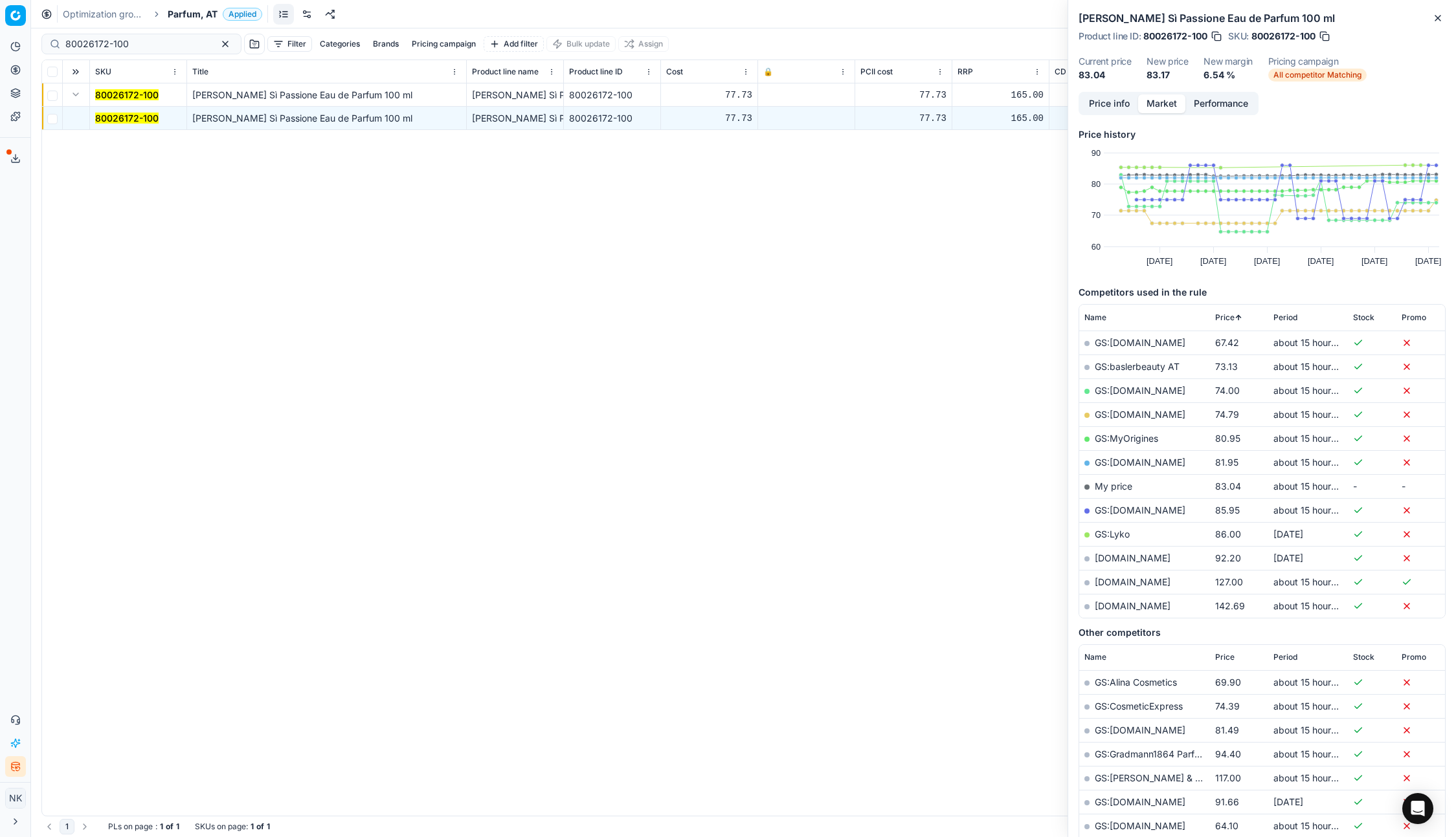
click at [1116, 366] on link "GS:baslerbeauty AT" at bounding box center [1137, 366] width 85 height 11
click at [1120, 559] on link "parfumdreams.at" at bounding box center [1132, 558] width 76 height 11
click at [138, 46] on input "80026172-100" at bounding box center [136, 44] width 141 height 13
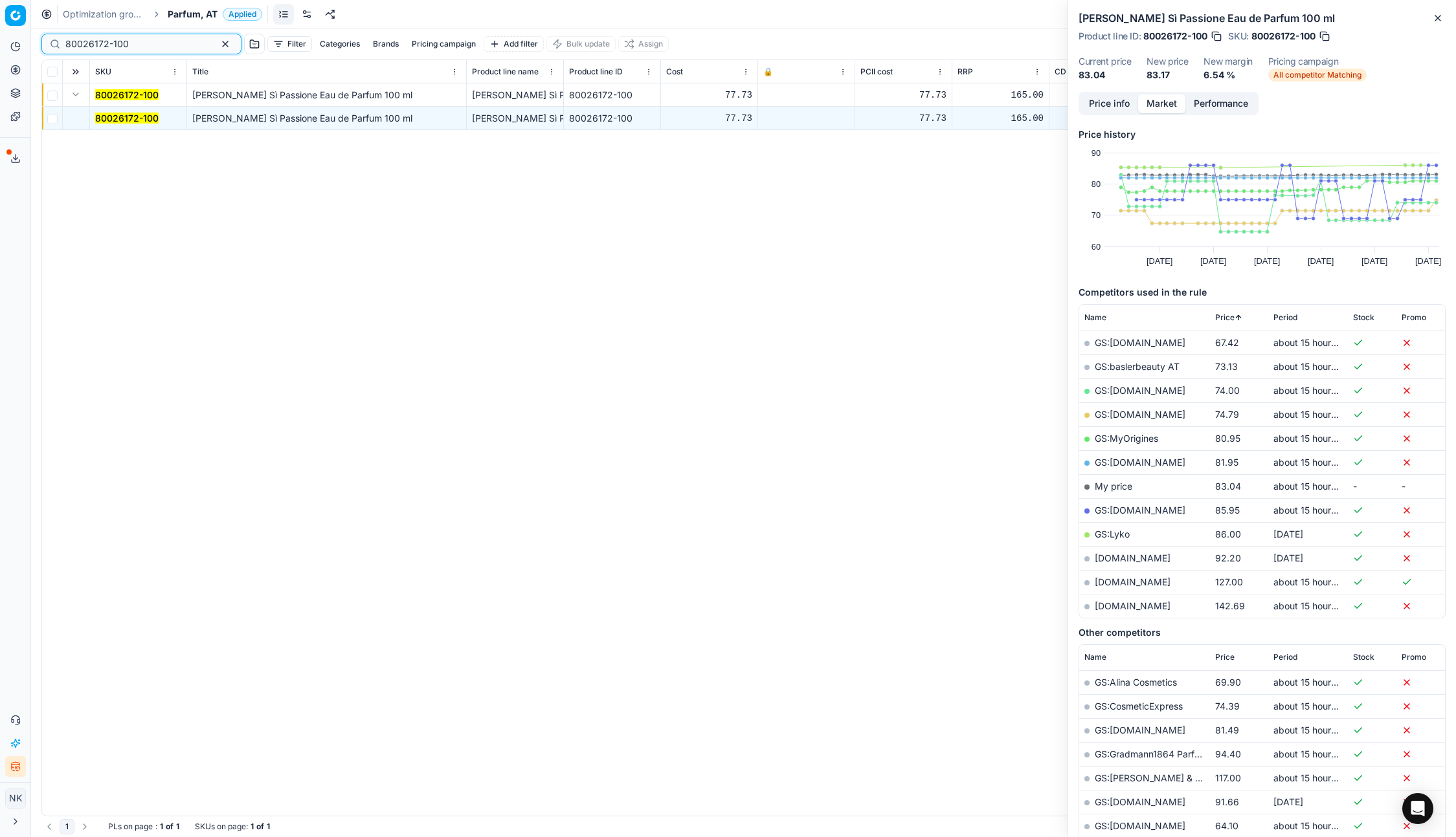
click at [154, 46] on input "80026172-100" at bounding box center [136, 44] width 141 height 13
paste input "64128"
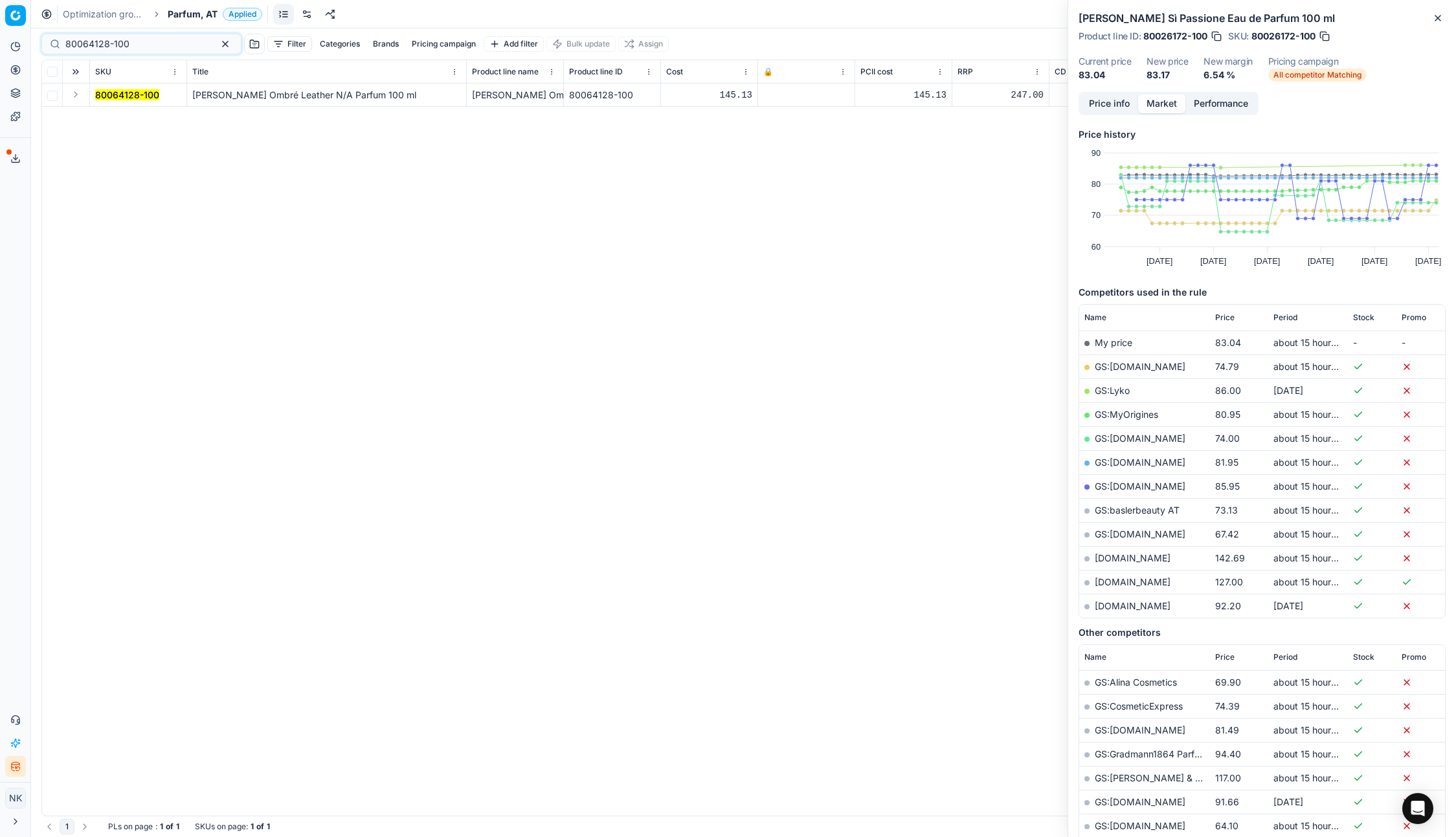
click at [75, 96] on button "Expand" at bounding box center [75, 94] width 16 height 16
click at [111, 117] on mark "80064128-100" at bounding box center [127, 118] width 64 height 11
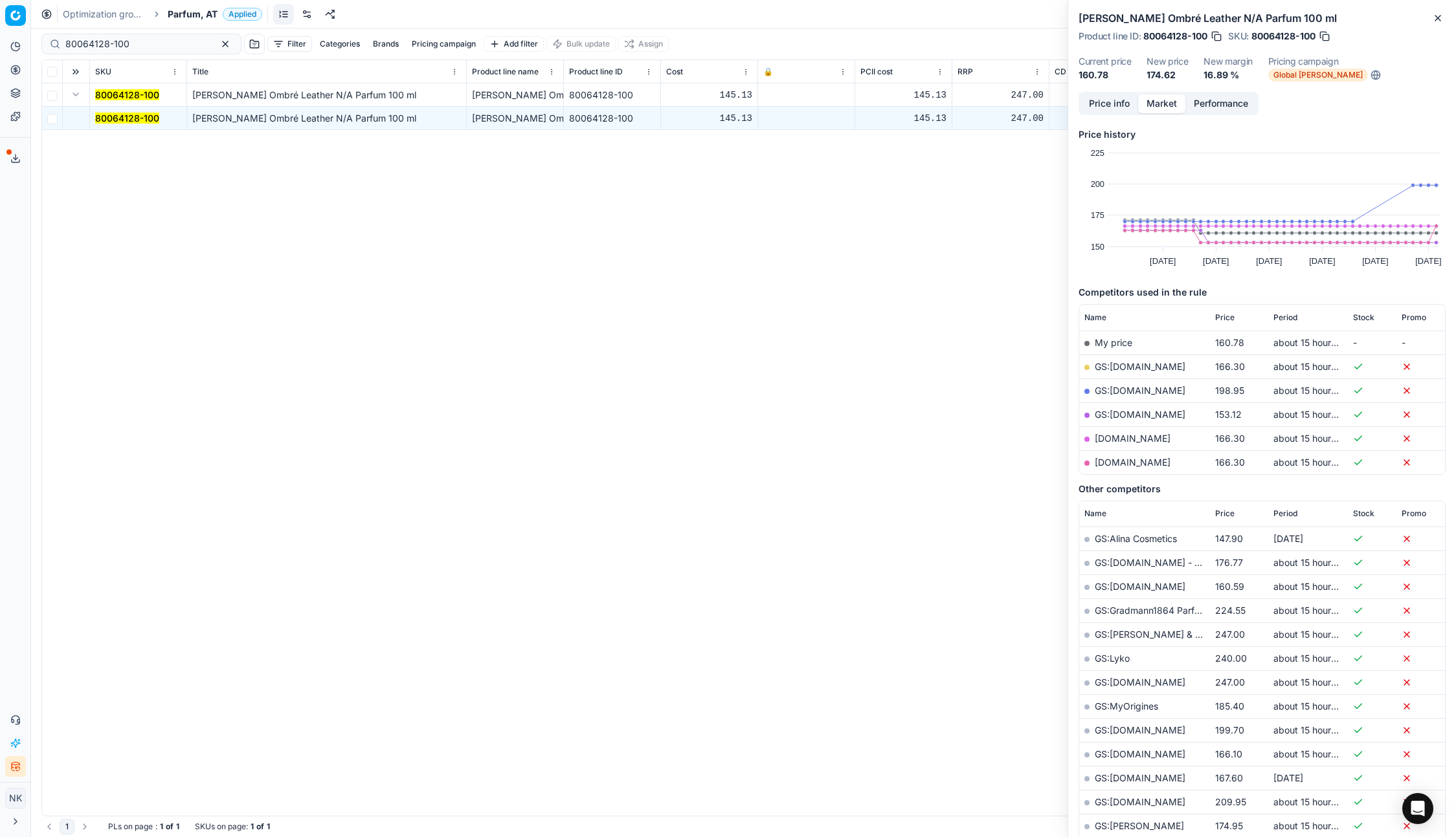
click at [1134, 369] on link "GS:Douglas.at" at bounding box center [1140, 366] width 91 height 11
click at [135, 44] on input "80064128-100" at bounding box center [136, 44] width 141 height 13
paste input "20103143"
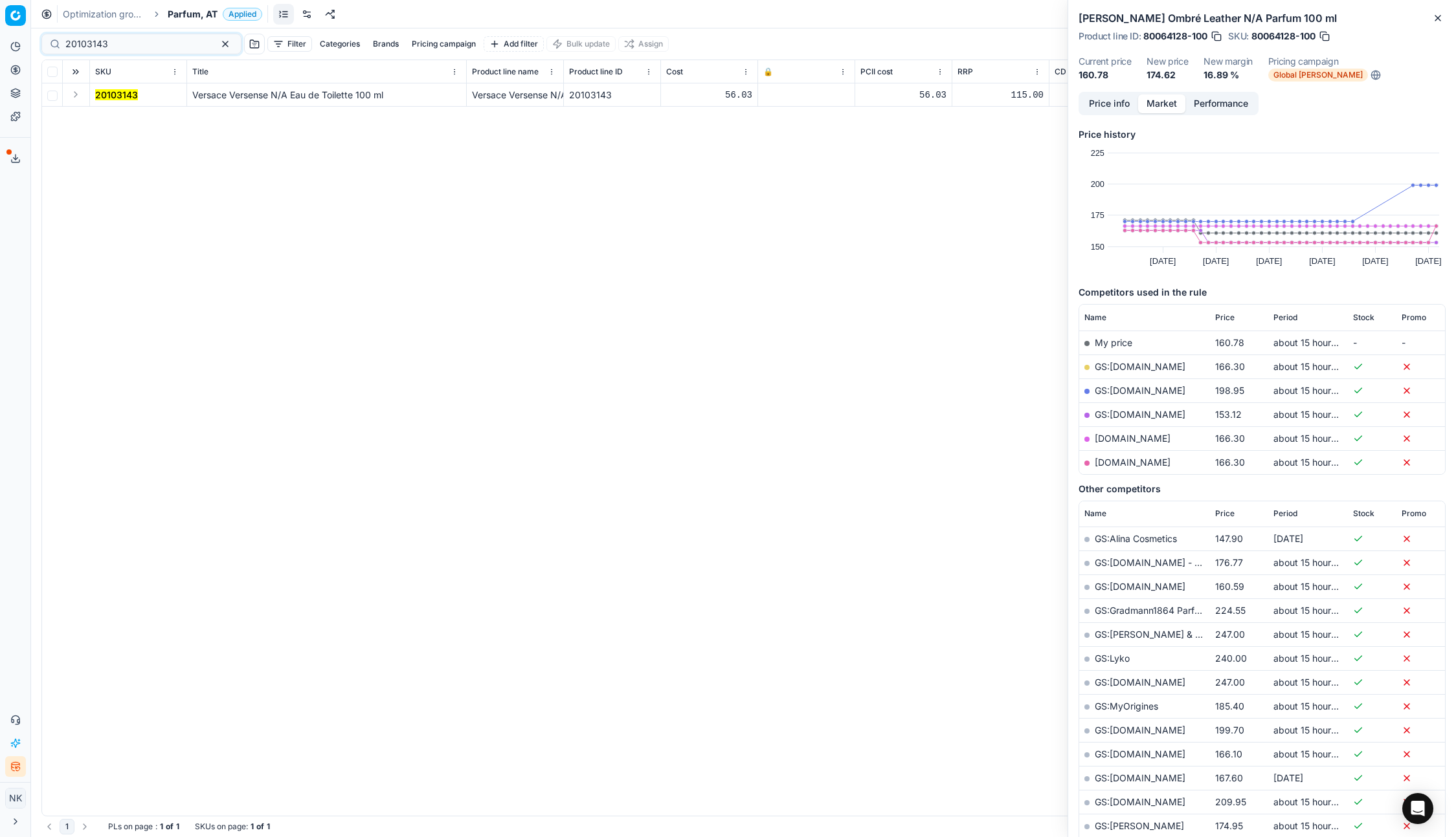
click at [78, 96] on button "Expand" at bounding box center [75, 94] width 16 height 16
click at [117, 122] on mark "20103143" at bounding box center [116, 118] width 42 height 11
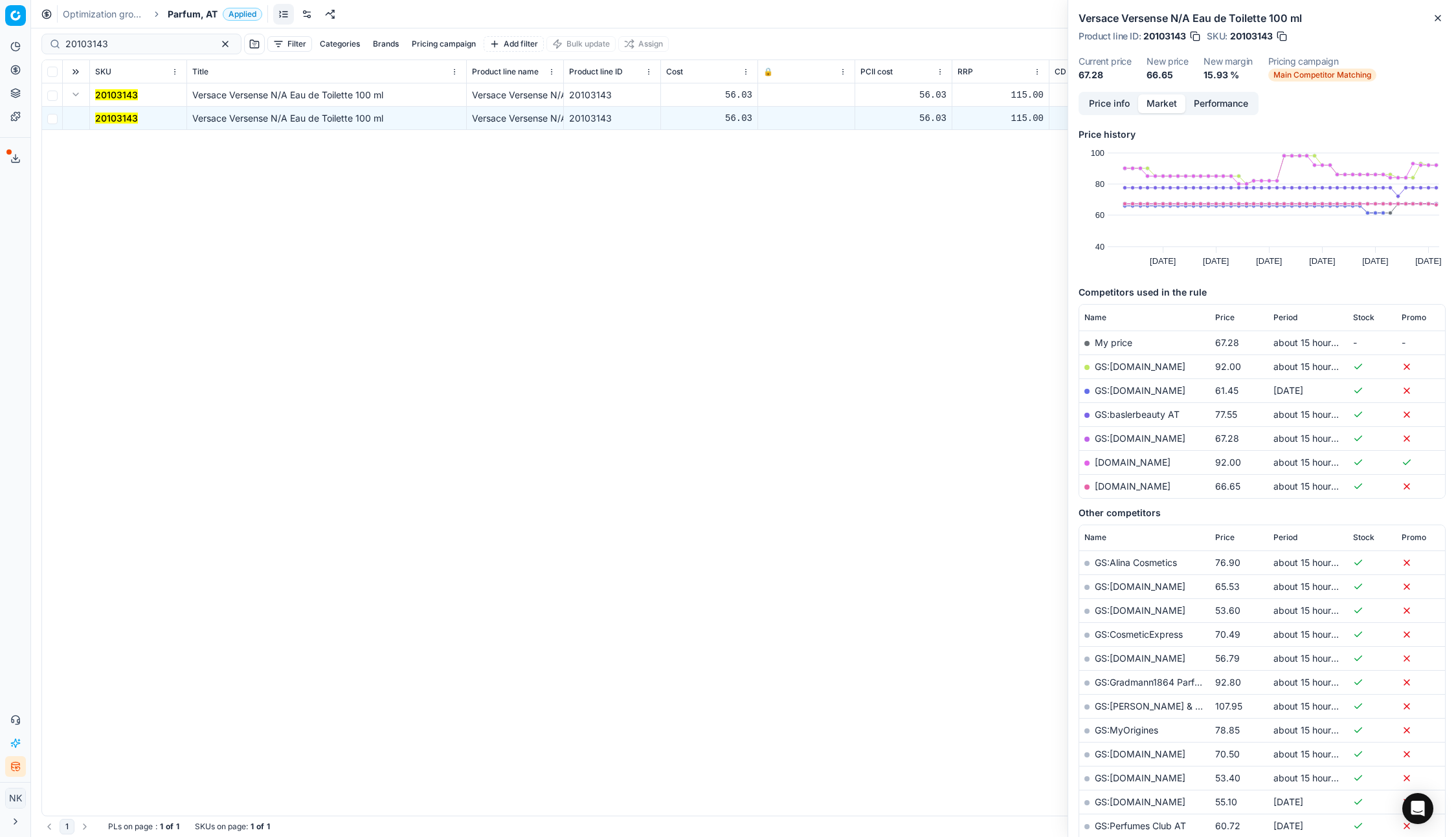
click at [1114, 486] on link "parfumdreams.at" at bounding box center [1132, 486] width 76 height 11
click at [142, 43] on input "20103143" at bounding box center [136, 44] width 141 height 13
paste input "90010886-0017260"
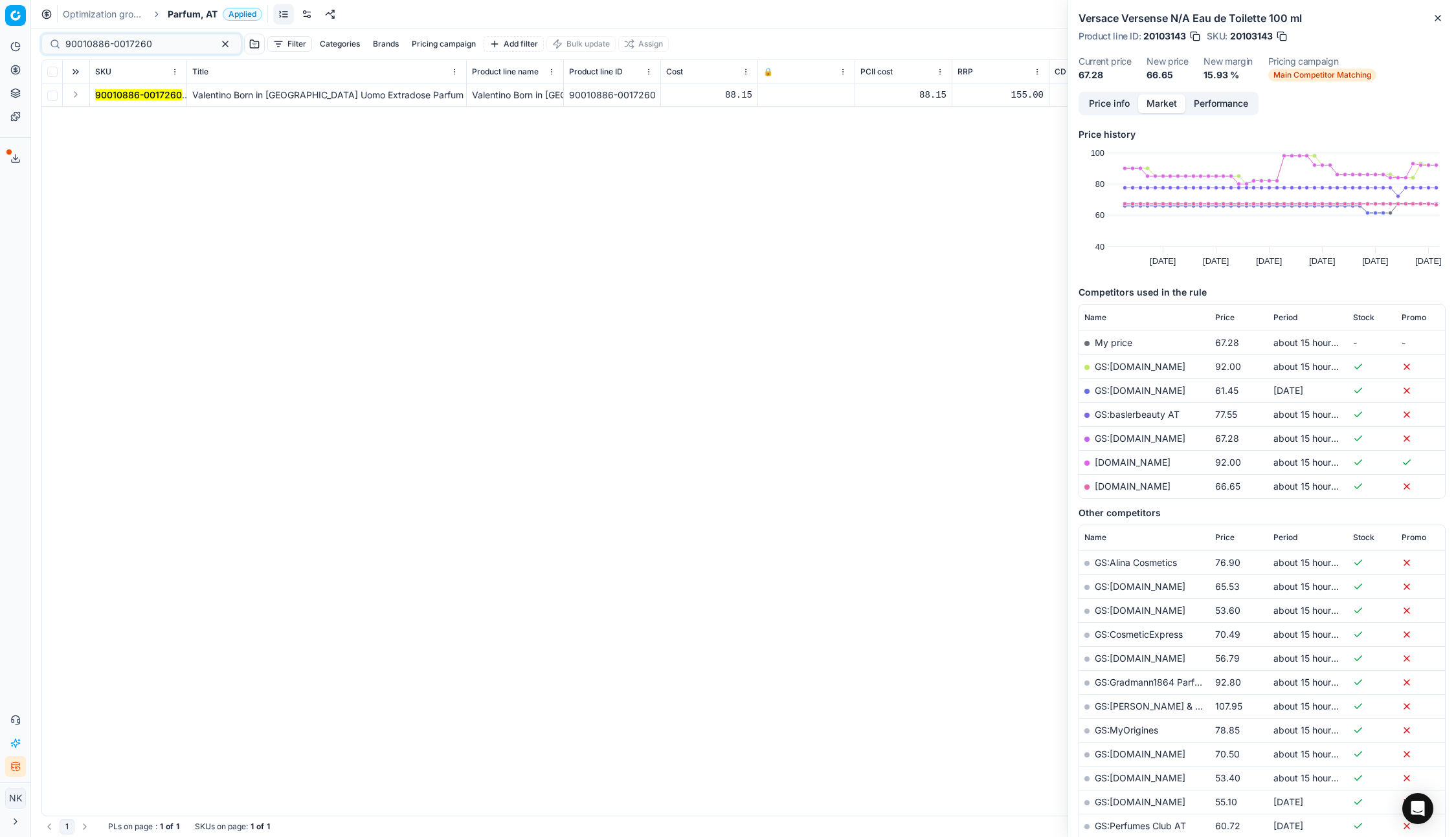
click at [73, 95] on button "Expand" at bounding box center [75, 94] width 16 height 16
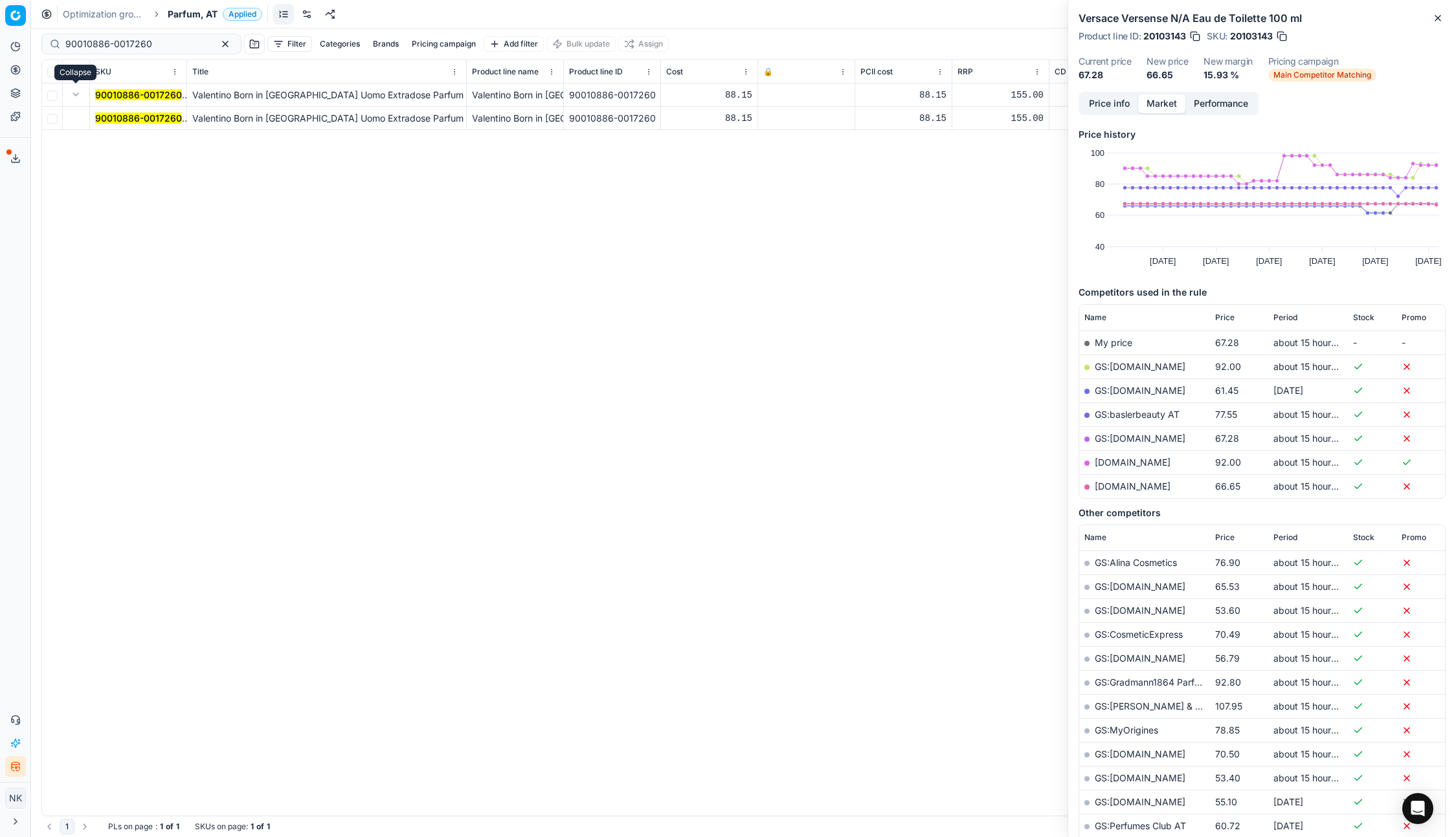
click at [109, 118] on mark "90010886-0017260" at bounding box center [138, 118] width 87 height 11
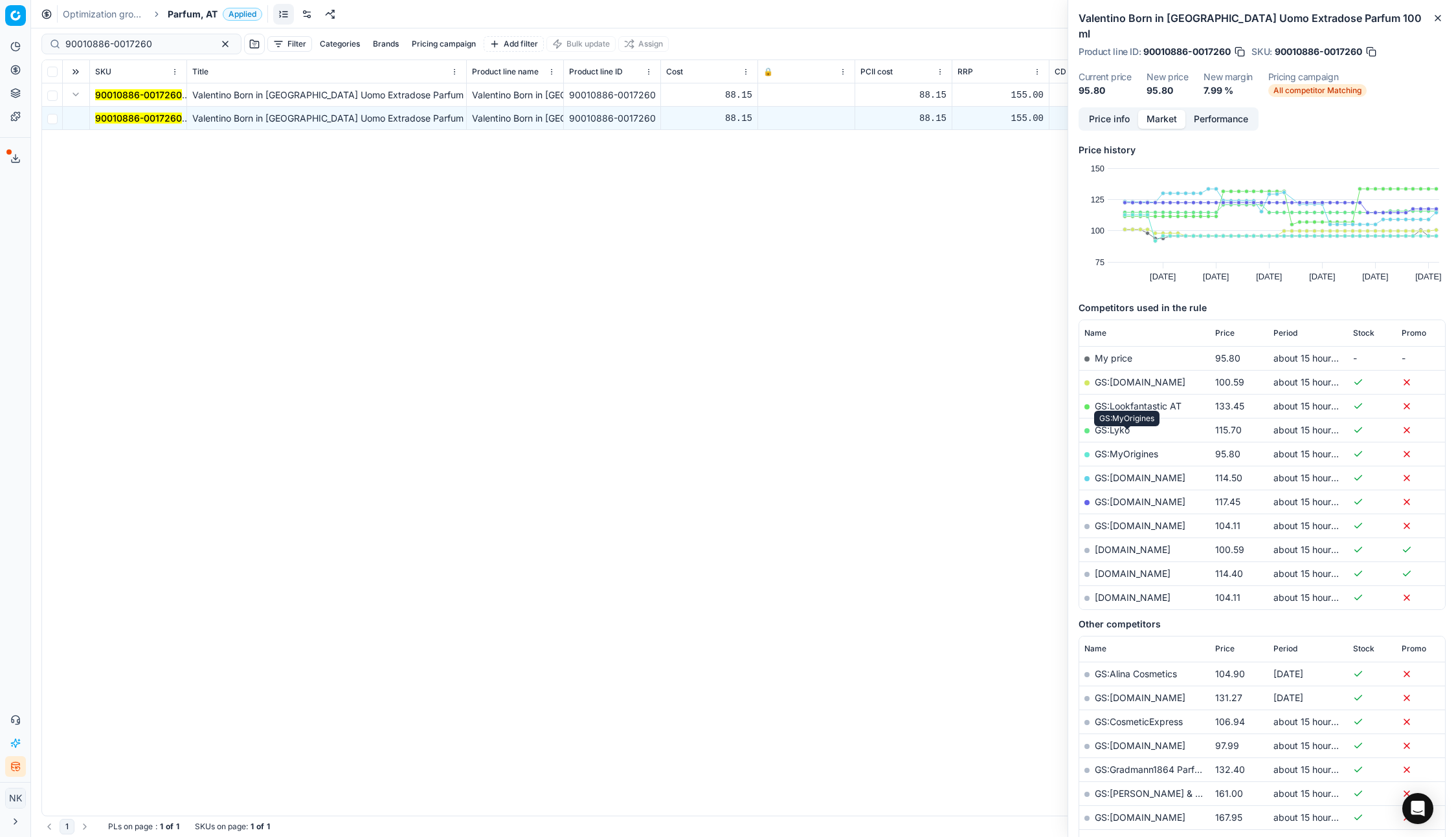
click at [1114, 448] on link "GS:MyOrigines" at bounding box center [1126, 454] width 64 height 11
click at [155, 46] on input "90010886-0017260" at bounding box center [136, 44] width 141 height 13
paste input "3419-0021164"
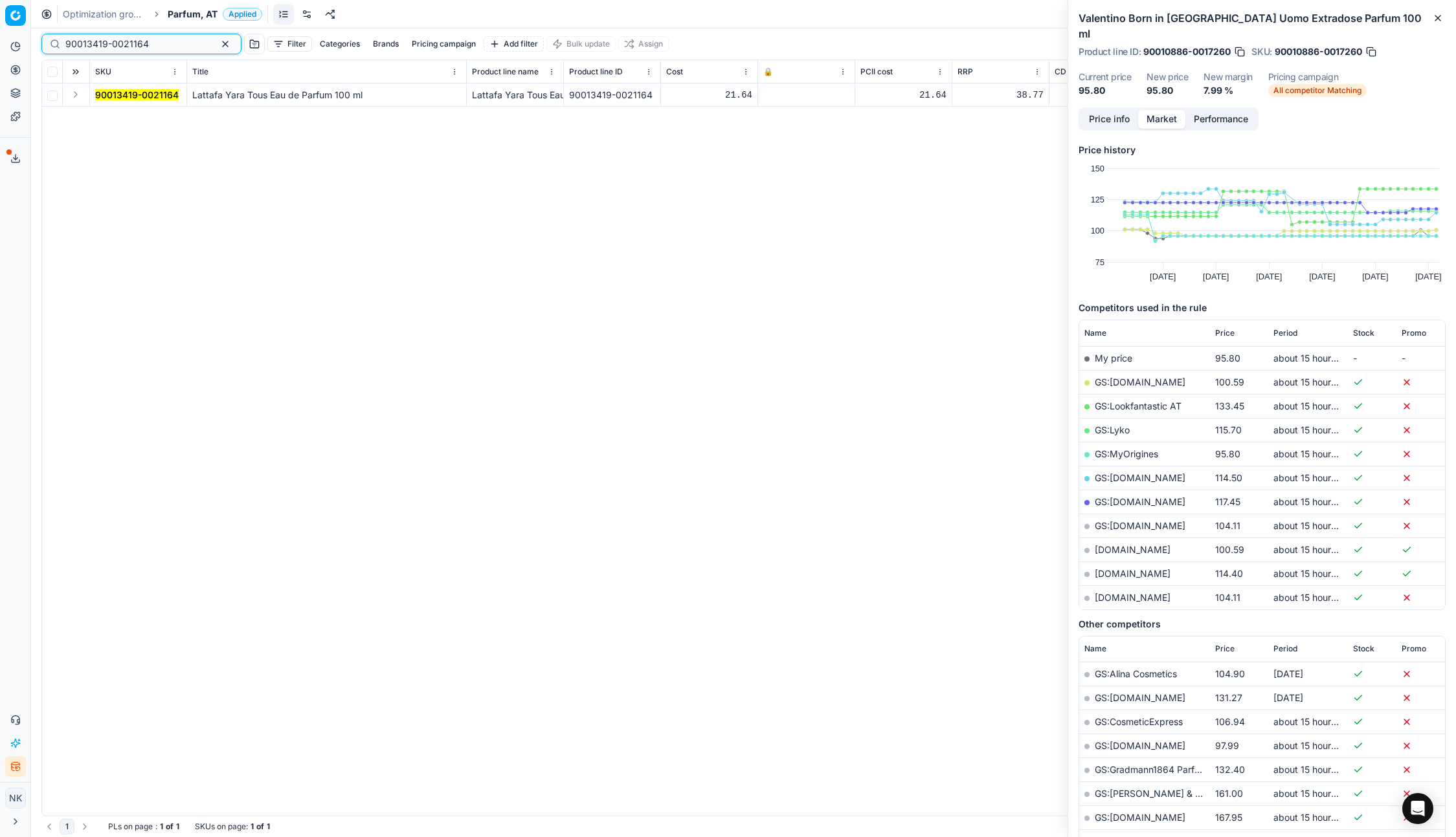
type input "90013419-0021164"
click at [72, 97] on button "Expand" at bounding box center [75, 94] width 16 height 16
click at [113, 117] on mark "90013419-0021164" at bounding box center [137, 118] width 83 height 11
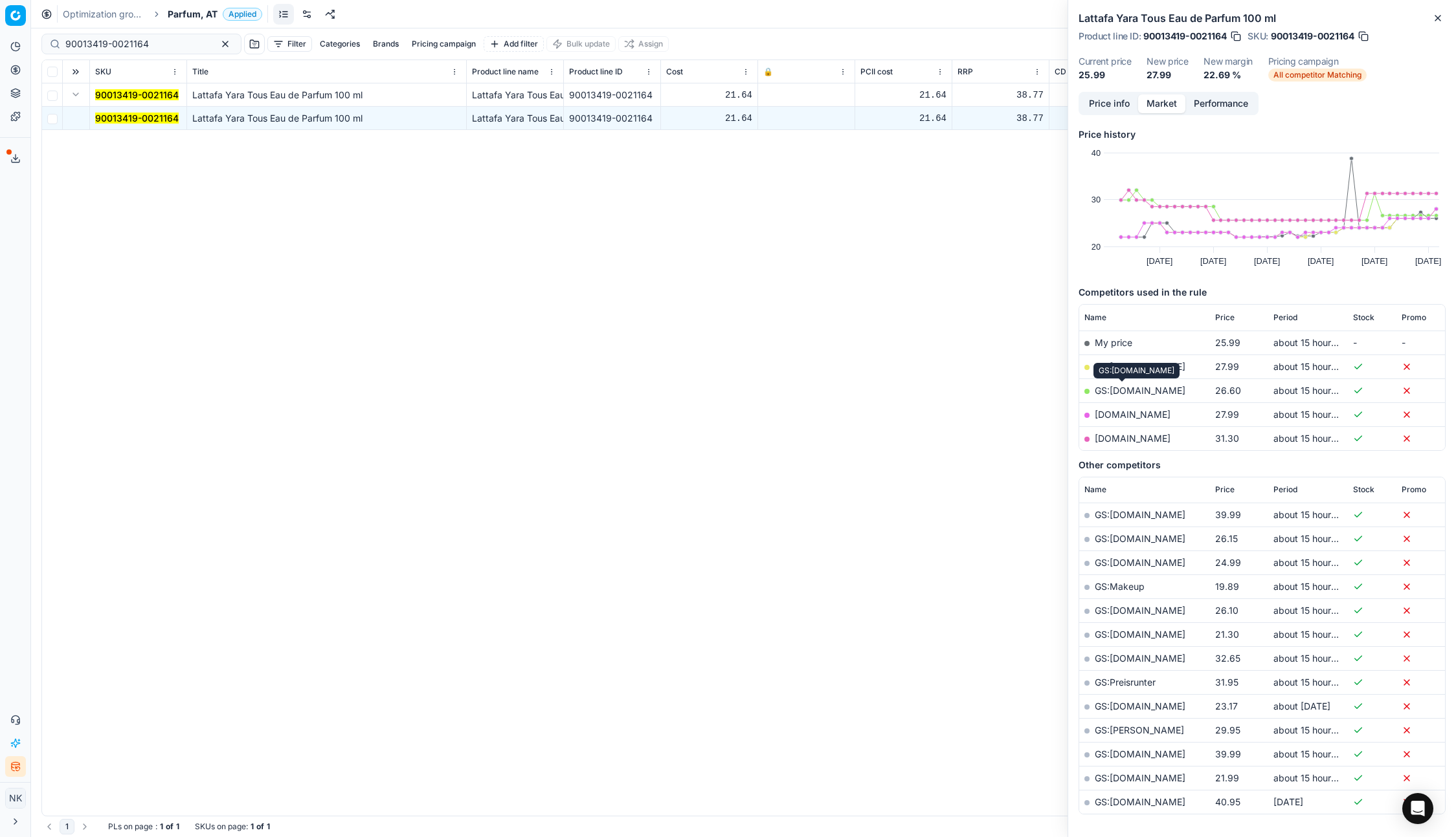
click at [1116, 390] on link "GS:Notino.at" at bounding box center [1140, 390] width 91 height 11
click at [1118, 413] on link "douglas.at" at bounding box center [1132, 414] width 76 height 11
click at [176, 10] on span "Parfum, AT" at bounding box center [192, 14] width 50 height 13
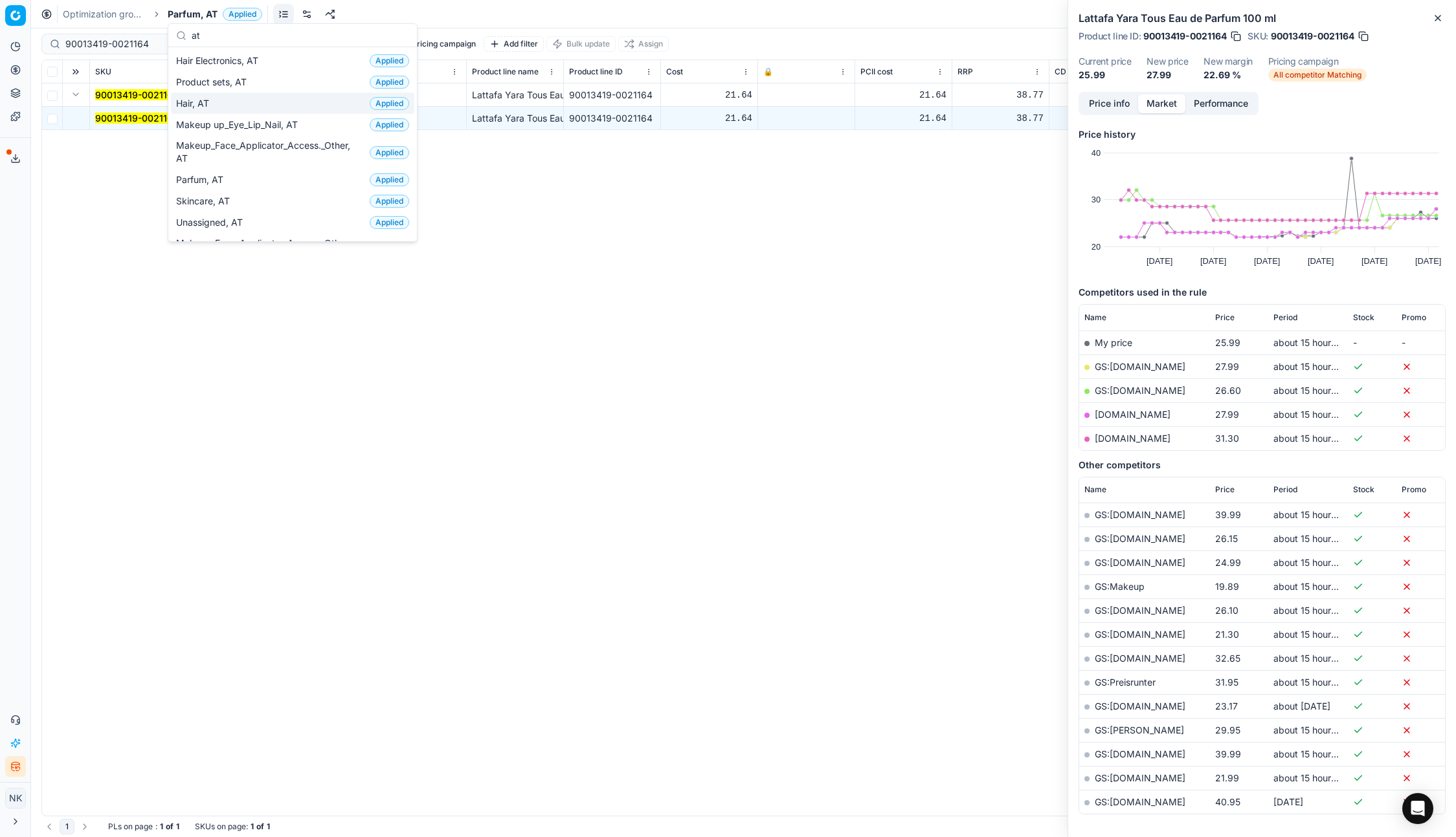
type input "at"
click at [209, 106] on span "Hair, AT" at bounding box center [196, 103] width 38 height 13
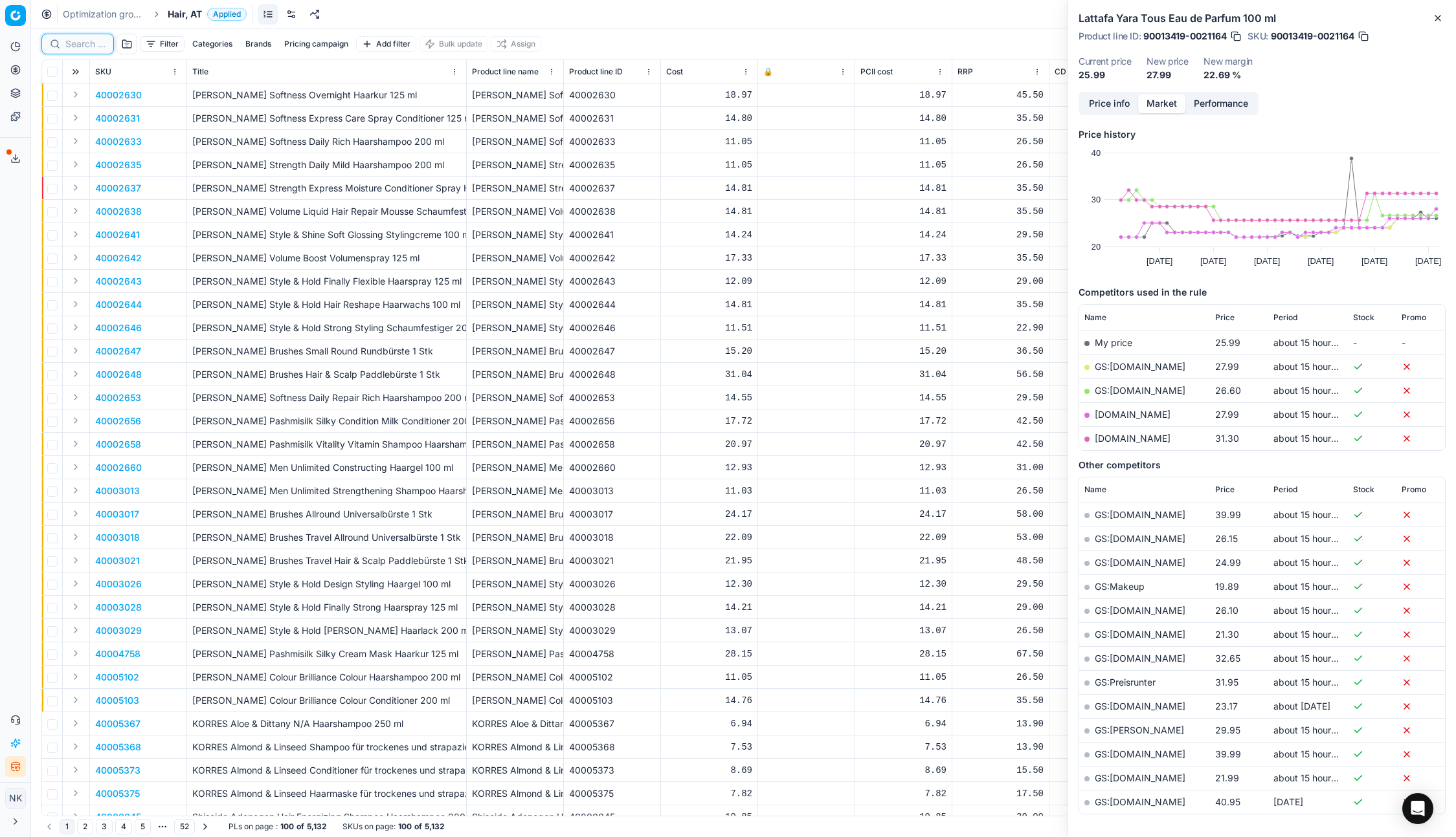
click at [90, 43] on input at bounding box center [85, 44] width 40 height 13
paste input "80033562-1"
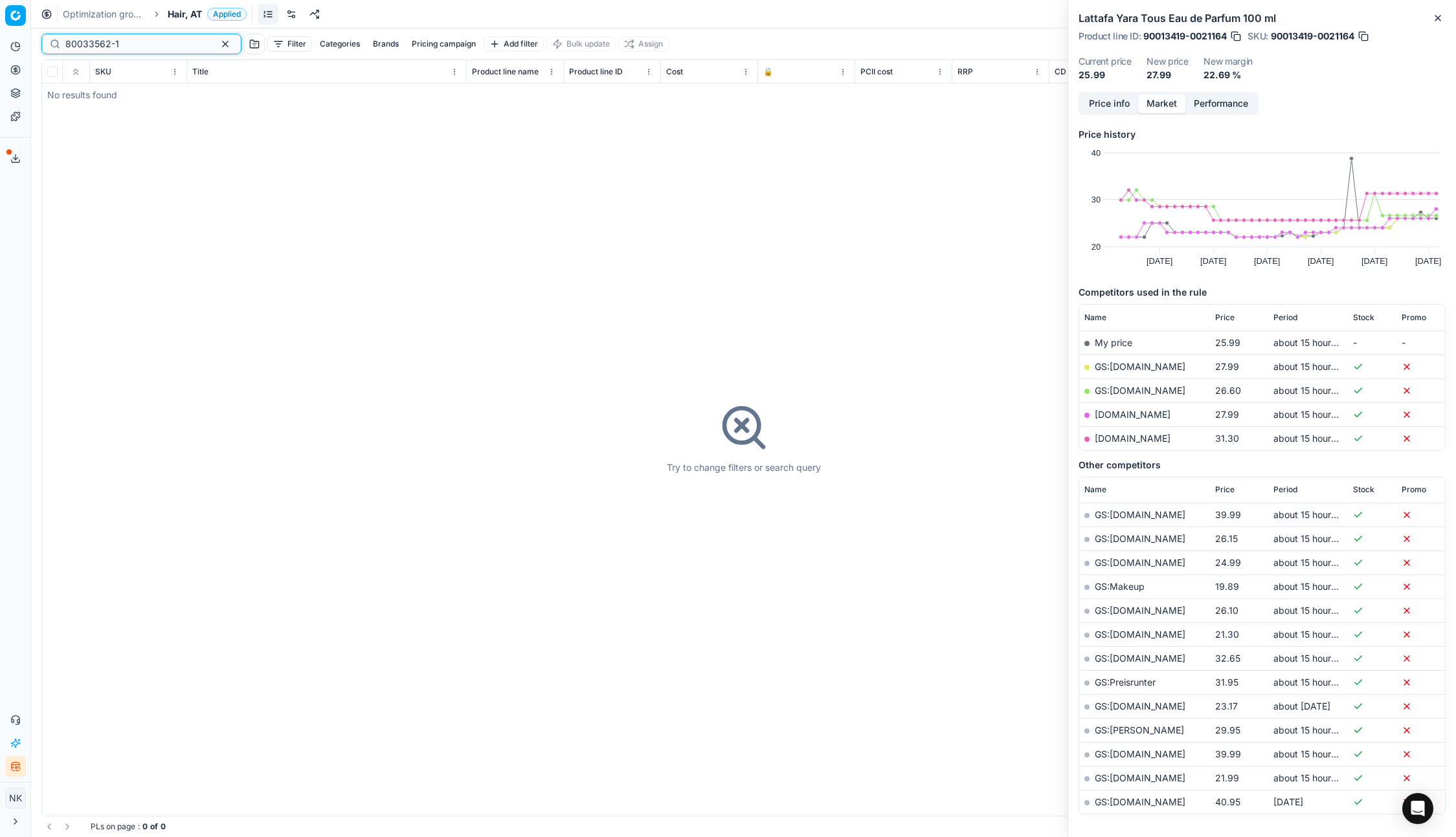
type input "80033562-1"
click at [185, 14] on span "Hair, AT" at bounding box center [185, 14] width 34 height 13
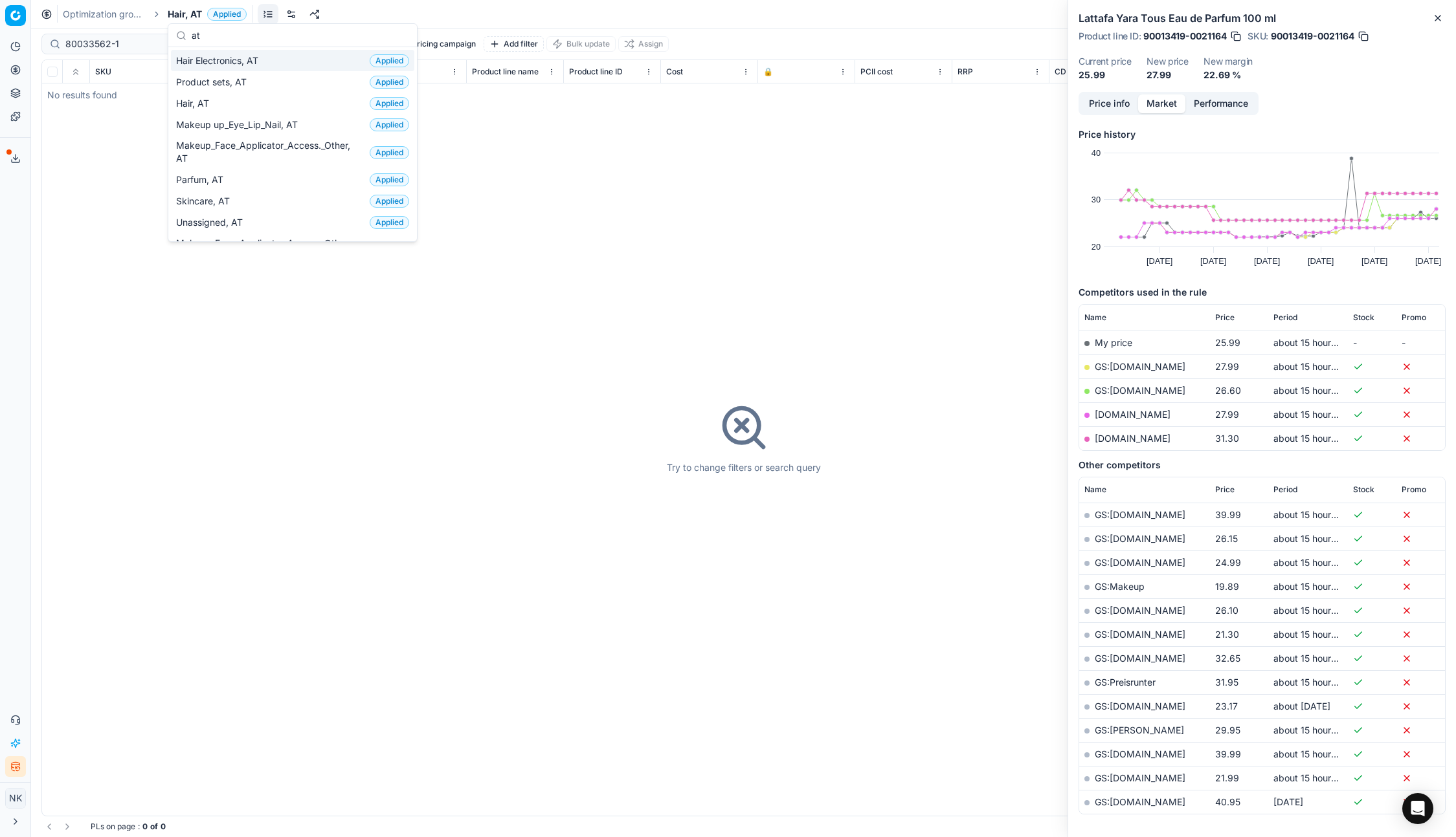
type input "at"
click at [230, 59] on span "Hair Electronics, AT" at bounding box center [220, 61] width 87 height 13
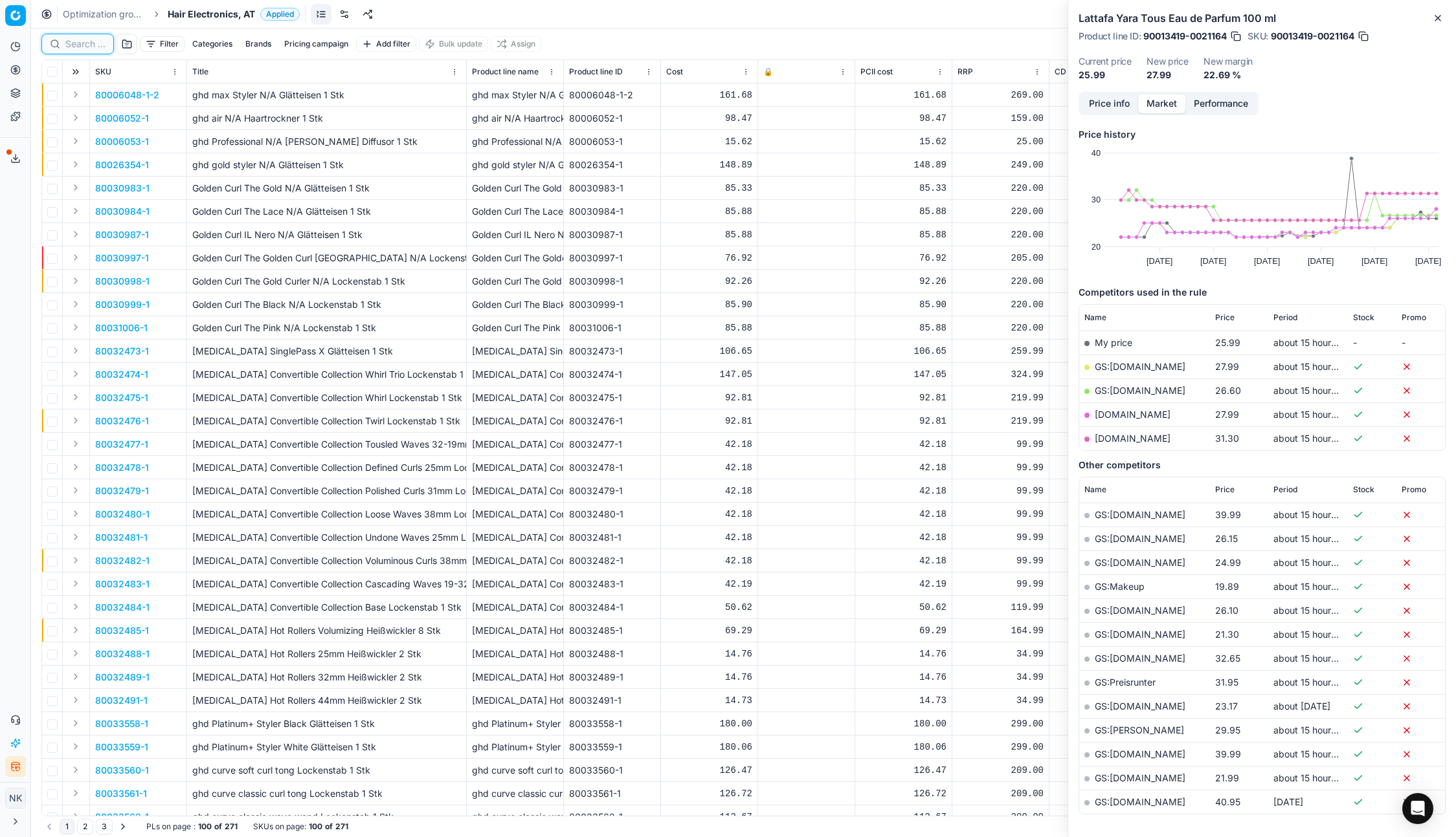
click at [81, 43] on input at bounding box center [85, 44] width 40 height 13
paste input "80033562-1"
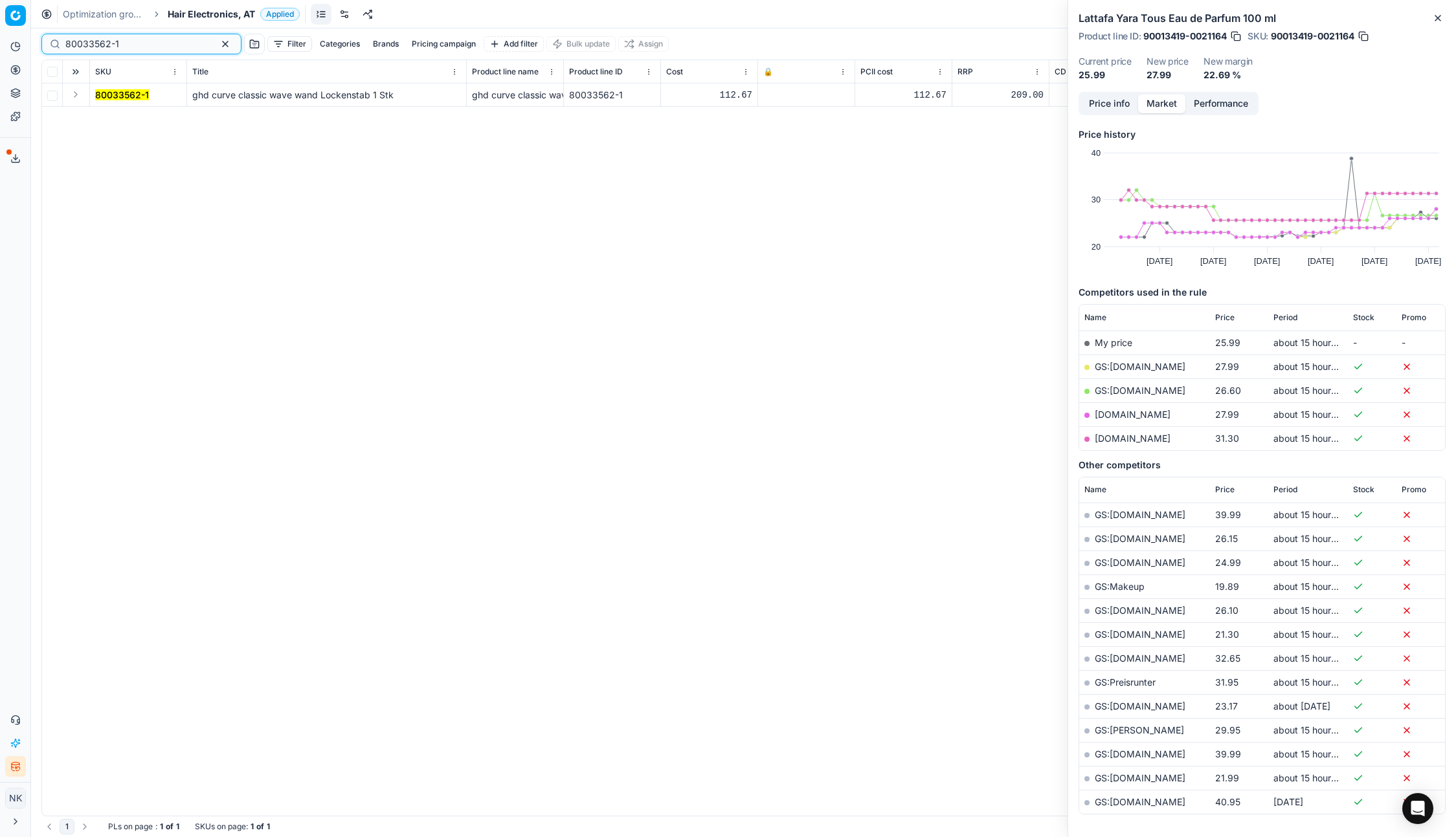
type input "80033562-1"
click at [79, 102] on button "Expand" at bounding box center [75, 94] width 16 height 16
click at [114, 115] on mark "80033562-1" at bounding box center [122, 118] width 54 height 11
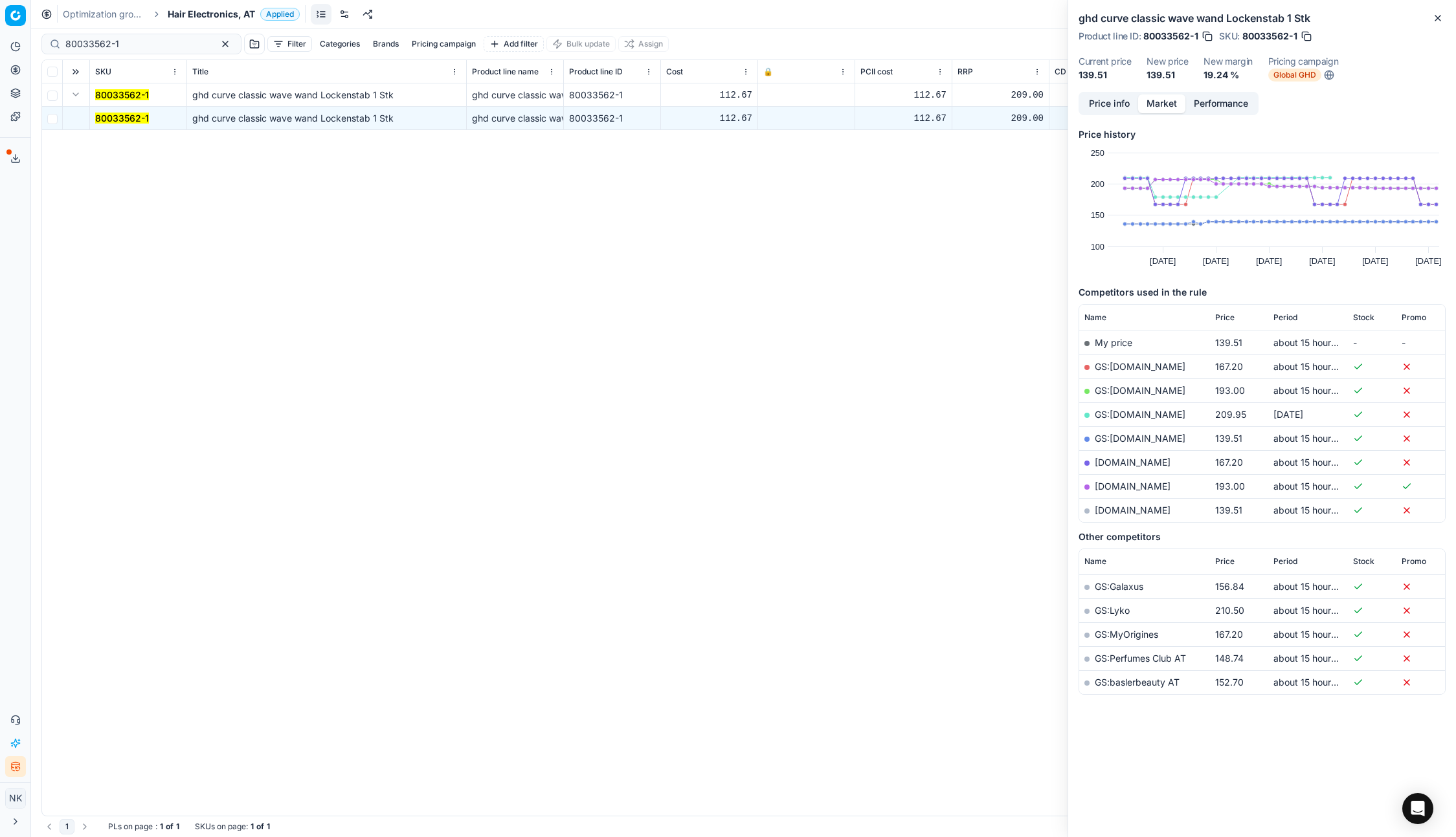
click at [1129, 437] on link "GS:parfumdreams.AT" at bounding box center [1140, 438] width 91 height 11
click at [196, 18] on span "Hair Electronics, AT" at bounding box center [211, 14] width 87 height 13
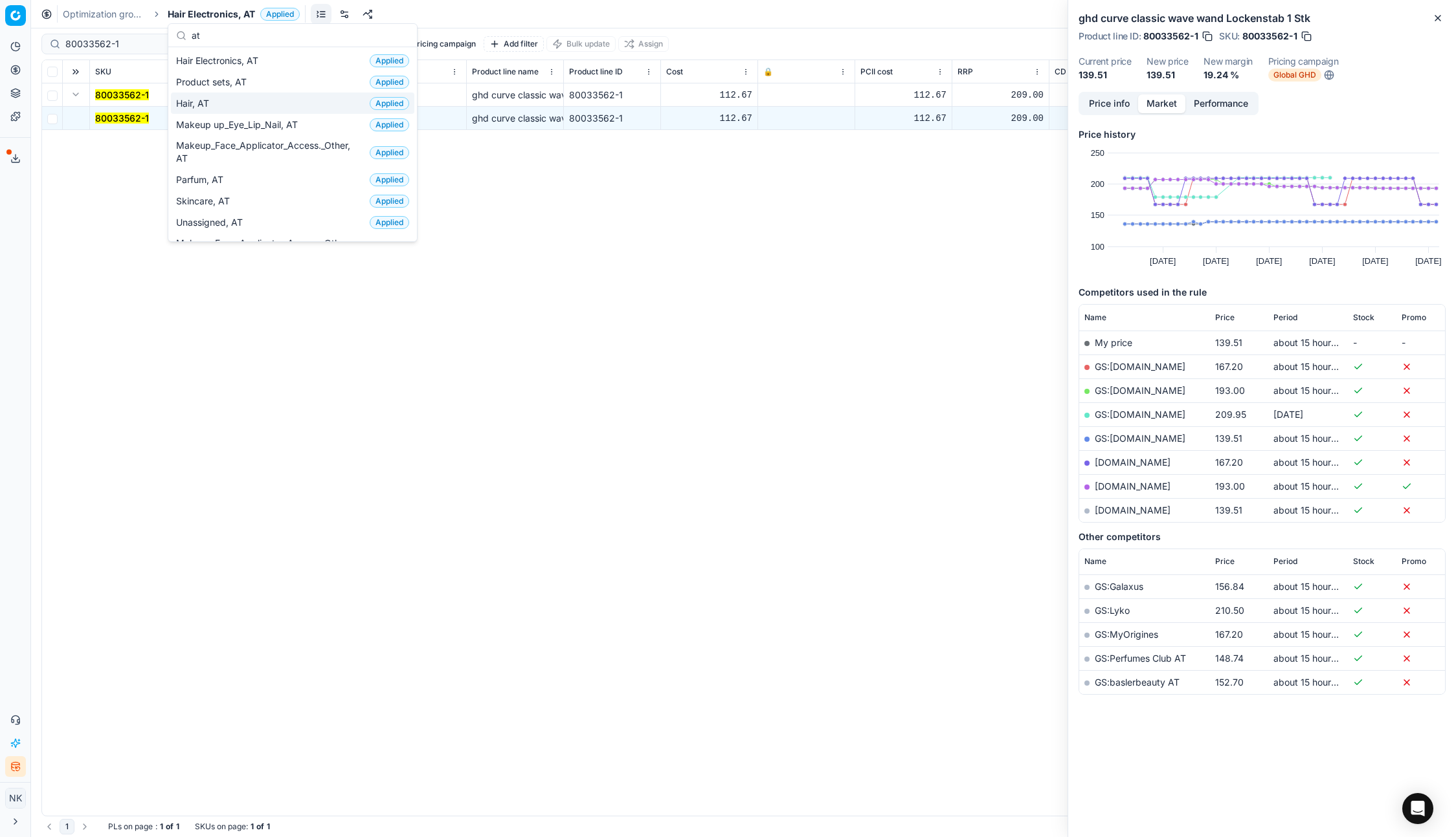
type input "at"
click at [208, 105] on span "Hair, AT" at bounding box center [196, 103] width 38 height 13
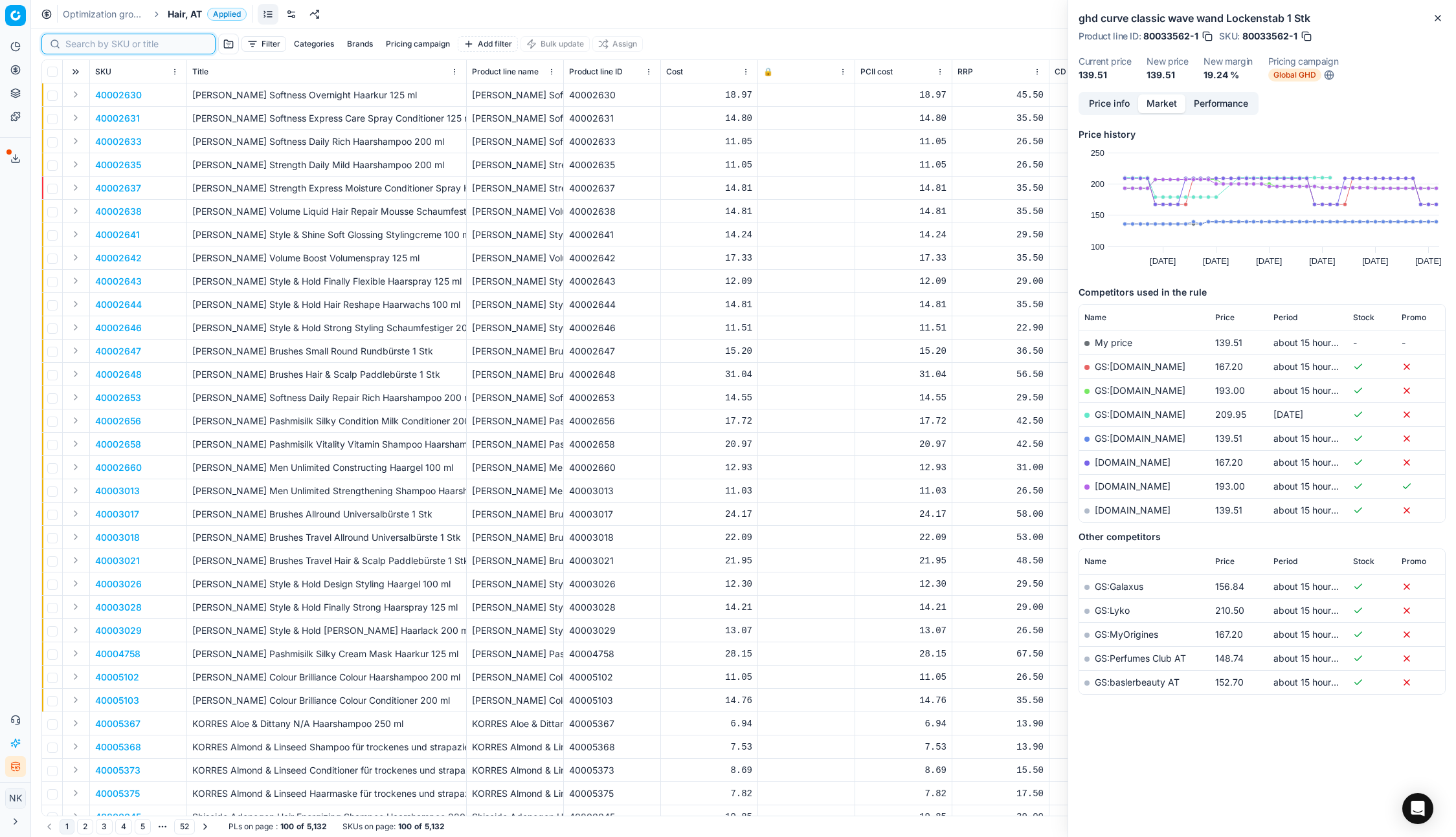
click at [89, 42] on input at bounding box center [136, 44] width 141 height 13
paste input "80077301-200"
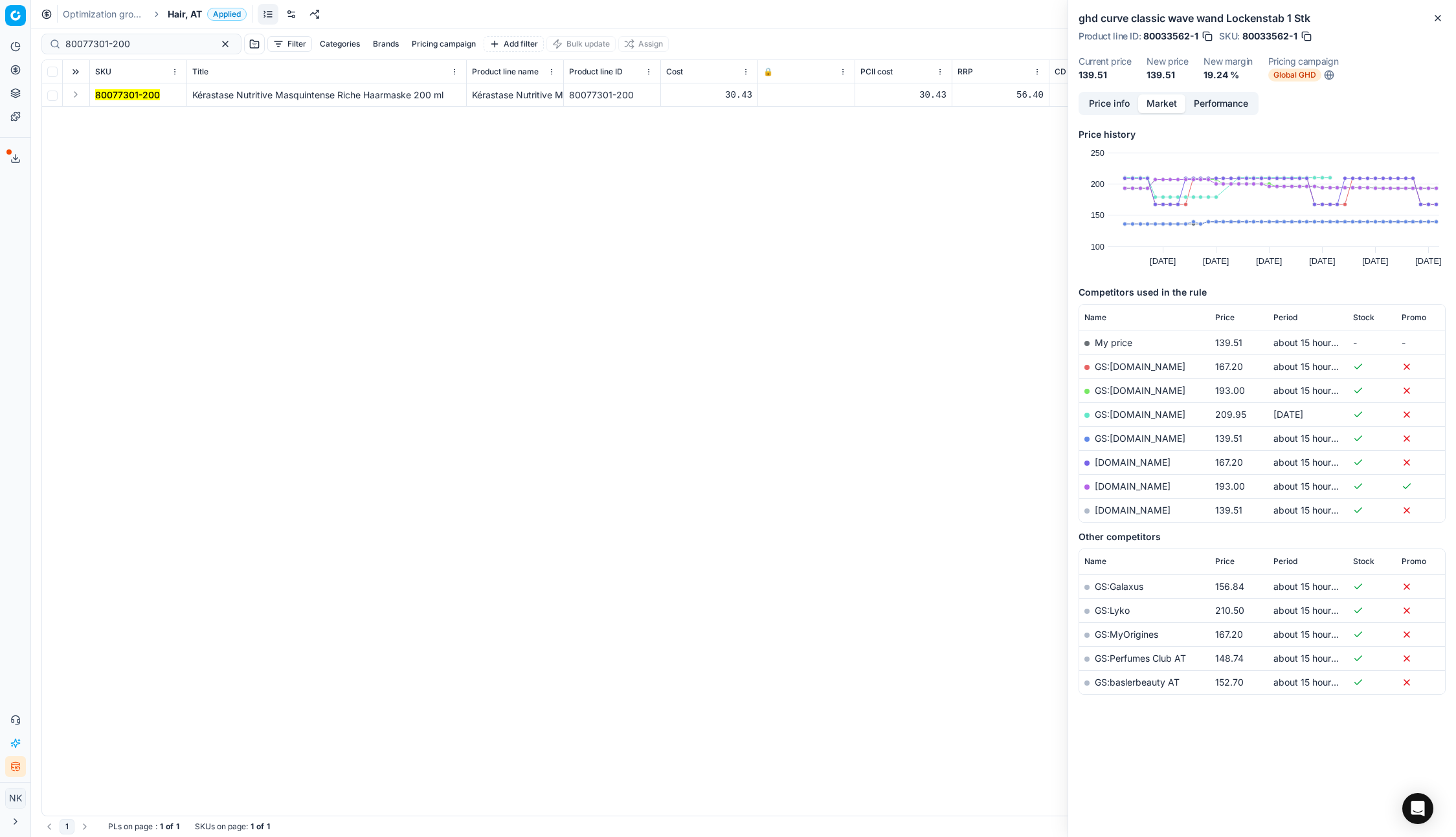
click at [76, 97] on button "Expand" at bounding box center [75, 94] width 16 height 16
click at [109, 115] on mark "80077301-200" at bounding box center [127, 118] width 65 height 11
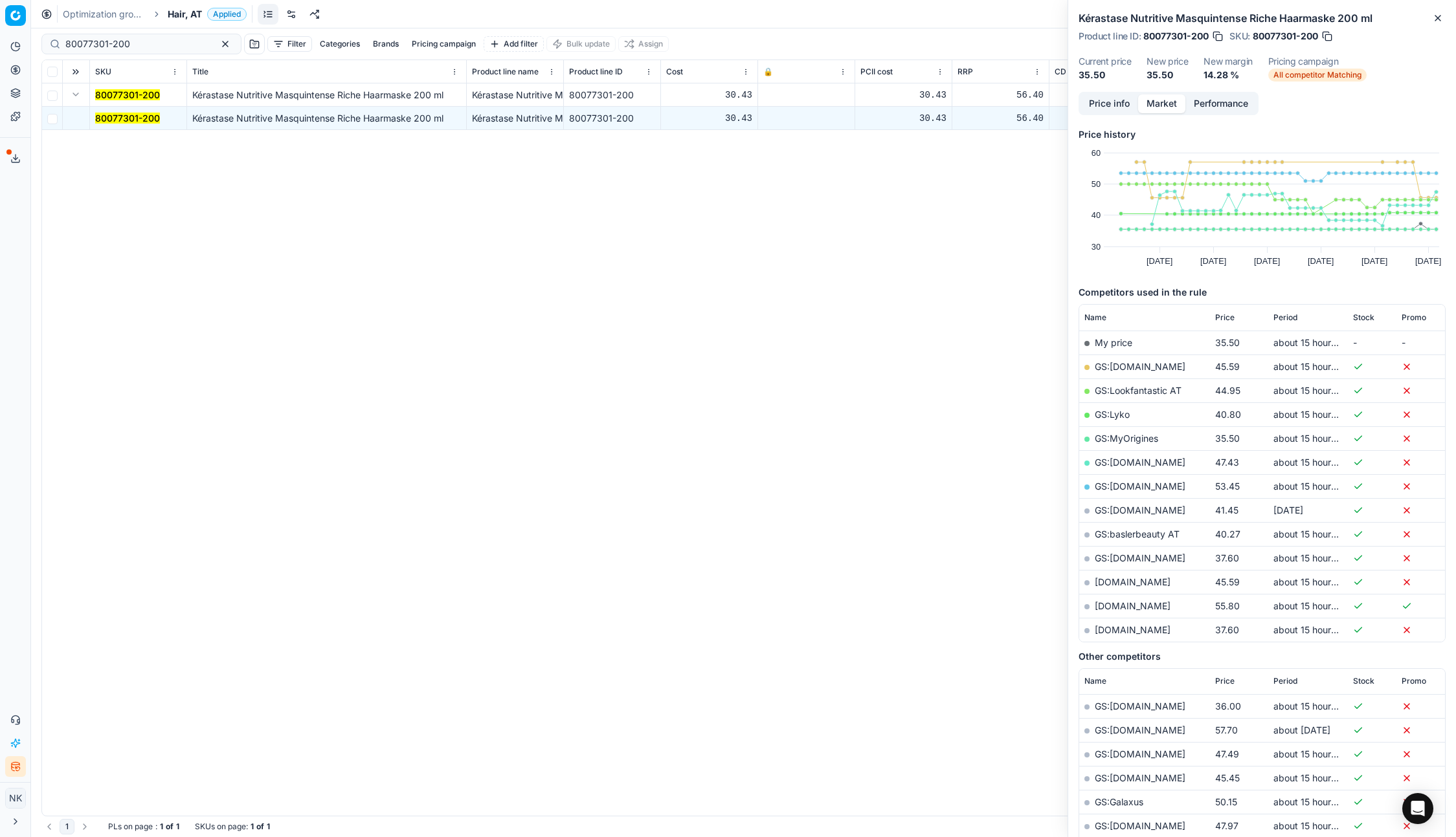
click at [1128, 438] on link "GS:MyOrigines" at bounding box center [1126, 438] width 64 height 11
click at [146, 42] on input "80077301-200" at bounding box center [136, 44] width 141 height 13
click at [133, 49] on input "80077301-200" at bounding box center [136, 44] width 141 height 13
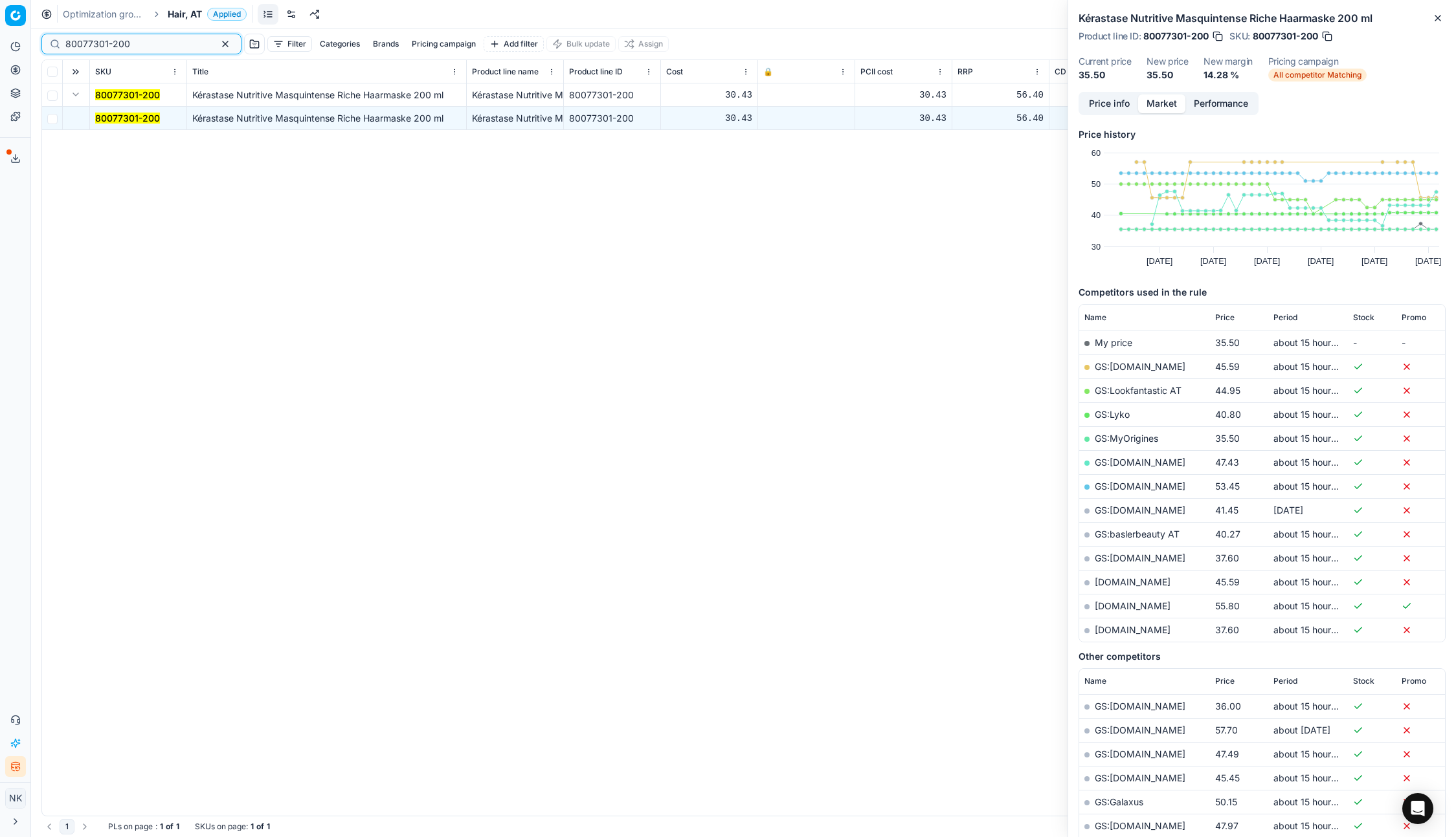
click at [133, 49] on input "80077301-200" at bounding box center [136, 44] width 141 height 13
paste input "4805-5"
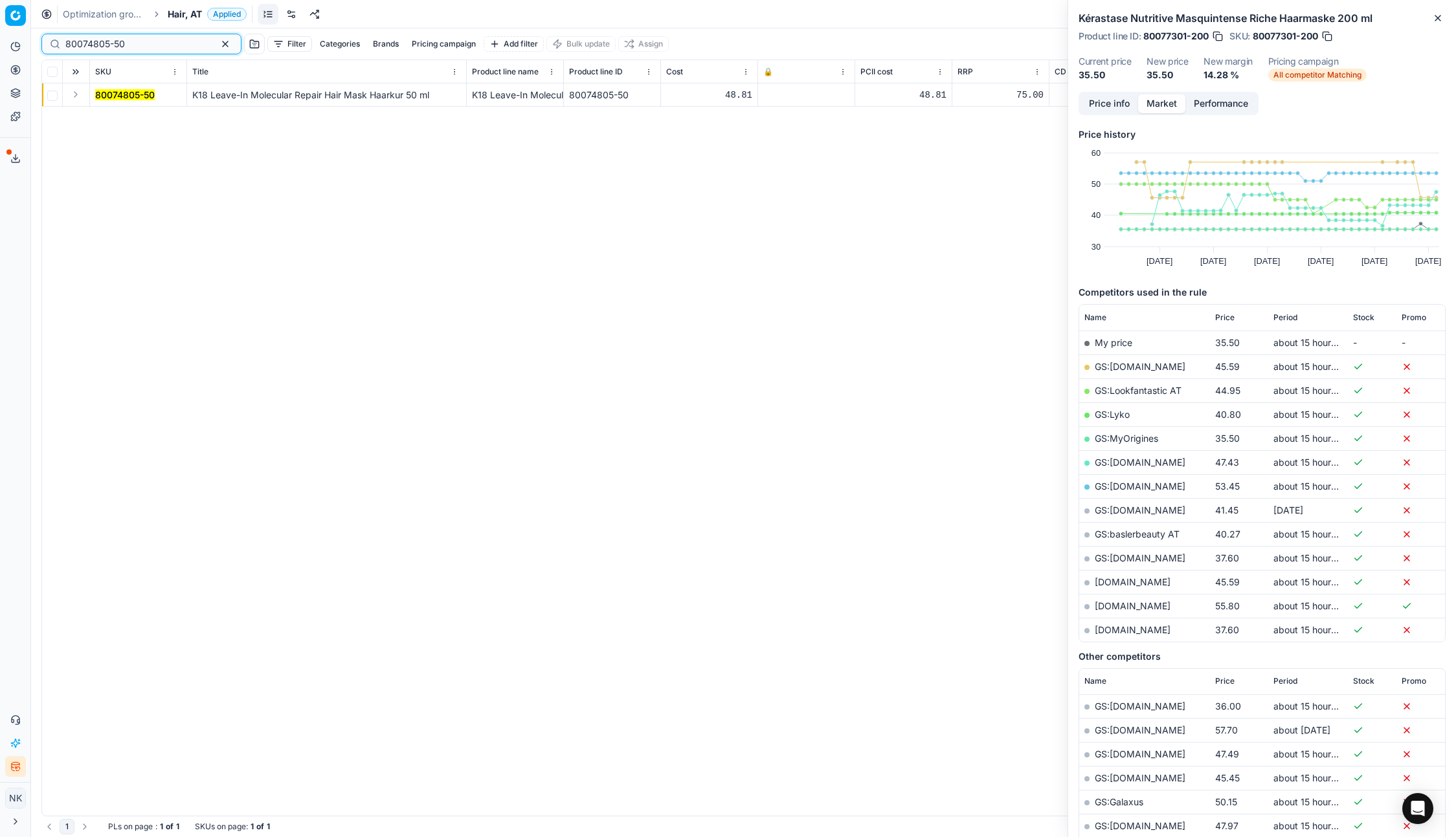
type input "80074805-50"
click at [76, 97] on button "Expand" at bounding box center [75, 94] width 16 height 16
click at [116, 125] on td "80074805-50" at bounding box center [139, 118] width 97 height 23
click at [116, 119] on mark "80074805-50" at bounding box center [124, 118] width 59 height 11
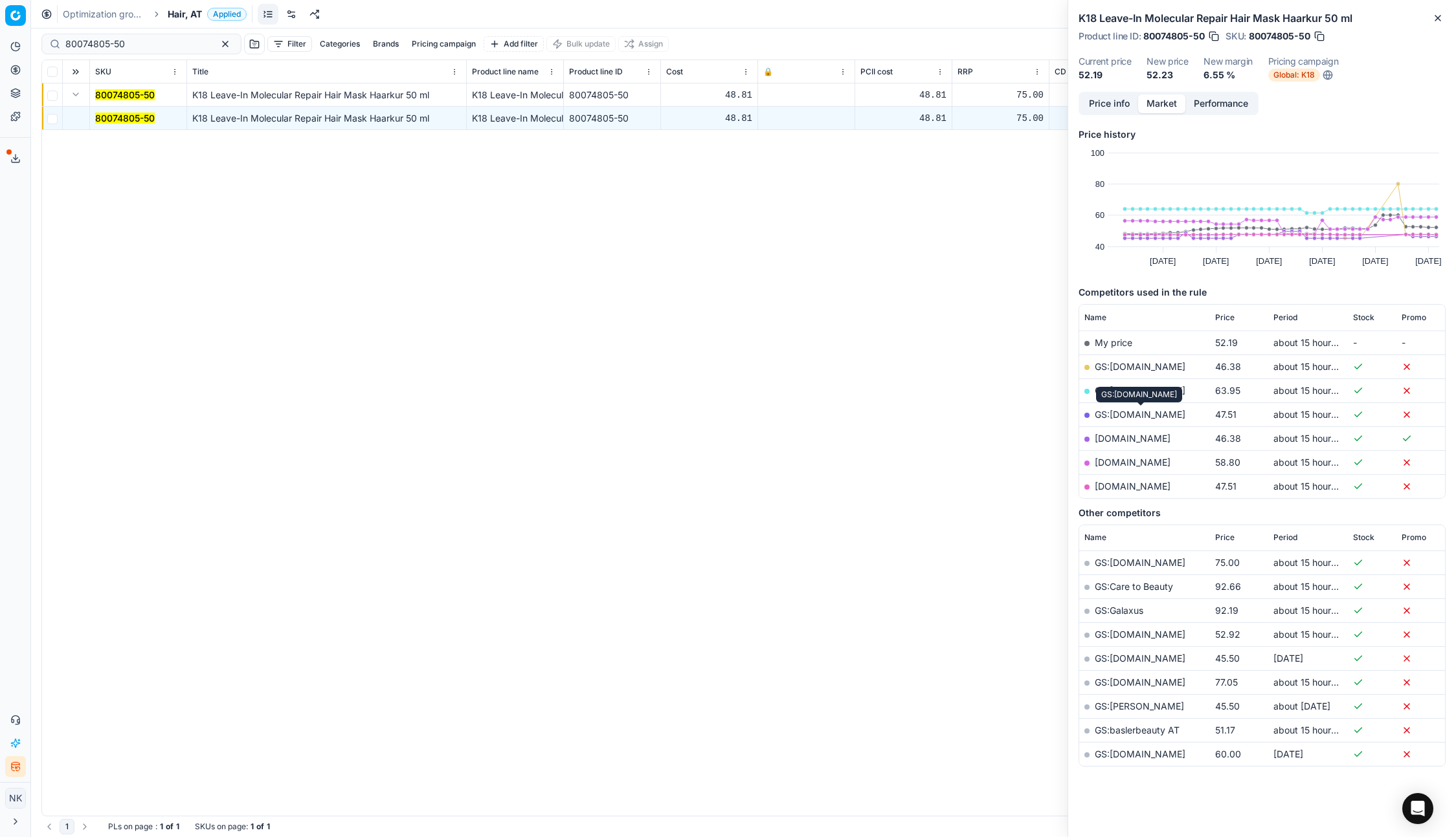
click at [1129, 414] on link "GS:parfumdreams.AT" at bounding box center [1140, 414] width 91 height 11
click at [172, 13] on span "Hair, AT" at bounding box center [185, 14] width 34 height 13
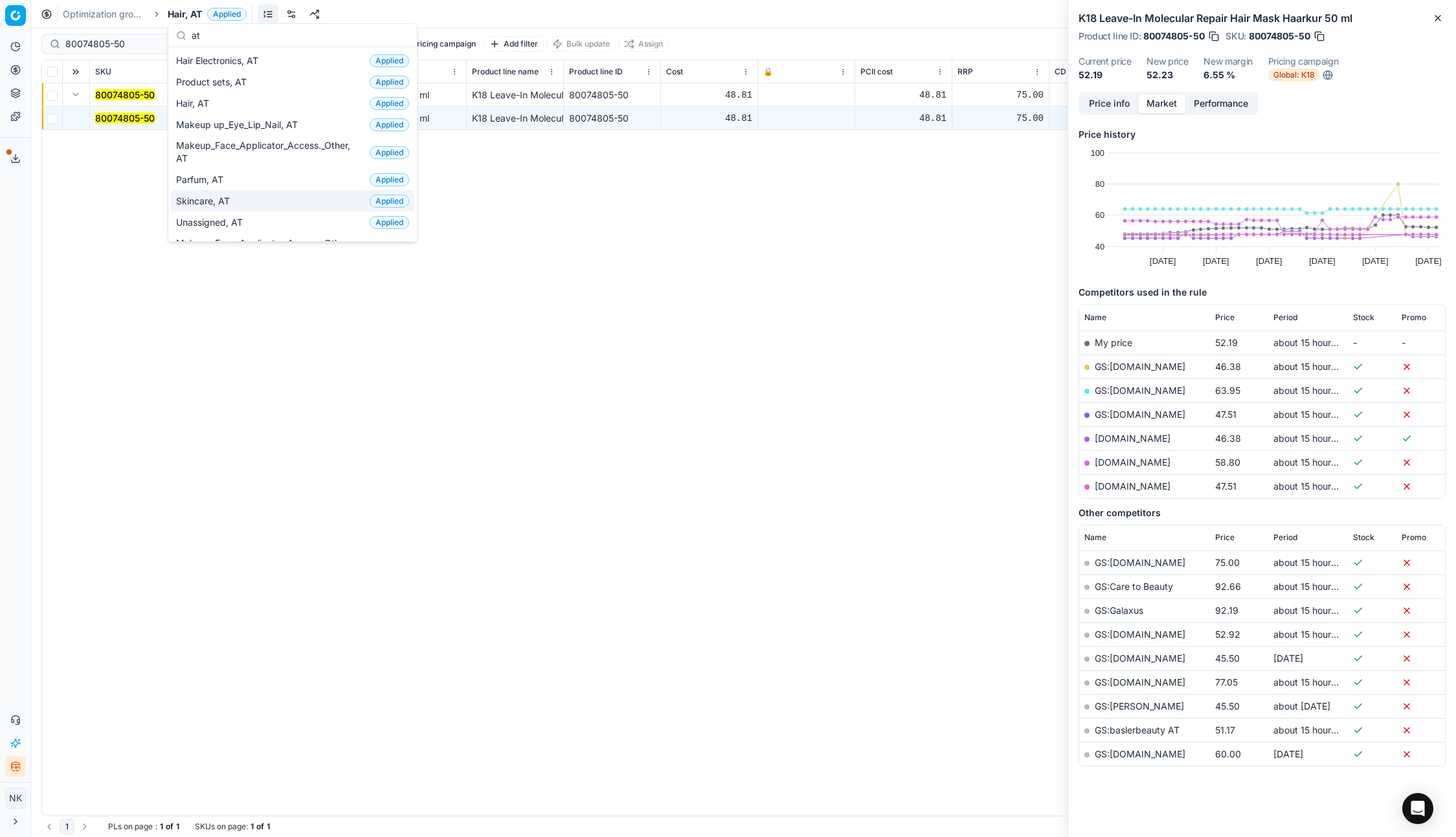
type input "at"
click at [221, 204] on span "Skincare, AT" at bounding box center [206, 201] width 59 height 13
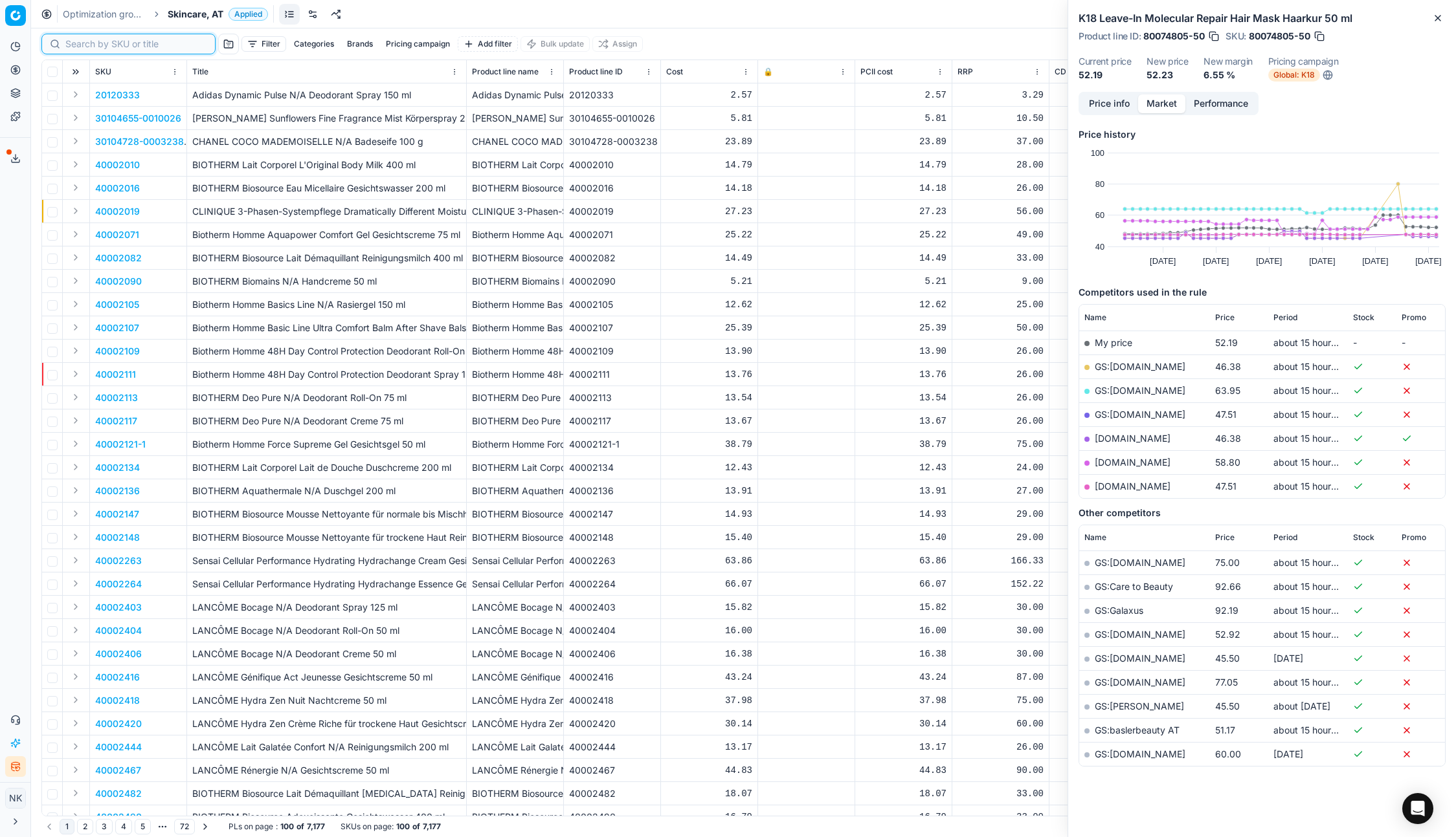
click at [75, 46] on input at bounding box center [136, 44] width 141 height 13
paste input "90000341-0000446"
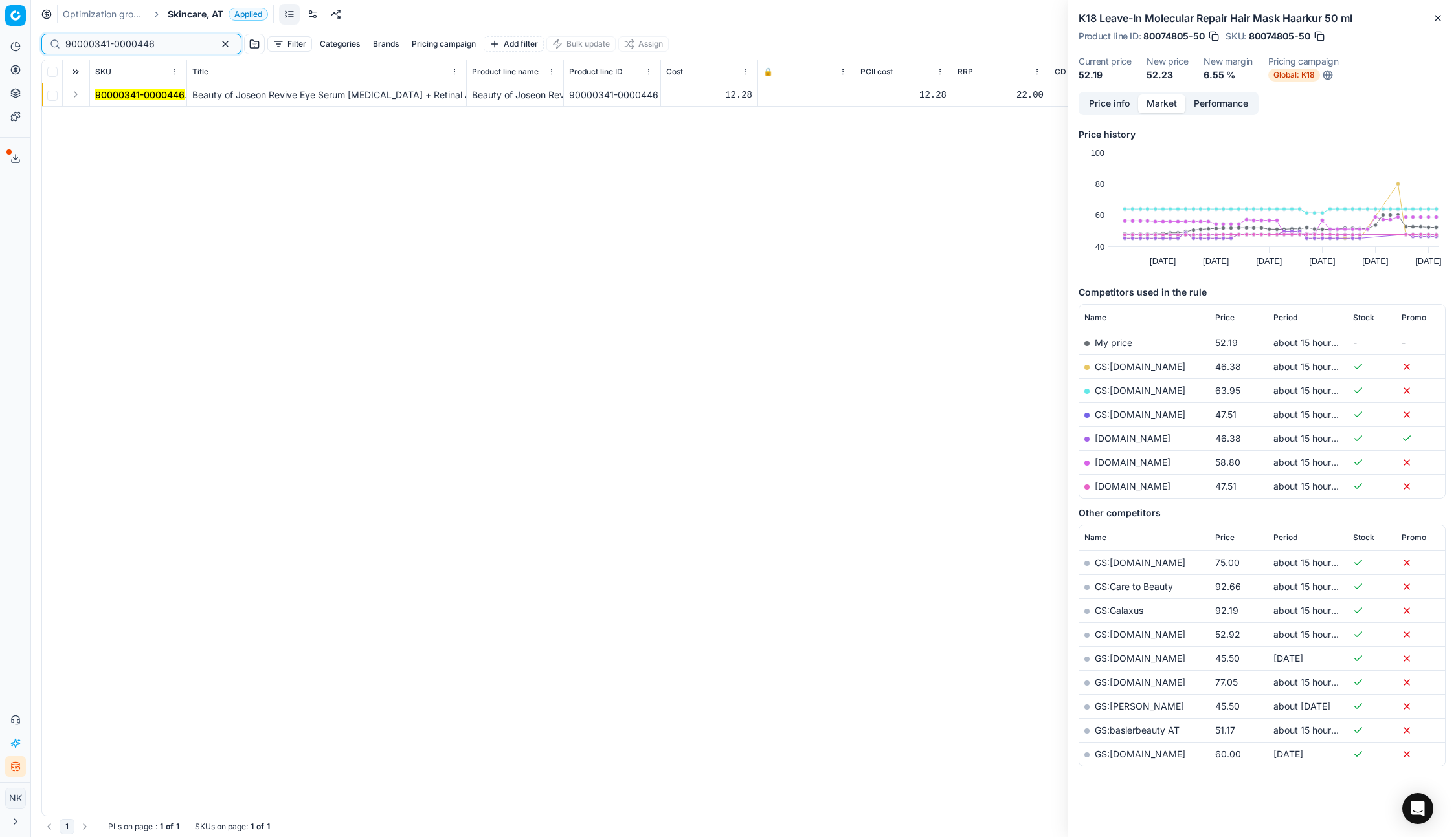
type input "90000341-0000446"
click at [79, 98] on button "Expand" at bounding box center [75, 94] width 16 height 16
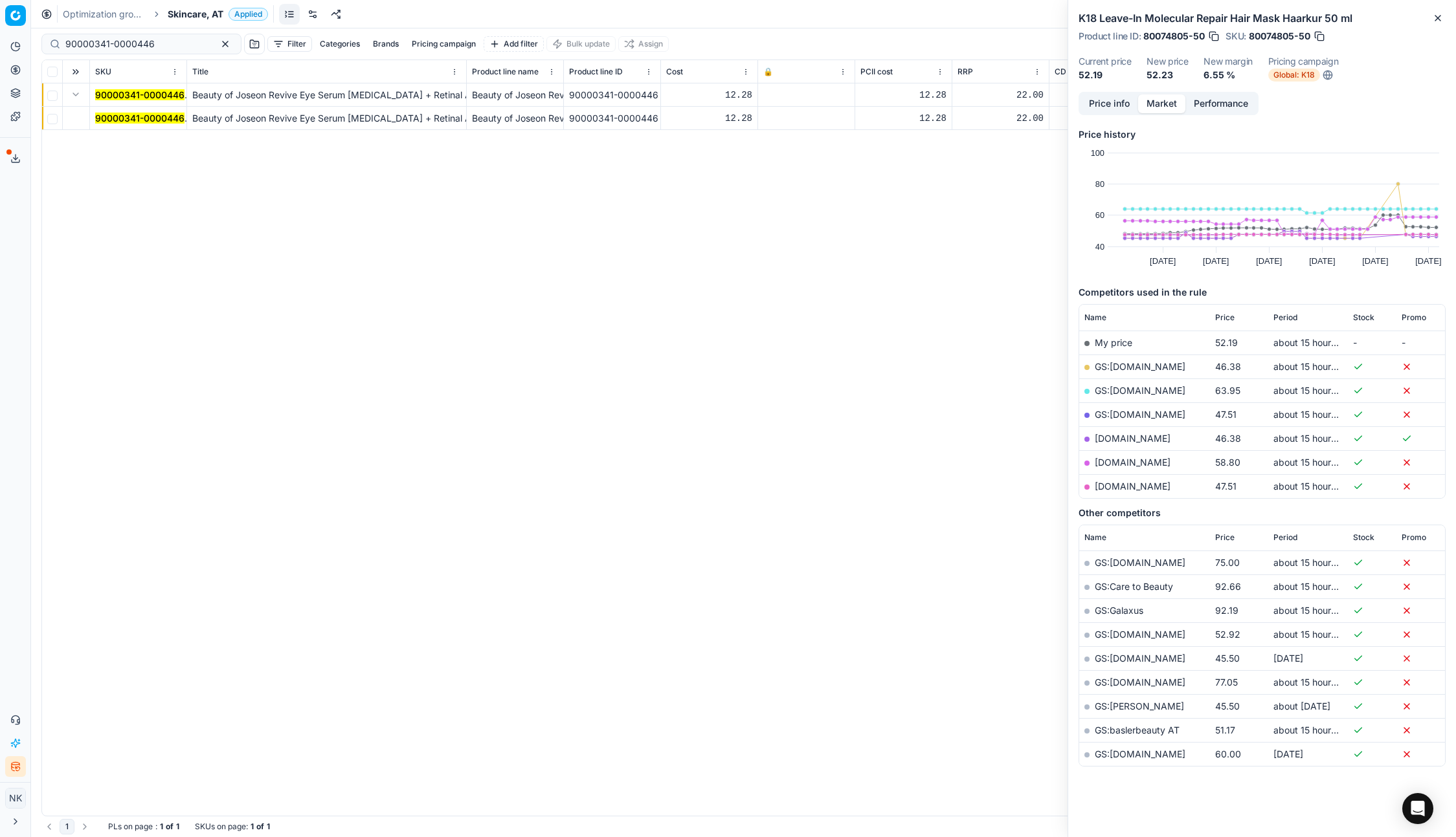
click at [107, 115] on mark "90000341-0000446" at bounding box center [139, 118] width 90 height 11
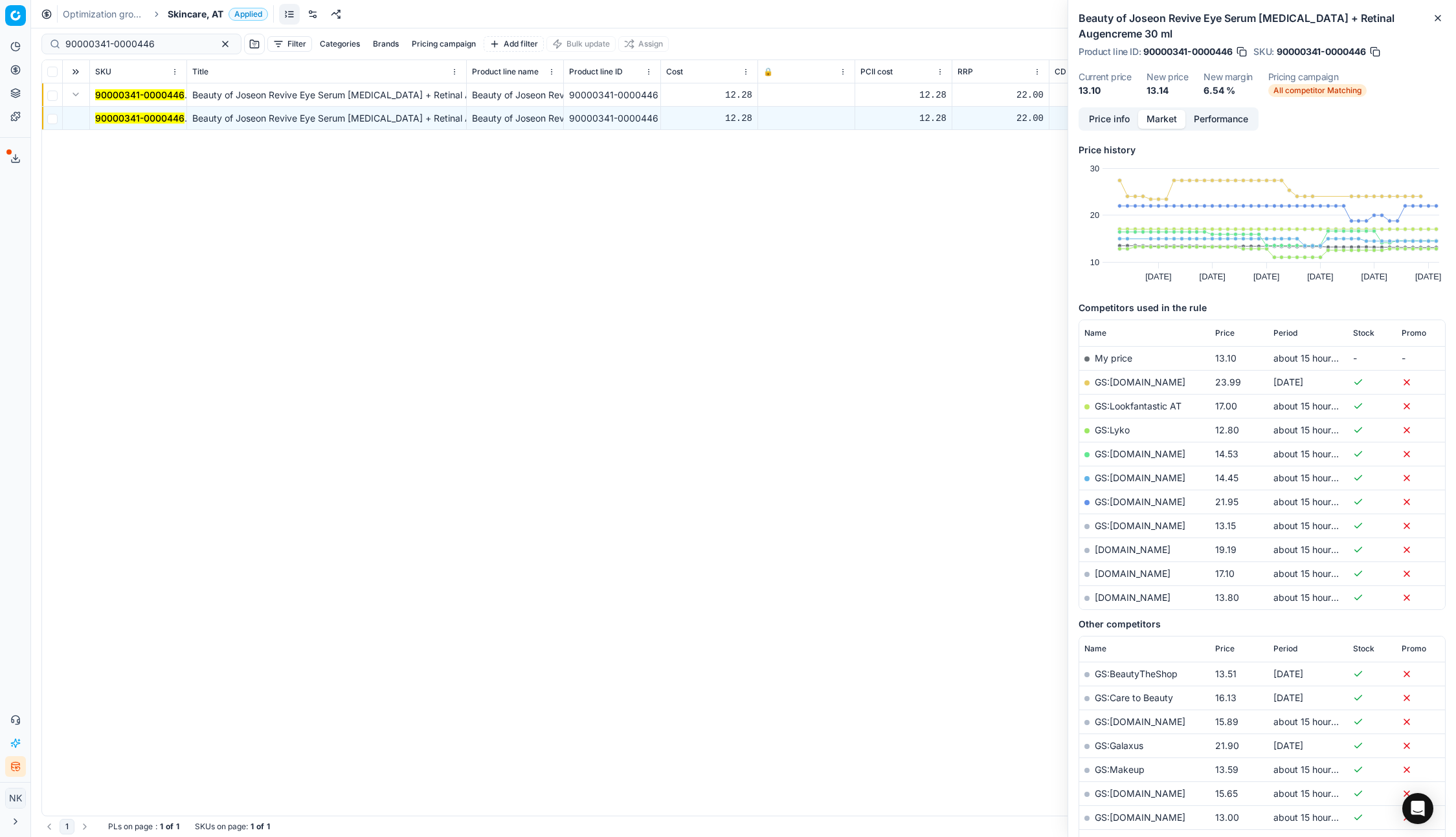
click at [1111, 433] on link "GS:Lyko" at bounding box center [1111, 430] width 35 height 11
click at [1126, 523] on link "GS:parfumdreams.AT" at bounding box center [1140, 525] width 91 height 11
click at [190, 18] on span "Skincare, AT" at bounding box center [195, 14] width 55 height 13
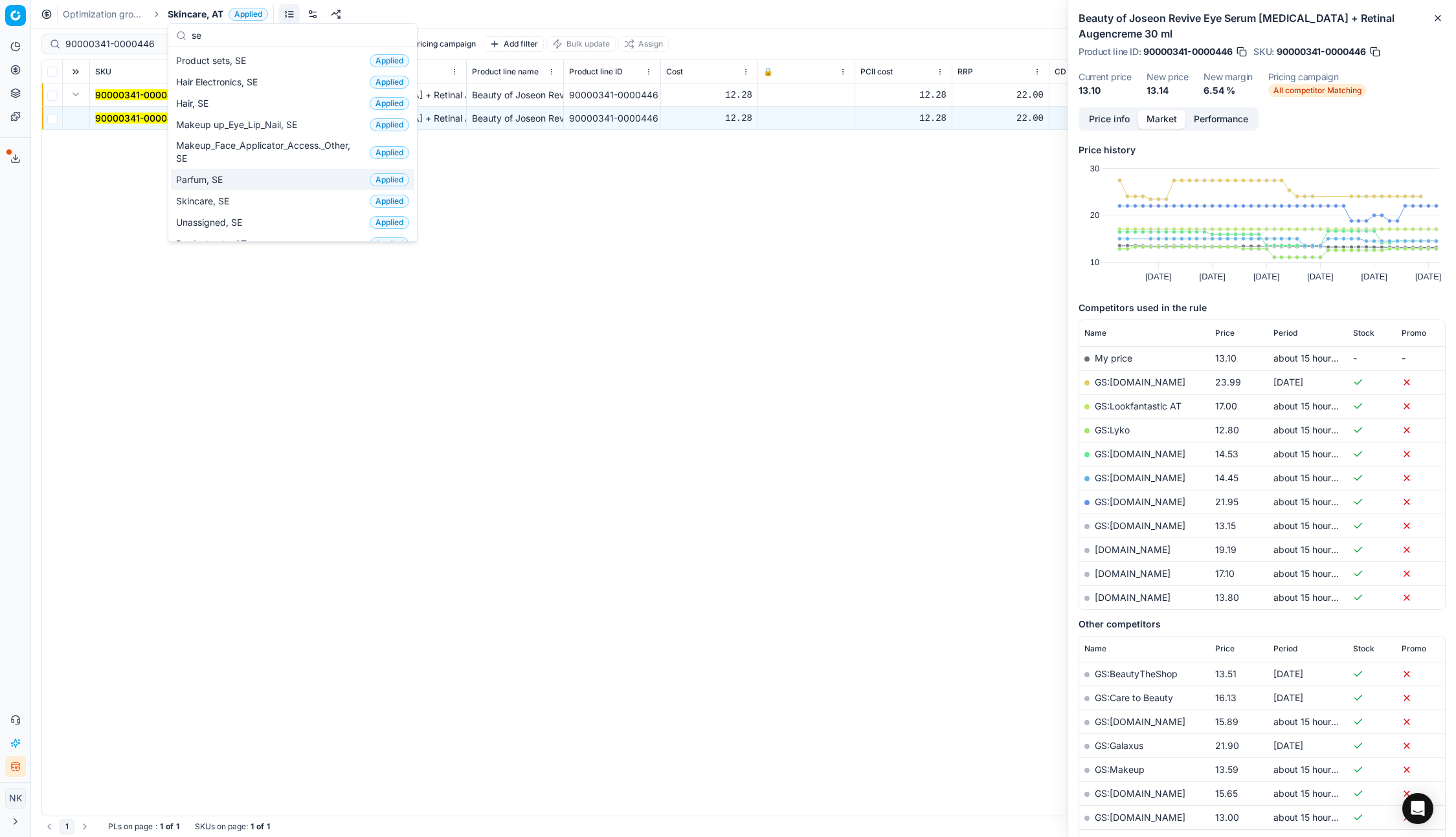
type input "se"
click at [201, 178] on span "Parfum, SE" at bounding box center [202, 180] width 52 height 13
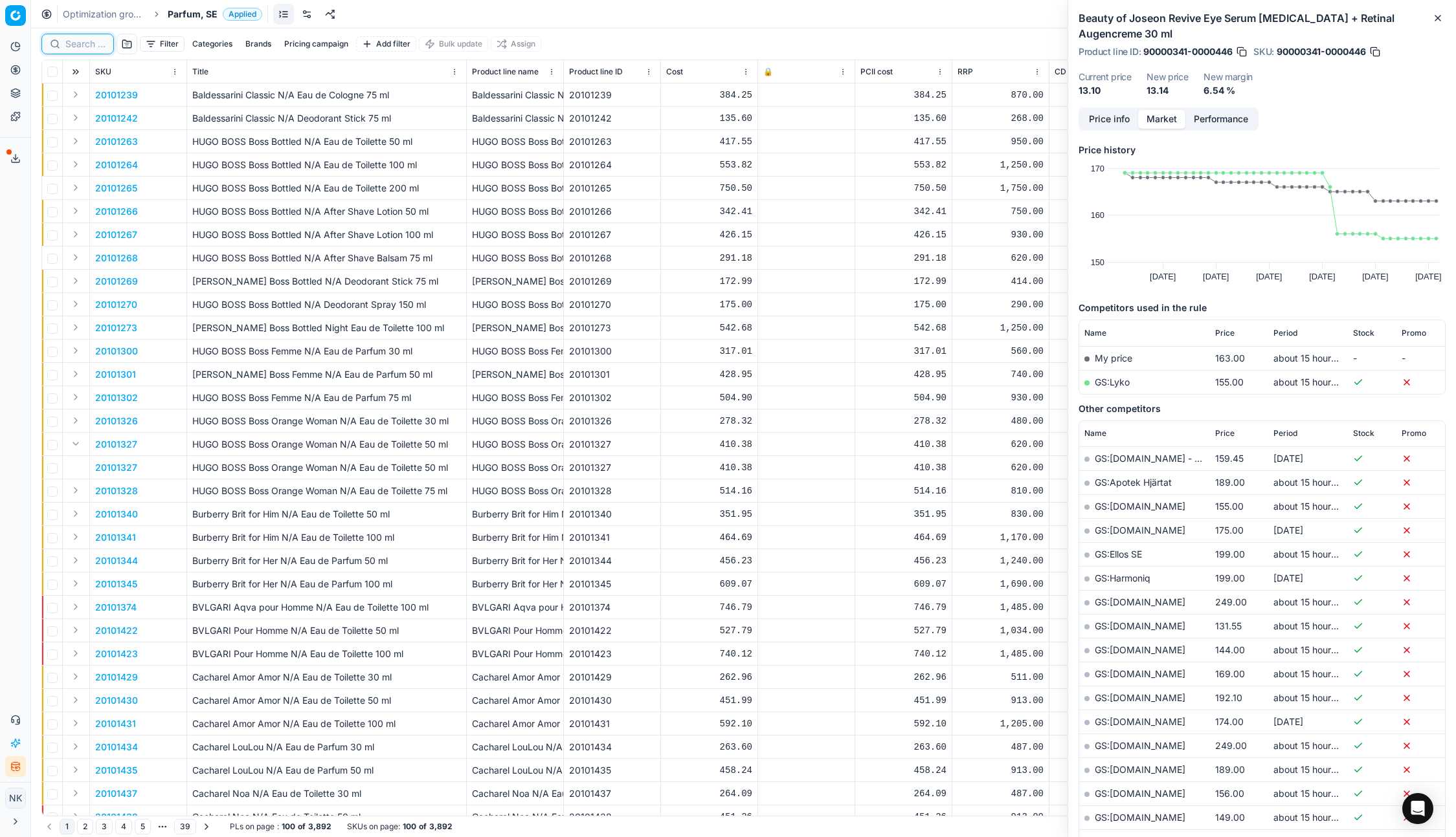
click at [85, 43] on input at bounding box center [85, 44] width 40 height 13
paste input "80067292-100"
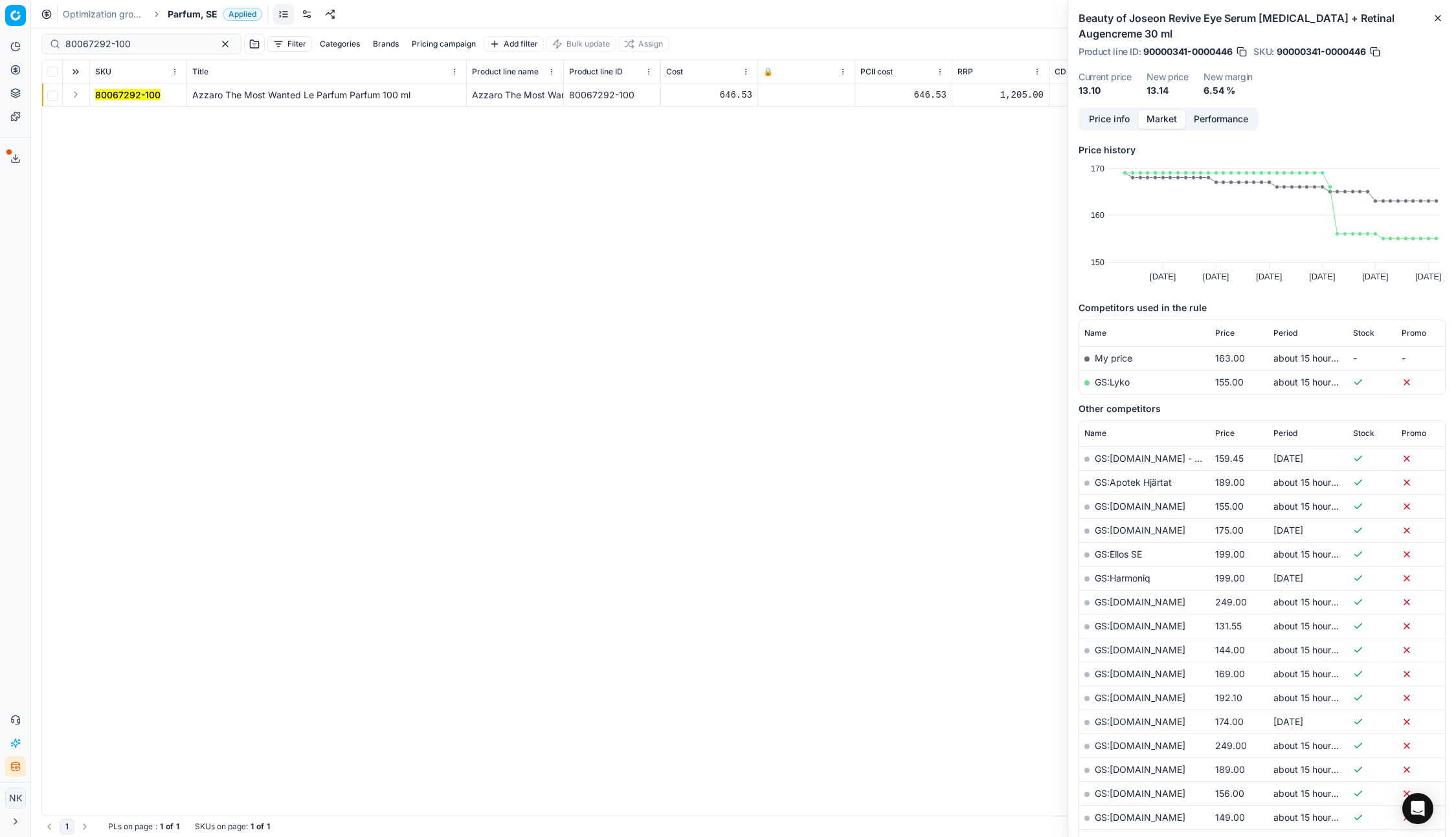
click at [77, 93] on button "Expand" at bounding box center [75, 94] width 16 height 16
click at [116, 114] on mark "80067292-100" at bounding box center [128, 118] width 66 height 11
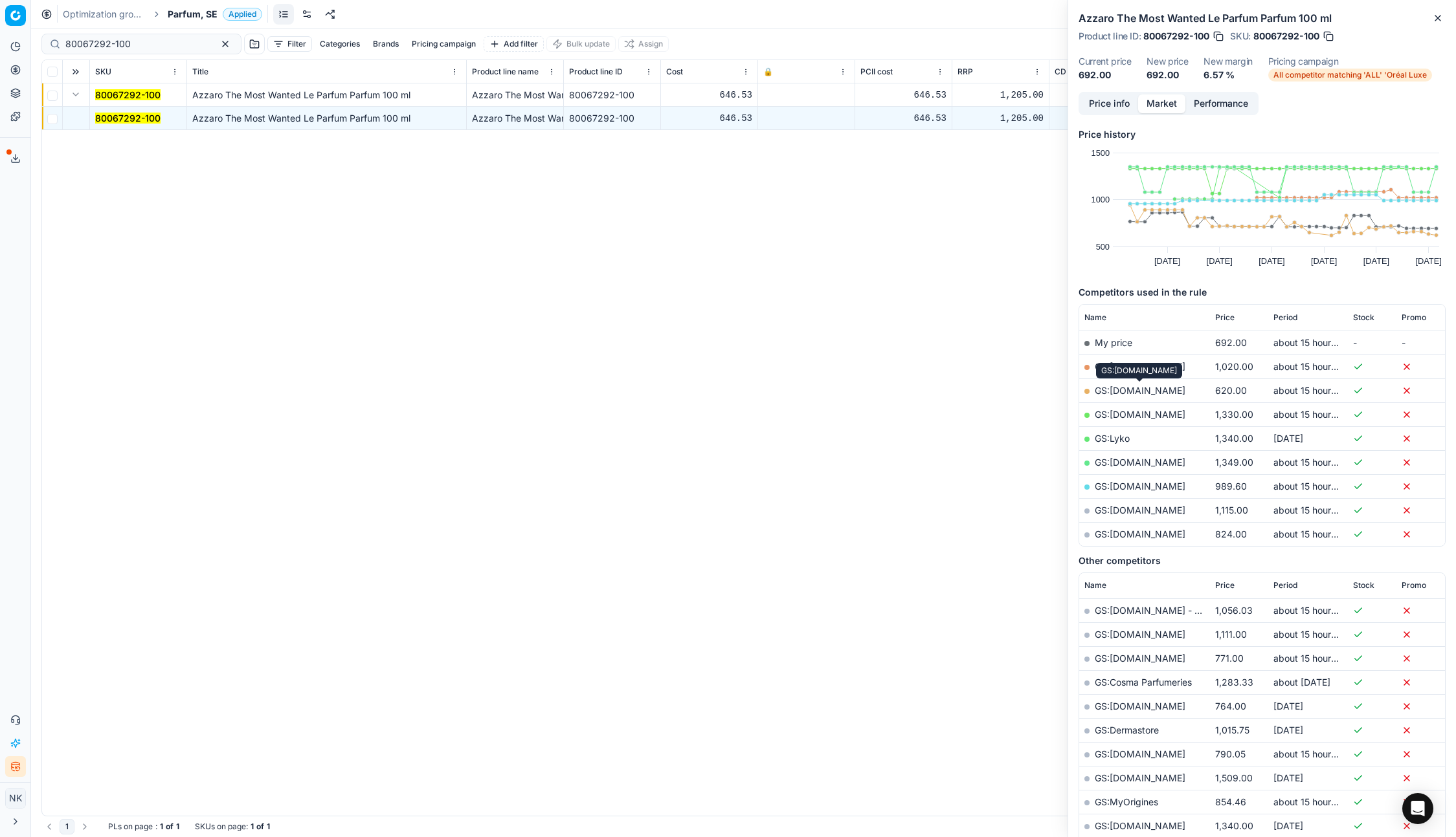
click at [1146, 392] on link "GS:ComputerSalg.se" at bounding box center [1140, 390] width 91 height 11
click at [135, 38] on input "80067292-100" at bounding box center [136, 44] width 141 height 13
paste input "77555"
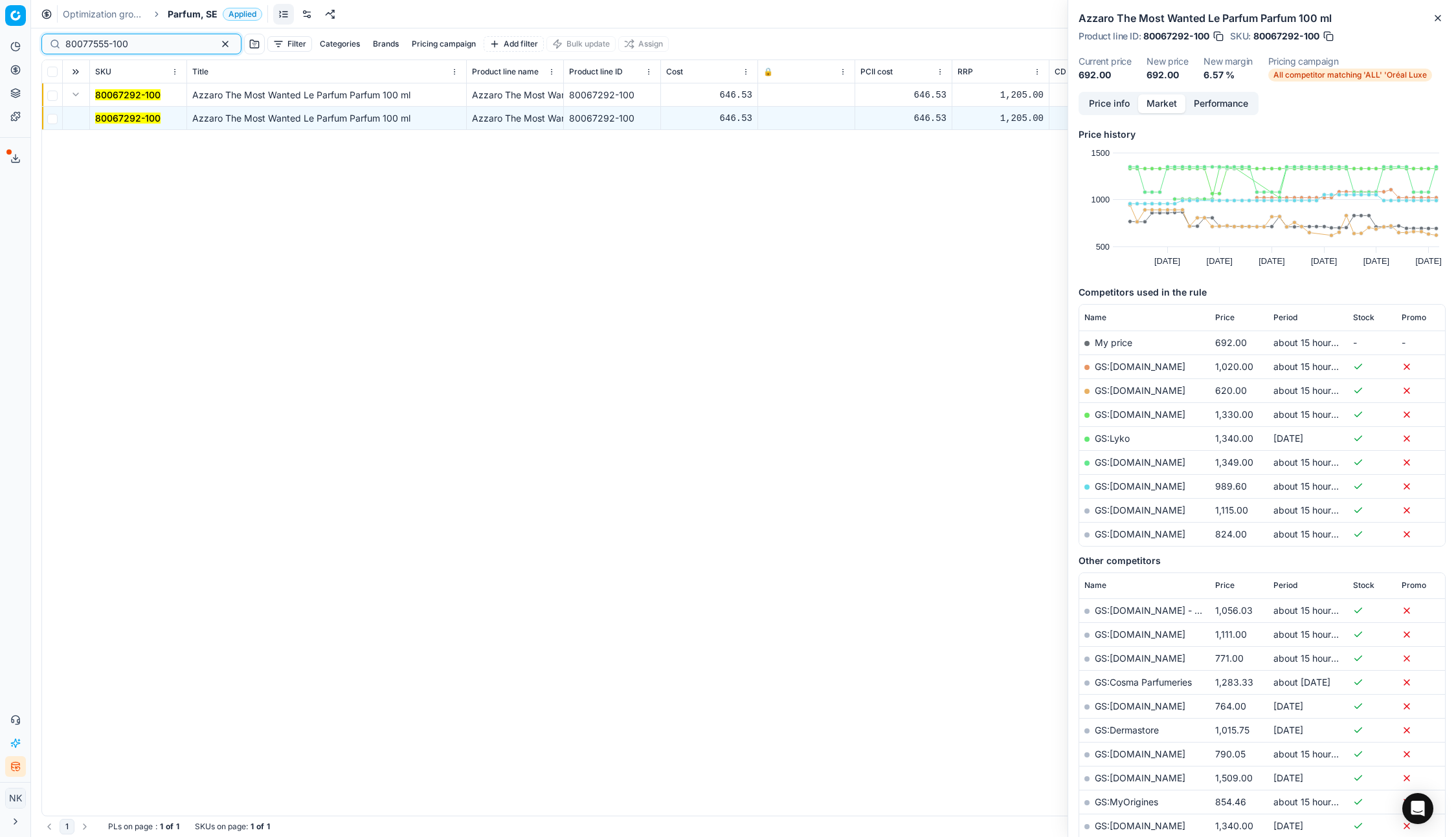
type input "80077555-100"
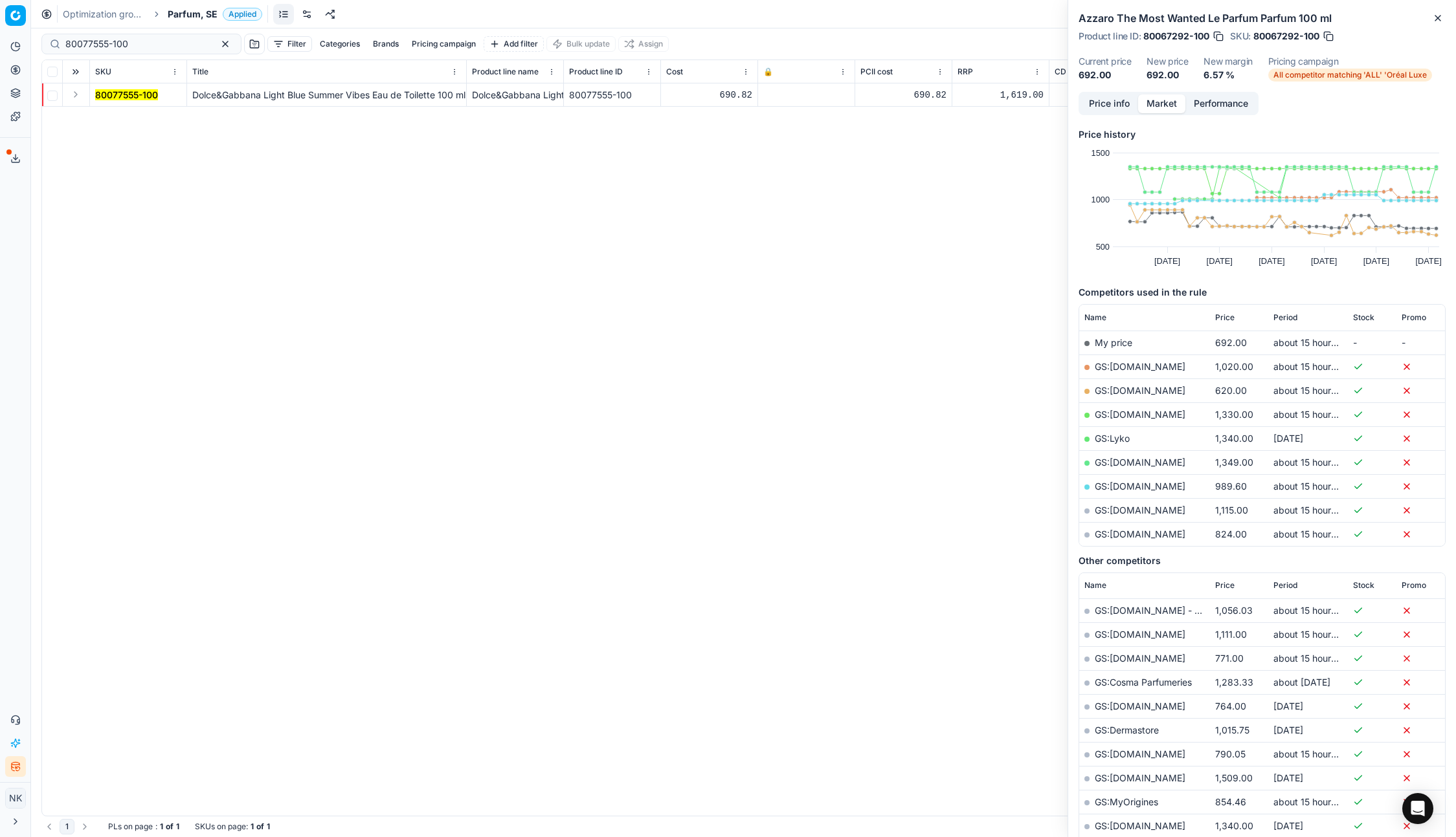
click at [77, 95] on button "Expand" at bounding box center [75, 94] width 16 height 16
click at [123, 118] on mark "80077555-100" at bounding box center [126, 118] width 63 height 11
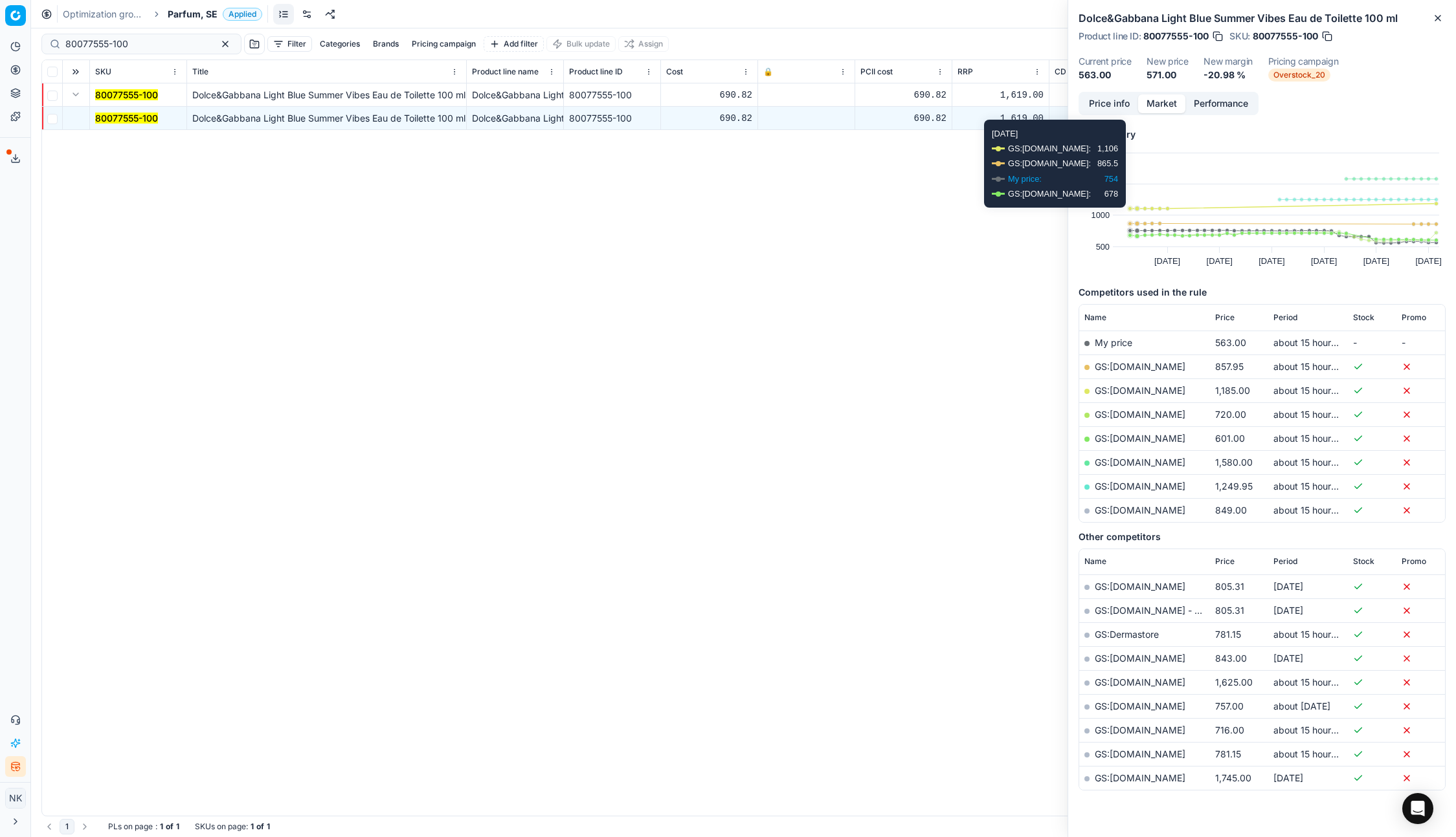
click at [1111, 100] on button "Price info" at bounding box center [1109, 103] width 57 height 18
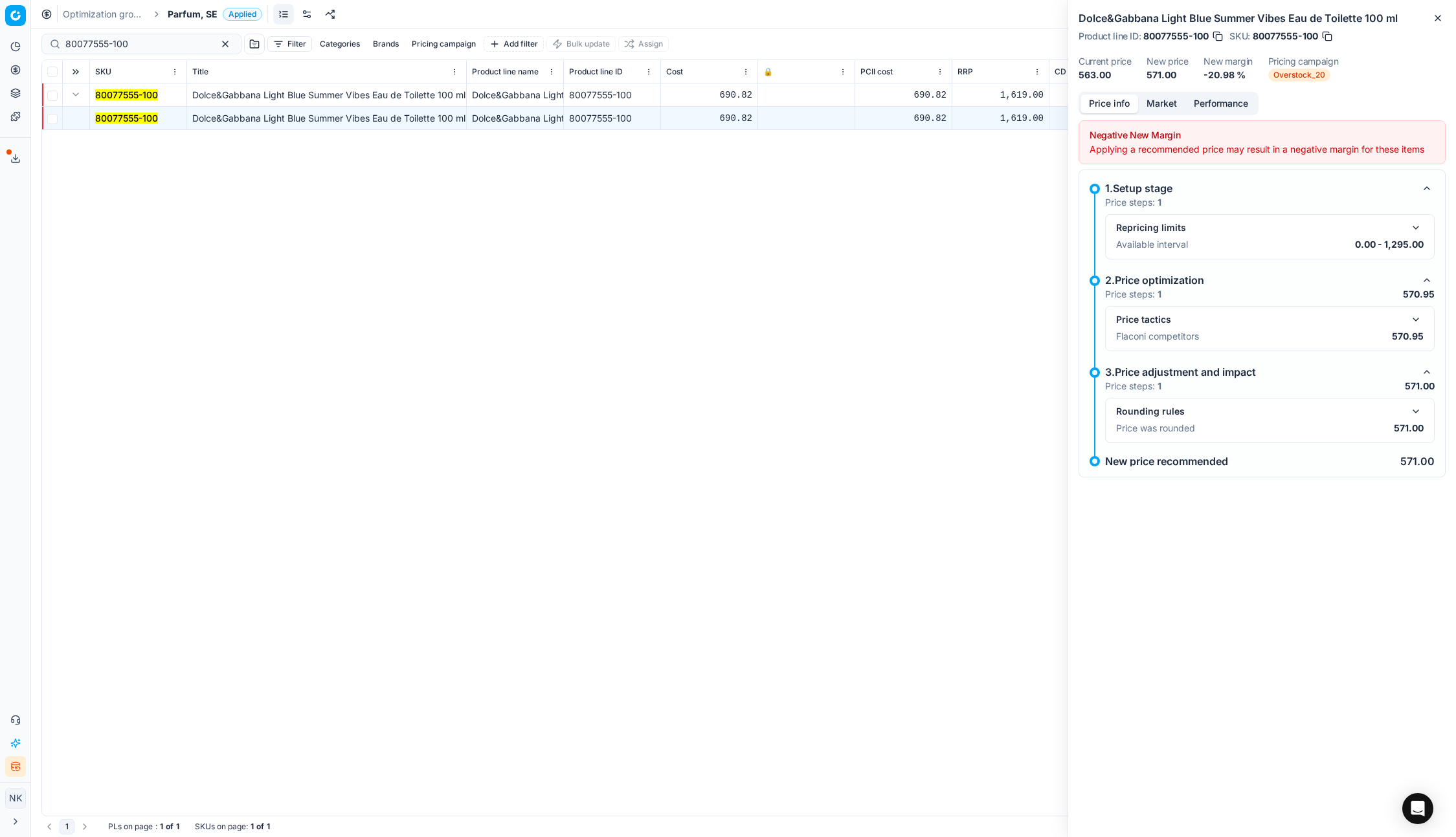
click at [1416, 413] on button "button" at bounding box center [1415, 411] width 16 height 16
click at [1414, 316] on button "button" at bounding box center [1415, 319] width 16 height 16
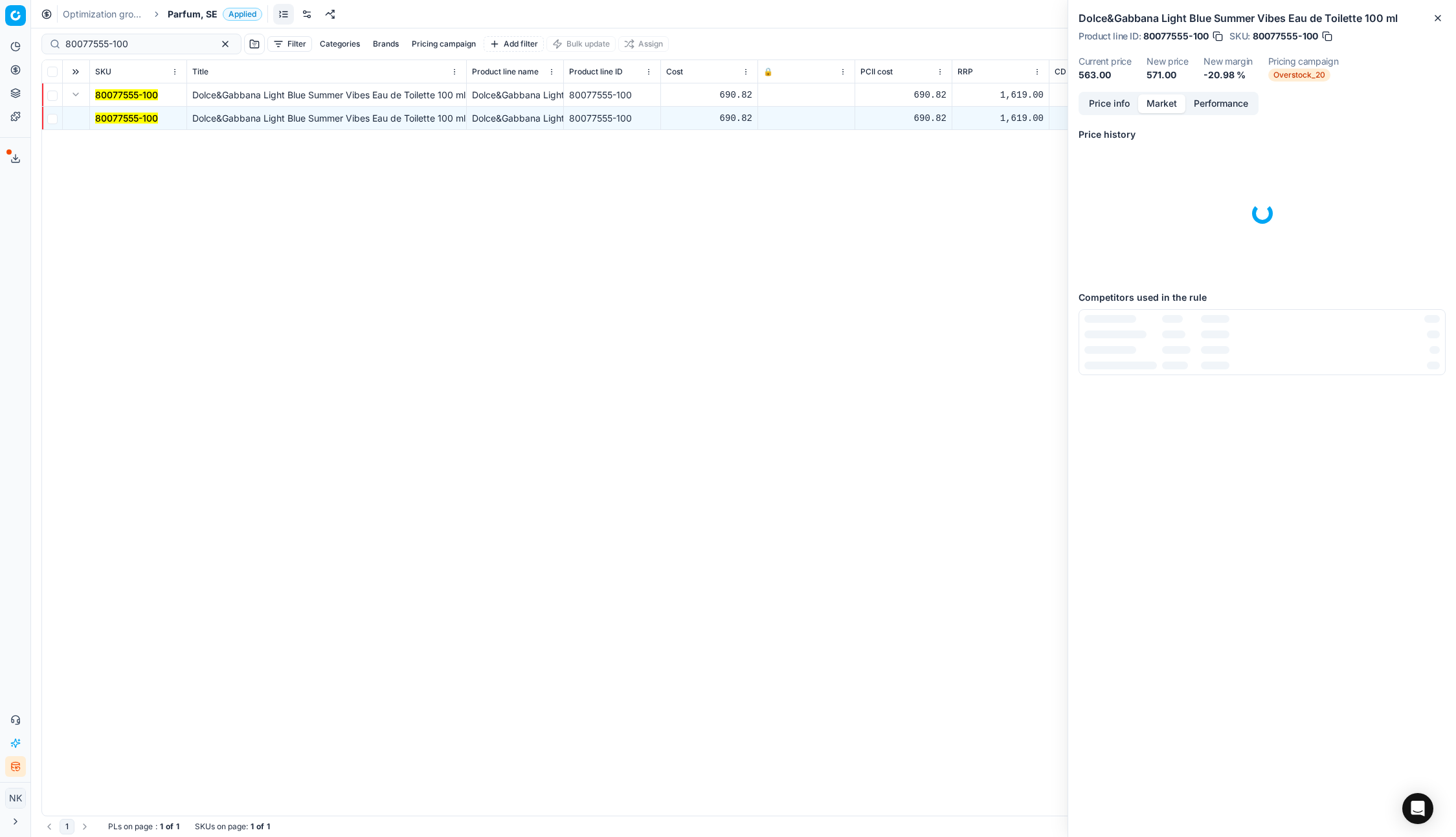
click at [1163, 102] on button "Market" at bounding box center [1161, 103] width 47 height 18
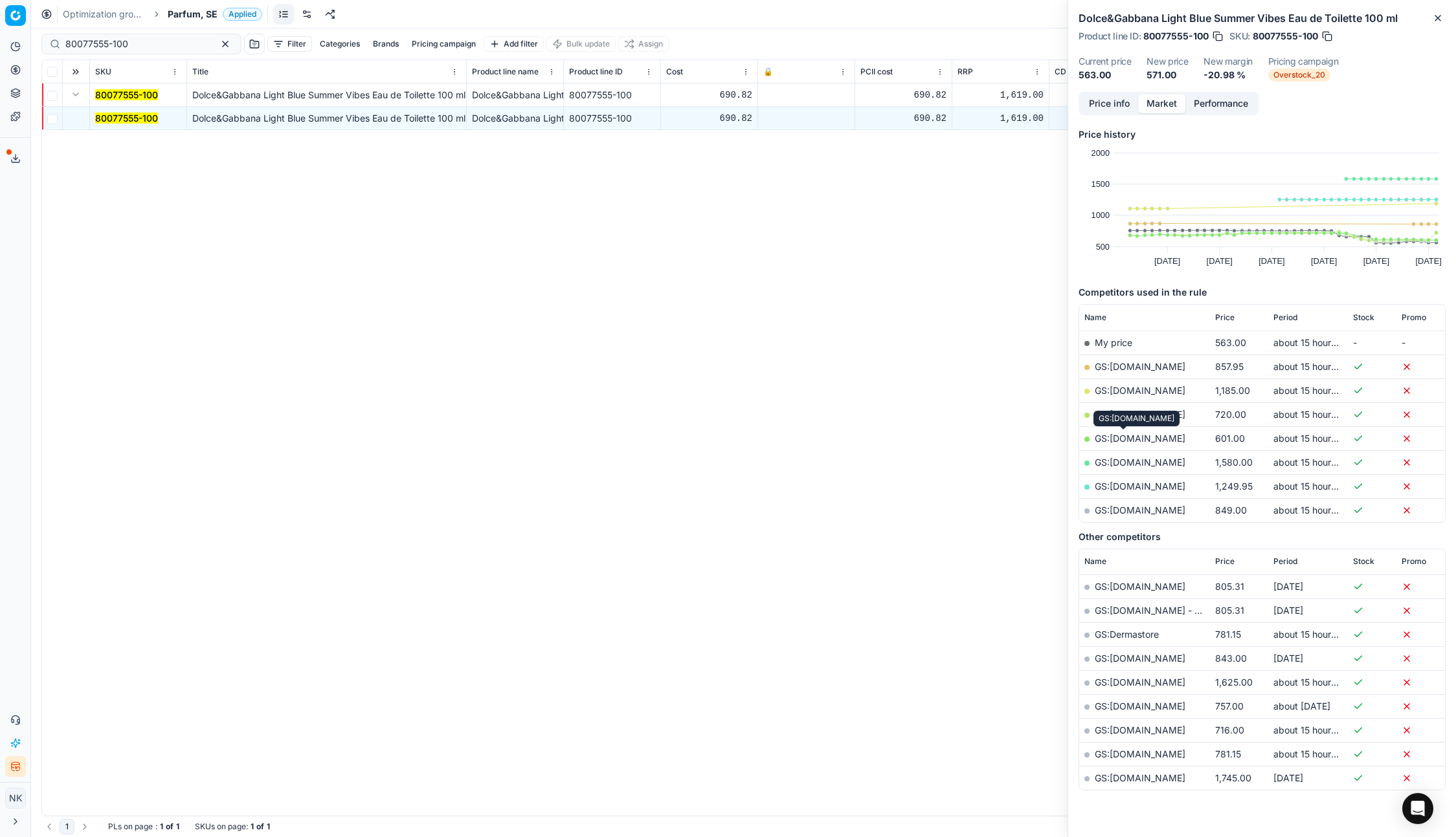
click at [1123, 436] on link "GS:Deloox.se" at bounding box center [1140, 438] width 91 height 11
click at [170, 5] on div "Optimization groups Parfum, SE Applied Discard Download report" at bounding box center [743, 14] width 1425 height 29
click at [175, 13] on span "Parfum, SE" at bounding box center [192, 14] width 50 height 13
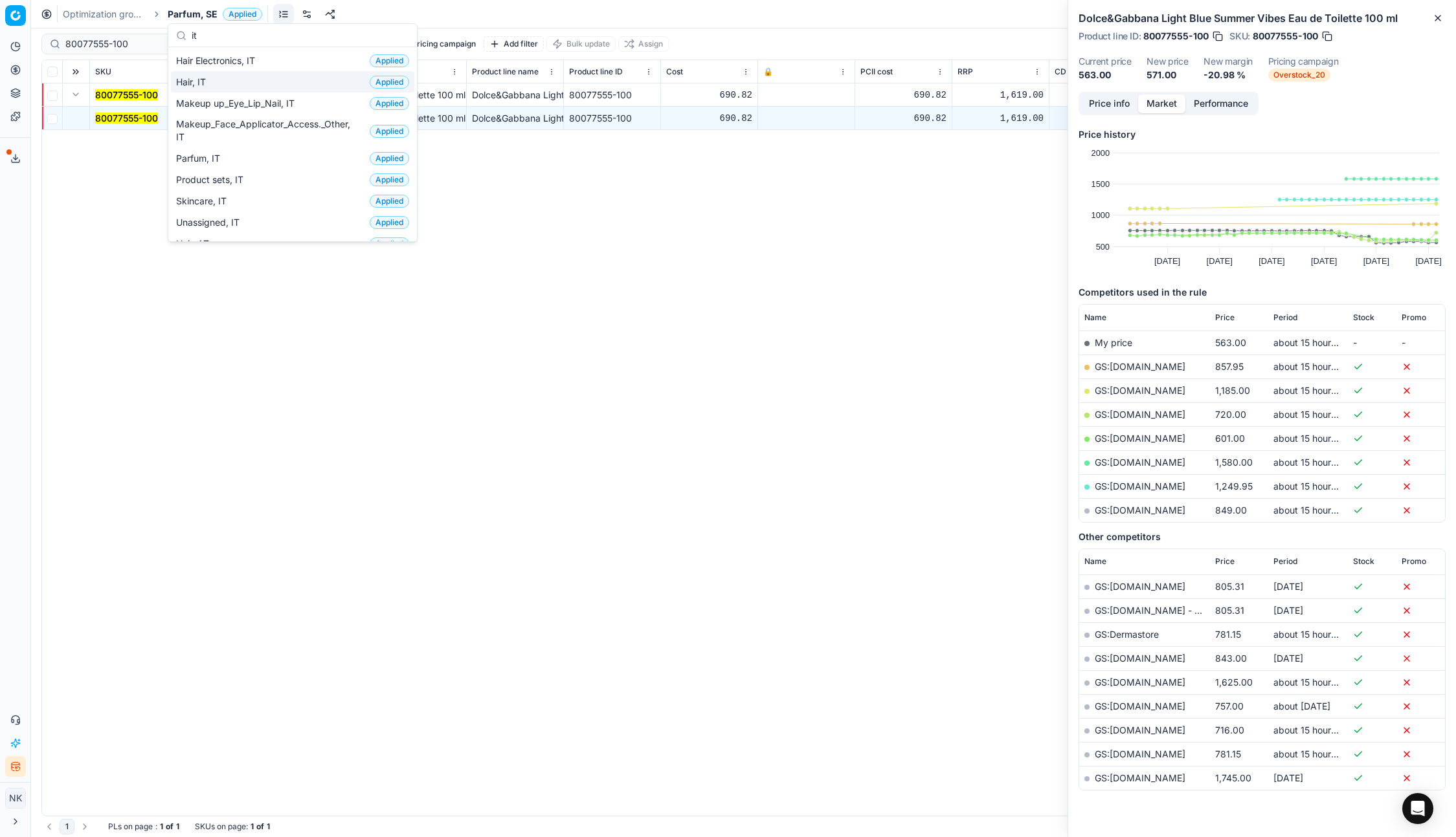
type input "it"
click at [202, 84] on span "Hair, IT" at bounding box center [193, 82] width 35 height 13
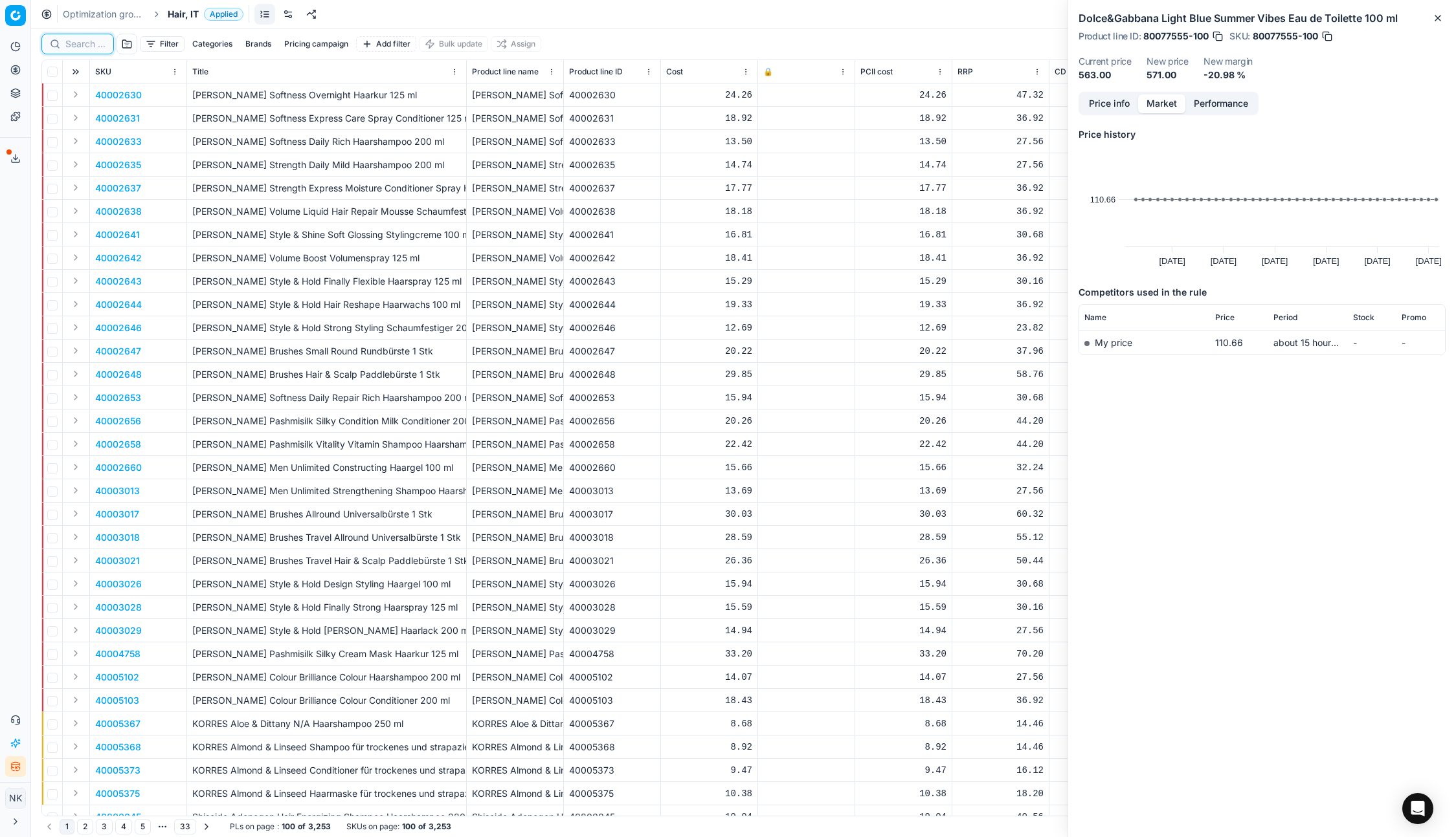
click at [80, 49] on input at bounding box center [85, 44] width 40 height 13
paste input "90005878-0008773"
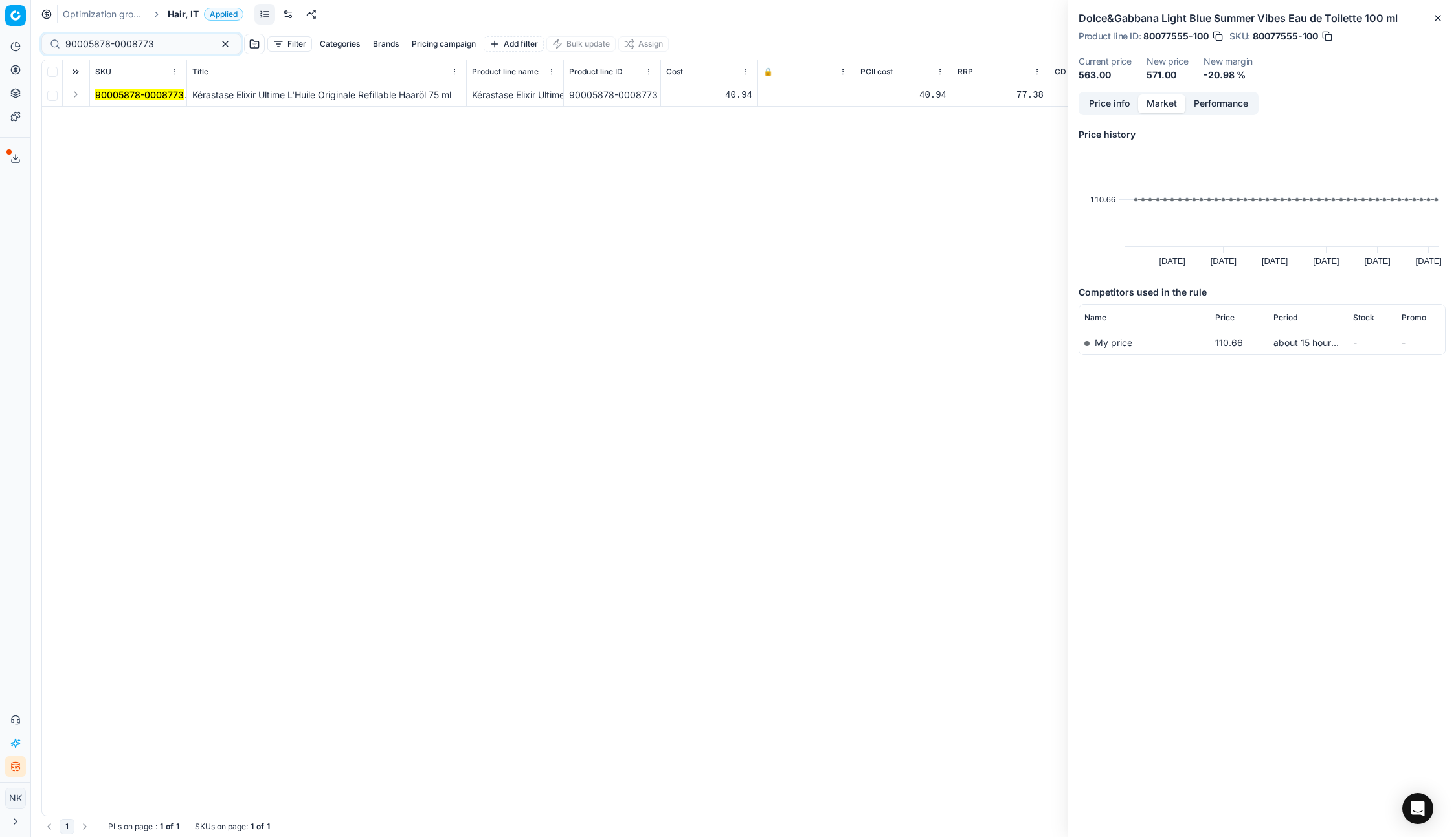
click at [72, 96] on button "Expand" at bounding box center [75, 94] width 16 height 16
click at [117, 115] on mark "90005878-0008773" at bounding box center [139, 118] width 89 height 11
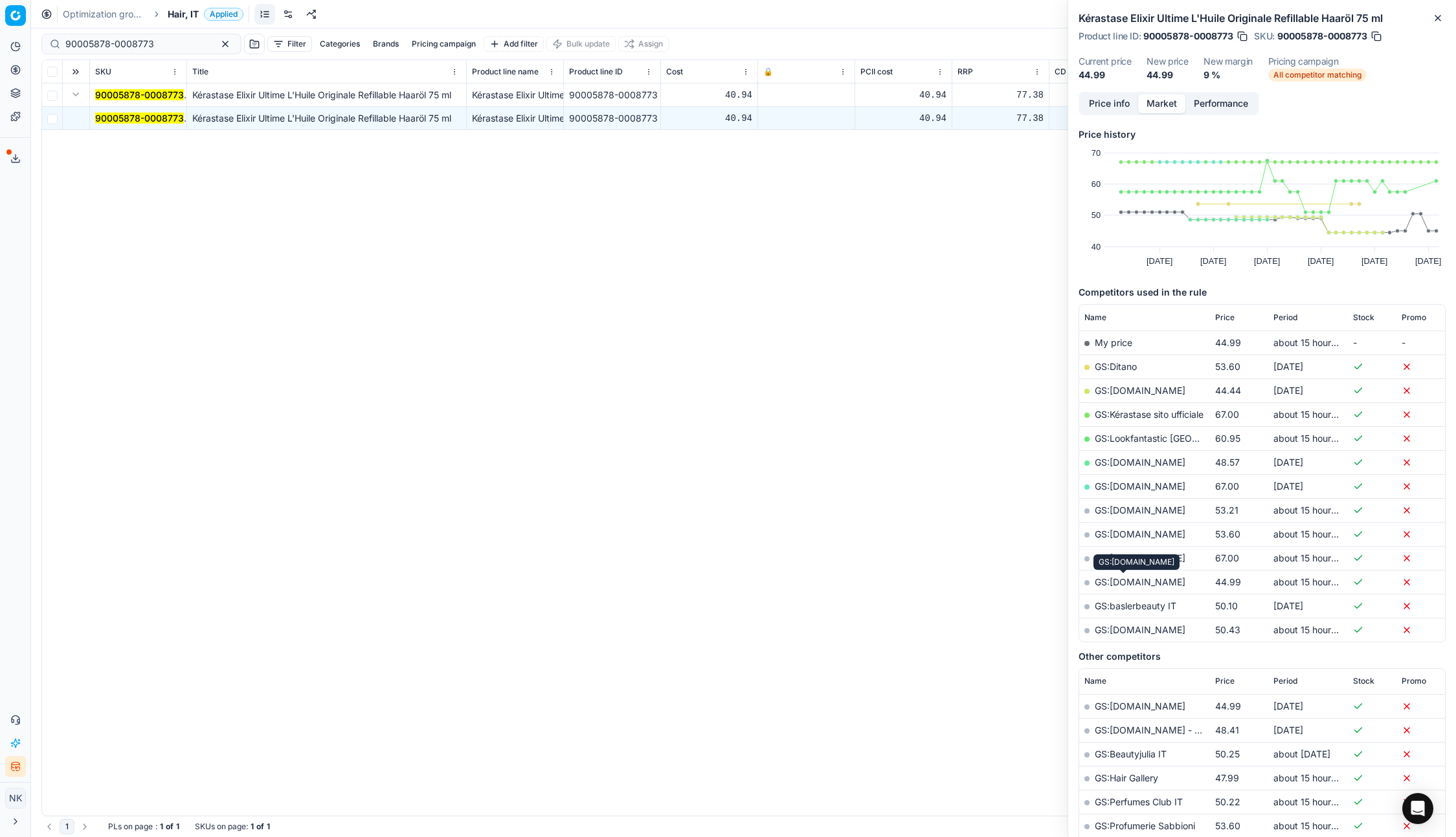
click at [1131, 584] on link "GS:Zalando.it" at bounding box center [1140, 582] width 91 height 11
click at [165, 51] on div "90005878-0008773" at bounding box center [141, 44] width 200 height 20
click at [154, 39] on input "90005878-0008773" at bounding box center [136, 44] width 141 height 13
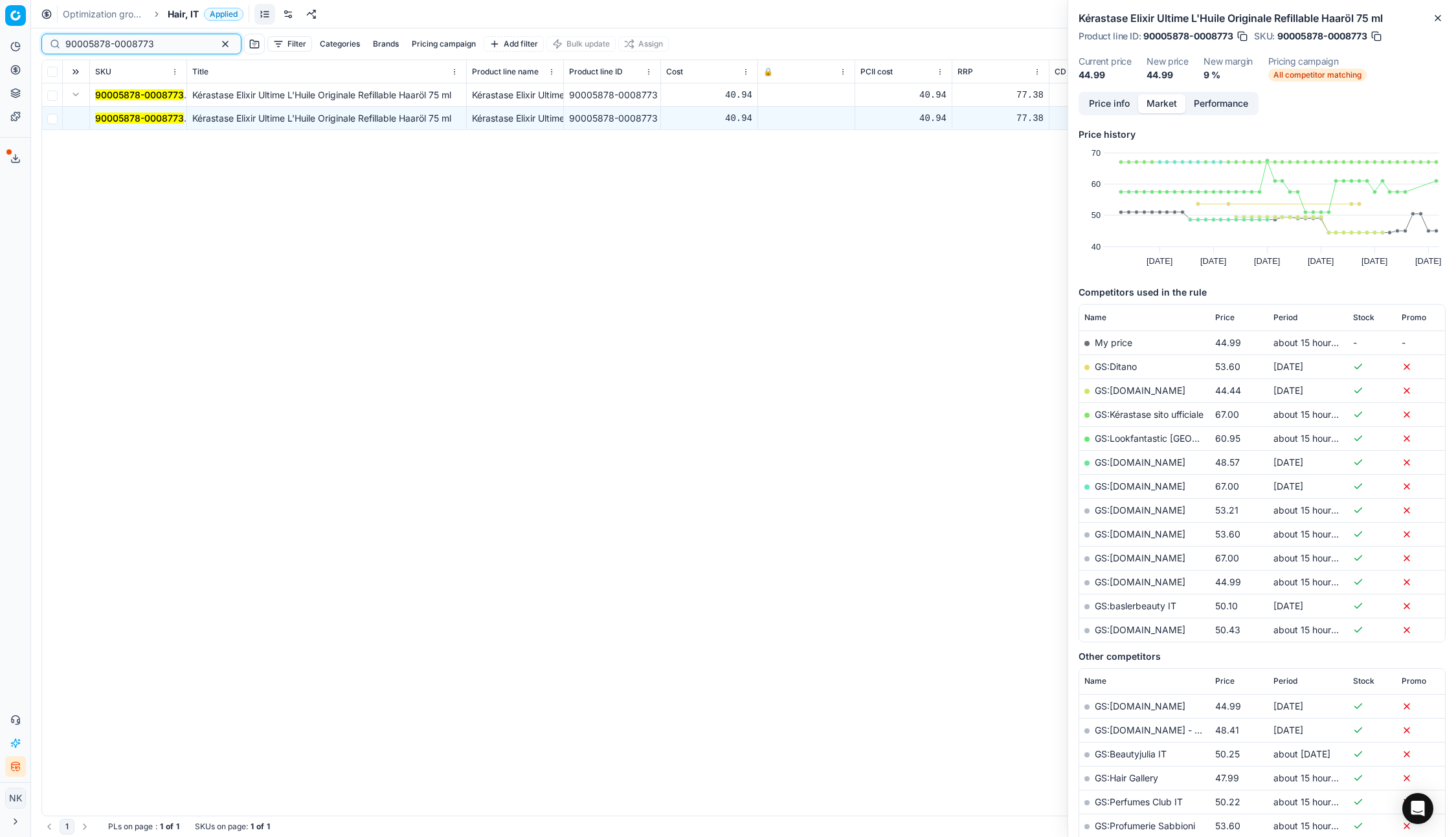
click at [154, 39] on input "90005878-0008773" at bounding box center [136, 44] width 141 height 13
paste input "80067037-500"
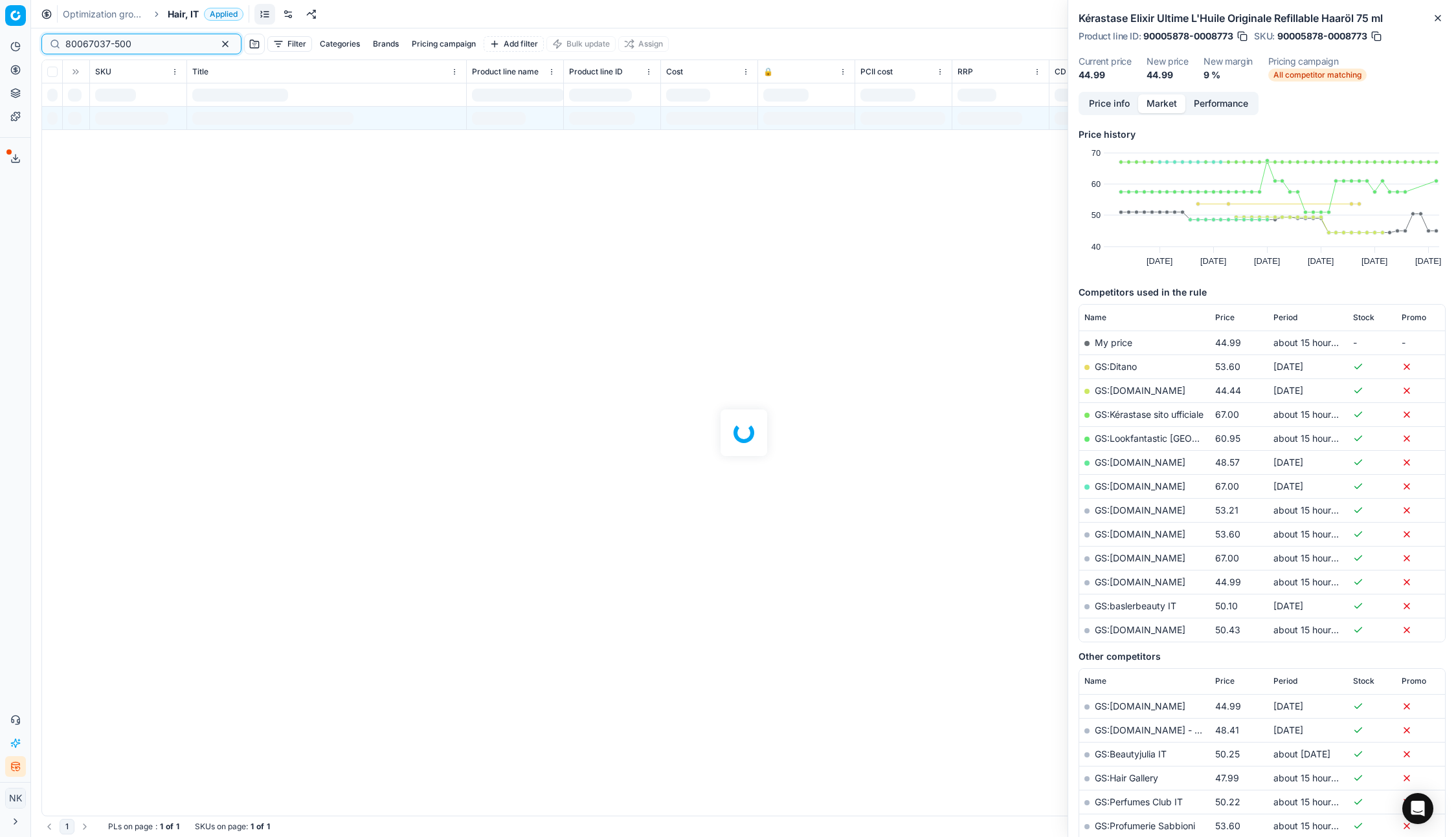
type input "80067037-500"
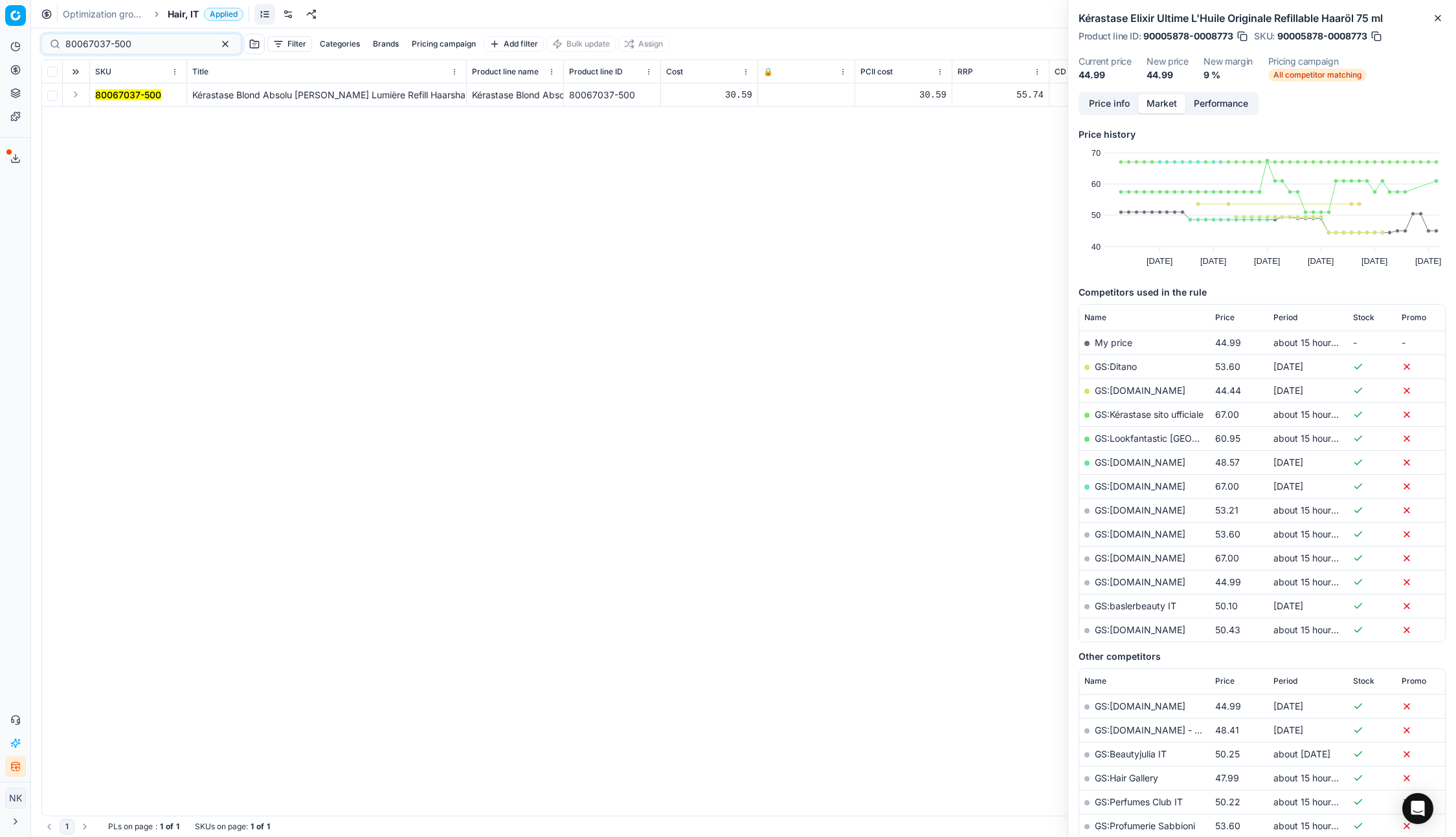
click at [79, 92] on button "Expand" at bounding box center [75, 94] width 16 height 16
click at [113, 117] on mark "80067037-500" at bounding box center [128, 118] width 66 height 11
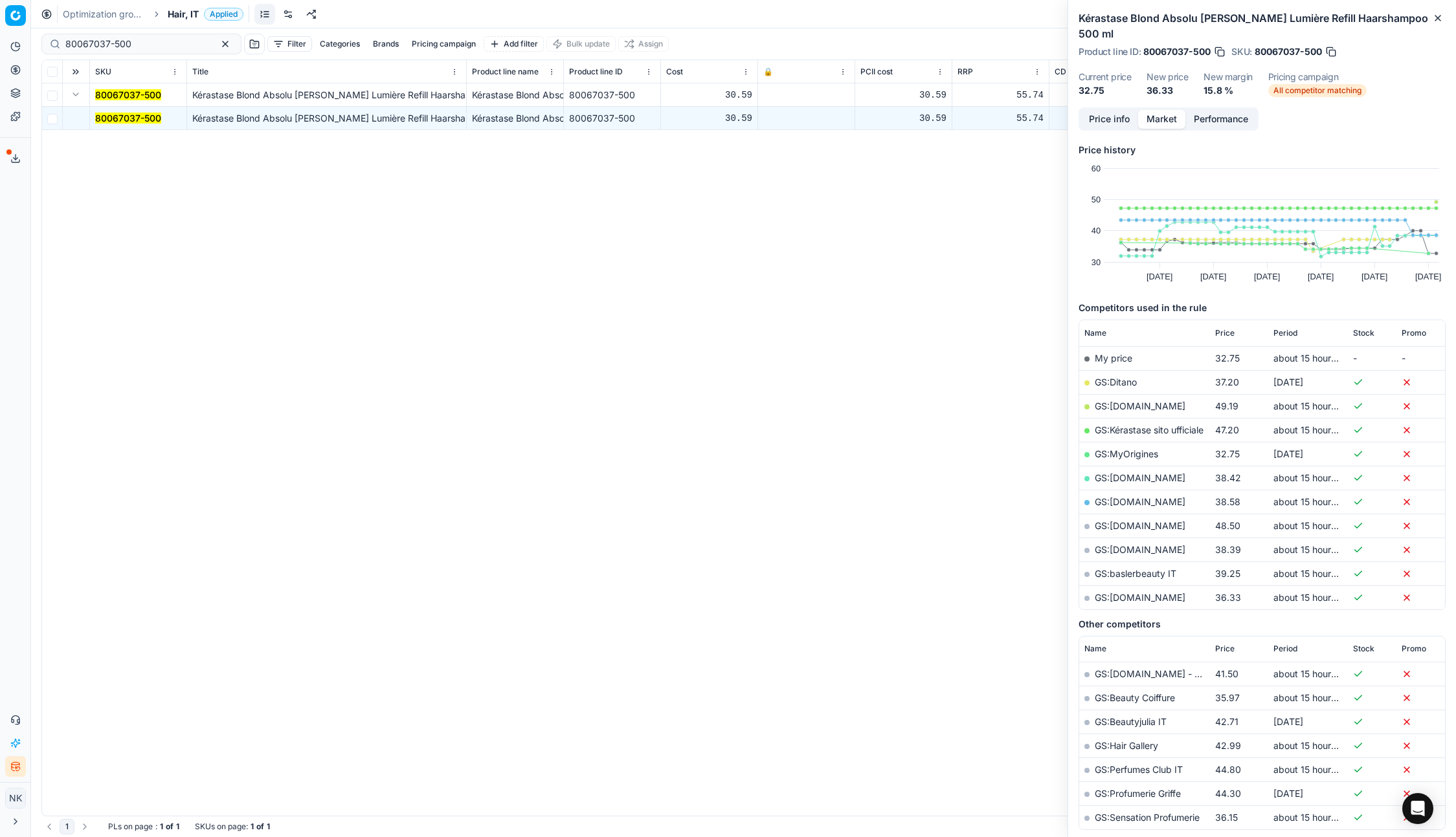
click at [1139, 592] on link "GS:parfumdreams.IT" at bounding box center [1140, 597] width 91 height 11
click at [187, 14] on span "Hair, IT" at bounding box center [183, 14] width 31 height 13
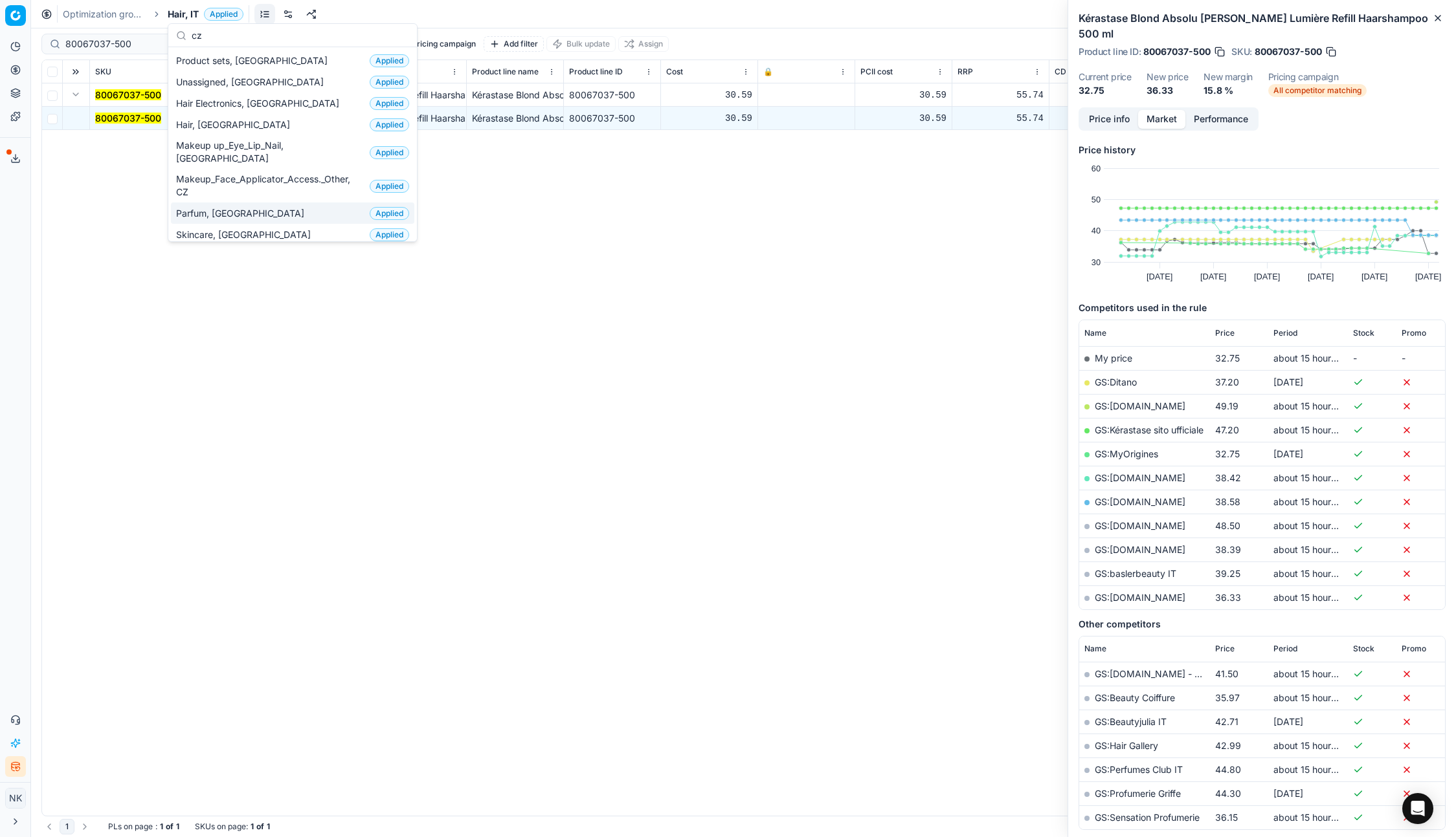
type input "cz"
click at [211, 207] on span "Parfum, [GEOGRAPHIC_DATA]" at bounding box center [243, 213] width 133 height 13
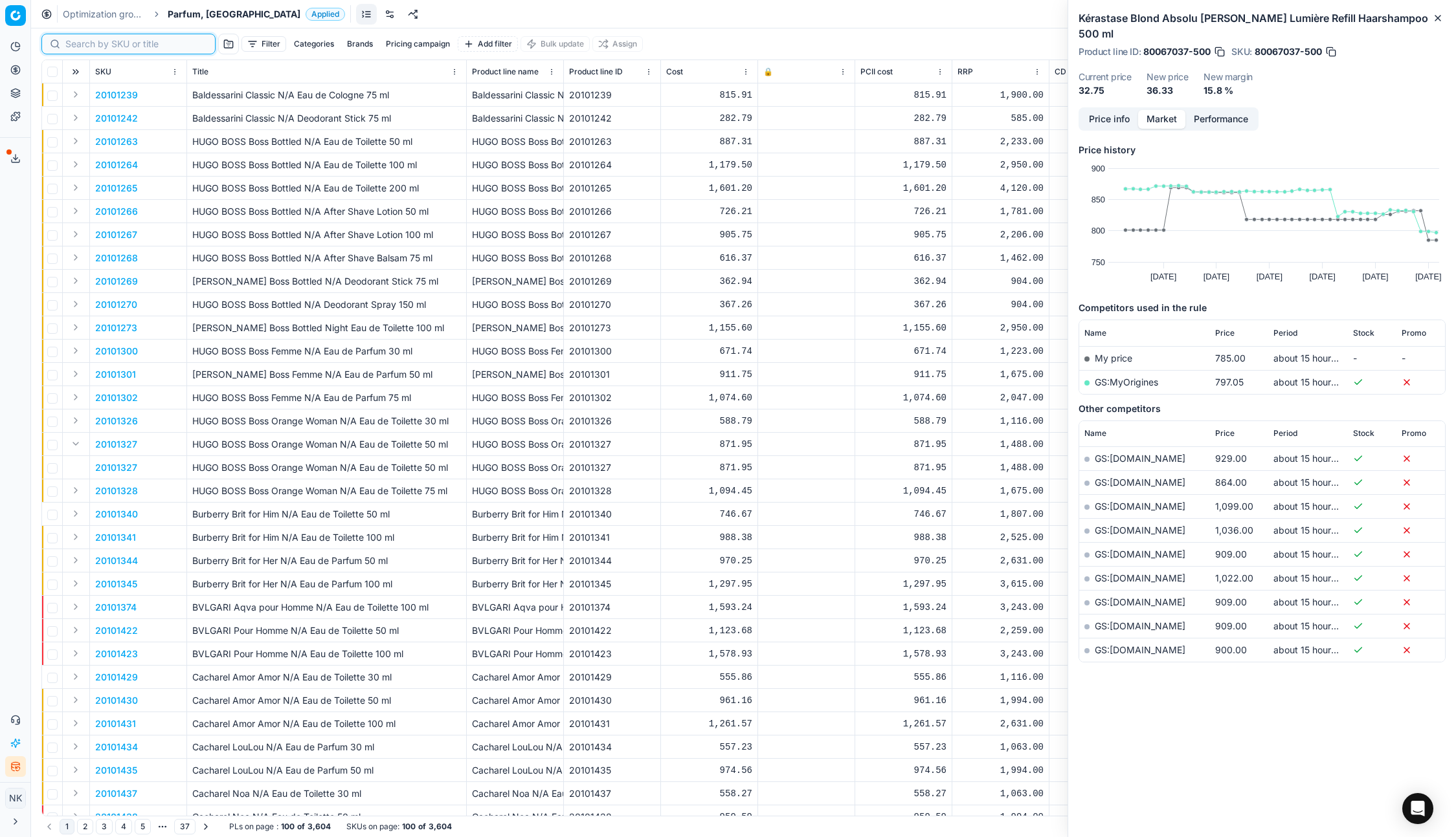
click at [83, 41] on input at bounding box center [136, 44] width 141 height 13
paste input "80012031-150"
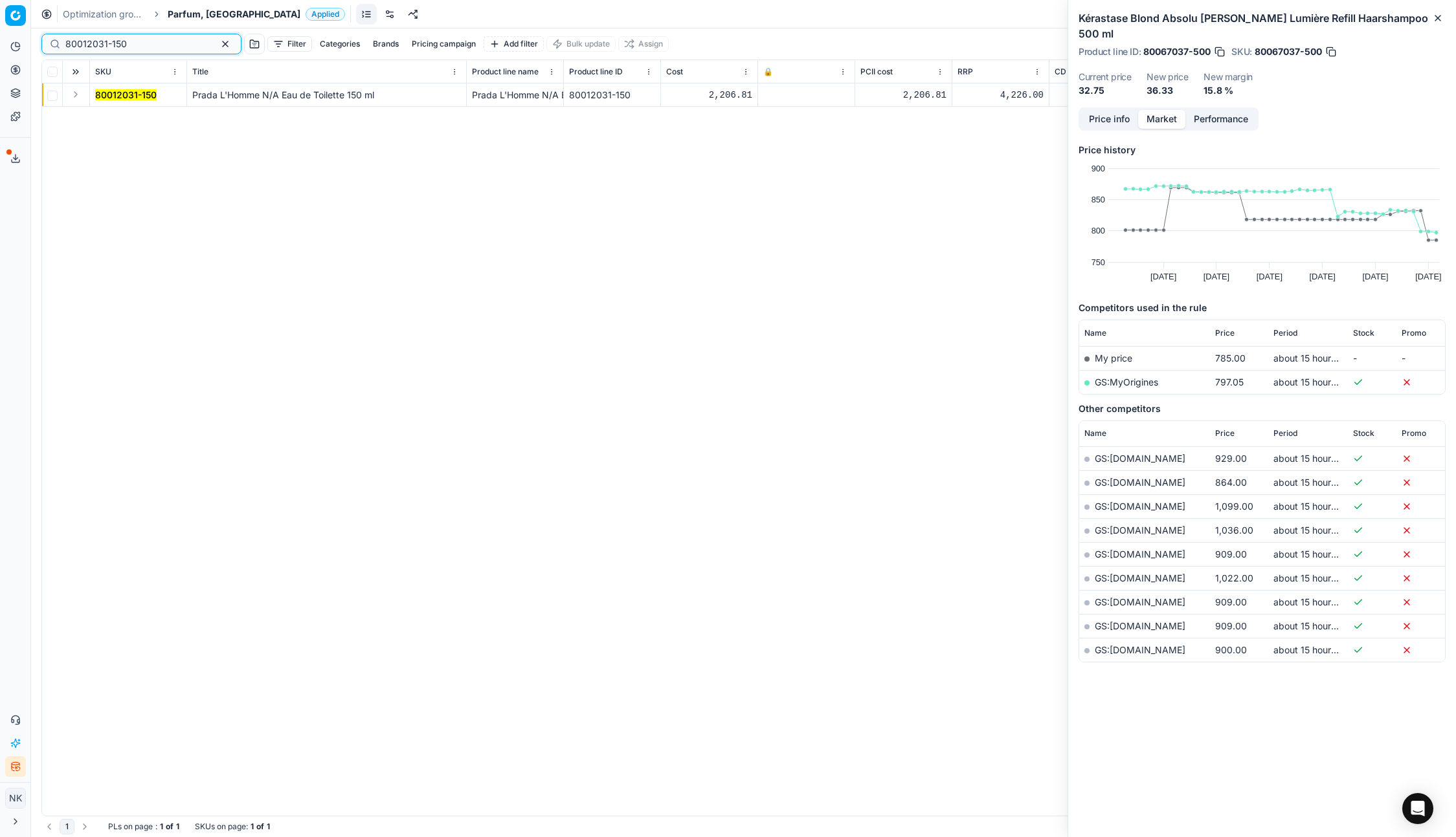
type input "80012031-150"
click at [77, 97] on button "Expand" at bounding box center [75, 94] width 16 height 16
click at [107, 115] on mark "80012031-150" at bounding box center [126, 118] width 62 height 11
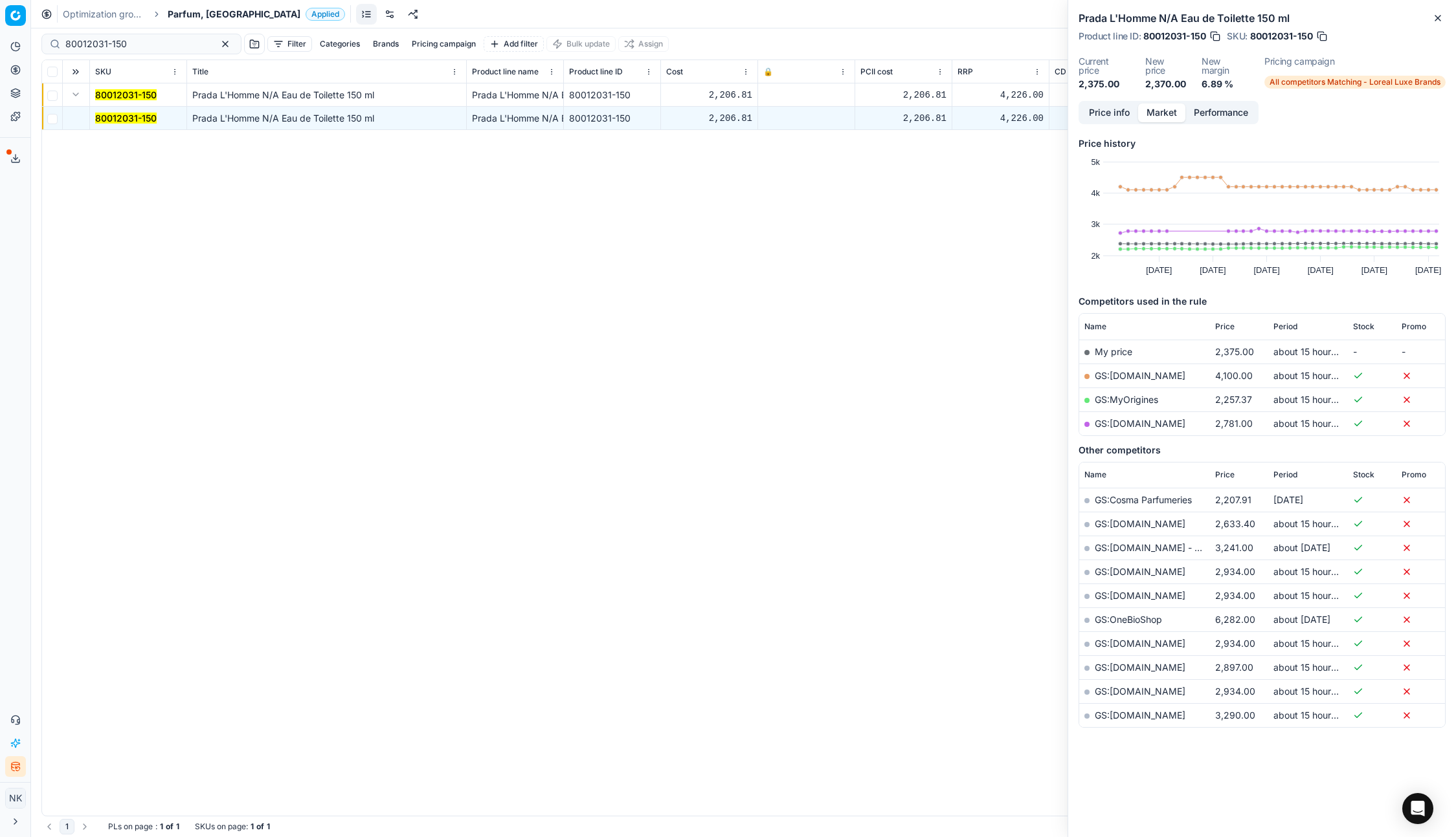
click at [1125, 398] on link "GS:MyOrigines" at bounding box center [1126, 400] width 64 height 11
click at [203, 16] on span "Parfum, [GEOGRAPHIC_DATA]" at bounding box center [234, 14] width 133 height 13
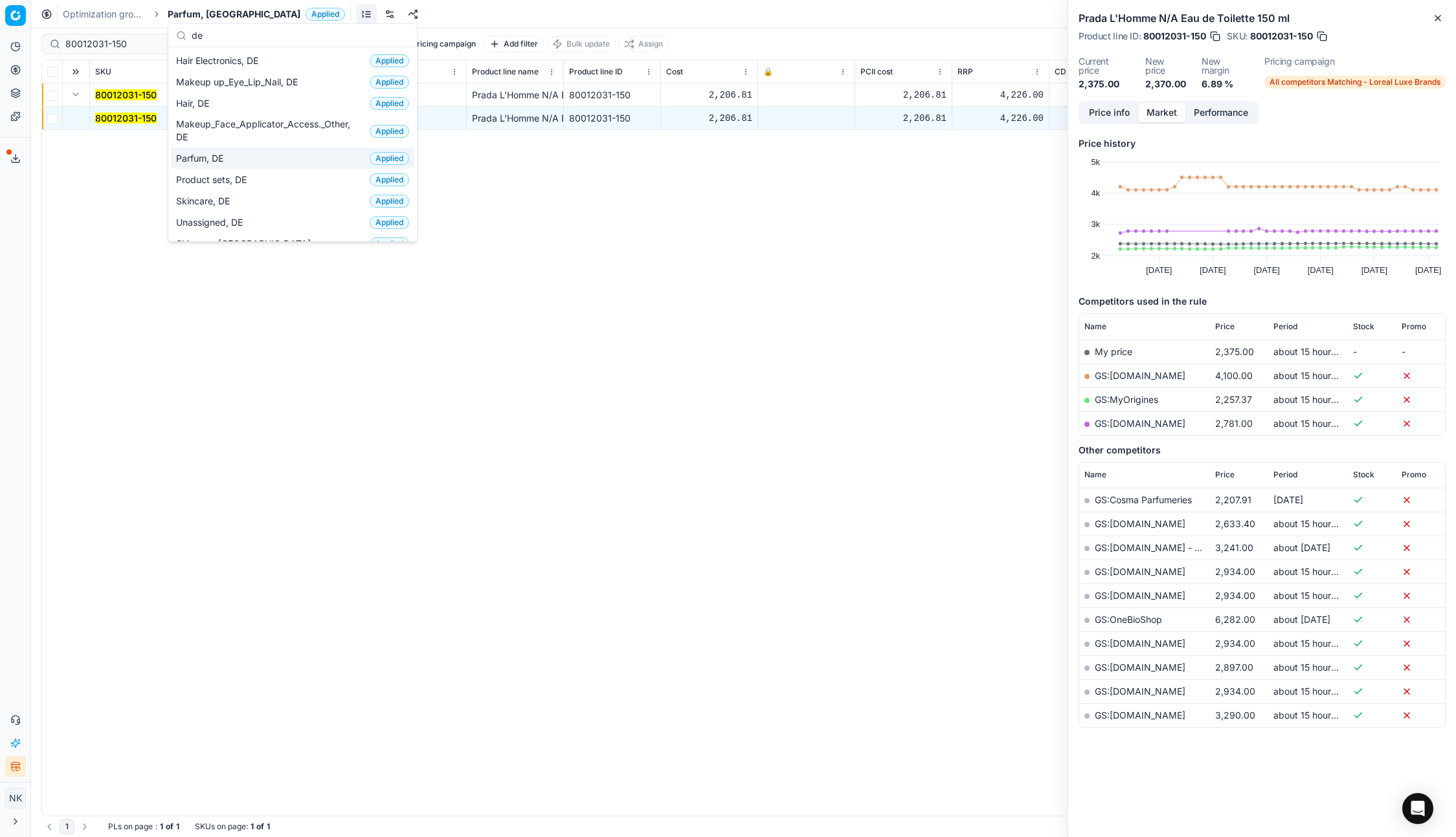
type input "de"
click at [204, 156] on span "Parfum, DE" at bounding box center [202, 159] width 53 height 13
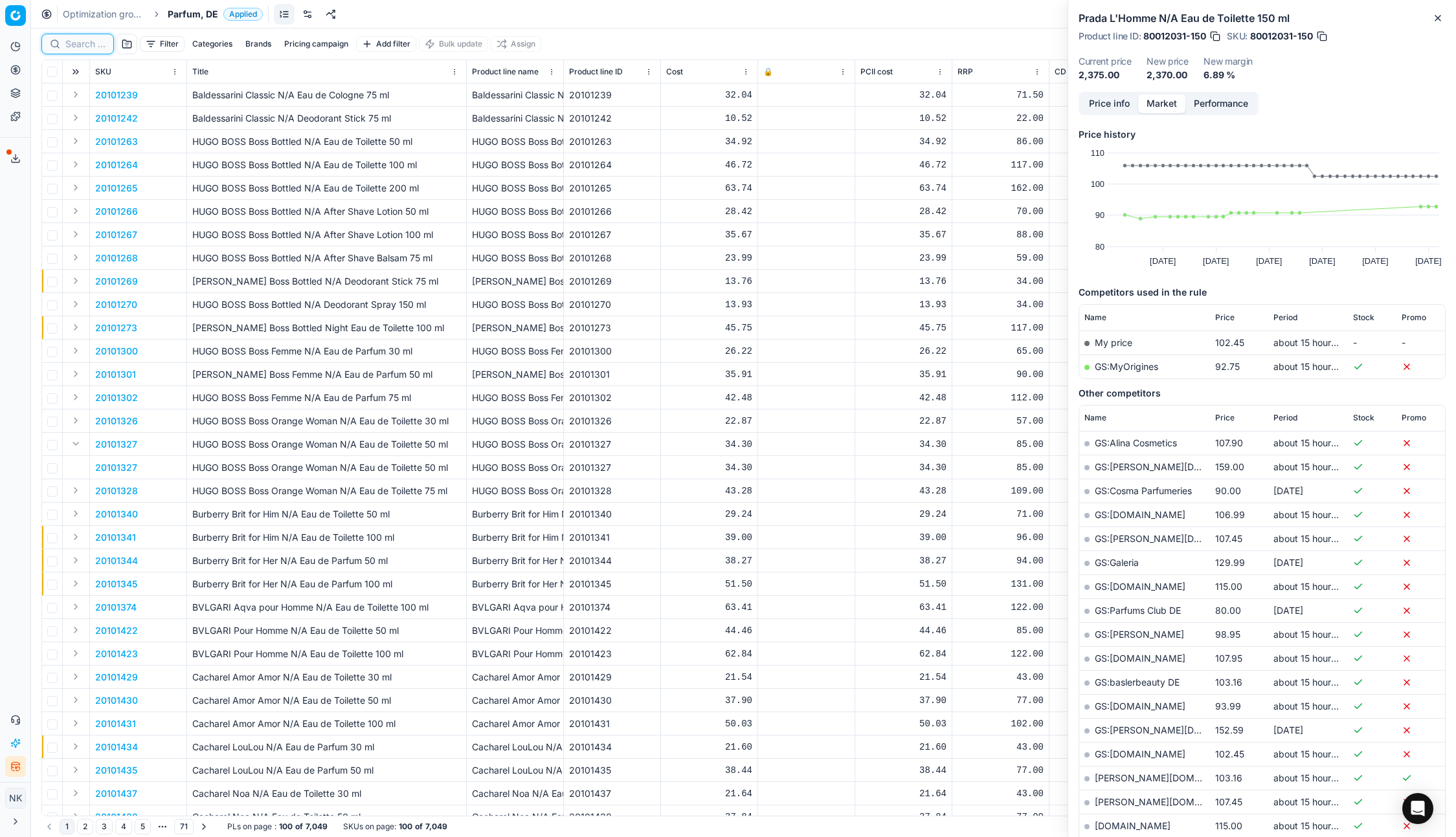
click at [79, 49] on input at bounding box center [85, 44] width 40 height 13
paste input "90013411-0021154"
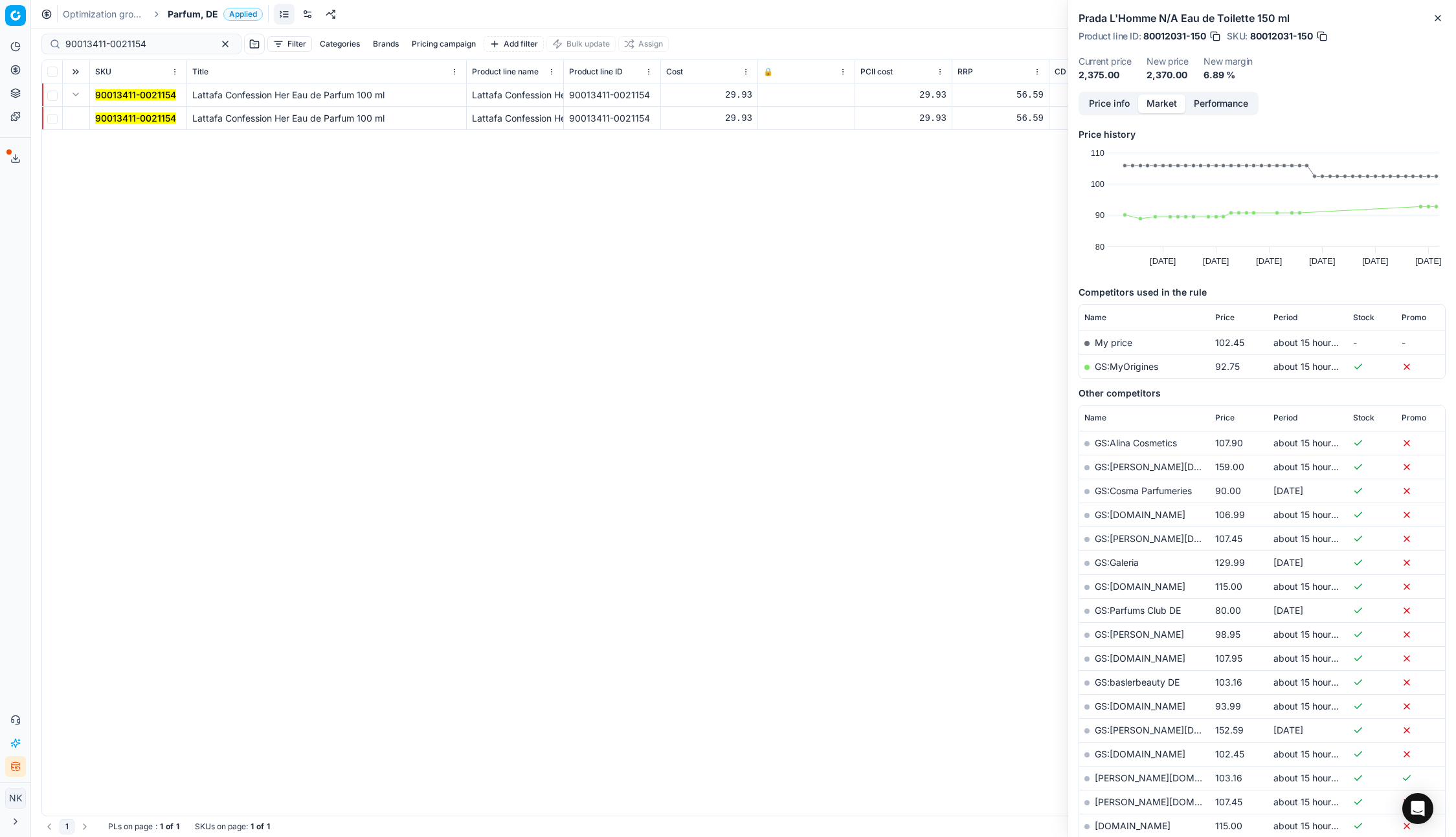
click at [118, 119] on mark "90013411-0021154" at bounding box center [135, 118] width 81 height 11
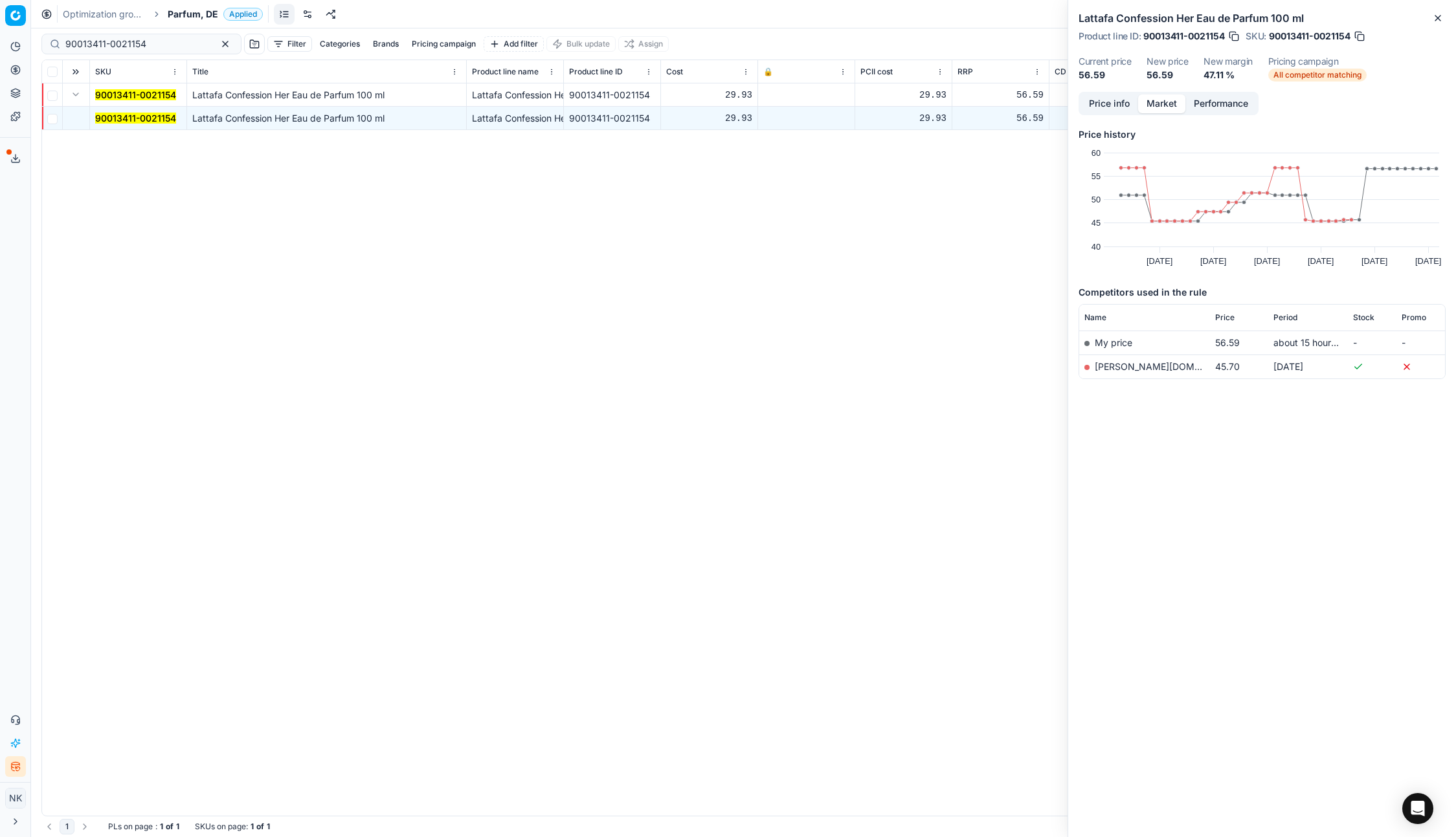
click at [1113, 370] on link "[PERSON_NAME][DOMAIN_NAME]" at bounding box center [1170, 366] width 150 height 11
click at [147, 40] on input "90013411-0021154" at bounding box center [136, 44] width 141 height 13
click at [109, 45] on input "90013411-0021154" at bounding box center [136, 44] width 141 height 13
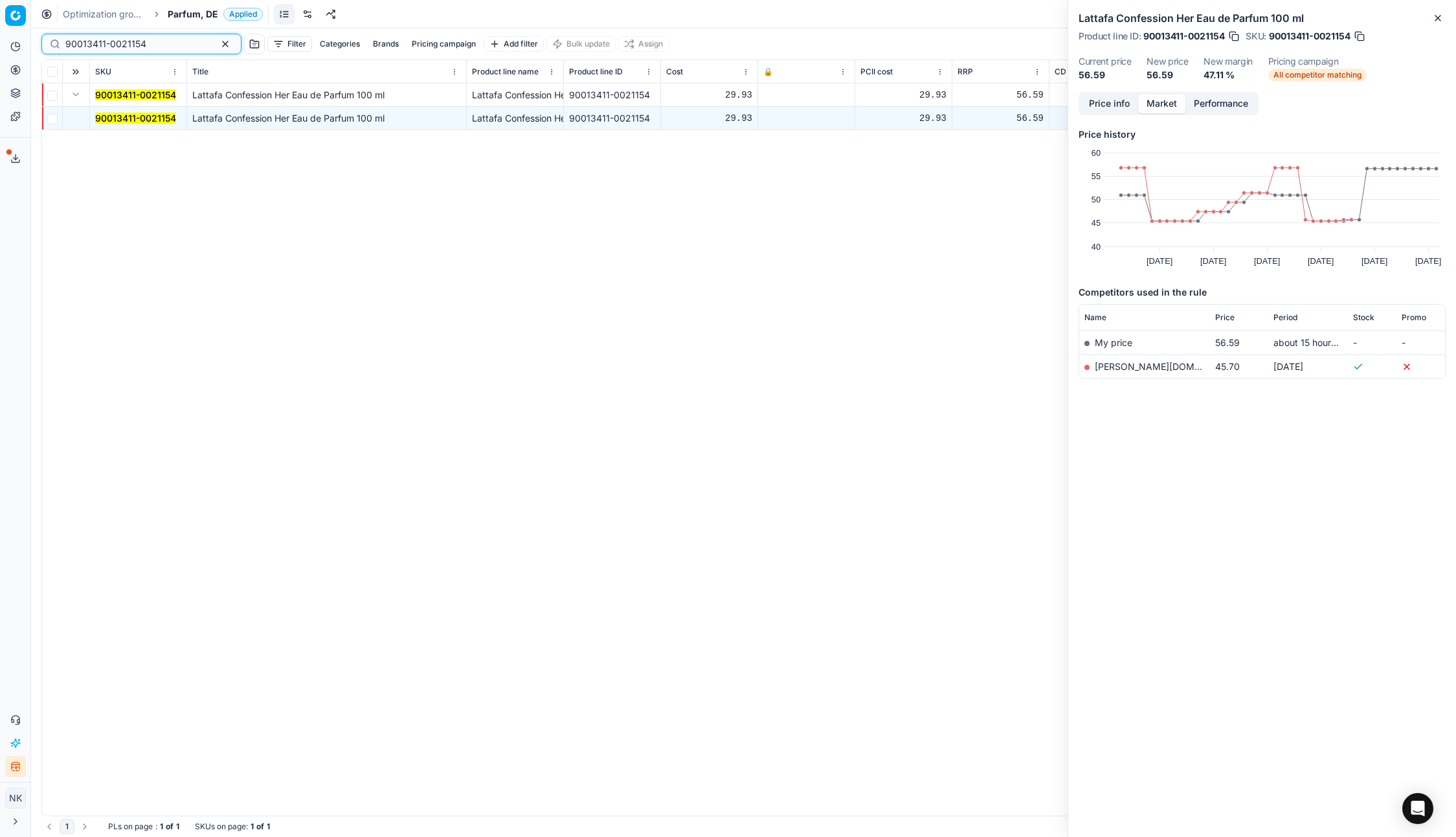
click at [109, 45] on input "90013411-0021154" at bounding box center [136, 44] width 141 height 13
paste input "80070411-90"
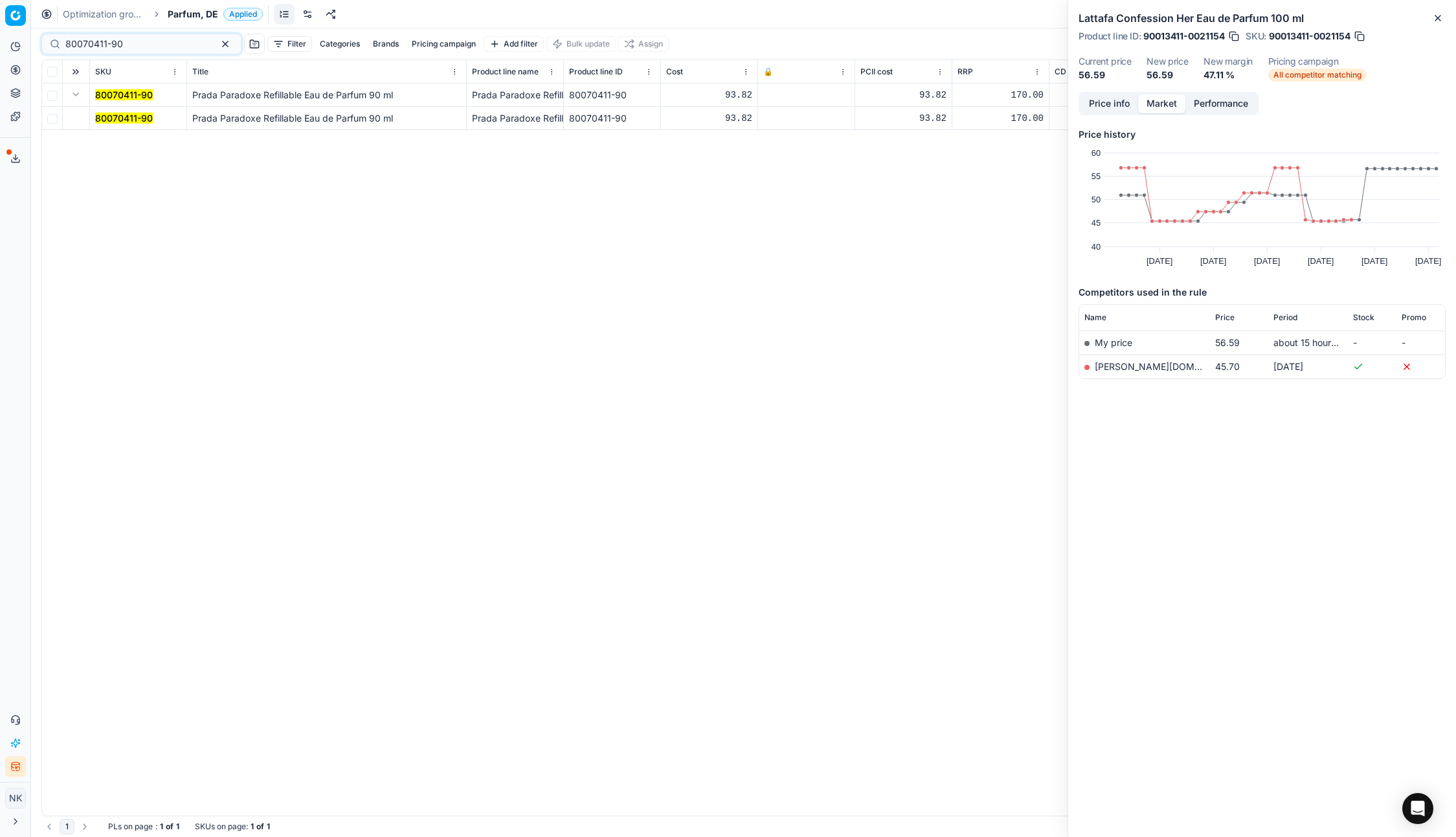
click at [120, 120] on mark "80070411-90" at bounding box center [124, 118] width 57 height 11
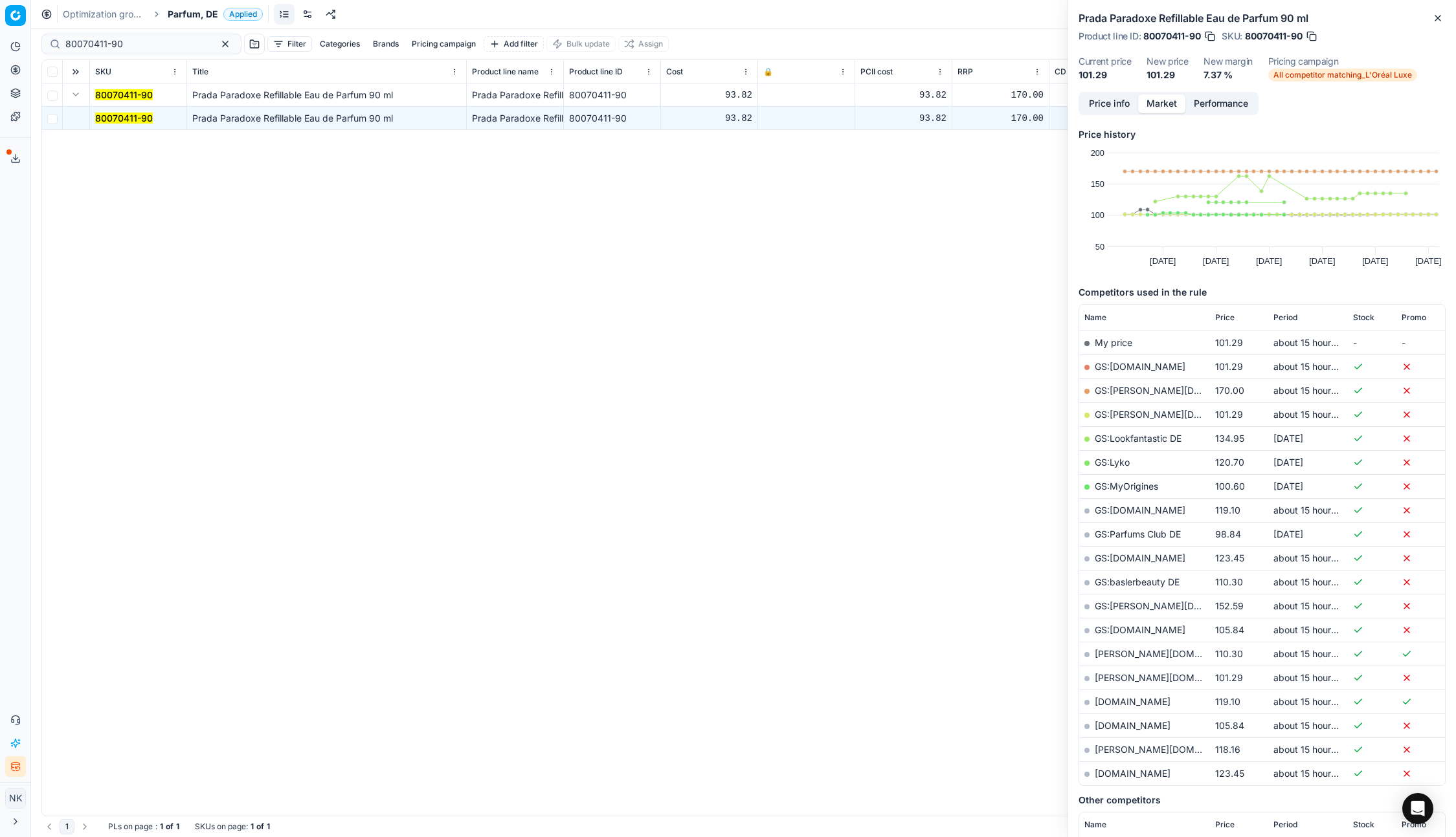
click at [1122, 364] on link "GS:[DOMAIN_NAME]" at bounding box center [1140, 366] width 91 height 11
click at [114, 44] on input "80070411-90" at bounding box center [136, 44] width 141 height 13
paste input "64128-10"
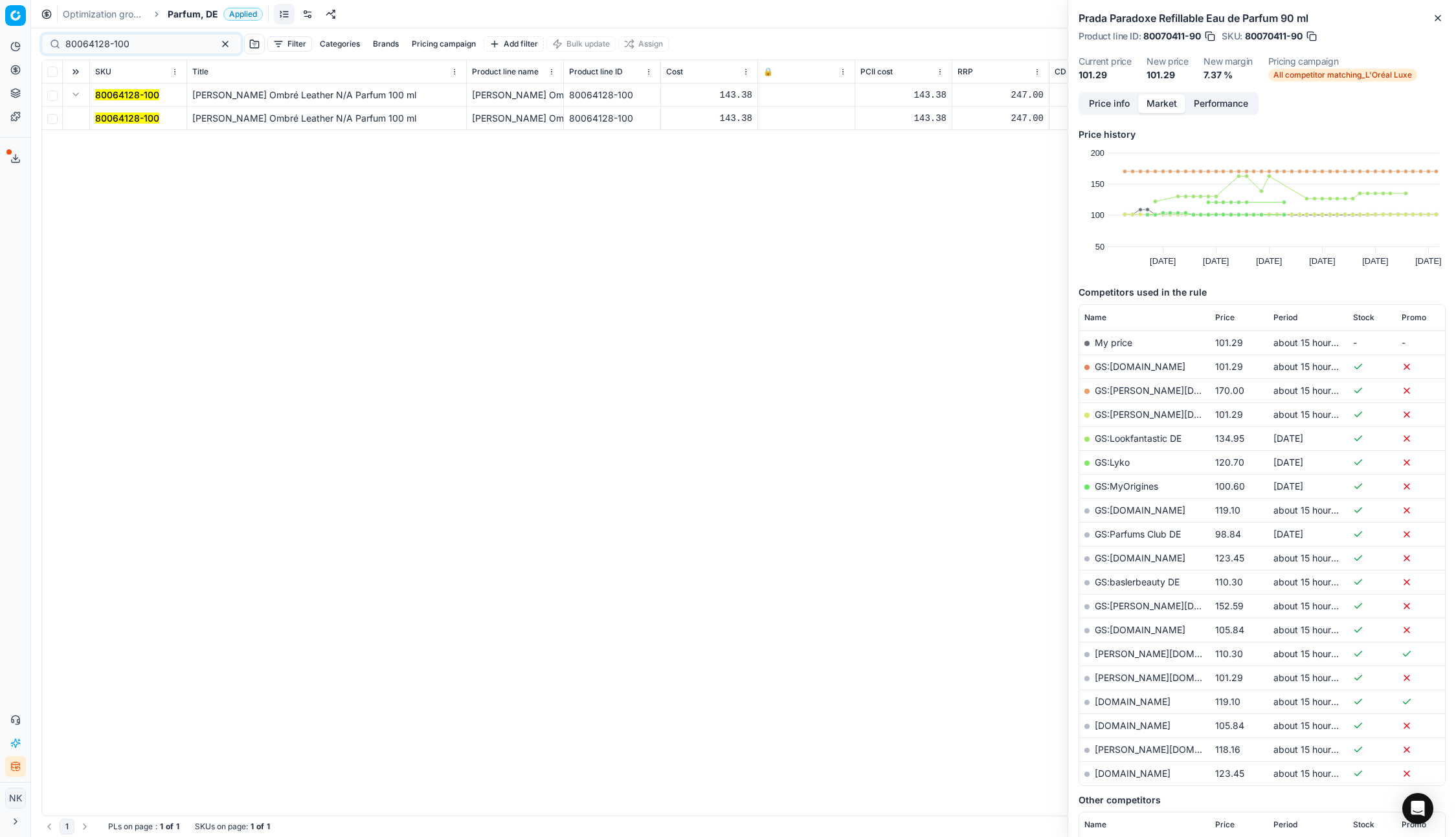
click at [116, 114] on mark "80064128-100" at bounding box center [127, 118] width 64 height 11
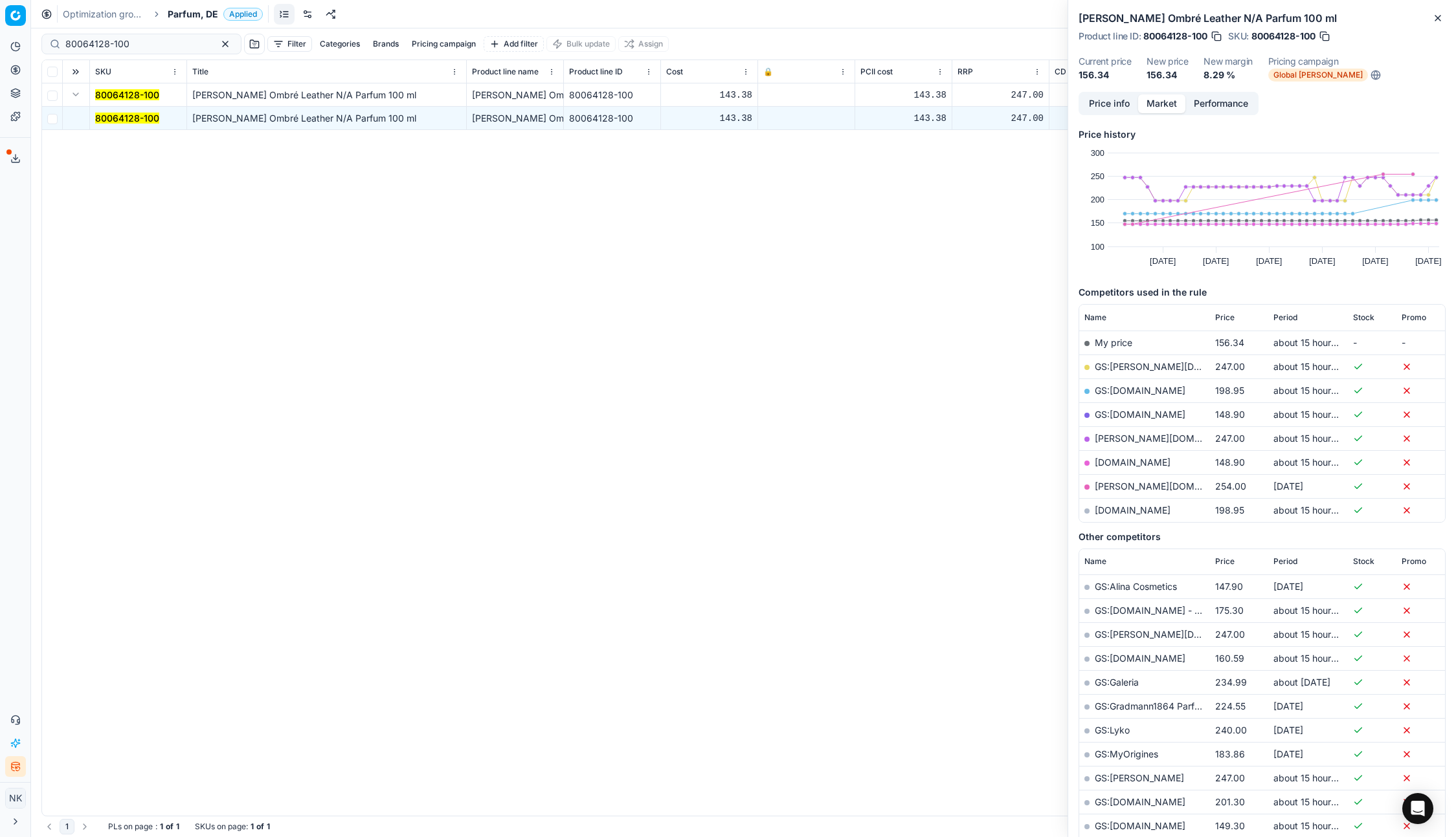
click at [1113, 414] on link "GS:[DOMAIN_NAME]" at bounding box center [1140, 414] width 91 height 11
click at [144, 40] on input "80064128-100" at bounding box center [136, 44] width 141 height 13
paste input "90004901-0007408"
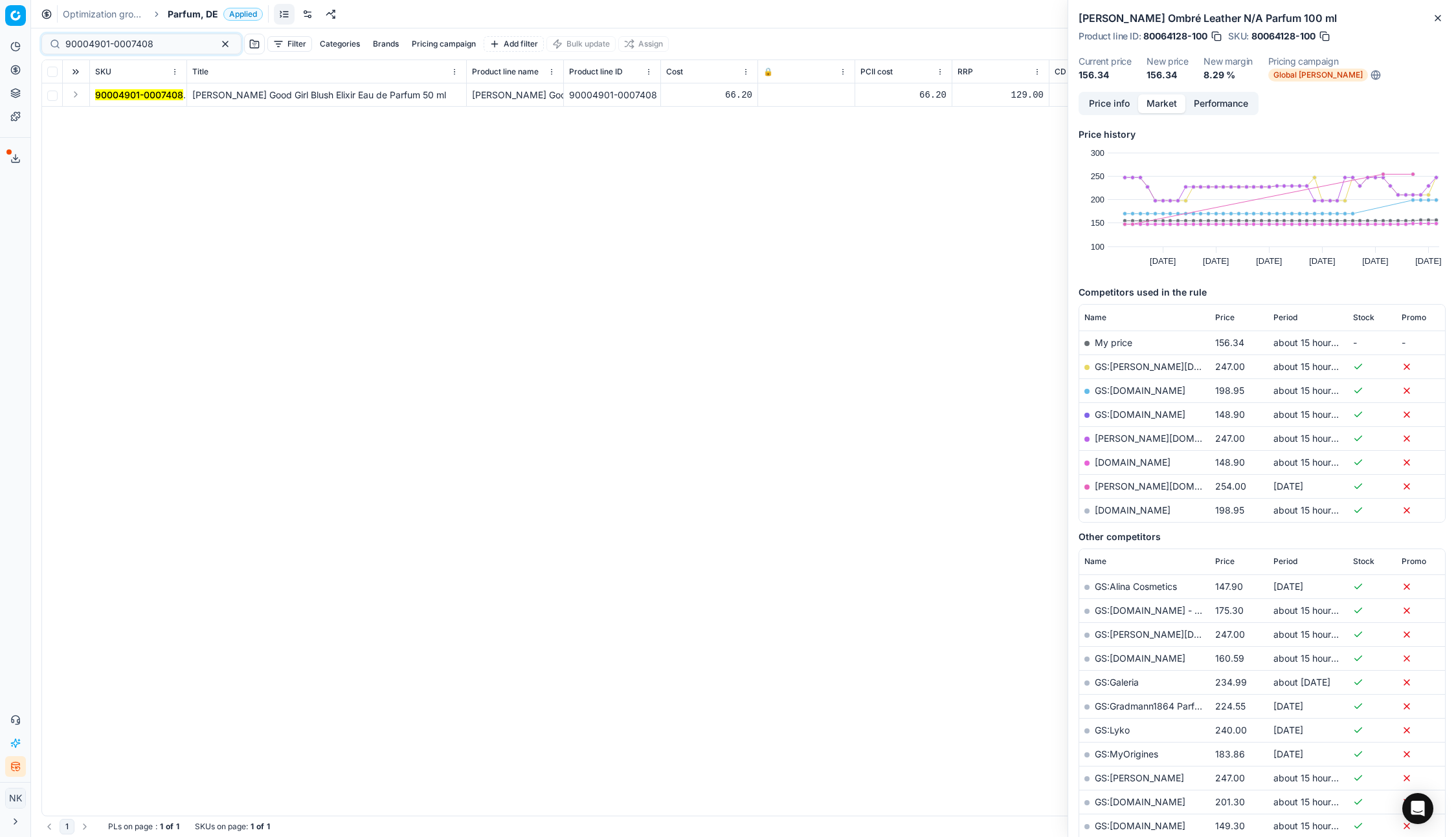
click at [78, 96] on button "Expand" at bounding box center [75, 94] width 16 height 16
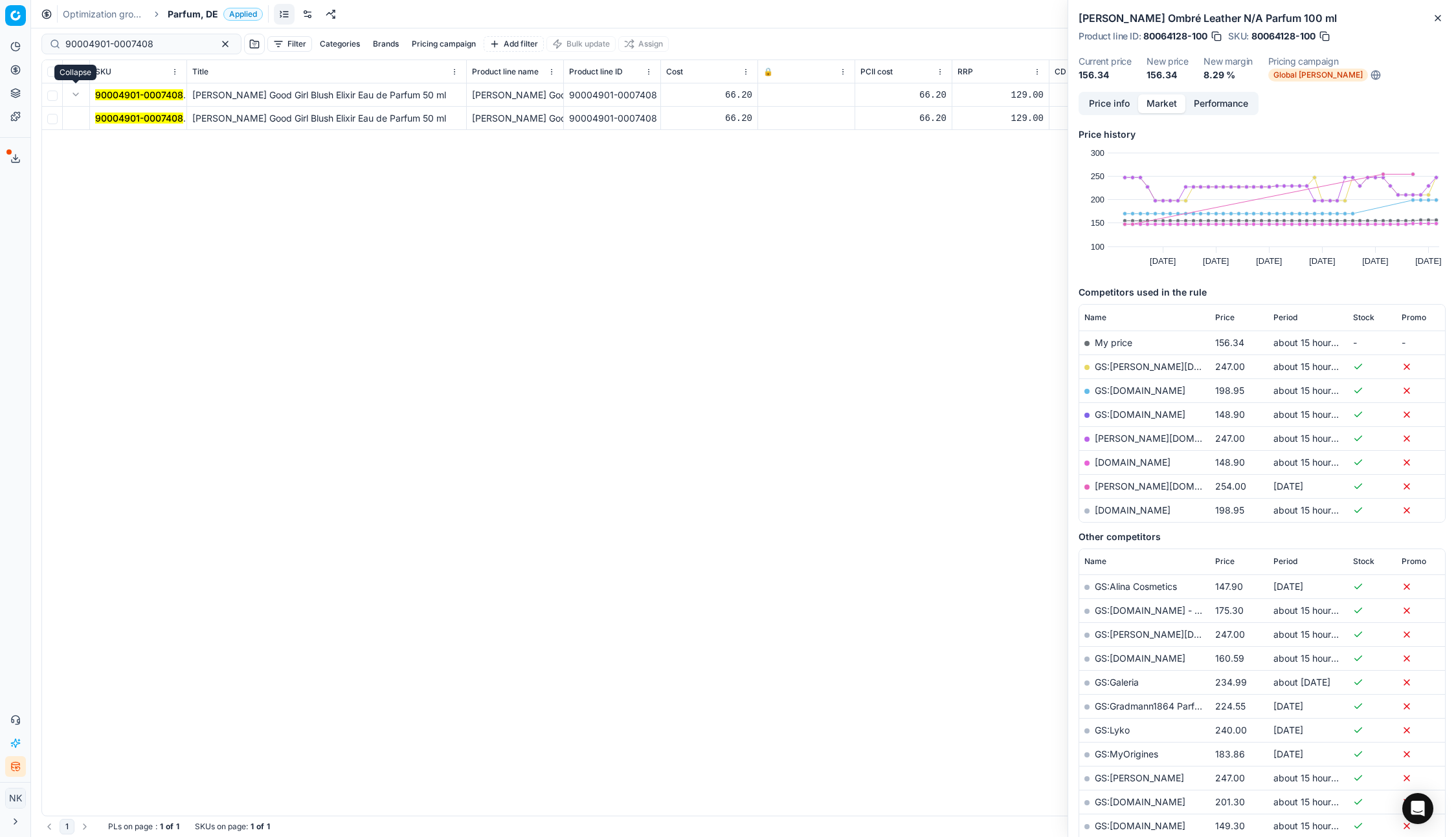
click at [113, 115] on mark "90004901-0007408" at bounding box center [139, 118] width 88 height 11
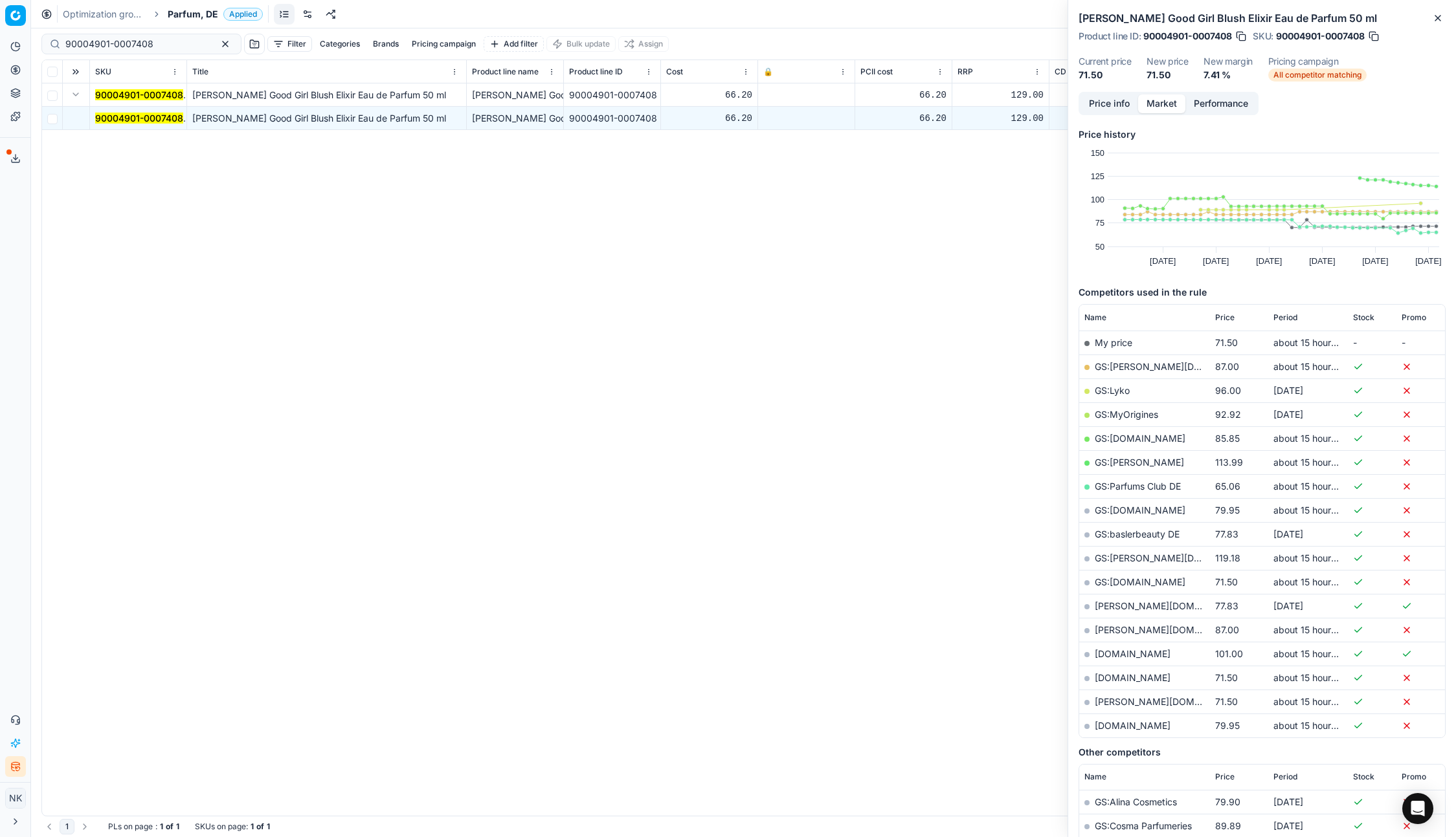
click at [1123, 581] on link "GS:[DOMAIN_NAME]" at bounding box center [1140, 582] width 91 height 11
click at [165, 42] on input "90004901-0007408" at bounding box center [136, 44] width 141 height 13
paste input "80022800-50"
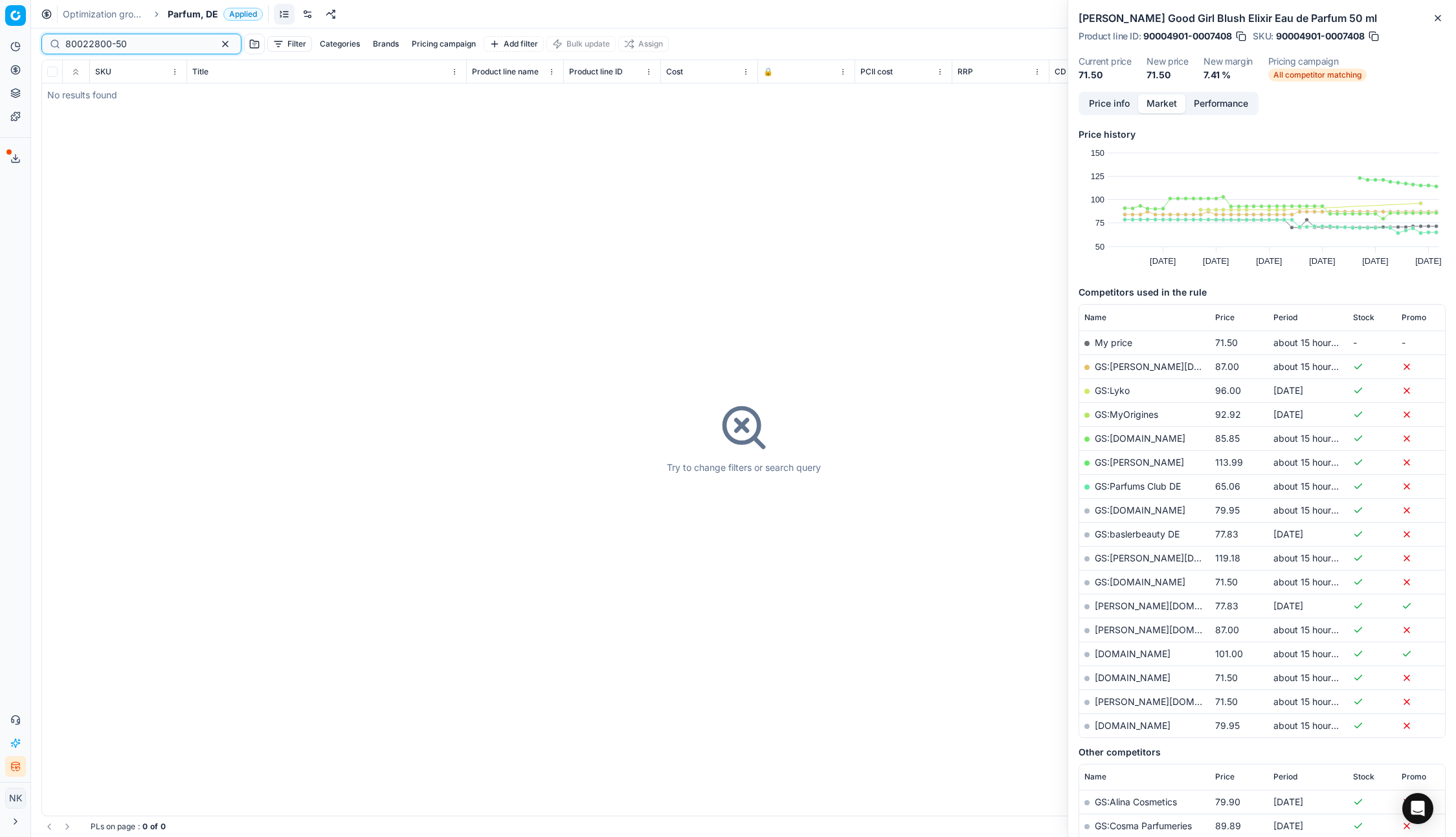
click at [156, 41] on input "80022800-50" at bounding box center [136, 44] width 141 height 13
paste input "5621"
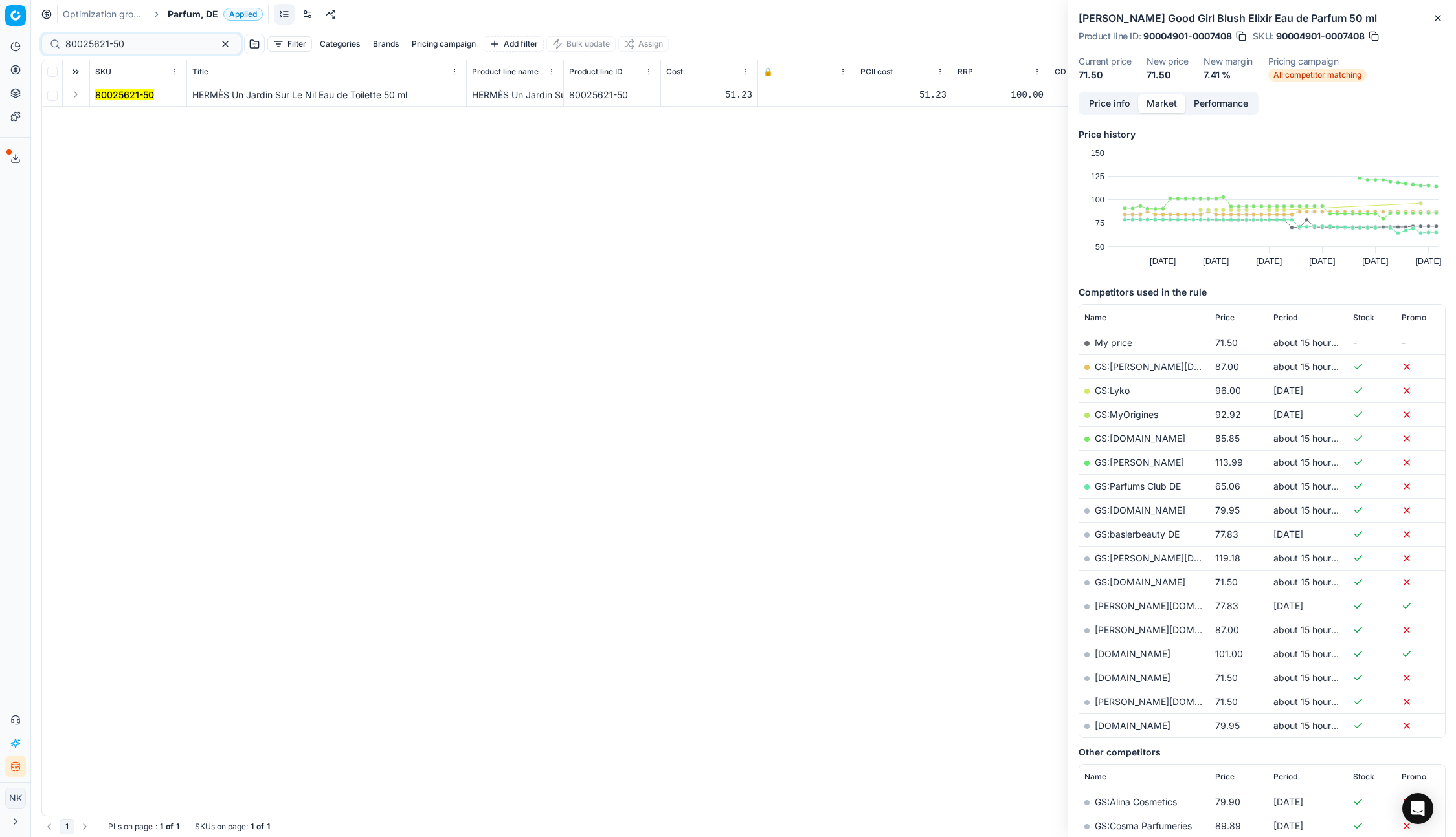
click at [72, 93] on button "Expand" at bounding box center [75, 94] width 16 height 16
click at [124, 113] on mark "80025621-50" at bounding box center [124, 118] width 59 height 11
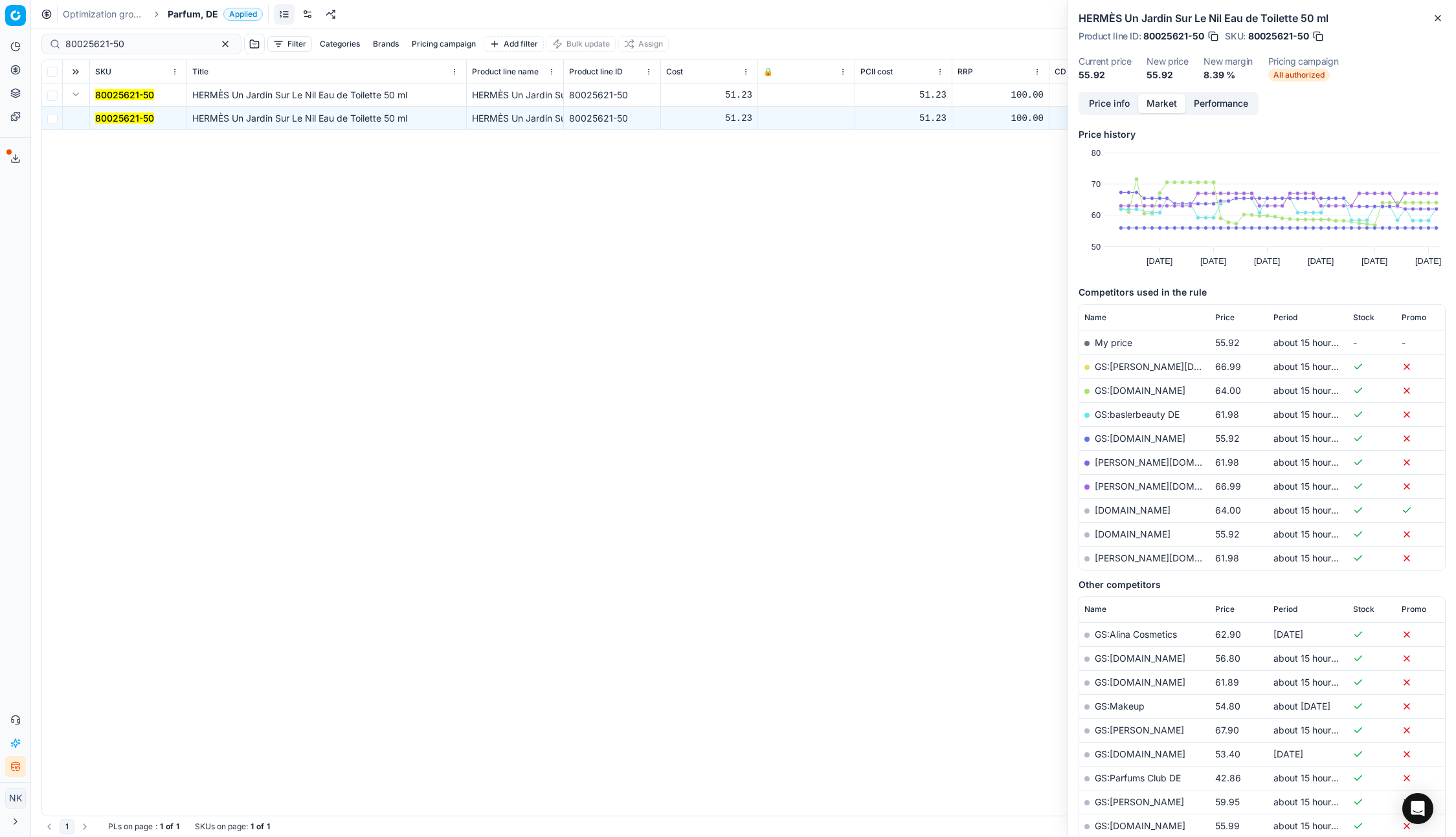
click at [1122, 535] on link "[DOMAIN_NAME]" at bounding box center [1132, 534] width 76 height 11
click at [159, 49] on input "80025621-50" at bounding box center [136, 44] width 141 height 13
paste input "90004703-0007083"
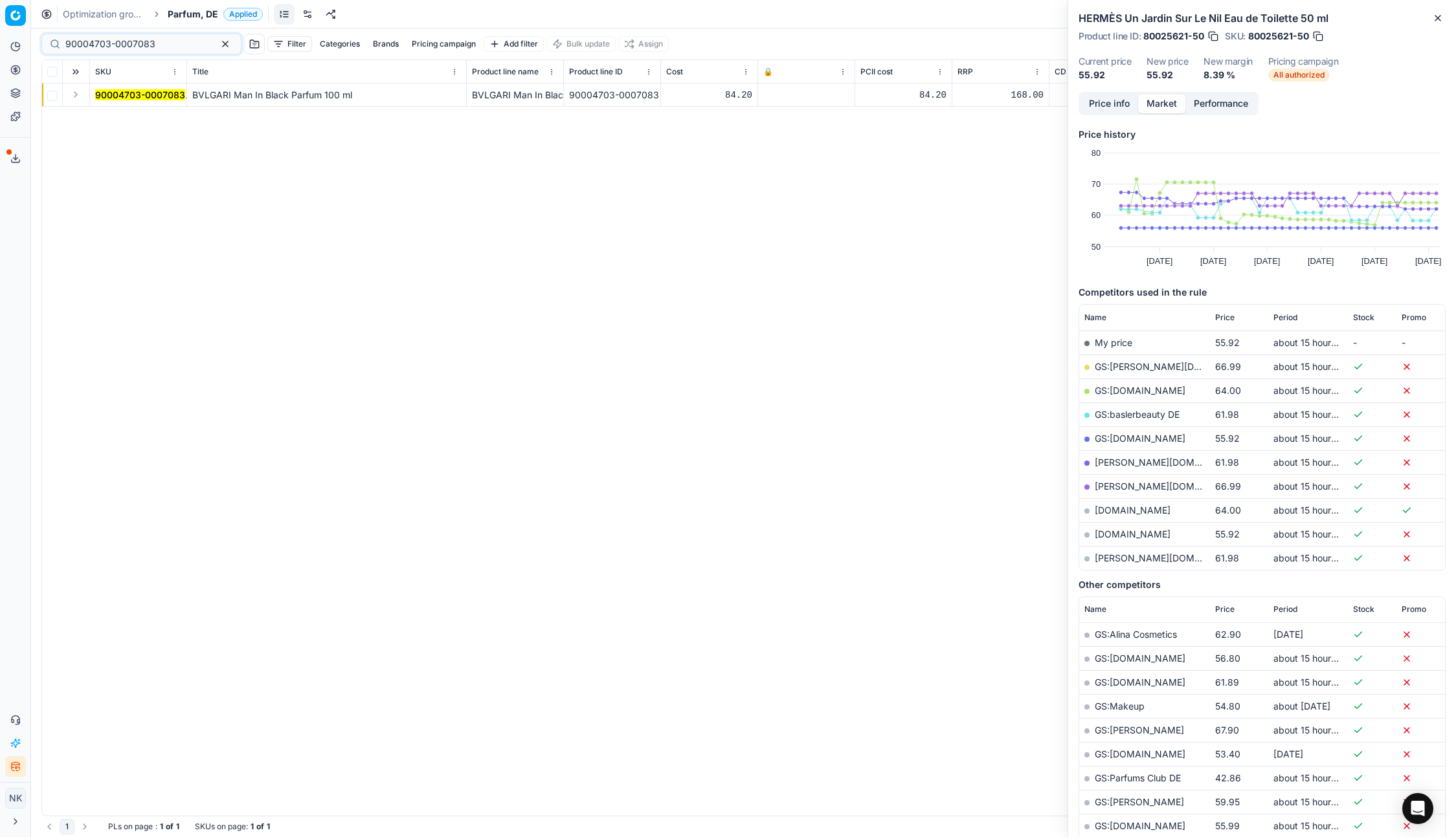
click at [79, 94] on button "Expand" at bounding box center [75, 94] width 16 height 16
click at [135, 113] on mark "90004703-0007083" at bounding box center [140, 118] width 90 height 11
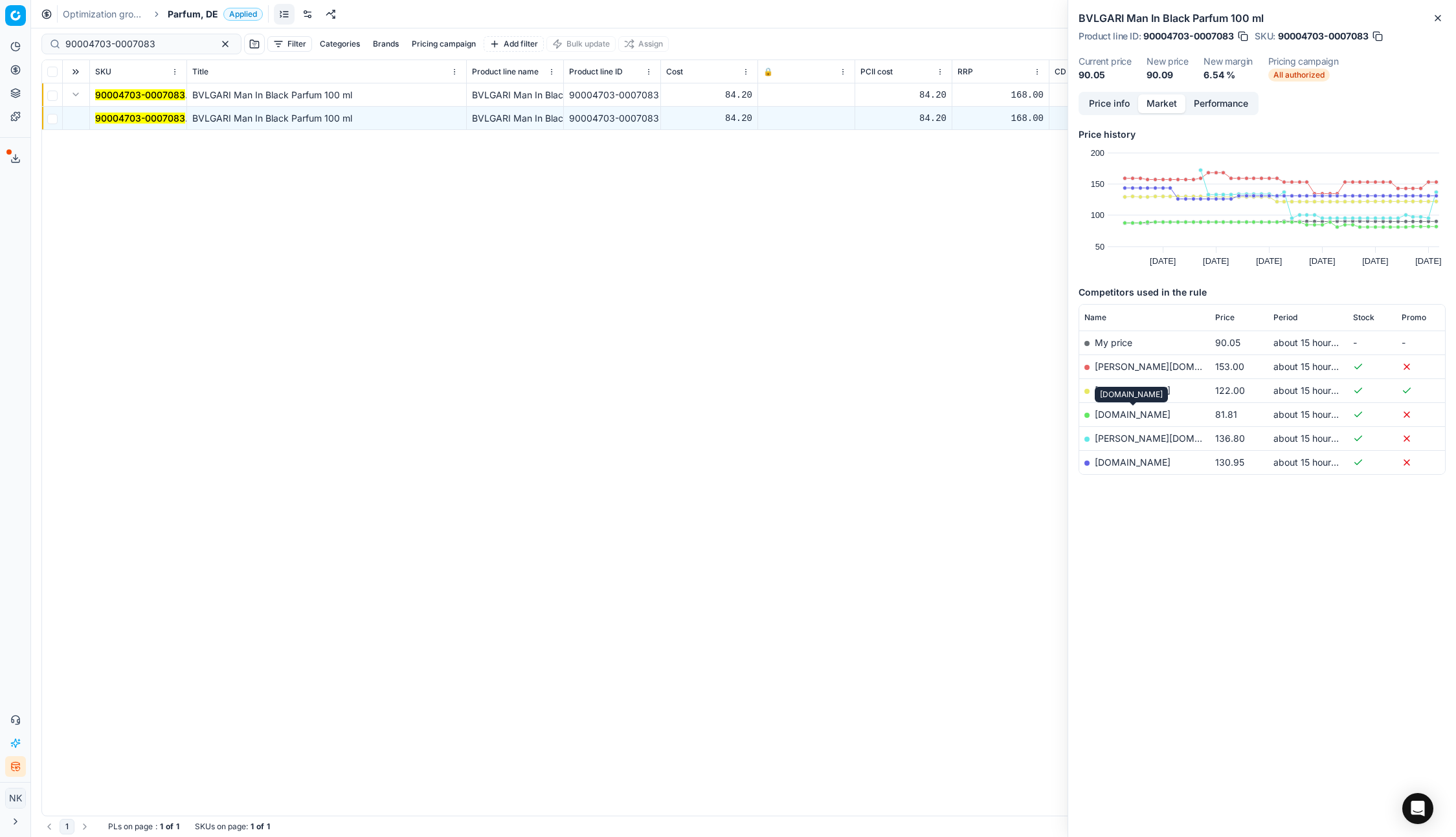
click at [1122, 415] on link "[DOMAIN_NAME]" at bounding box center [1132, 414] width 76 height 11
click at [142, 42] on input "90004703-0007083" at bounding box center [136, 44] width 141 height 13
paste input "20102404"
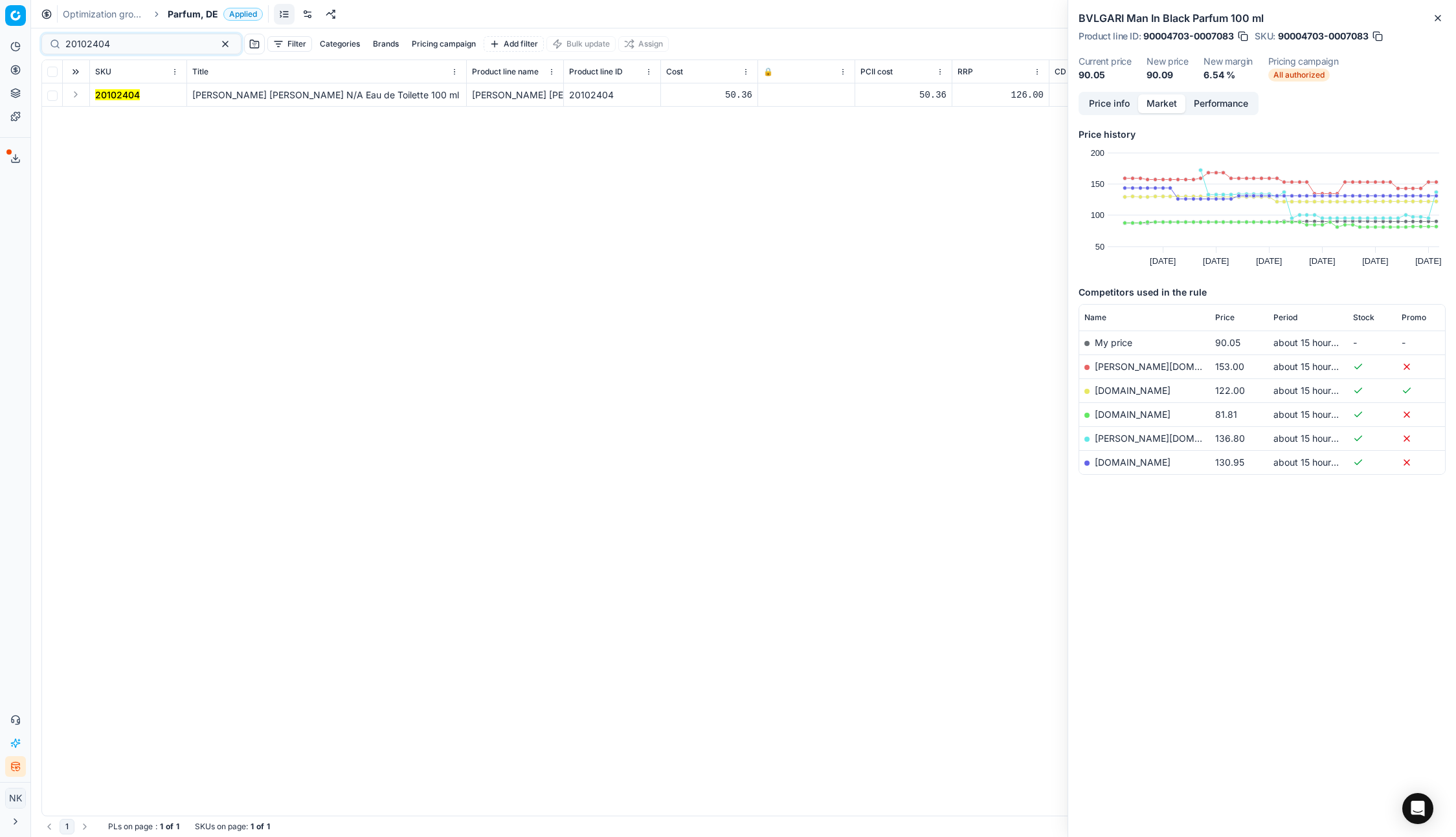
click at [78, 98] on button "Expand" at bounding box center [75, 94] width 16 height 16
click at [116, 122] on mark "20102404" at bounding box center [117, 118] width 44 height 11
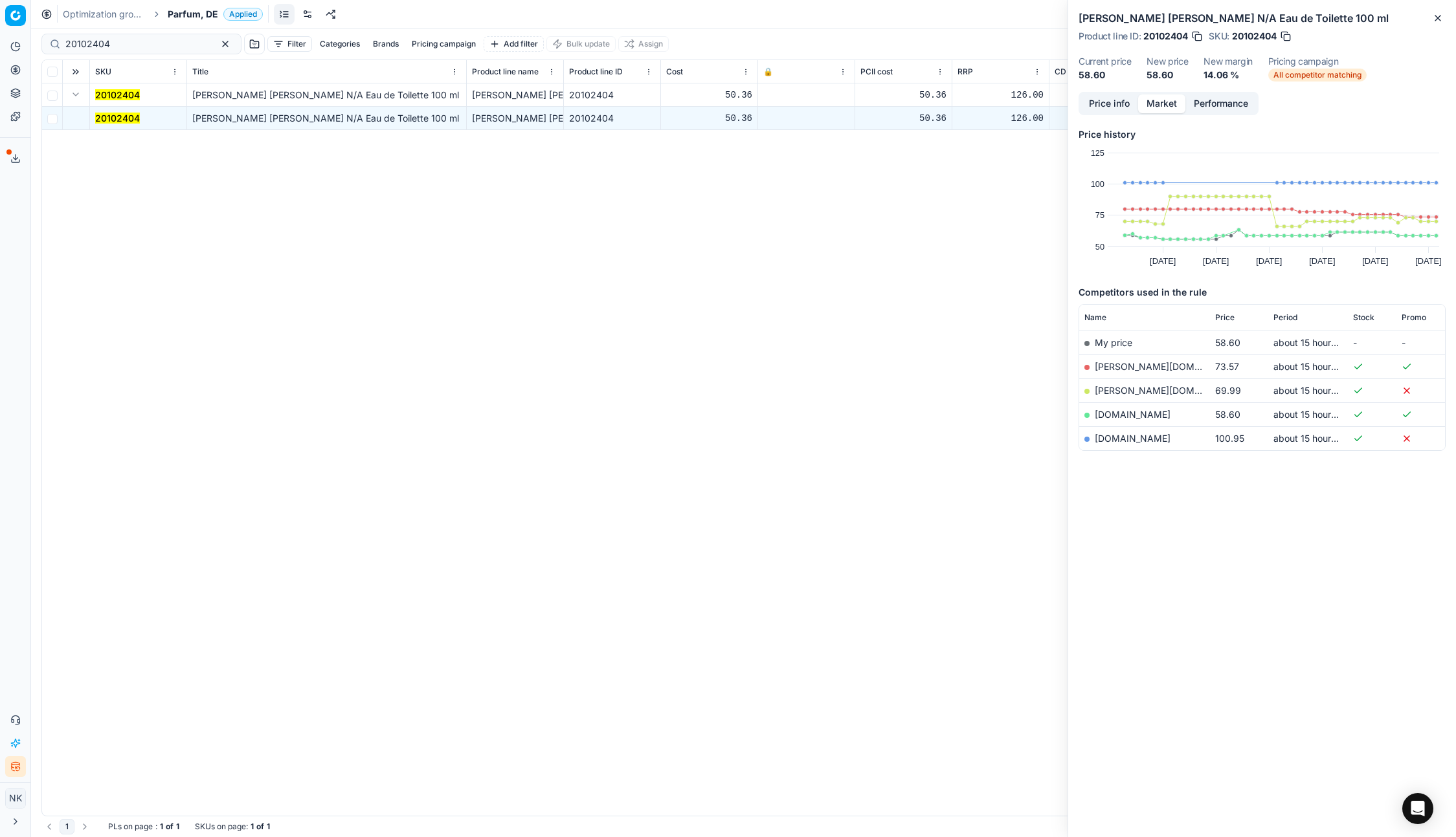
click at [1118, 415] on link "[DOMAIN_NAME]" at bounding box center [1132, 414] width 76 height 11
click at [124, 47] on input "20102404" at bounding box center [136, 44] width 141 height 13
paste input "80064128-30"
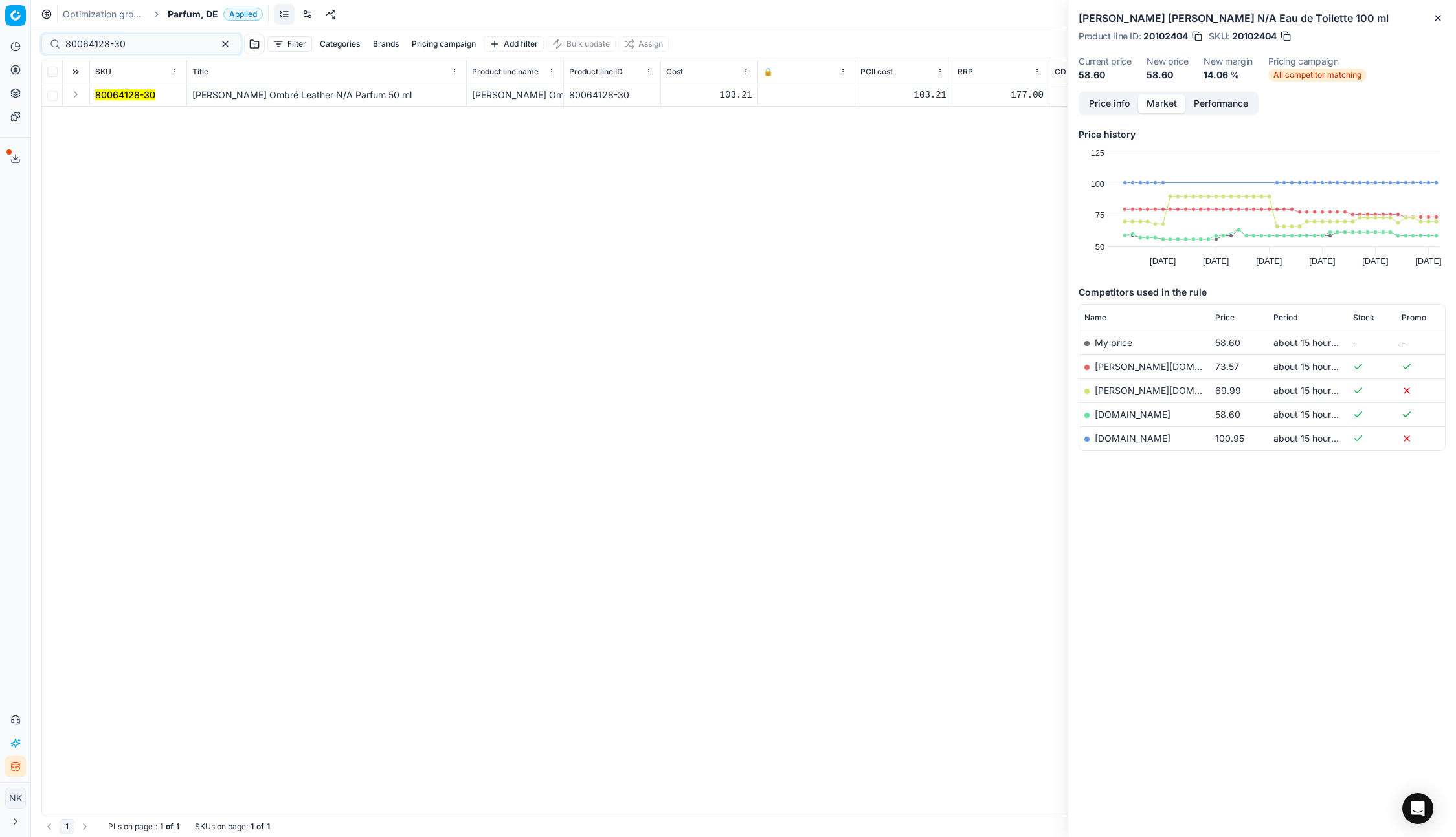
click at [76, 95] on button "Expand" at bounding box center [75, 94] width 16 height 16
click at [137, 118] on mark "80064128-30" at bounding box center [125, 118] width 60 height 11
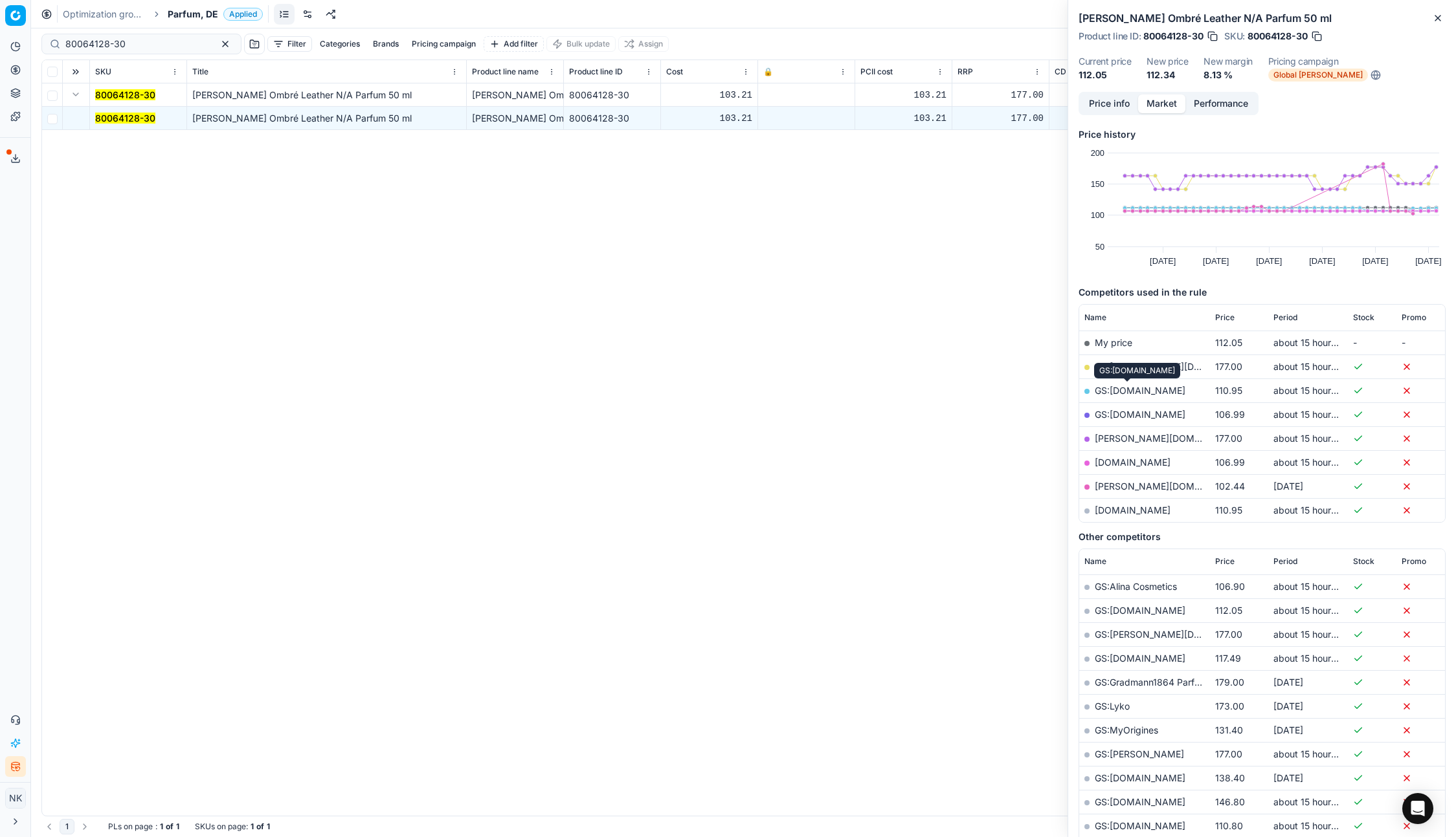
click at [1127, 390] on link "GS:[DOMAIN_NAME]" at bounding box center [1140, 390] width 91 height 11
click at [162, 46] on input "80064128-30" at bounding box center [136, 44] width 141 height 13
paste input "[PHONE_NUMBER]"
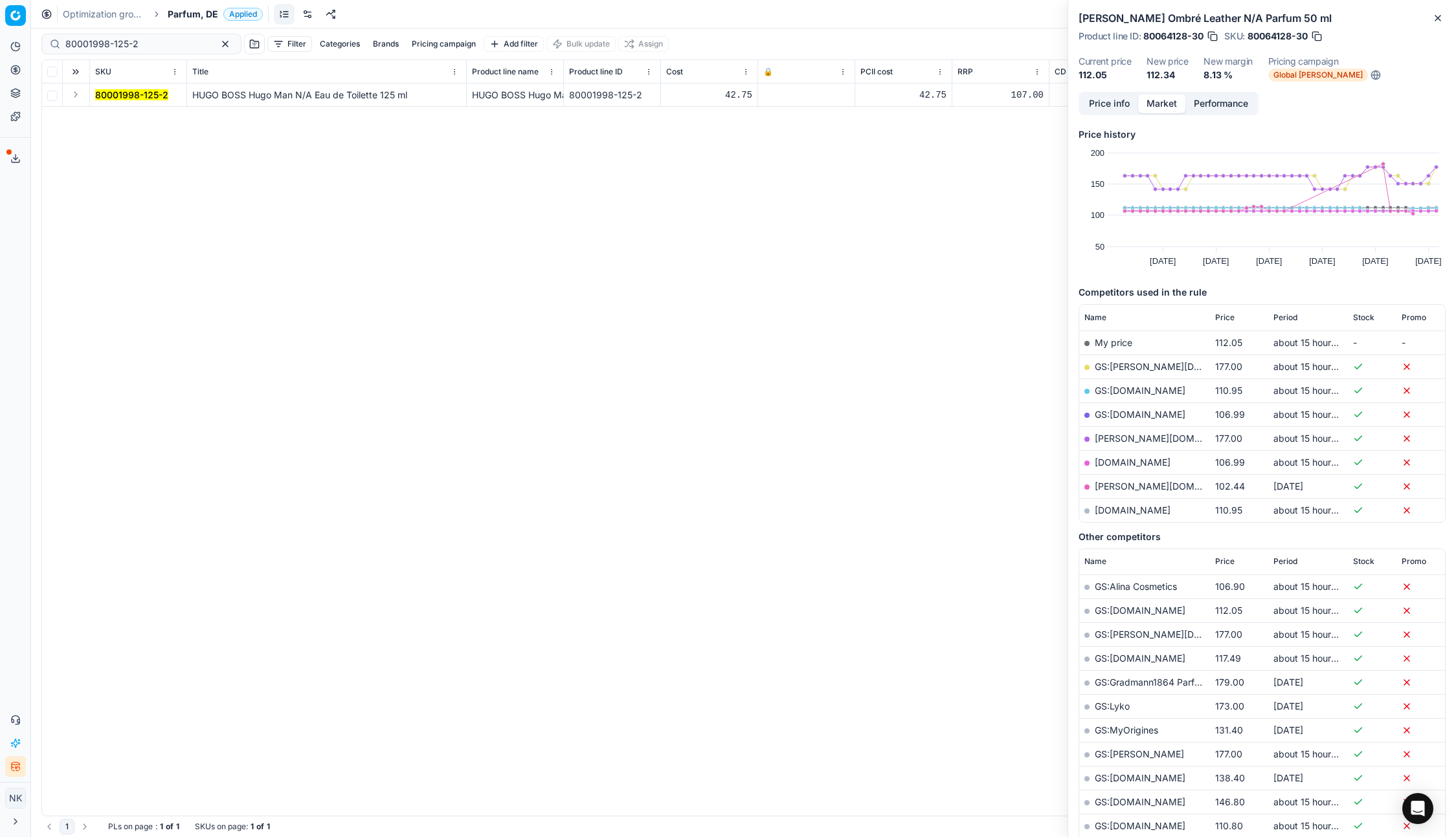
click at [80, 99] on button "Expand" at bounding box center [75, 94] width 16 height 16
click at [111, 117] on mark "80001998-125-2" at bounding box center [131, 118] width 73 height 11
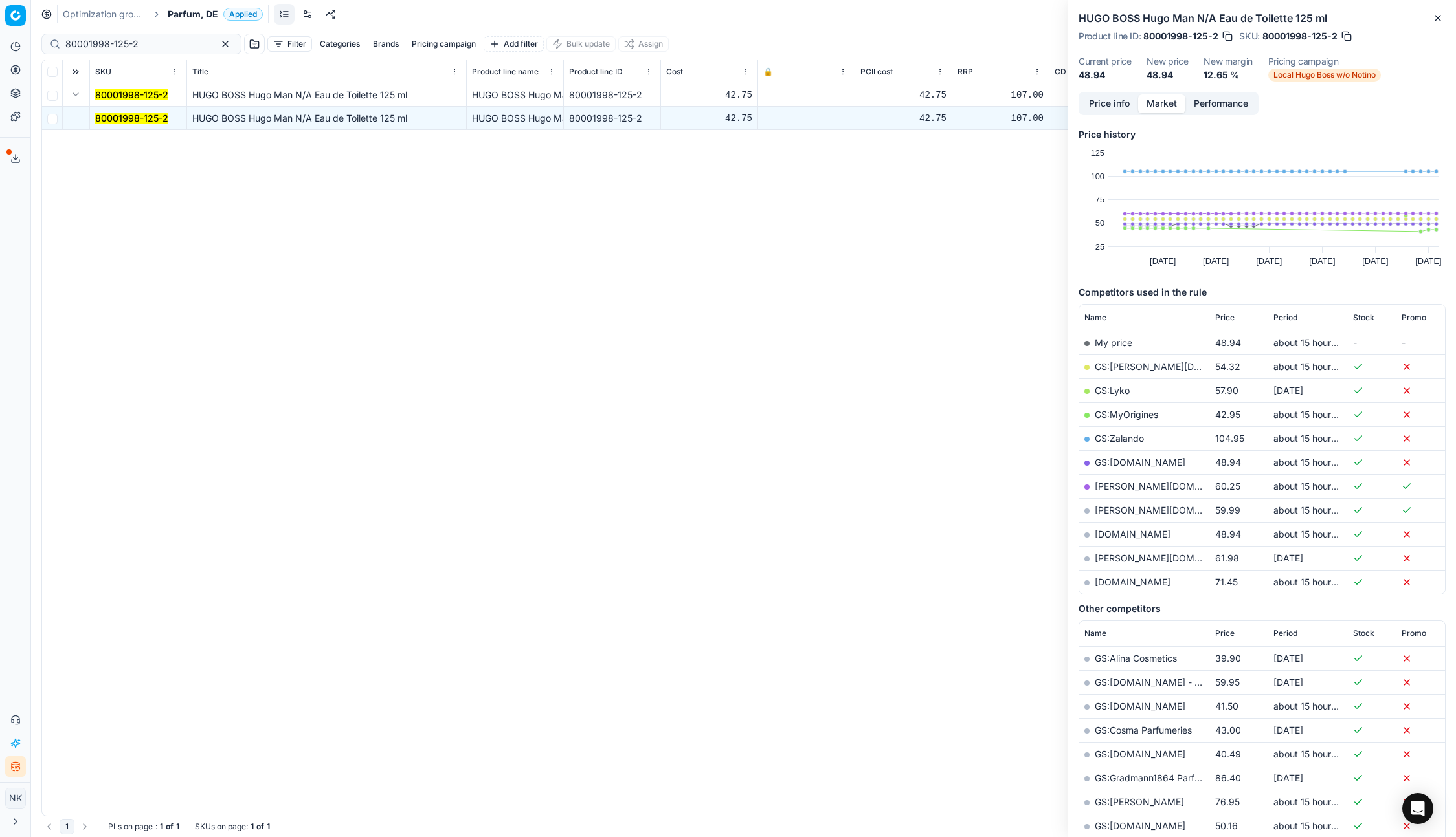
click at [1120, 415] on link "GS:MyOrigines" at bounding box center [1126, 414] width 64 height 11
click at [139, 43] on input "80001998-125-2" at bounding box center [136, 44] width 141 height 13
paste input "20101451"
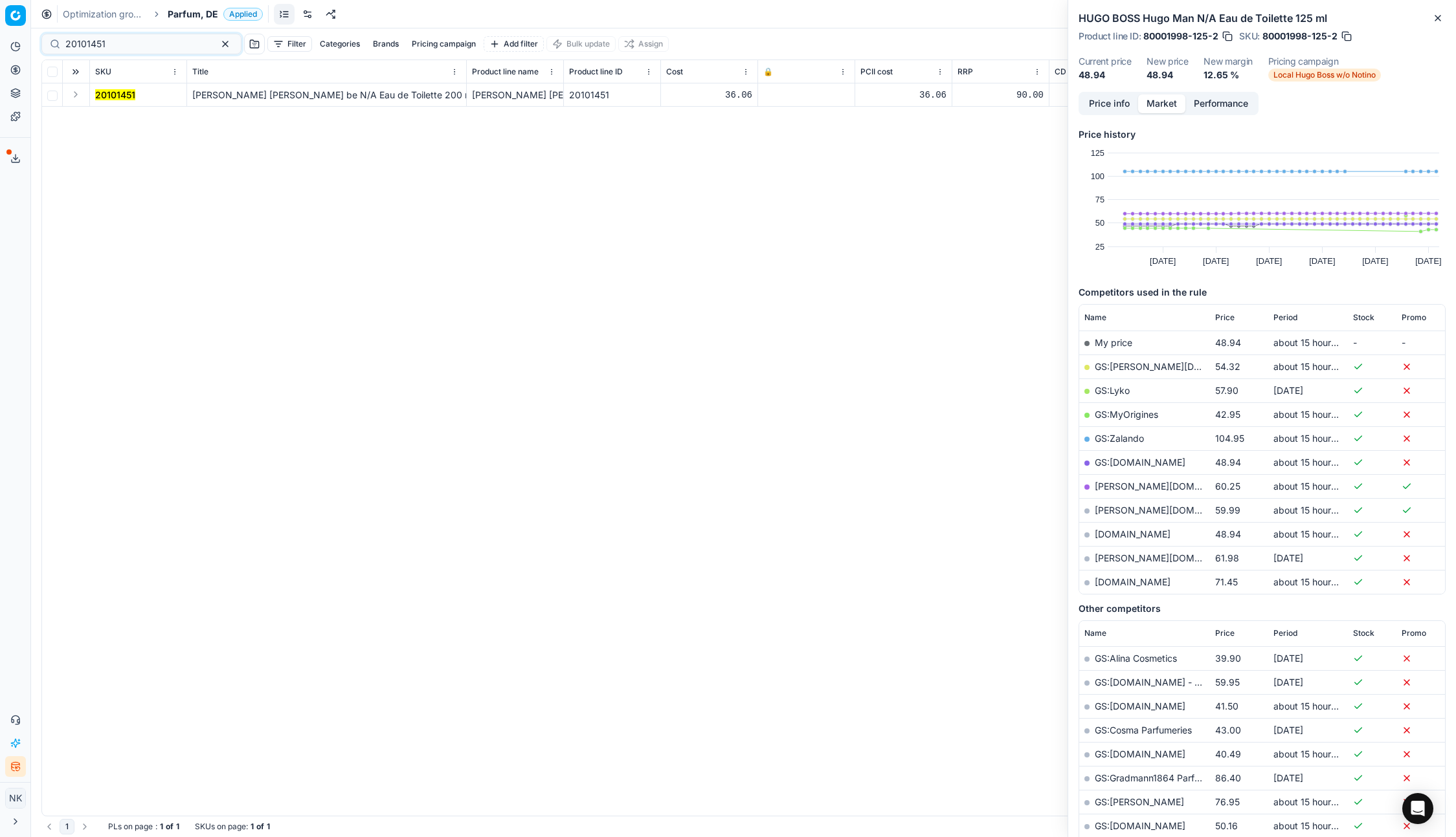
click at [77, 96] on button "Expand" at bounding box center [75, 94] width 16 height 16
click at [112, 110] on td "20101451" at bounding box center [139, 118] width 97 height 23
click at [113, 115] on mark "20101451" at bounding box center [115, 118] width 40 height 11
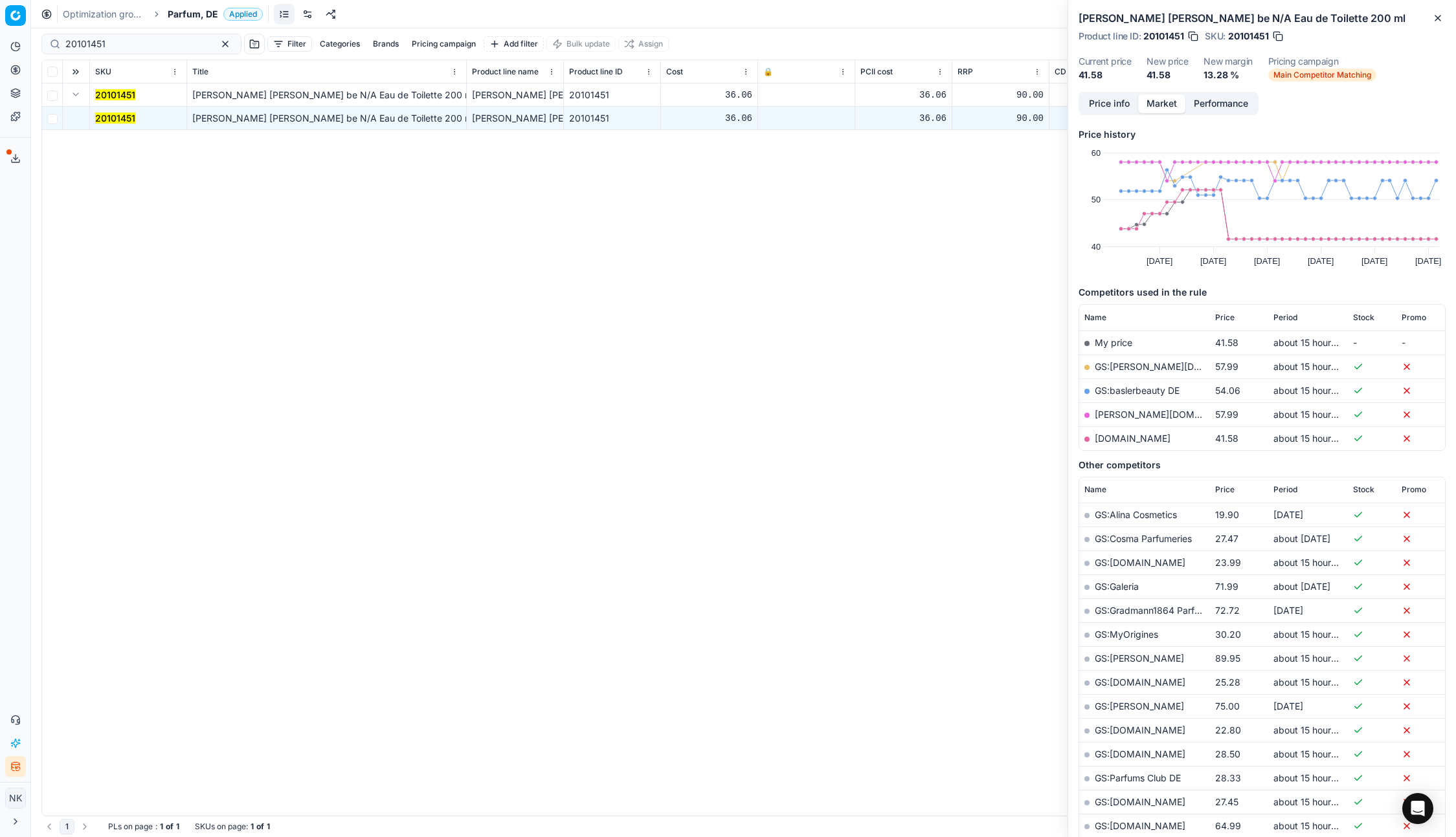
click at [1141, 439] on link "[DOMAIN_NAME]" at bounding box center [1132, 438] width 76 height 11
click at [160, 42] on input "20101451" at bounding box center [136, 44] width 141 height 13
paste input "90001597-0002296"
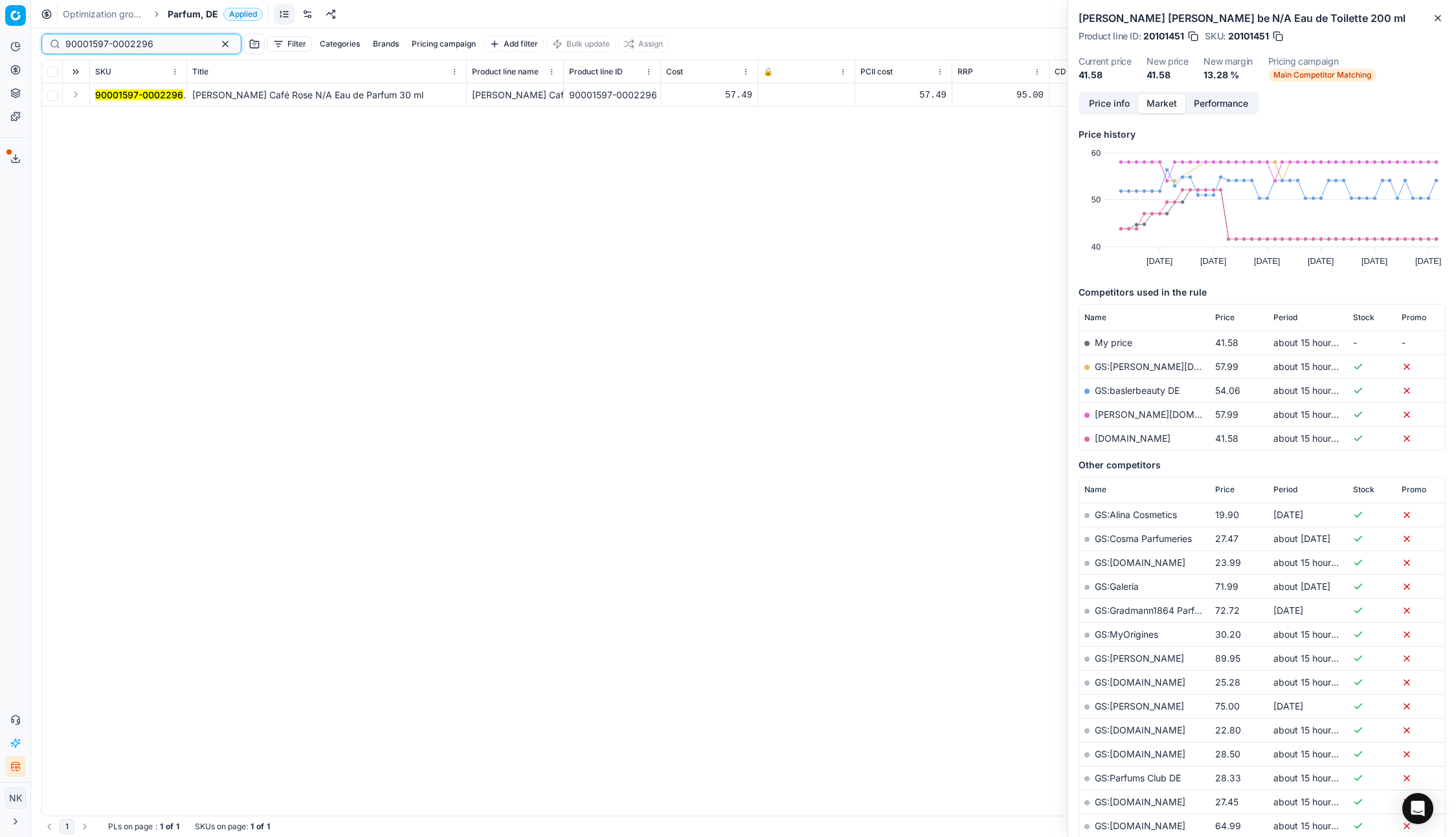
type input "90001597-0002296"
click at [80, 96] on button "Expand" at bounding box center [75, 94] width 16 height 16
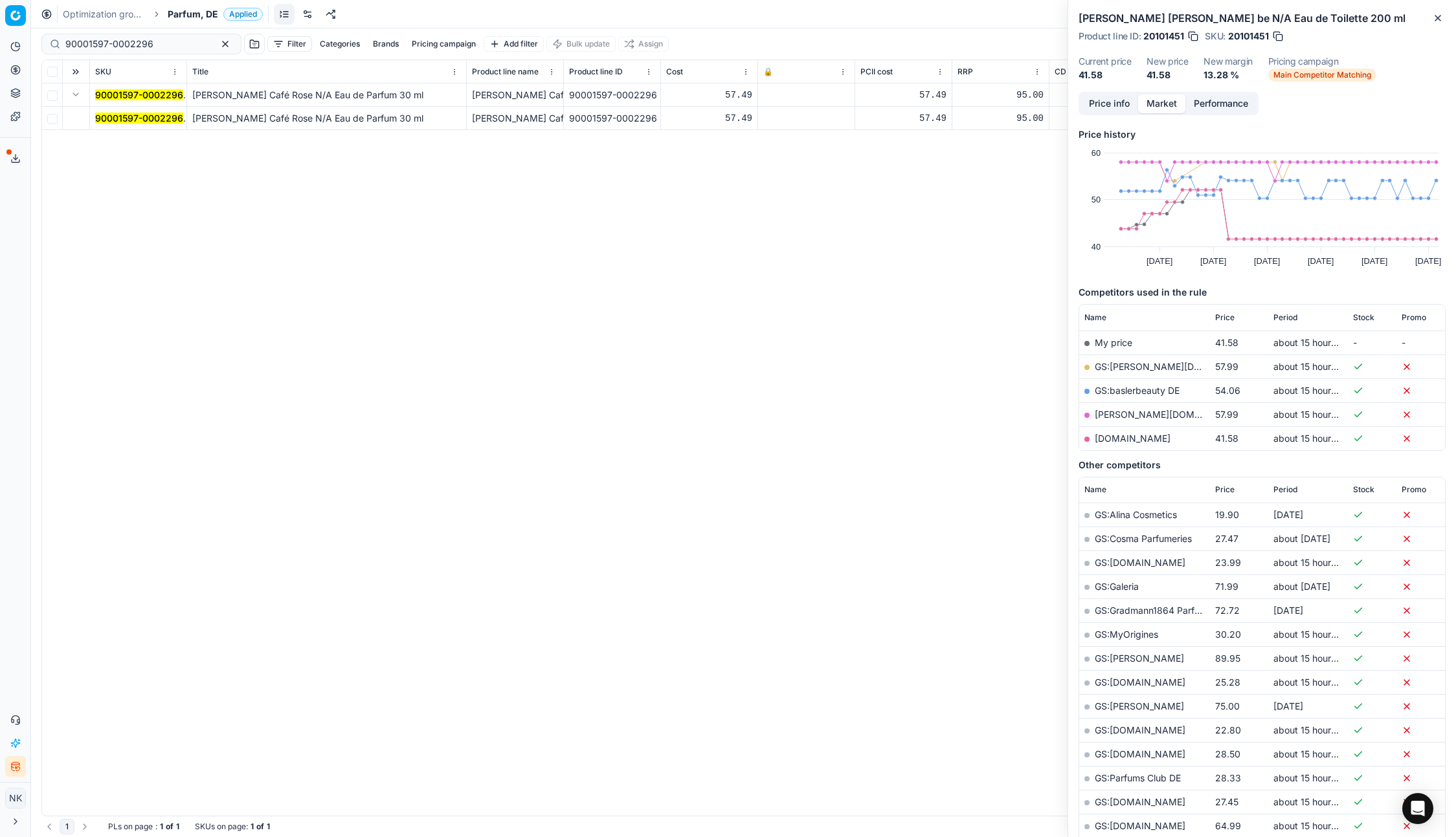
click at [130, 114] on mark "90001597-0002296" at bounding box center [139, 118] width 88 height 11
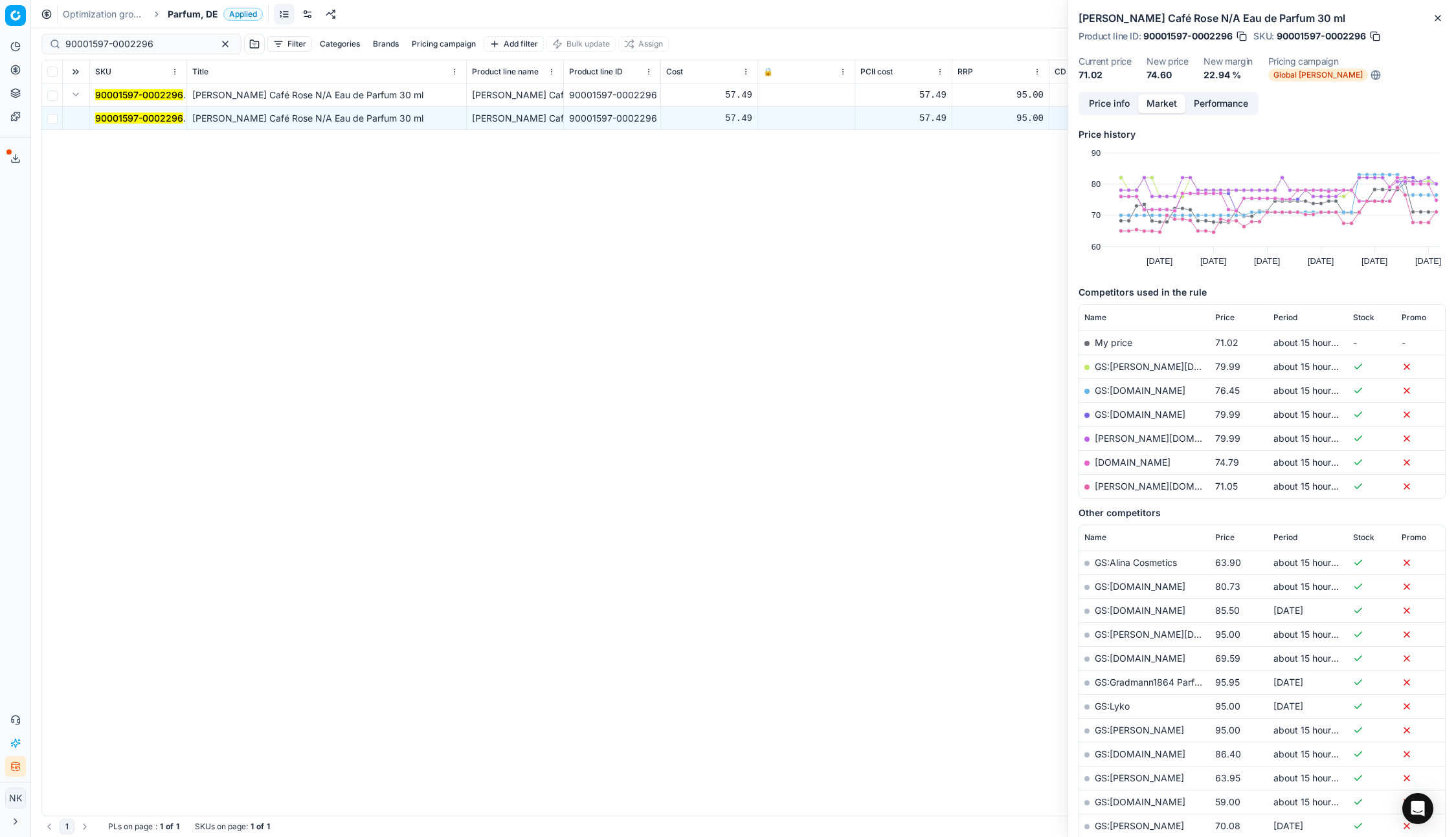
click at [1115, 462] on link "[DOMAIN_NAME]" at bounding box center [1132, 463] width 76 height 11
click at [182, 8] on span "Parfum, DE" at bounding box center [193, 14] width 51 height 13
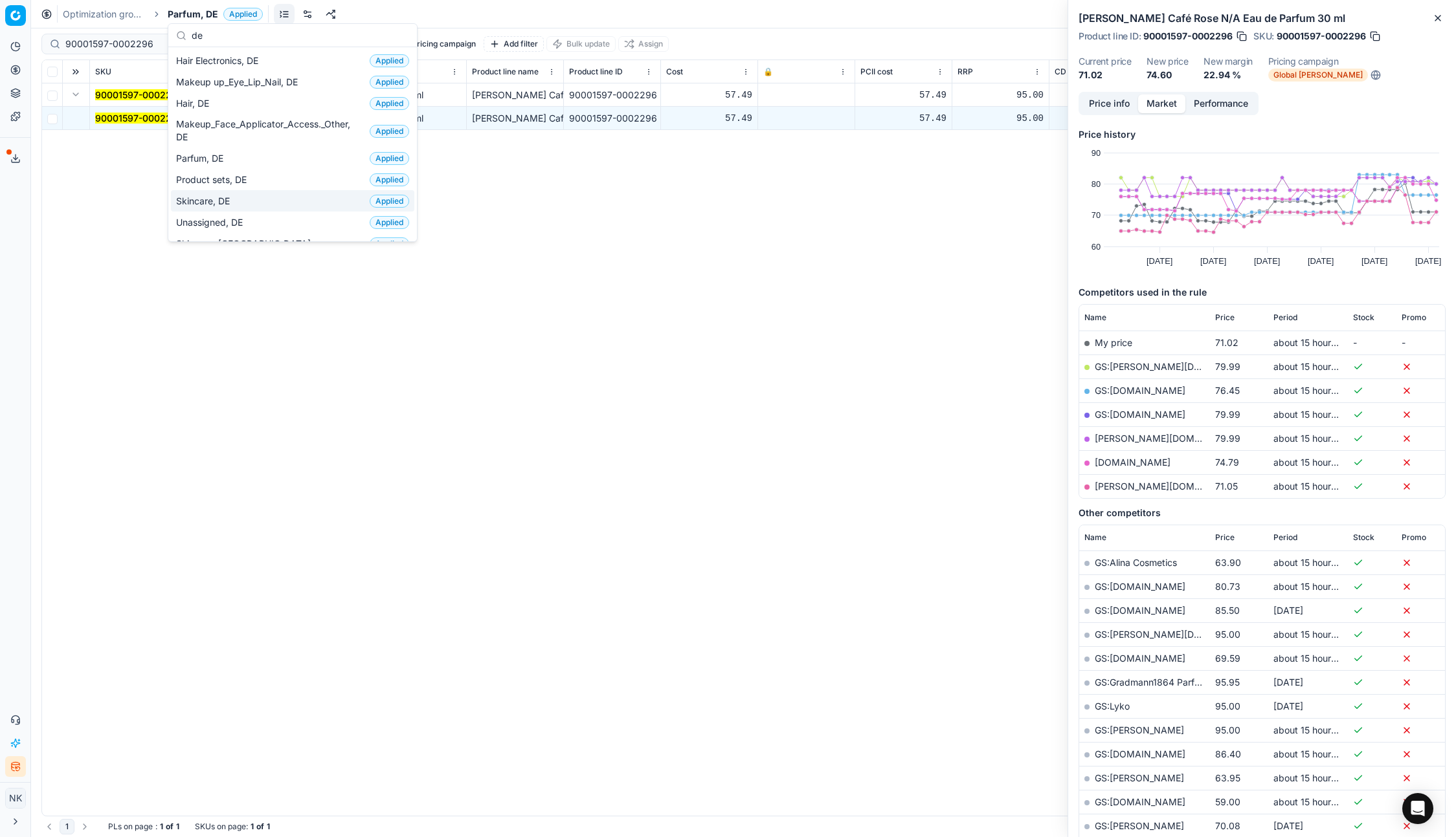
type input "de"
click at [226, 201] on span "Skincare, DE" at bounding box center [206, 201] width 59 height 13
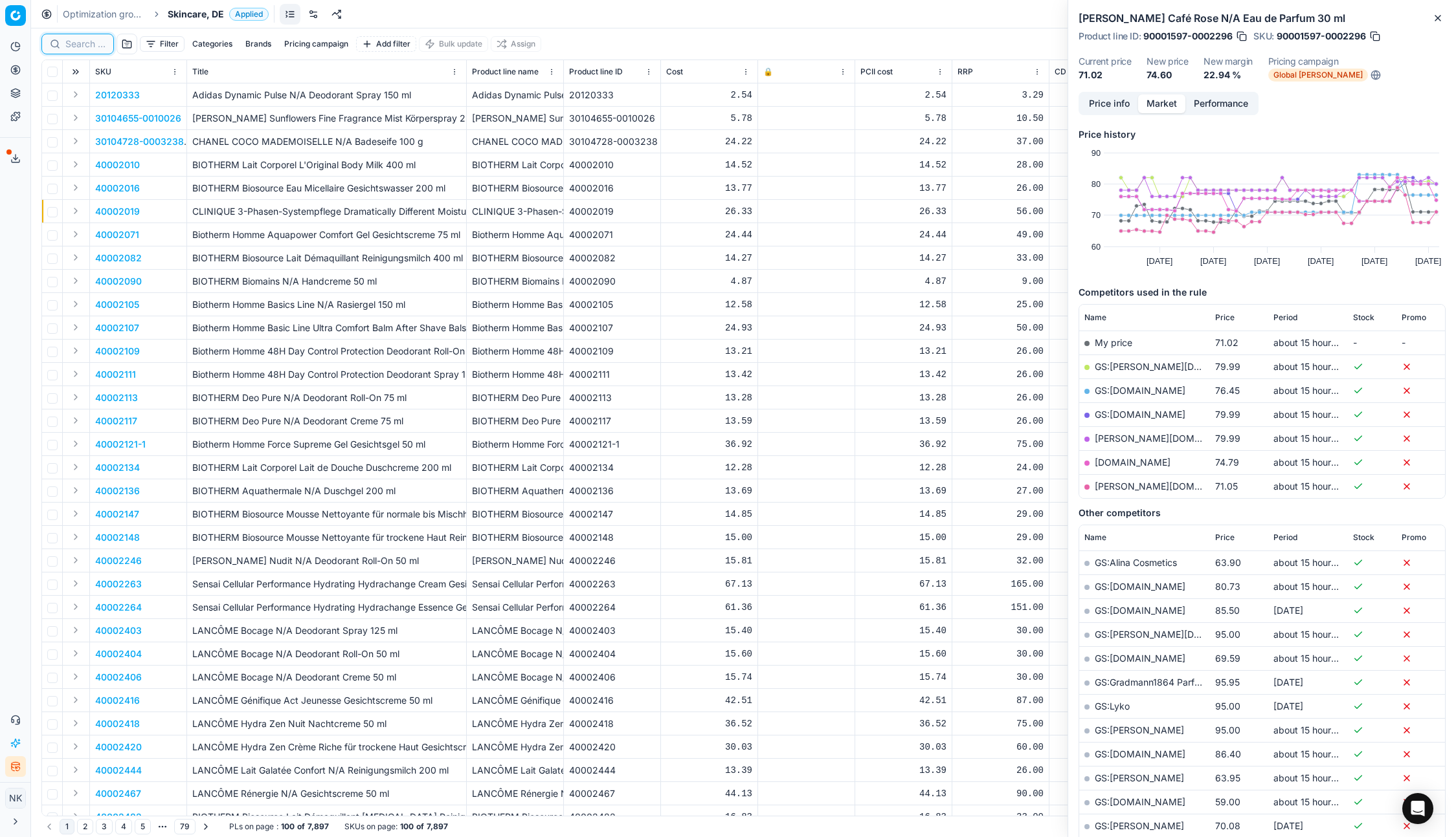
click at [81, 45] on input at bounding box center [85, 44] width 40 height 13
paste input "80047974-50"
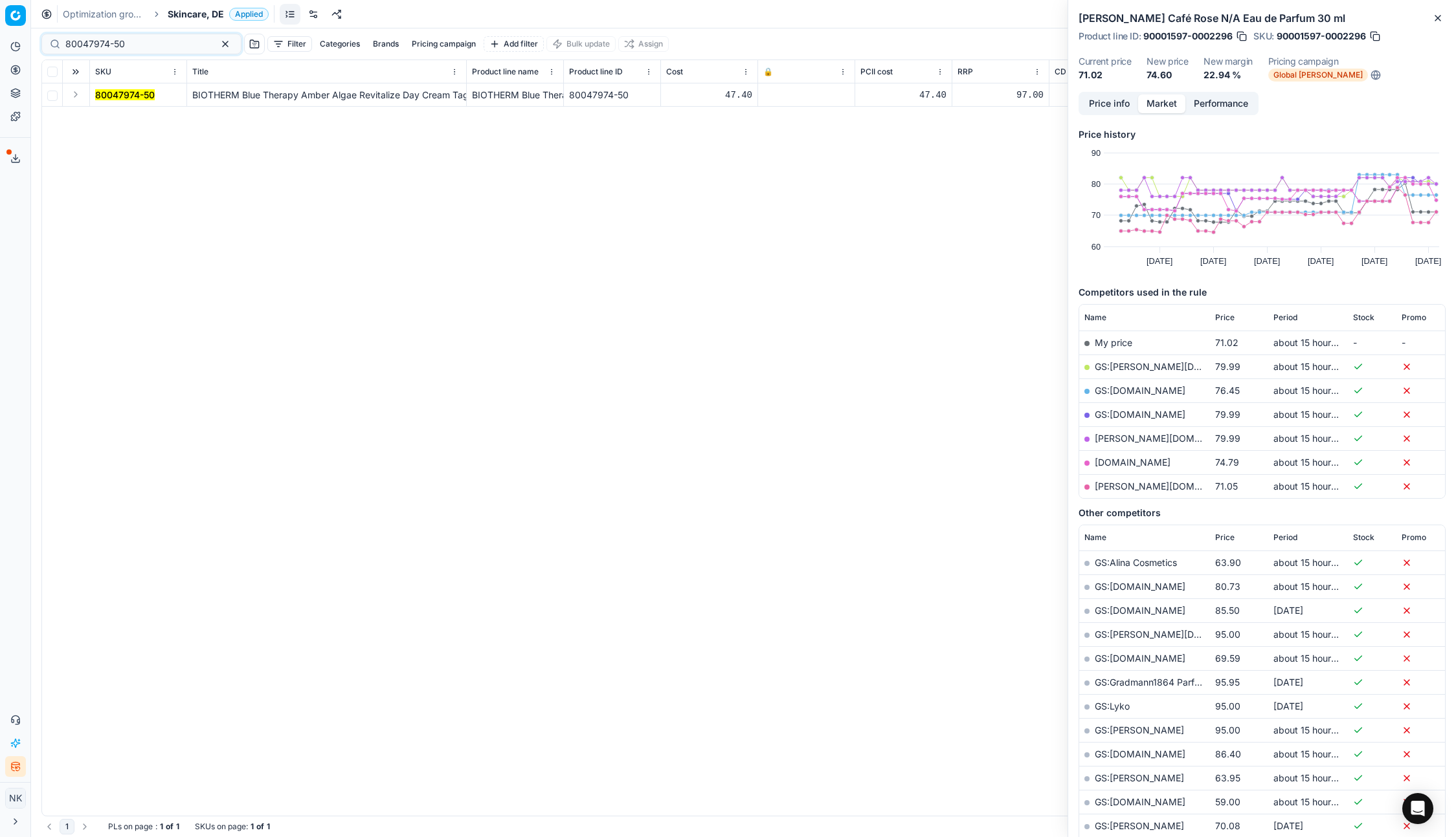
click at [74, 92] on button "Expand" at bounding box center [75, 94] width 16 height 16
click at [111, 119] on mark "80047974-50" at bounding box center [124, 118] width 59 height 11
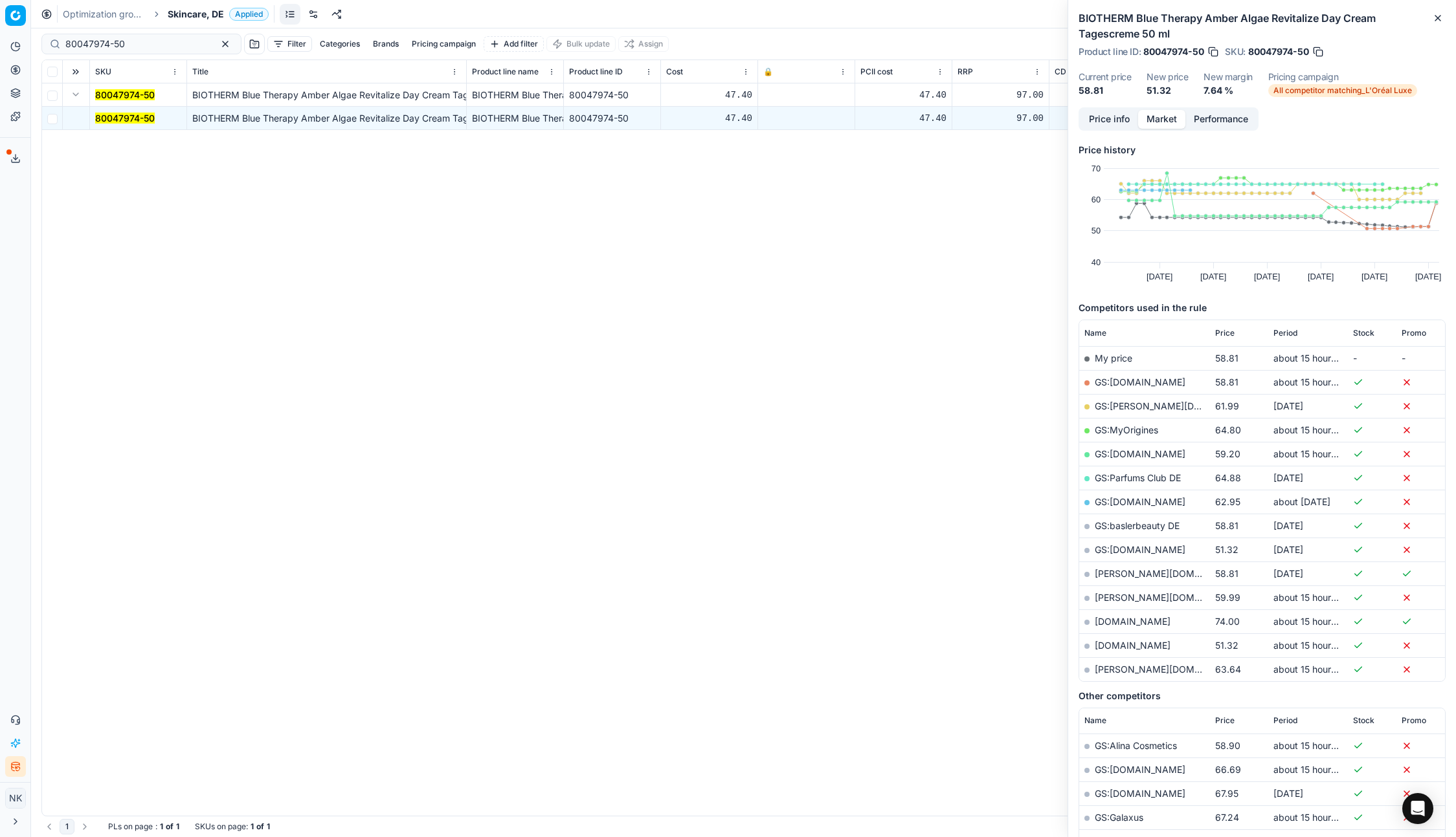
click at [1126, 643] on link "[DOMAIN_NAME]" at bounding box center [1132, 645] width 76 height 11
click at [146, 46] on input "80047974-50" at bounding box center [136, 44] width 141 height 13
paste input "65478-15"
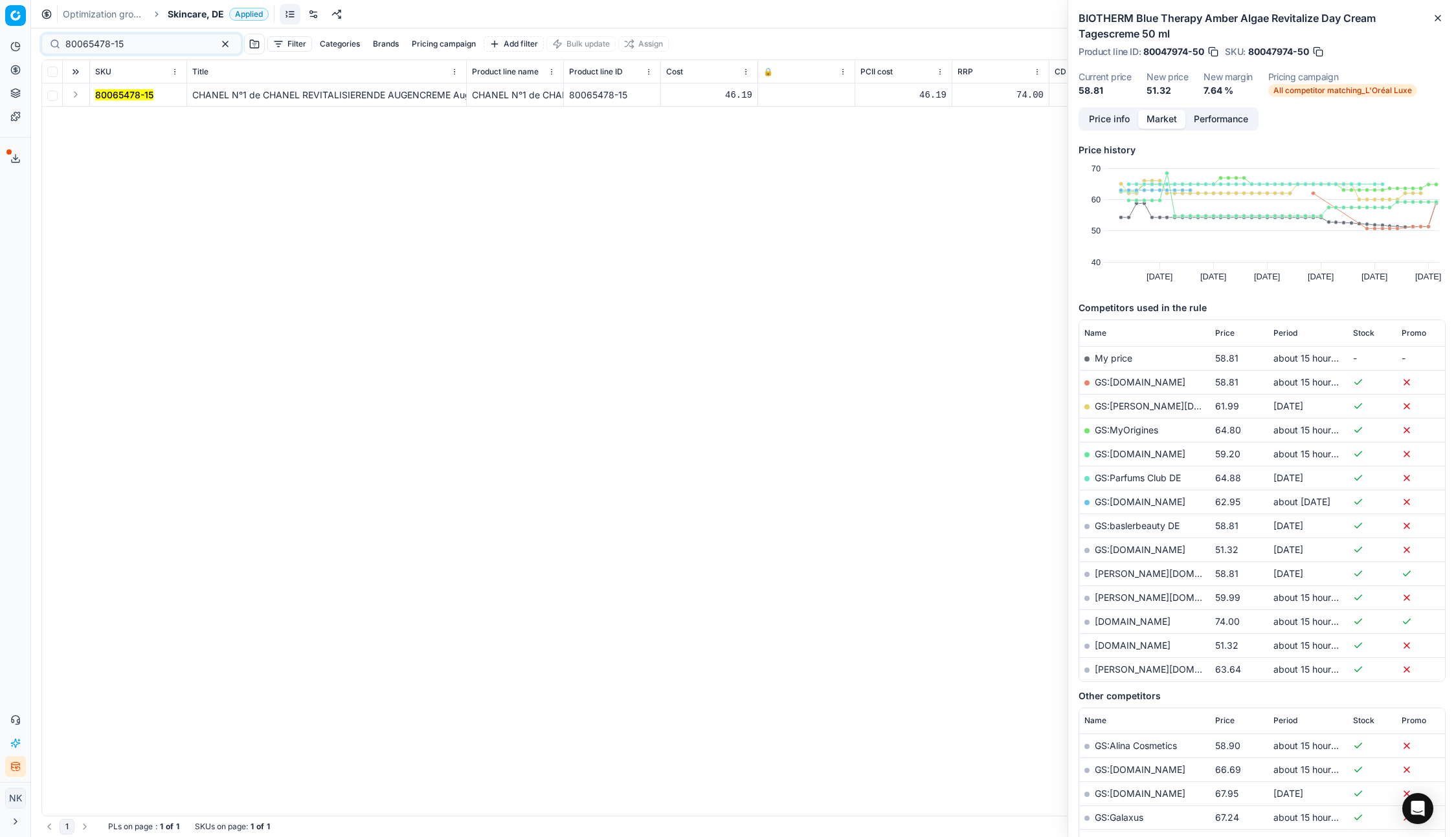
click at [75, 95] on button "Expand" at bounding box center [75, 94] width 16 height 16
click at [117, 124] on span "80065478-15" at bounding box center [124, 118] width 58 height 13
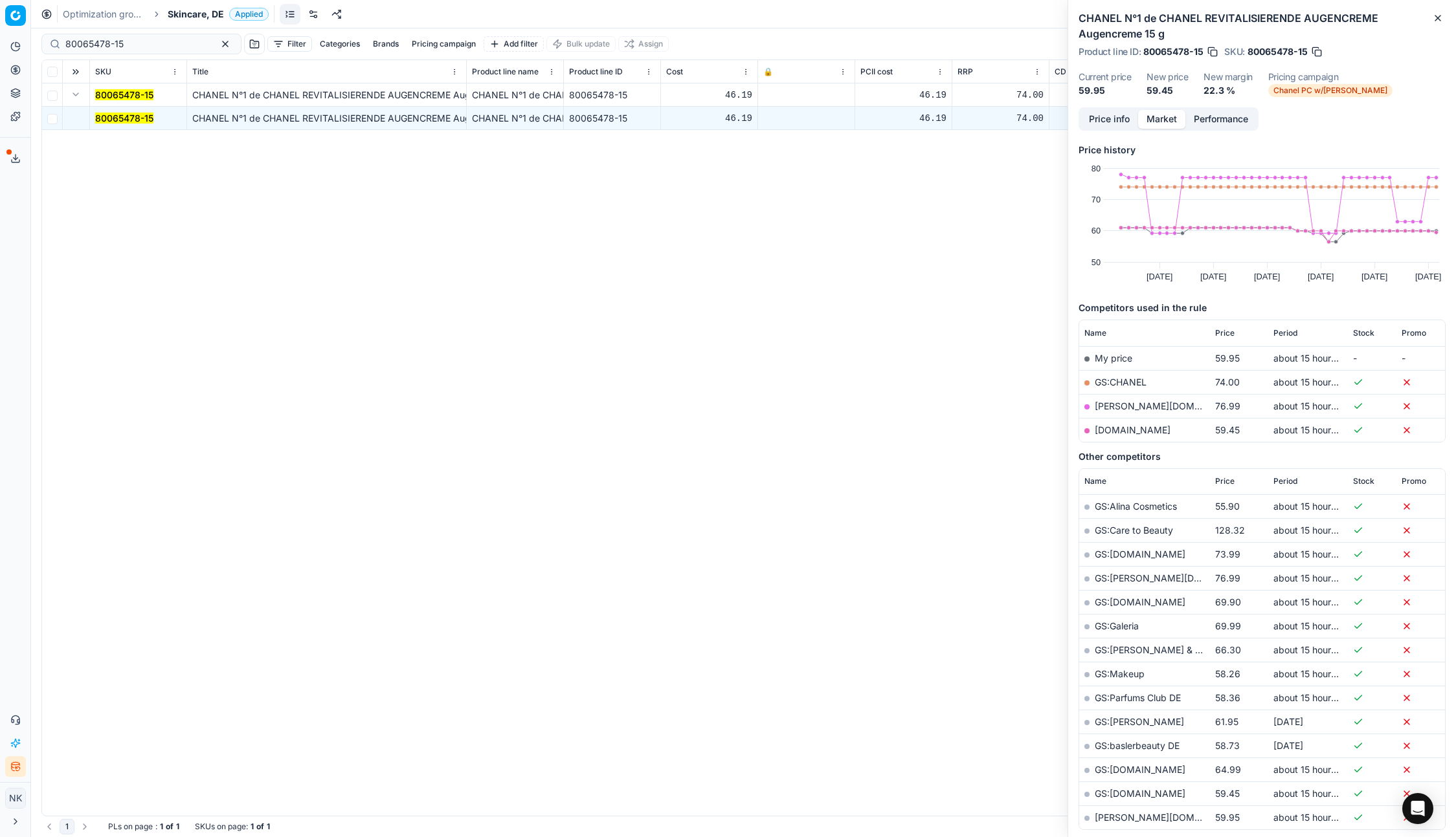
click at [1140, 433] on link "[DOMAIN_NAME]" at bounding box center [1132, 430] width 76 height 11
click at [162, 38] on input "80065478-15" at bounding box center [136, 44] width 141 height 13
paste input "90015390-0023987"
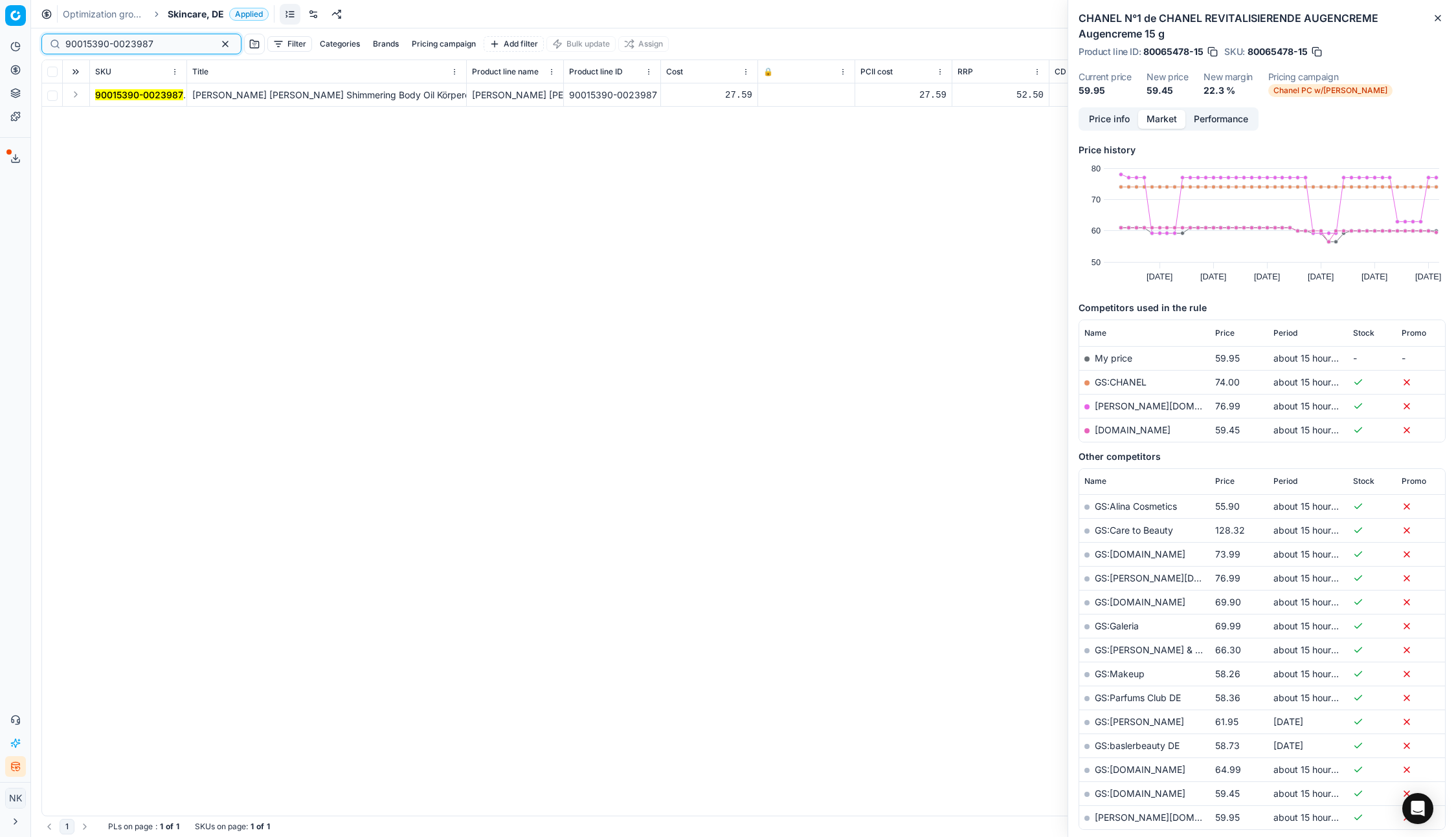
type input "90015390-0023987"
click at [79, 92] on button "Expand" at bounding box center [75, 94] width 16 height 16
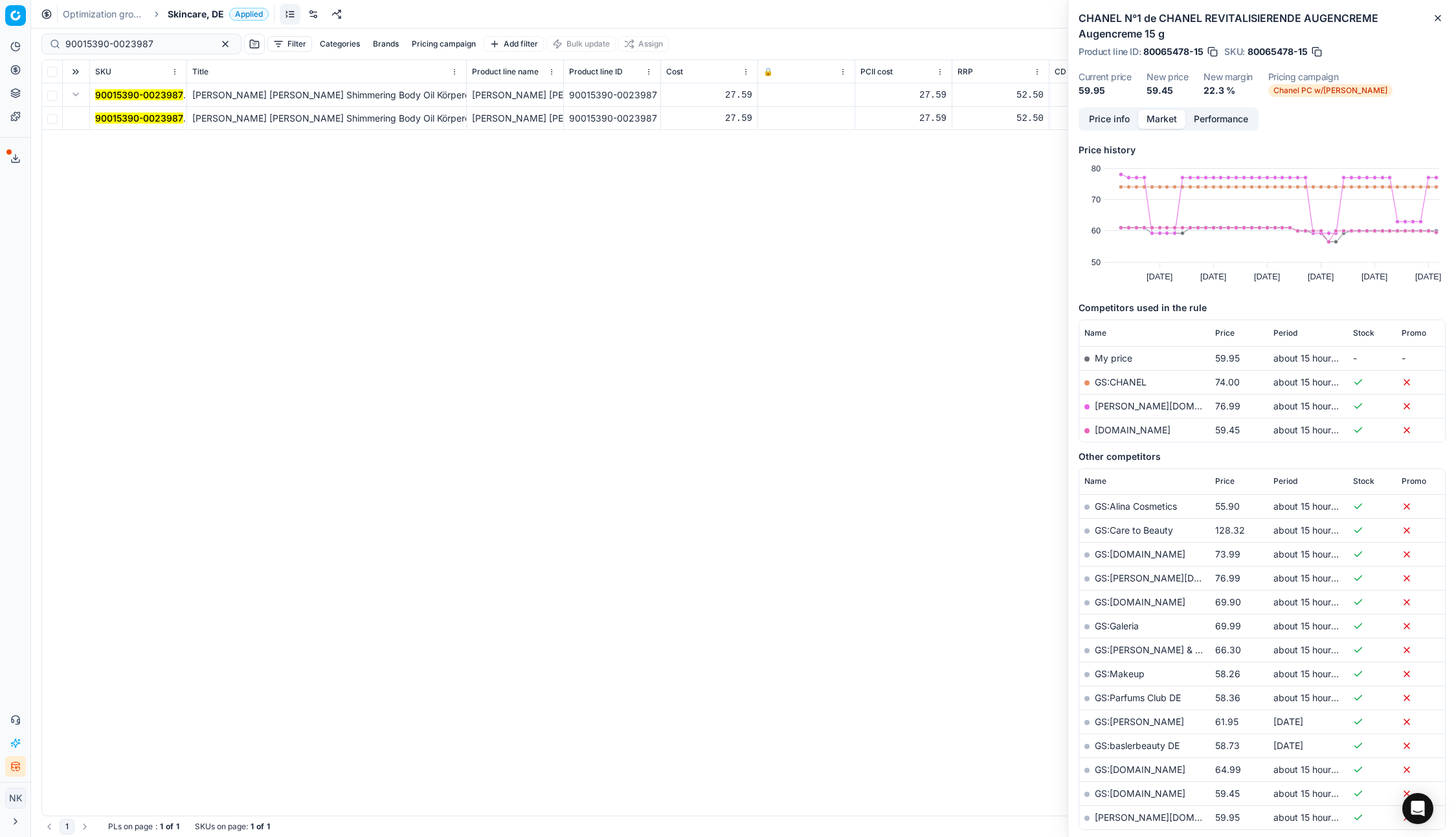
click at [116, 126] on td "90015390-0023987" at bounding box center [139, 118] width 97 height 23
click at [116, 122] on mark "90015390-0023987" at bounding box center [139, 118] width 88 height 11
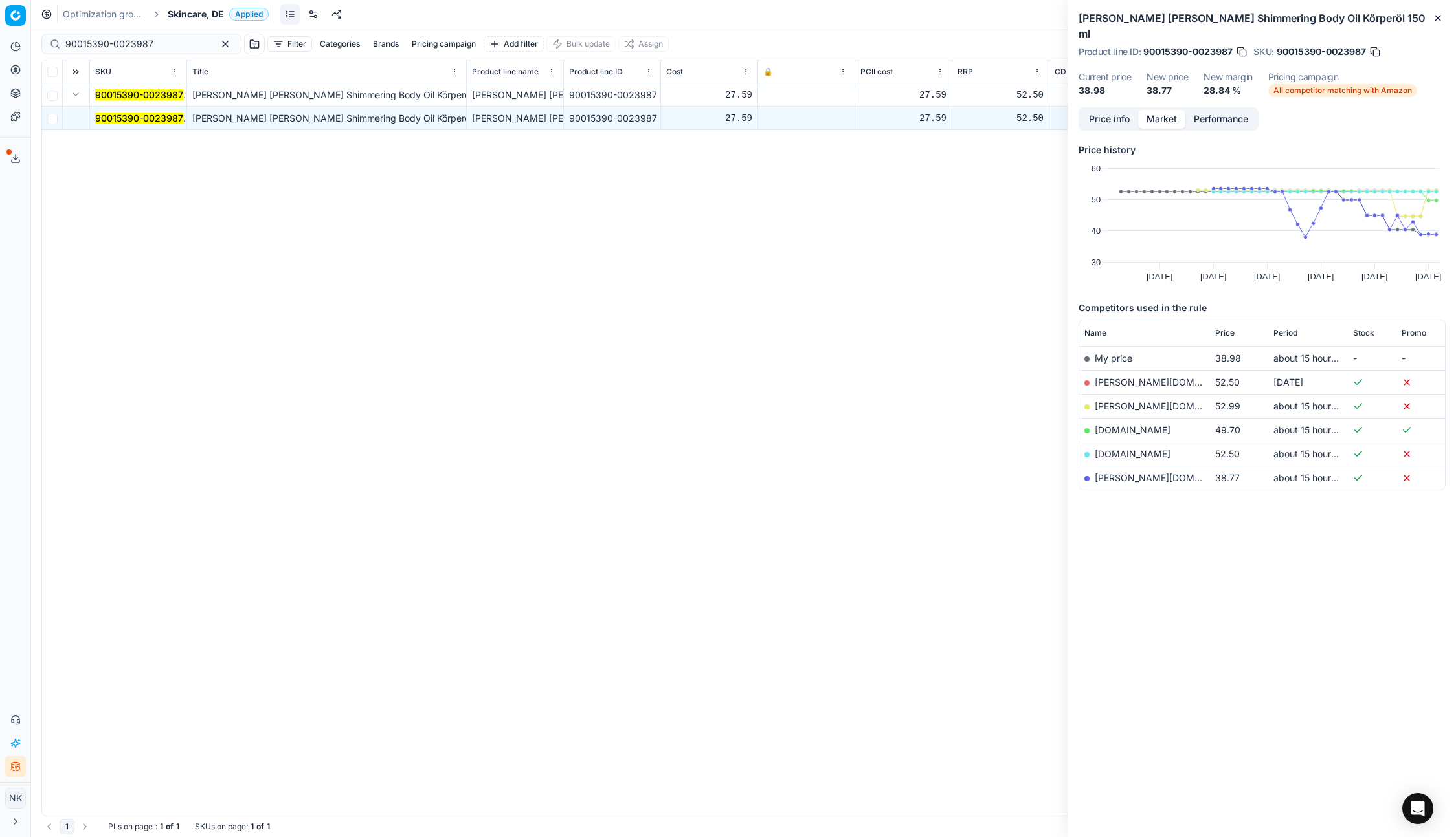
click at [1118, 472] on link "[PERSON_NAME][DOMAIN_NAME]" at bounding box center [1170, 478] width 150 height 11
click at [184, 11] on span "Skincare, DE" at bounding box center [196, 14] width 56 height 13
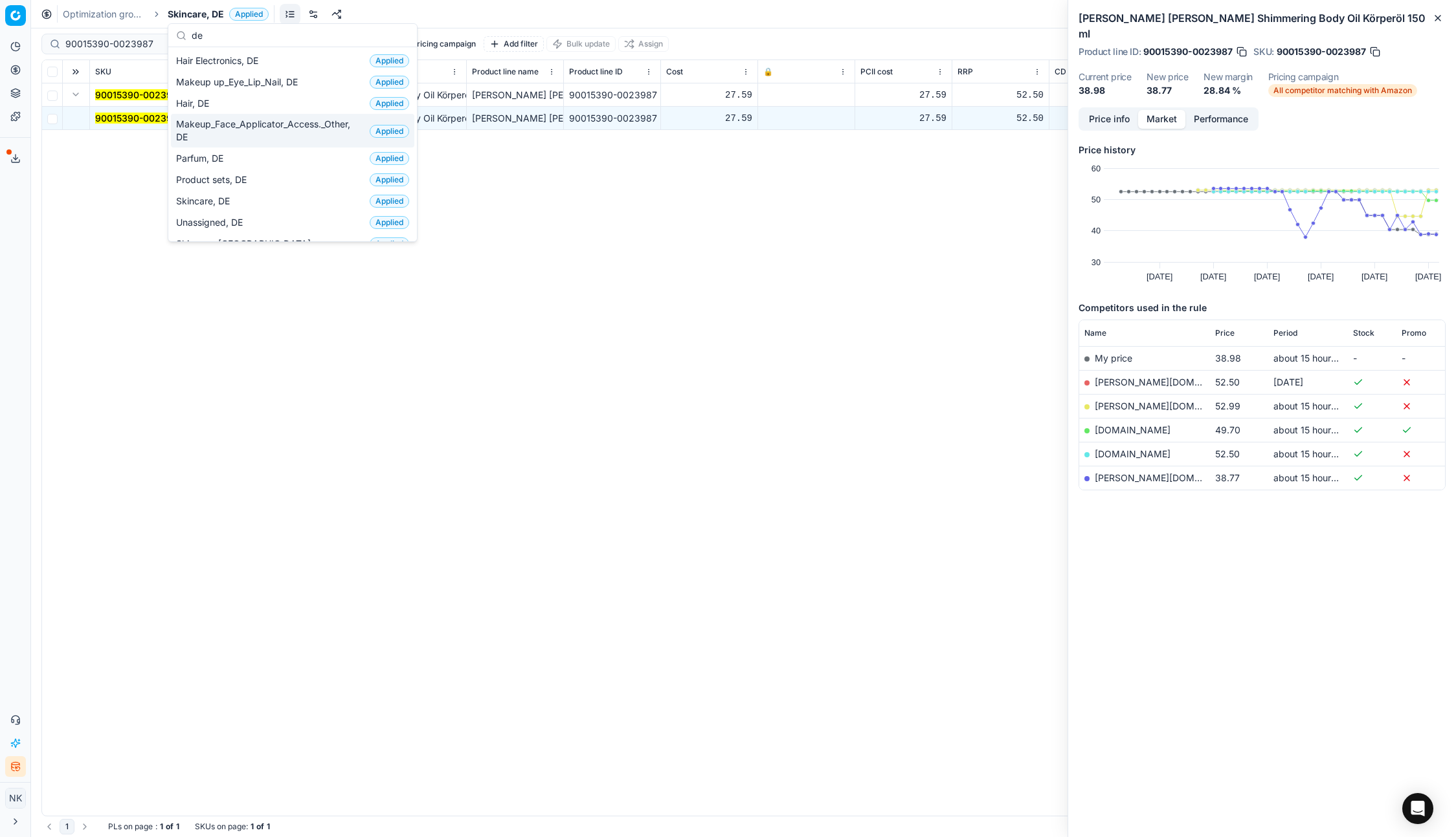
type input "de"
click at [213, 124] on span "Makeup_Face_Applicator_Access._Other, DE" at bounding box center [271, 131] width 189 height 26
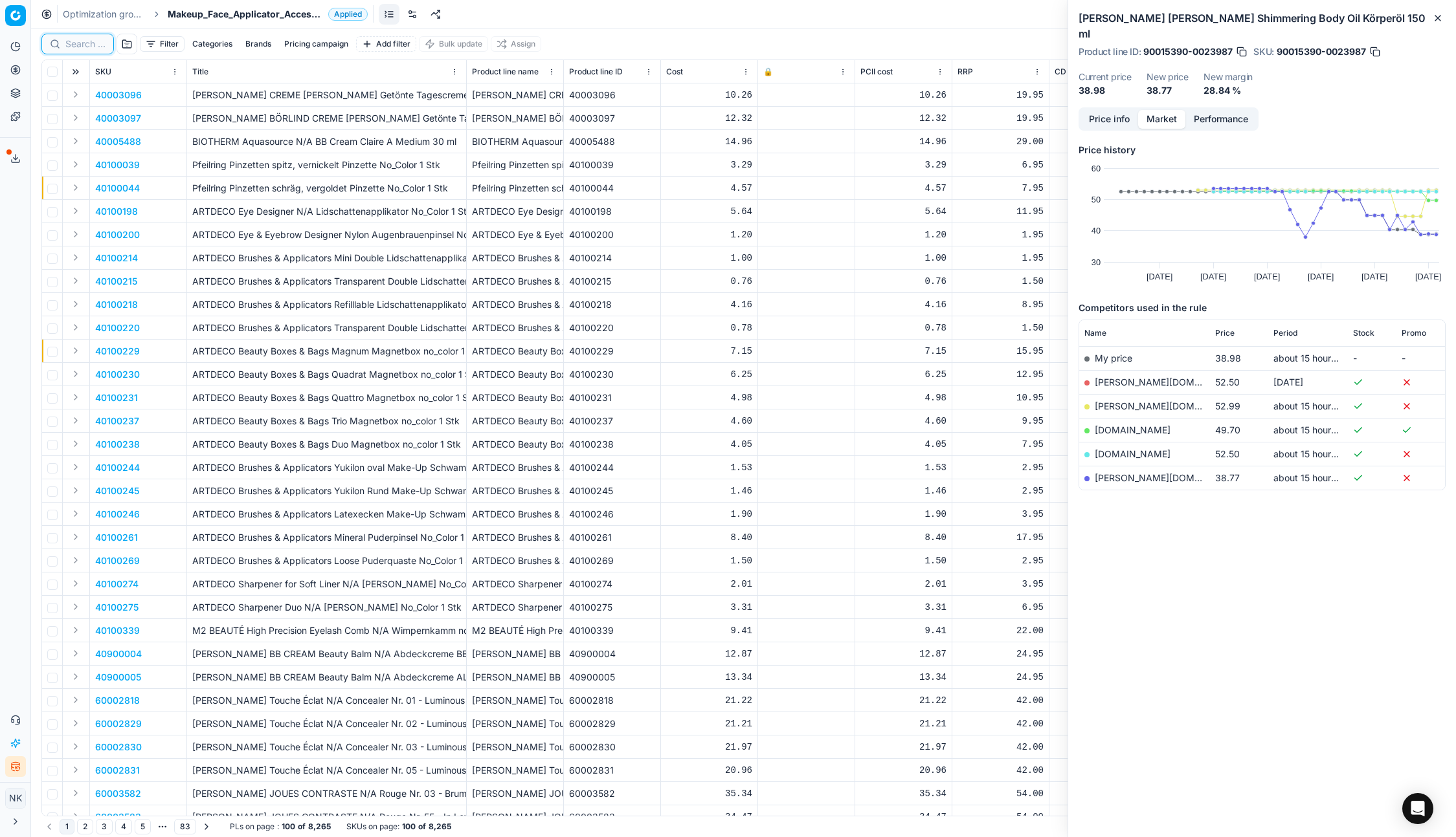
click at [85, 47] on input at bounding box center [85, 44] width 40 height 13
paste input "80039860-30-9"
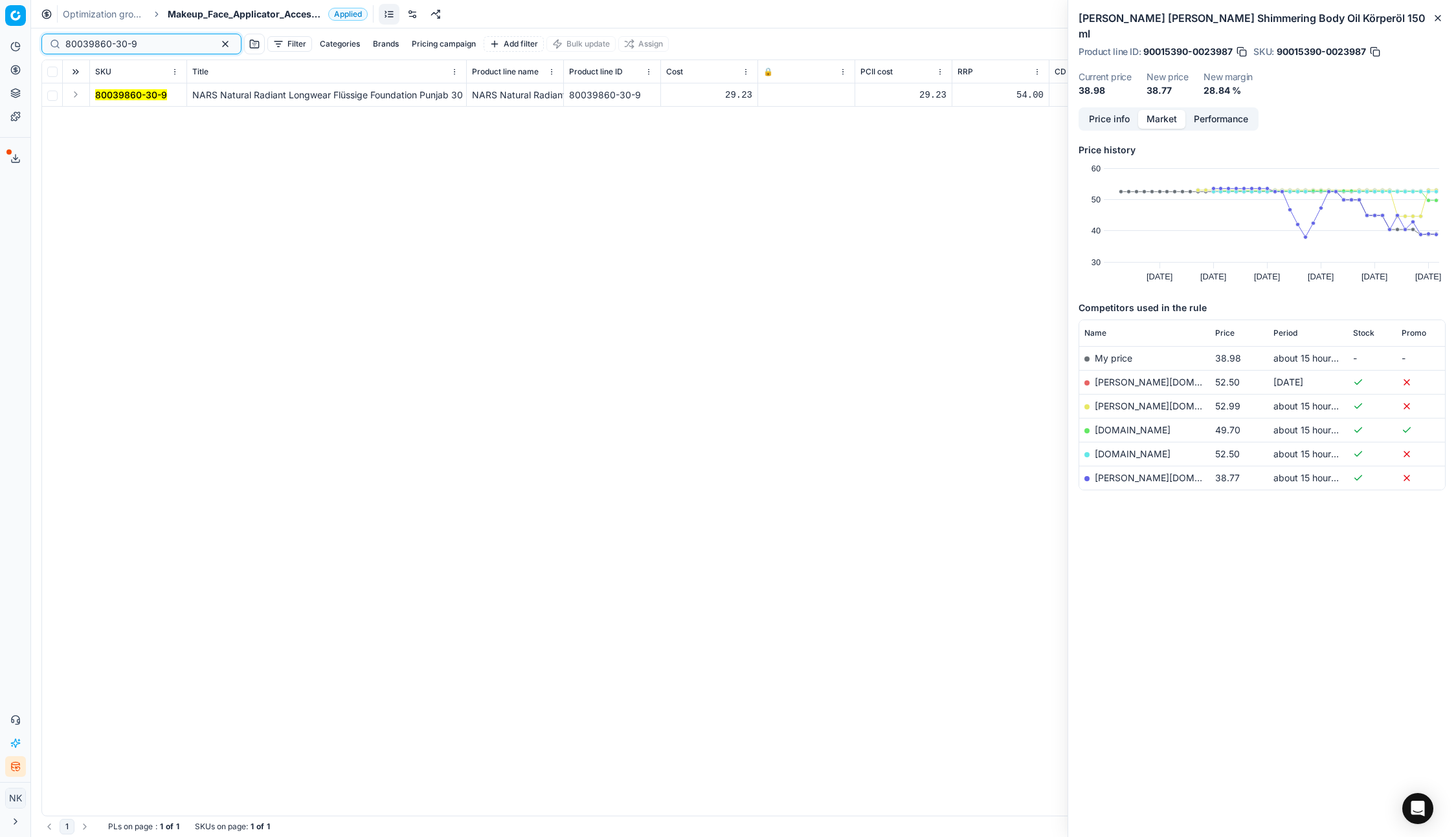
type input "80039860-30-9"
click at [74, 94] on button "Expand" at bounding box center [75, 94] width 16 height 16
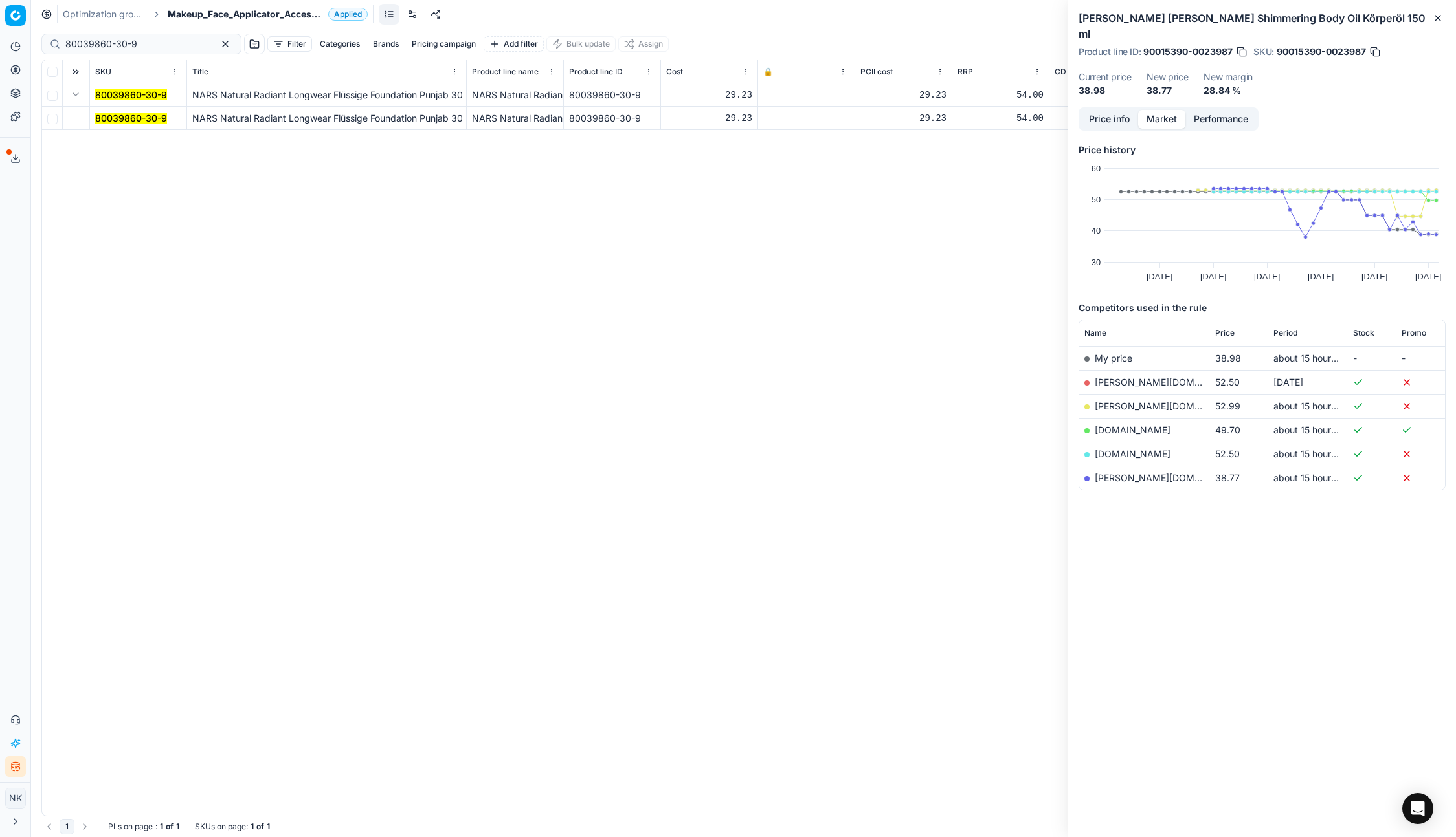
click at [116, 118] on mark "80039860-30-9" at bounding box center [131, 118] width 72 height 11
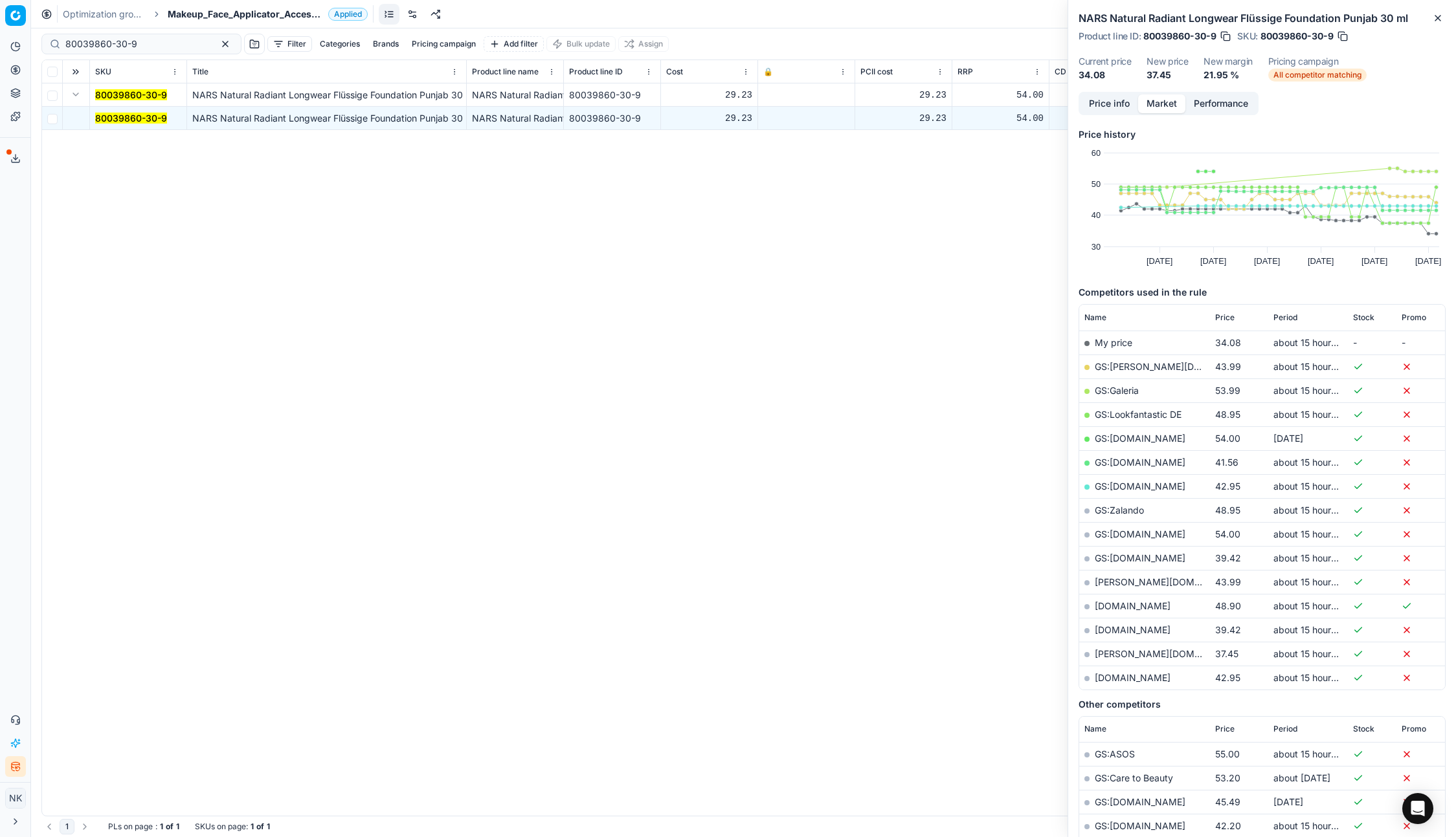
click at [1108, 653] on link "[PERSON_NAME][DOMAIN_NAME]" at bounding box center [1170, 654] width 150 height 11
click at [245, 16] on span "Makeup_Face_Applicator_Access._Other, DE" at bounding box center [245, 14] width 155 height 13
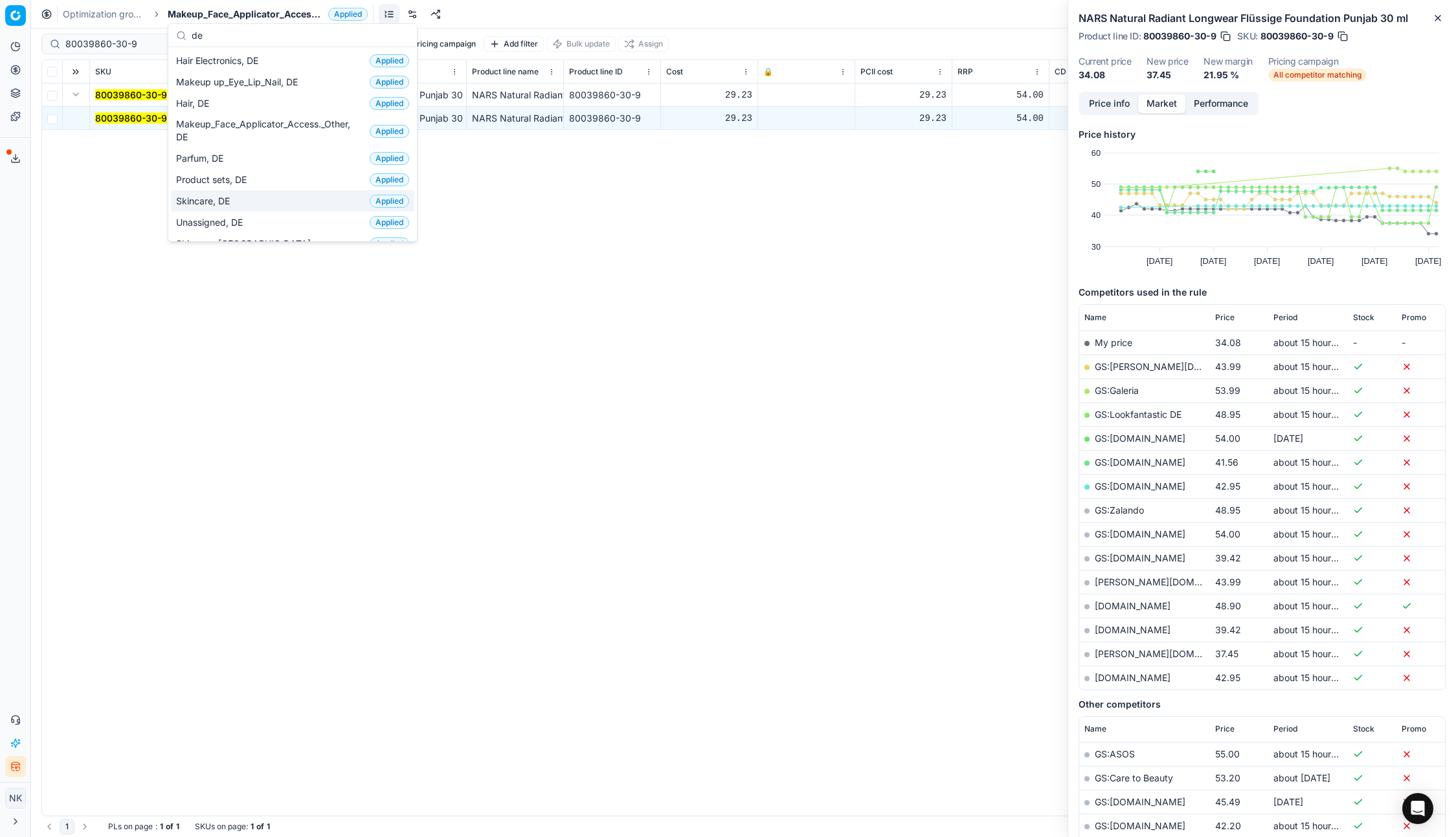
type input "de"
click at [213, 202] on span "Skincare, DE" at bounding box center [206, 201] width 59 height 13
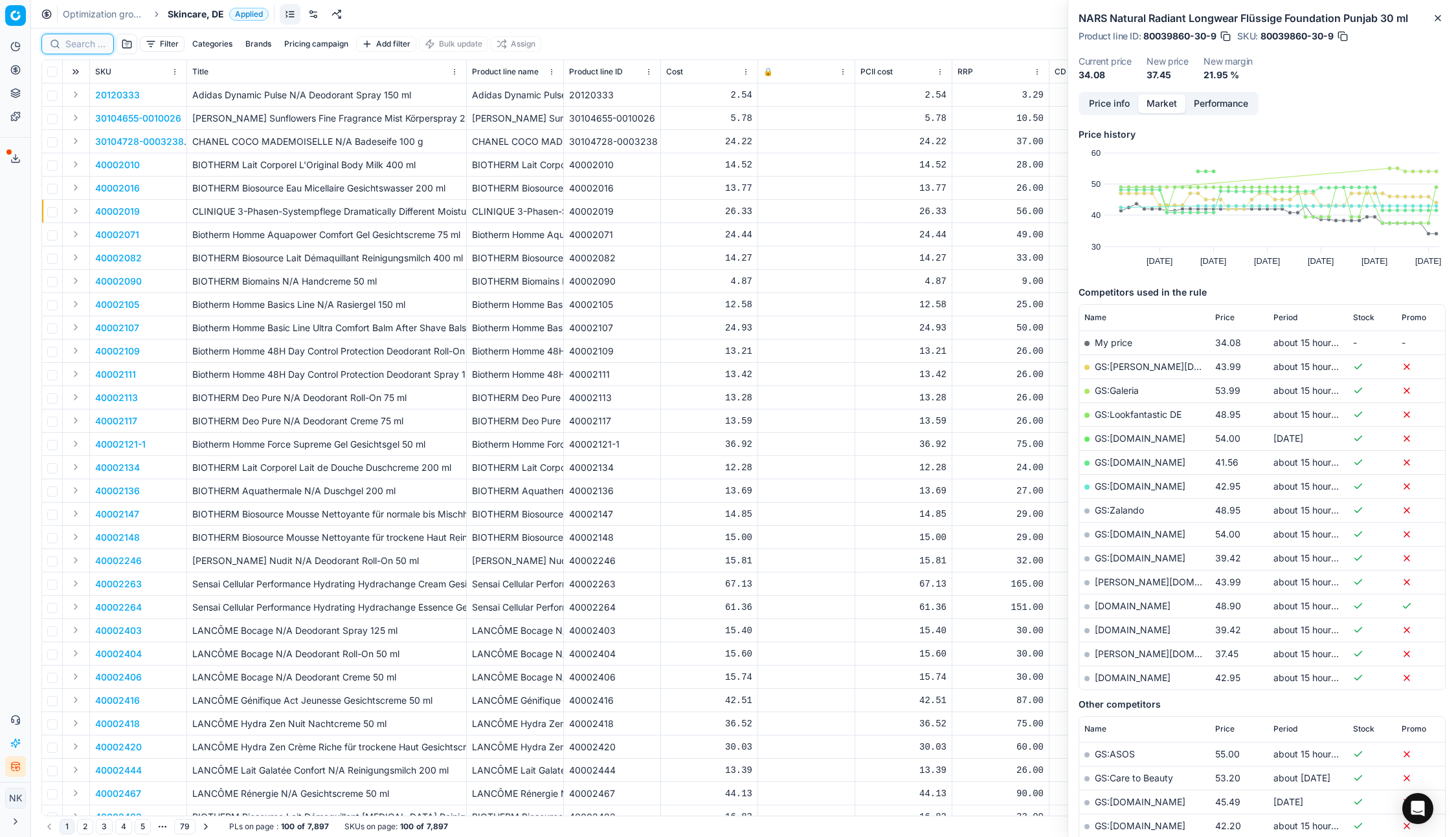
click at [89, 40] on input at bounding box center [85, 44] width 40 height 13
paste input "90007229-0010982"
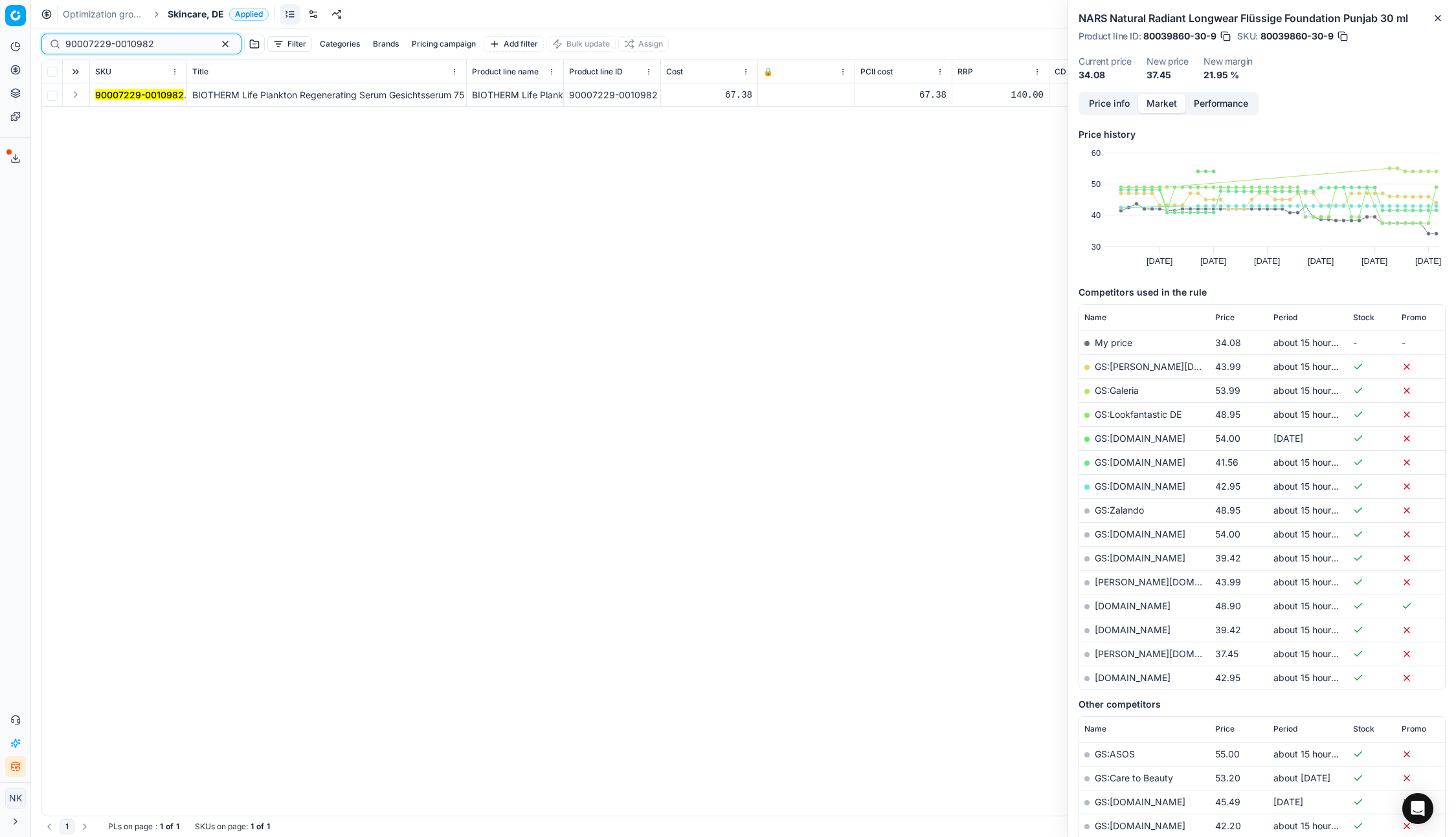
type input "90007229-0010982"
click at [73, 94] on button "Expand" at bounding box center [75, 94] width 16 height 16
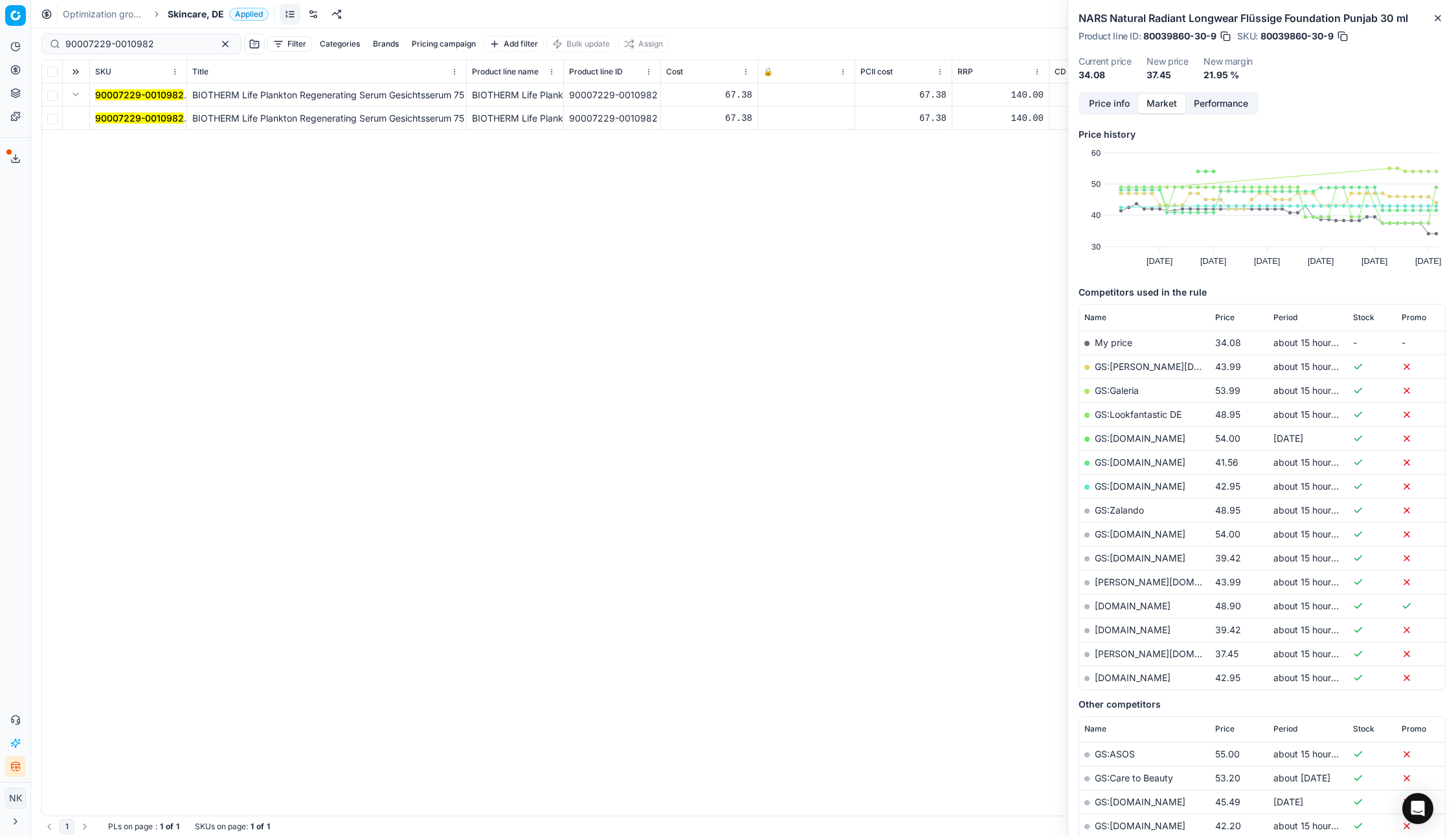
click at [106, 118] on mark "90007229-0010982" at bounding box center [139, 118] width 89 height 11
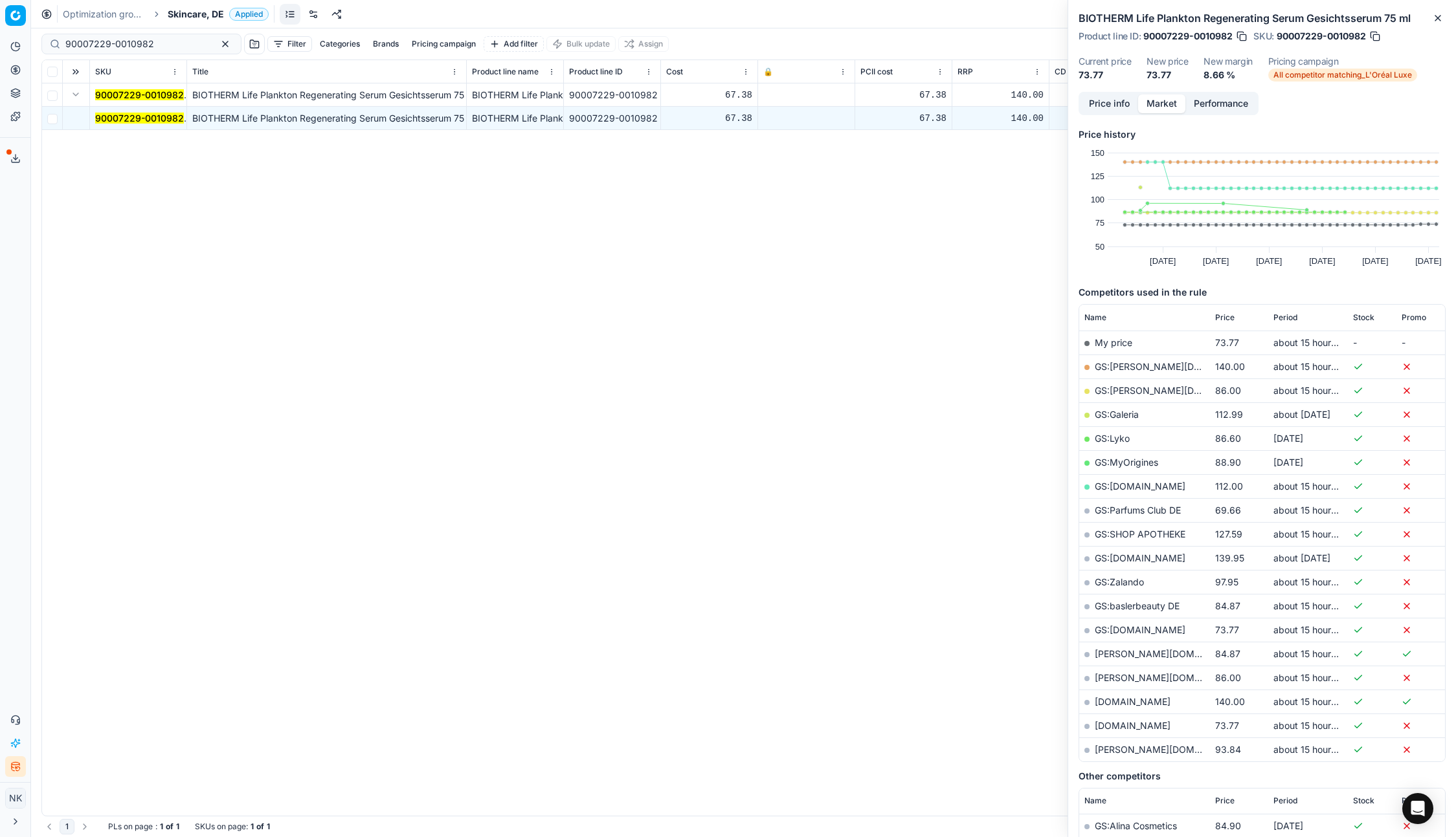
click at [1148, 631] on link "GS:[DOMAIN_NAME]" at bounding box center [1140, 630] width 91 height 11
